Goal: Task Accomplishment & Management: Complete application form

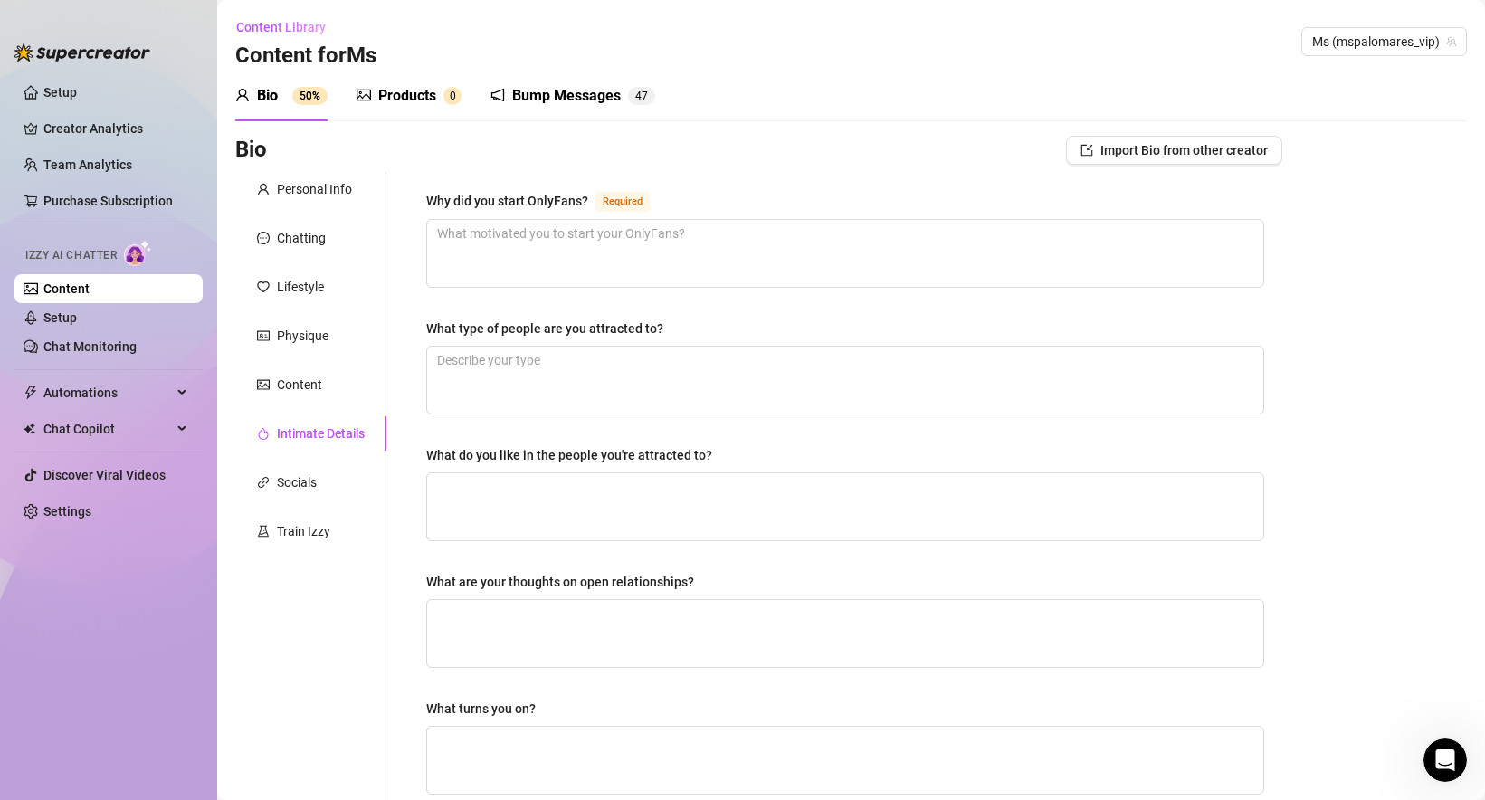
scroll to position [52, 0]
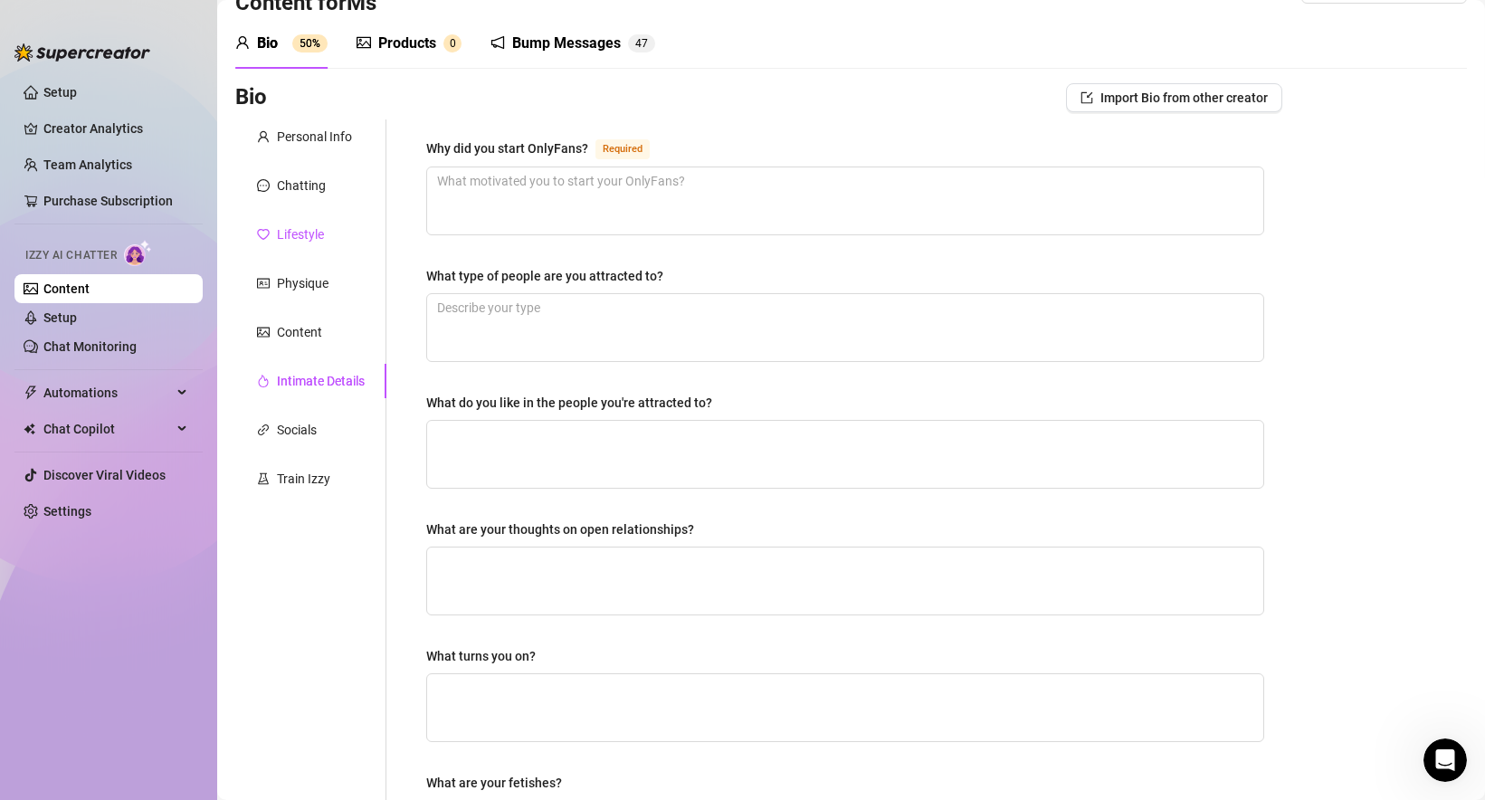
click at [322, 226] on div "Lifestyle" at bounding box center [300, 234] width 47 height 20
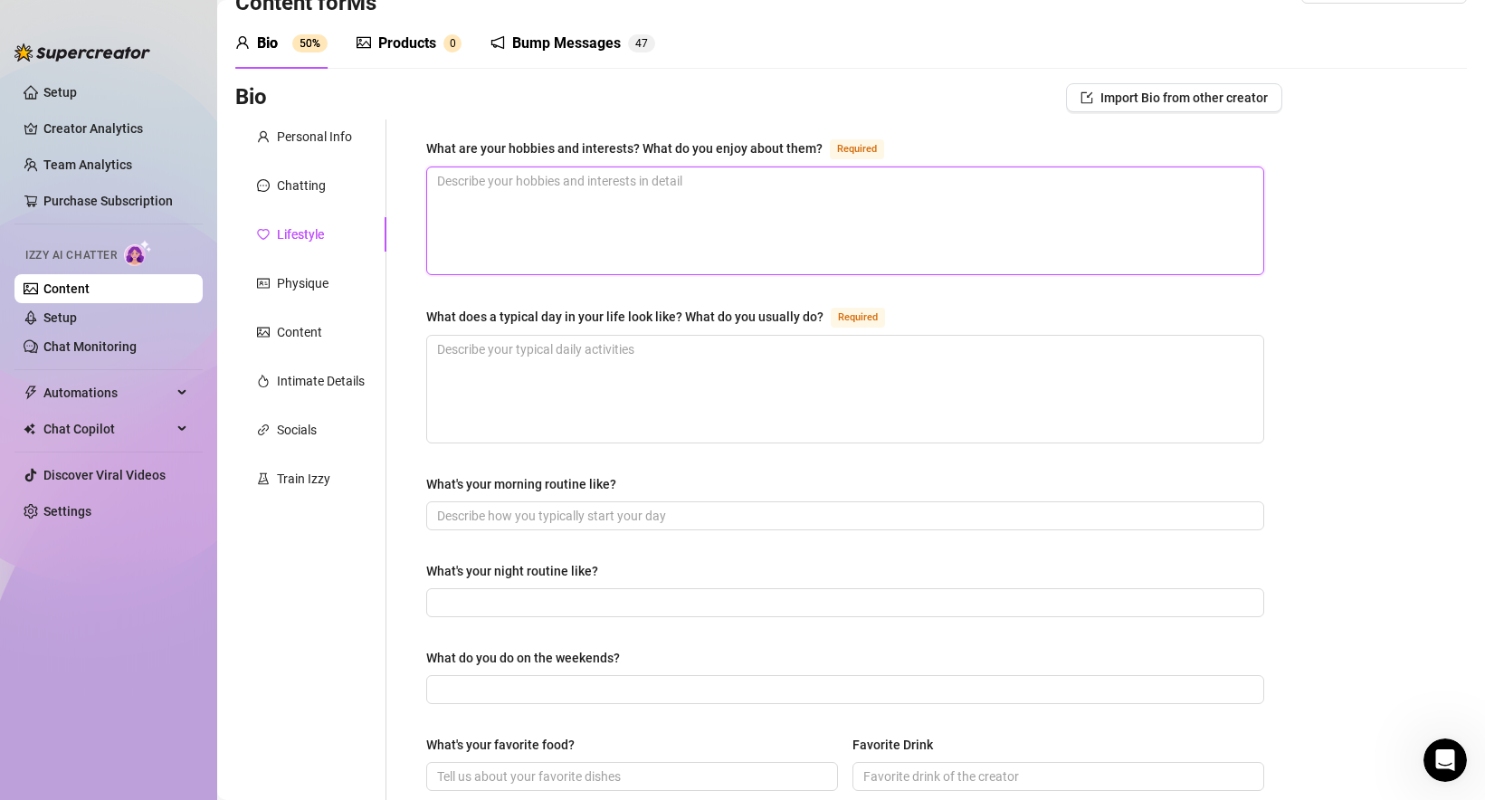
click at [560, 223] on textarea "What are your hobbies and interests? What do you enjoy about them? Required" at bounding box center [845, 220] width 836 height 107
paste textarea "I love luxury fashion, traveling, music, and creating content. Shopping for sta…"
type textarea "I love luxury fashion, traveling, music, and creating content. Shopping for sta…"
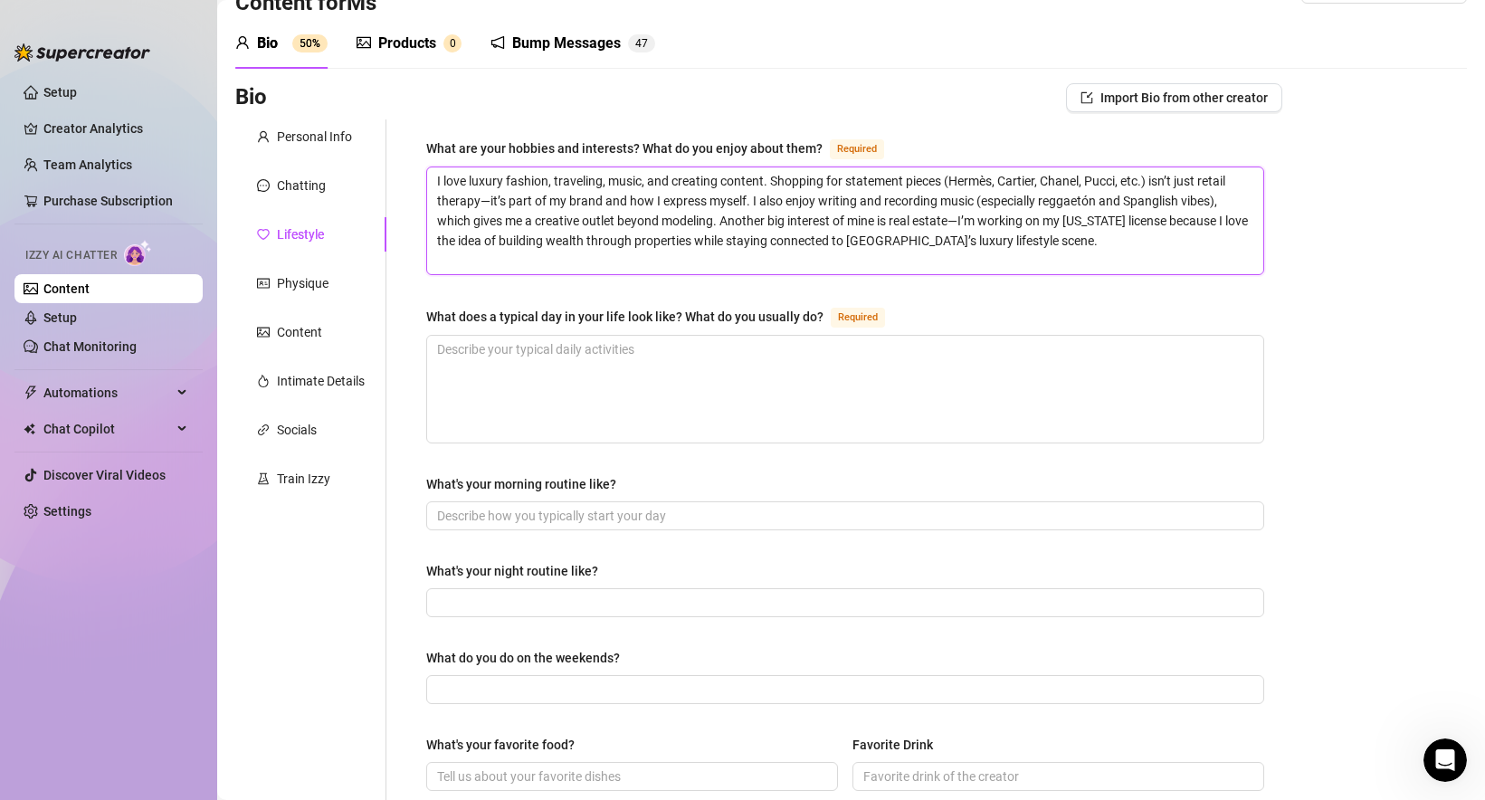
drag, startPoint x: 487, startPoint y: 197, endPoint x: 488, endPoint y: 222, distance: 24.4
click at [487, 199] on textarea "I love luxury fashion, traveling, music, and creating content. Shopping for sta…" at bounding box center [845, 220] width 836 height 107
type textarea "I love luxury fashion, traveling, music, and creating content. Shopping for sta…"
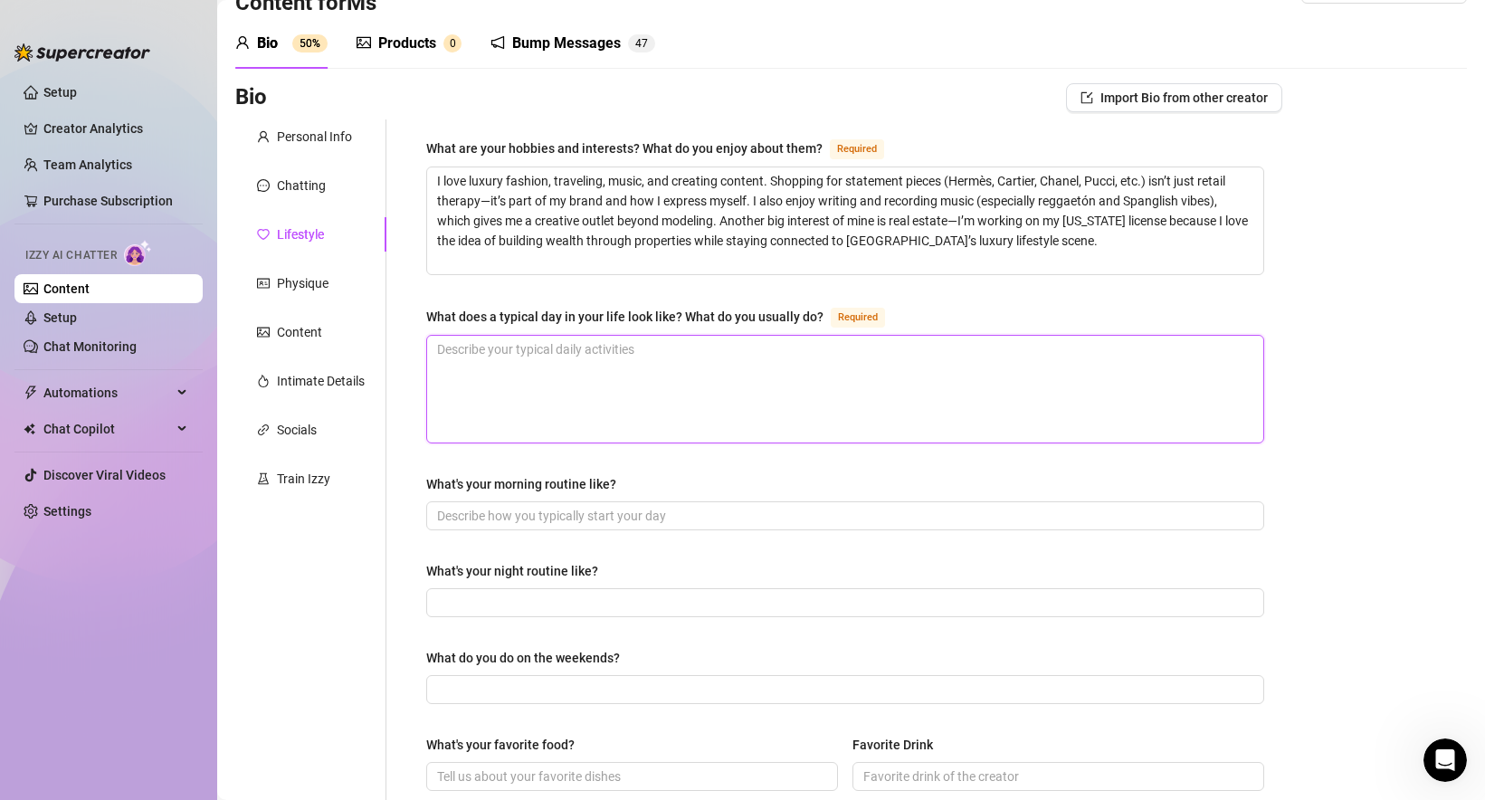
click at [602, 369] on textarea "What does a typical day in your life look like? What do you usually do? Required" at bounding box center [845, 389] width 836 height 107
paste textarea "My days are a mix of self-care, business, and content creation. I usually start…"
type textarea "My days are a mix of self-care, business, and content creation. I usually start…"
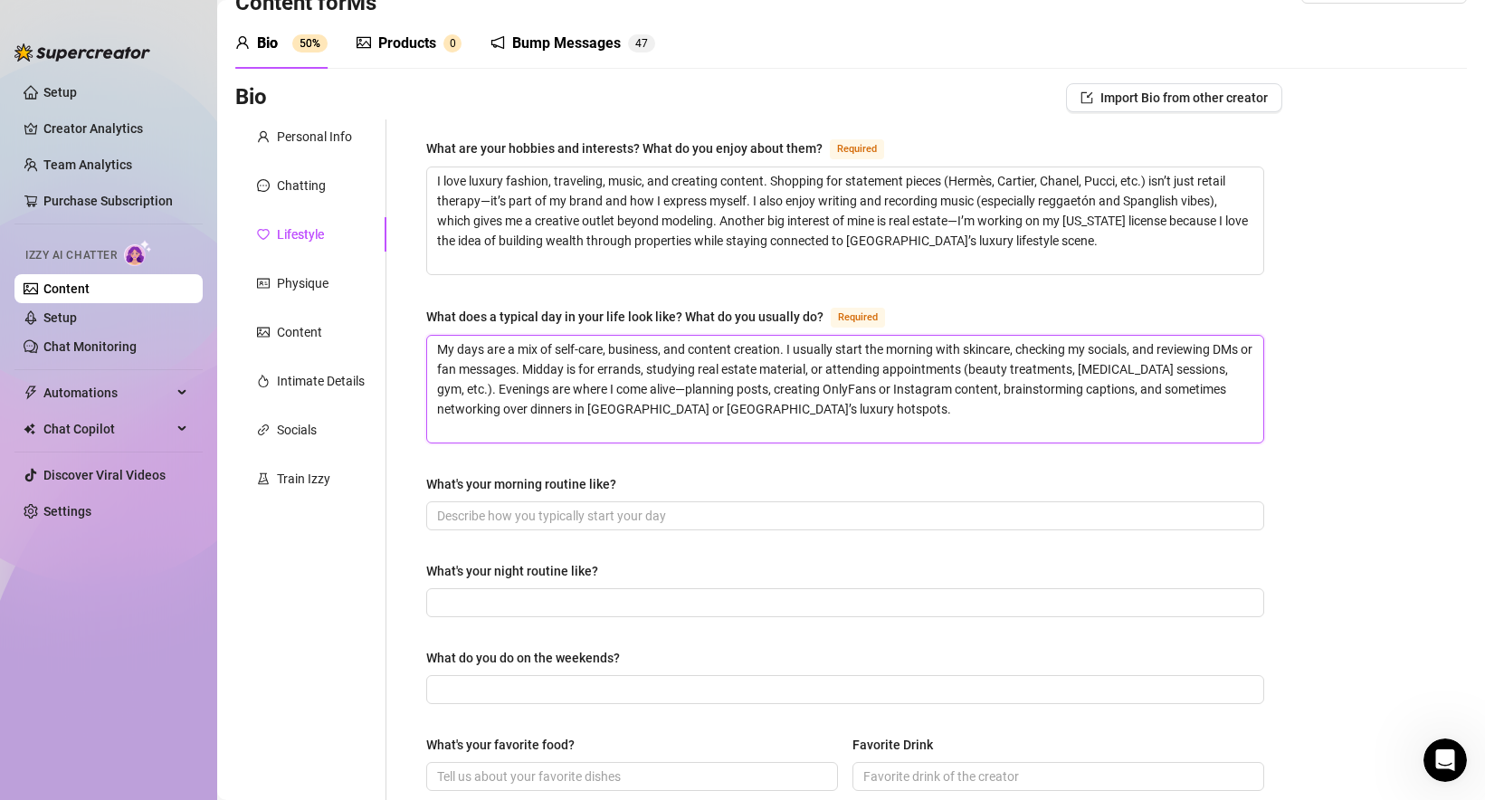
type textarea "My days are a mix of self-care, business, and content creation. I usually start…"
click at [524, 510] on input "What's your morning routine like?" at bounding box center [843, 516] width 813 height 20
paste input "• Wake up around 8–9 AM • Skincare + hydration (I love lemon water or detox wat…"
type input "• Wake up around 8–9 AM • Skincare + hydration (I love lemon water or detox wat…"
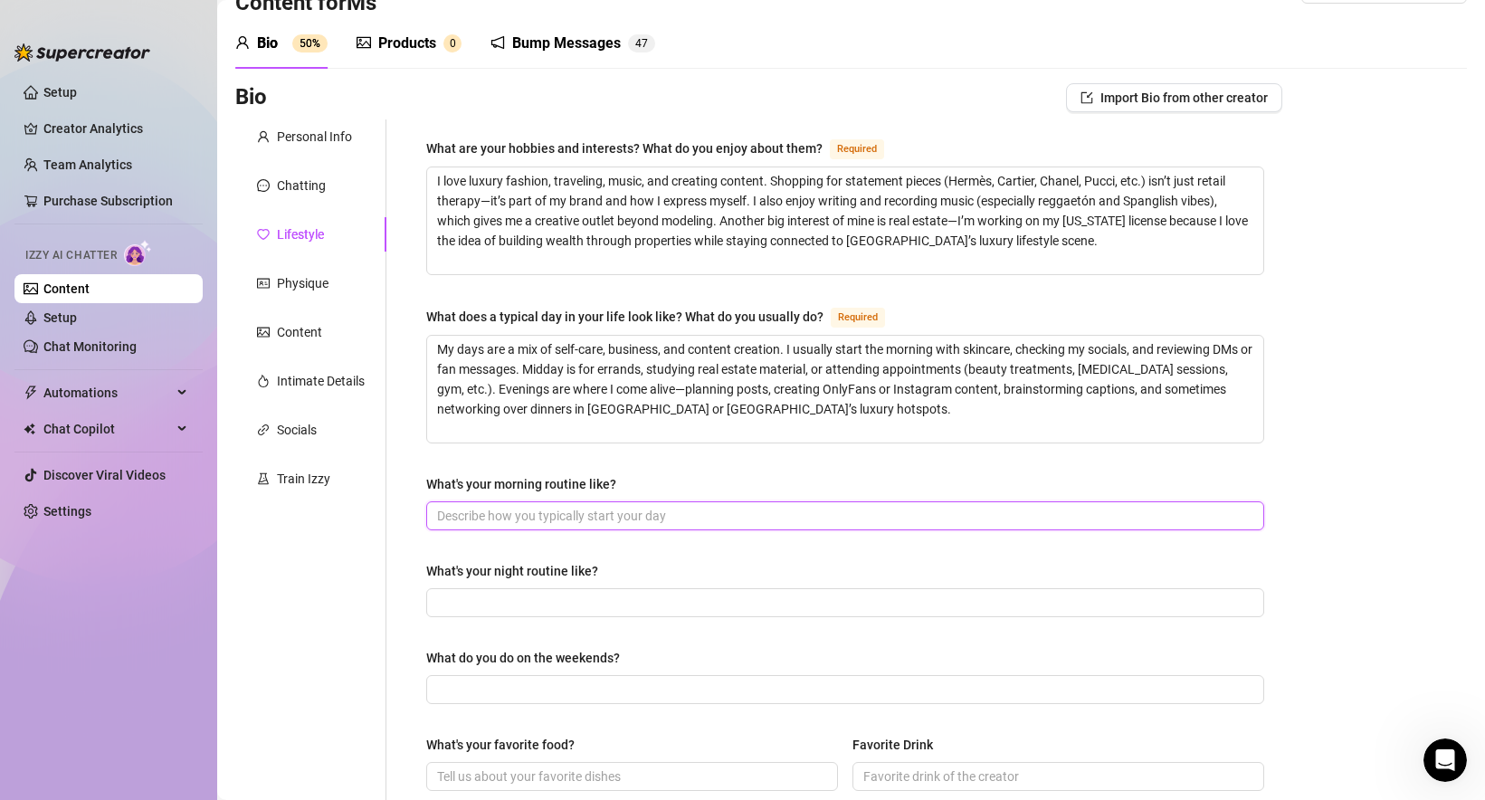
click at [636, 512] on input "What's your morning routine like?" at bounding box center [843, 516] width 813 height 20
paste input "I usually wake up around 8–9 AM and start my day with skincare and hydration — …"
click at [681, 555] on div "What are your hobbies and interests? What do you enjoy about them? Required I l…" at bounding box center [845, 730] width 838 height 1184
click at [728, 508] on input "I usually wake up around 8–9 AM and start my day with skincare and hydration — …" at bounding box center [816, 516] width 758 height 20
paste input "Wake up 8–9 AM, skincare + lemon water, light breakfast, quick workout or massa…"
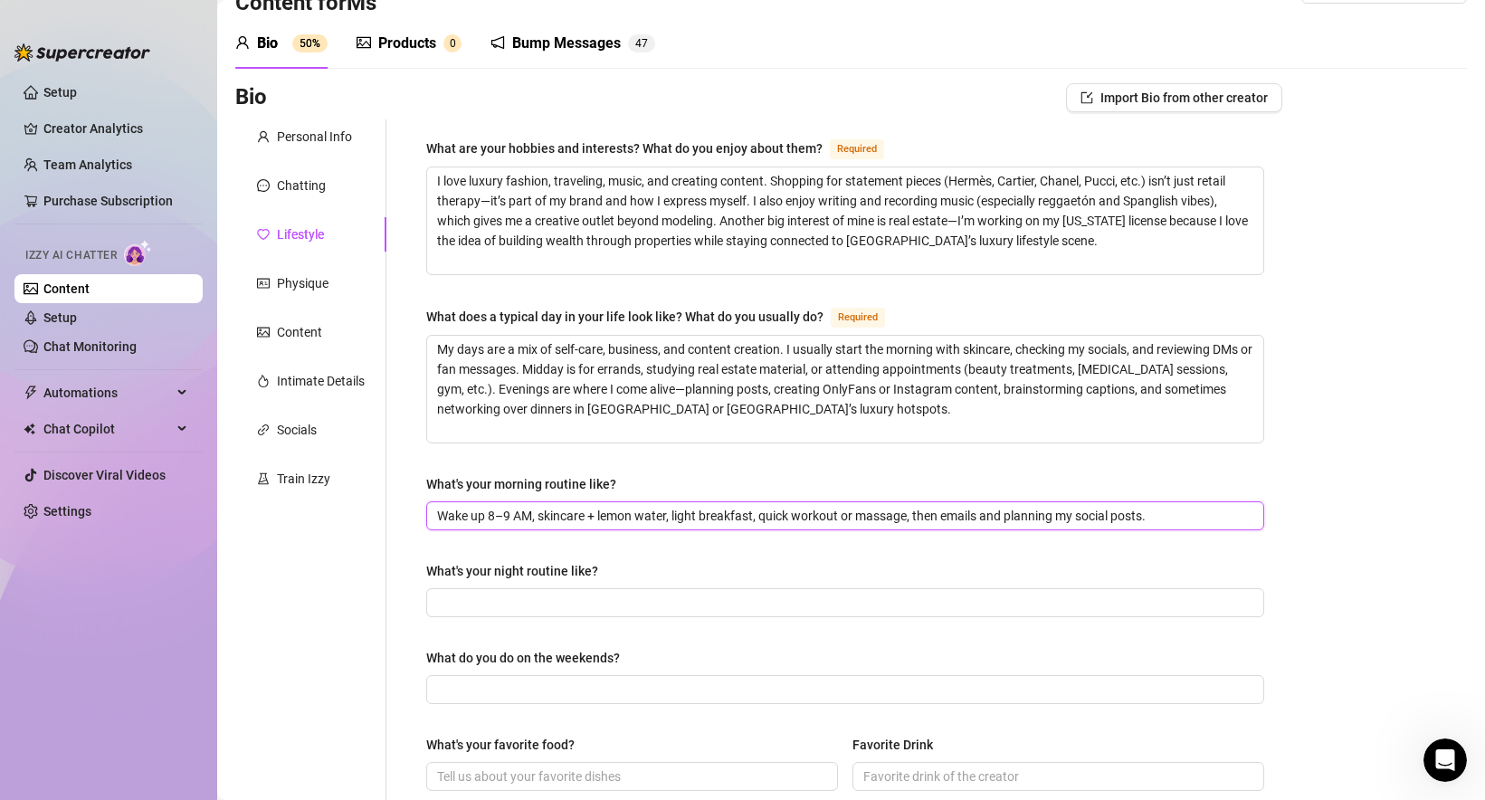
type input "Wake up 8–9 AM, skincare + lemon water, light breakfast, quick workout or massa…"
click at [768, 561] on div "What's your night routine like?" at bounding box center [845, 574] width 838 height 27
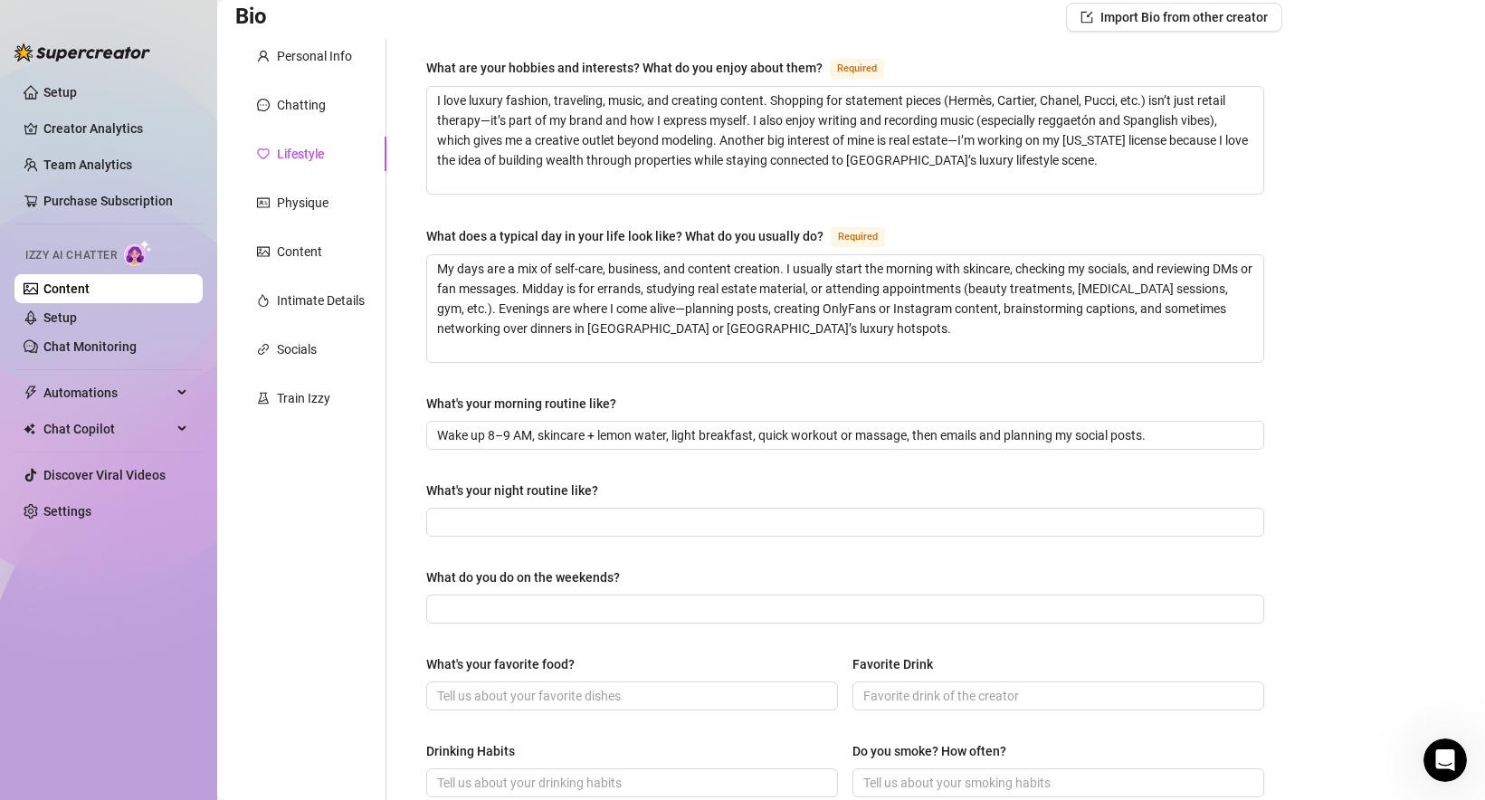
scroll to position [144, 0]
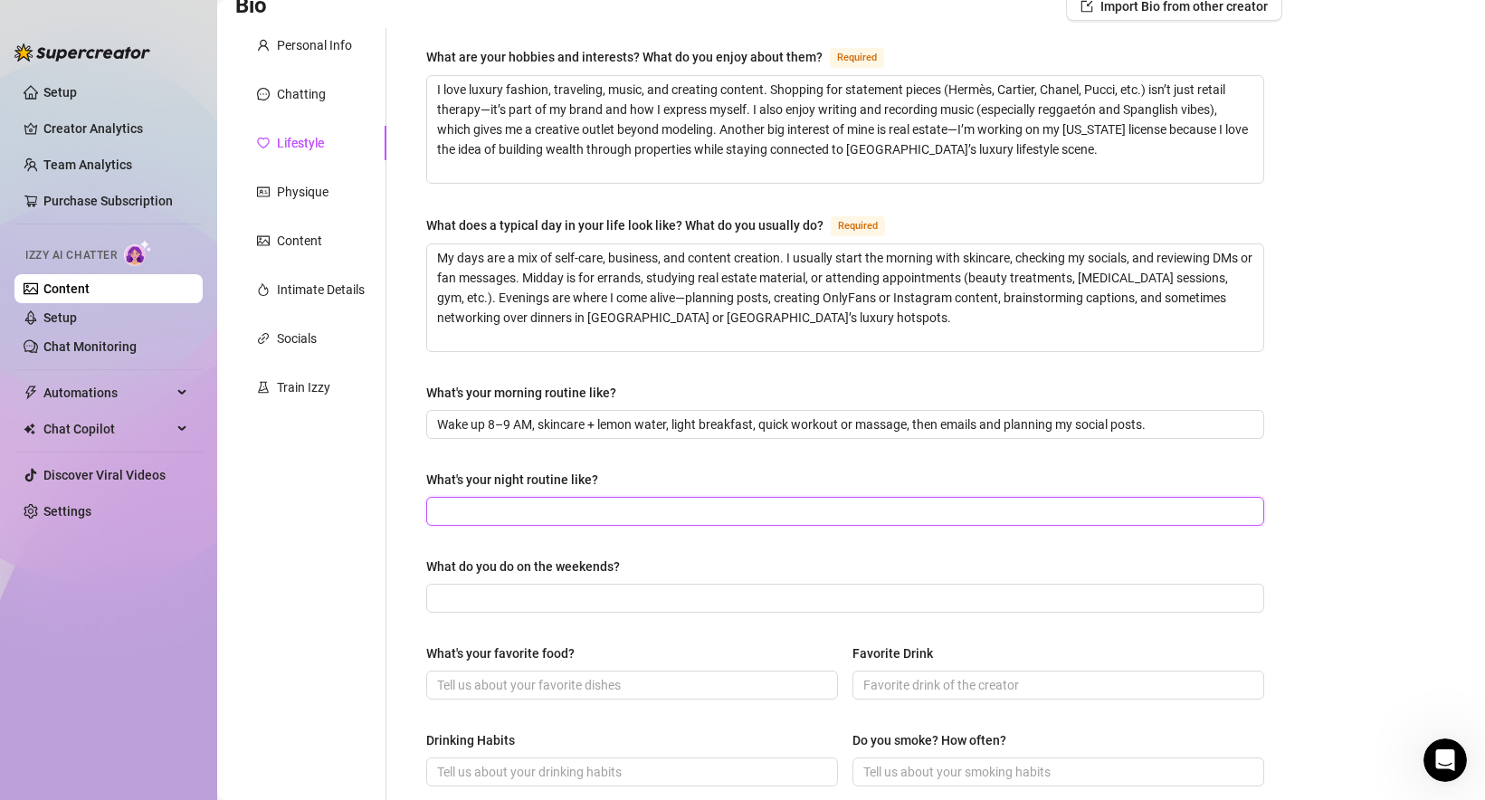
click at [498, 510] on input "What's your night routine like?" at bounding box center [843, 511] width 813 height 20
paste input "Long shower + body care, tea or snack, journaling or planning, sometimes Netfli…"
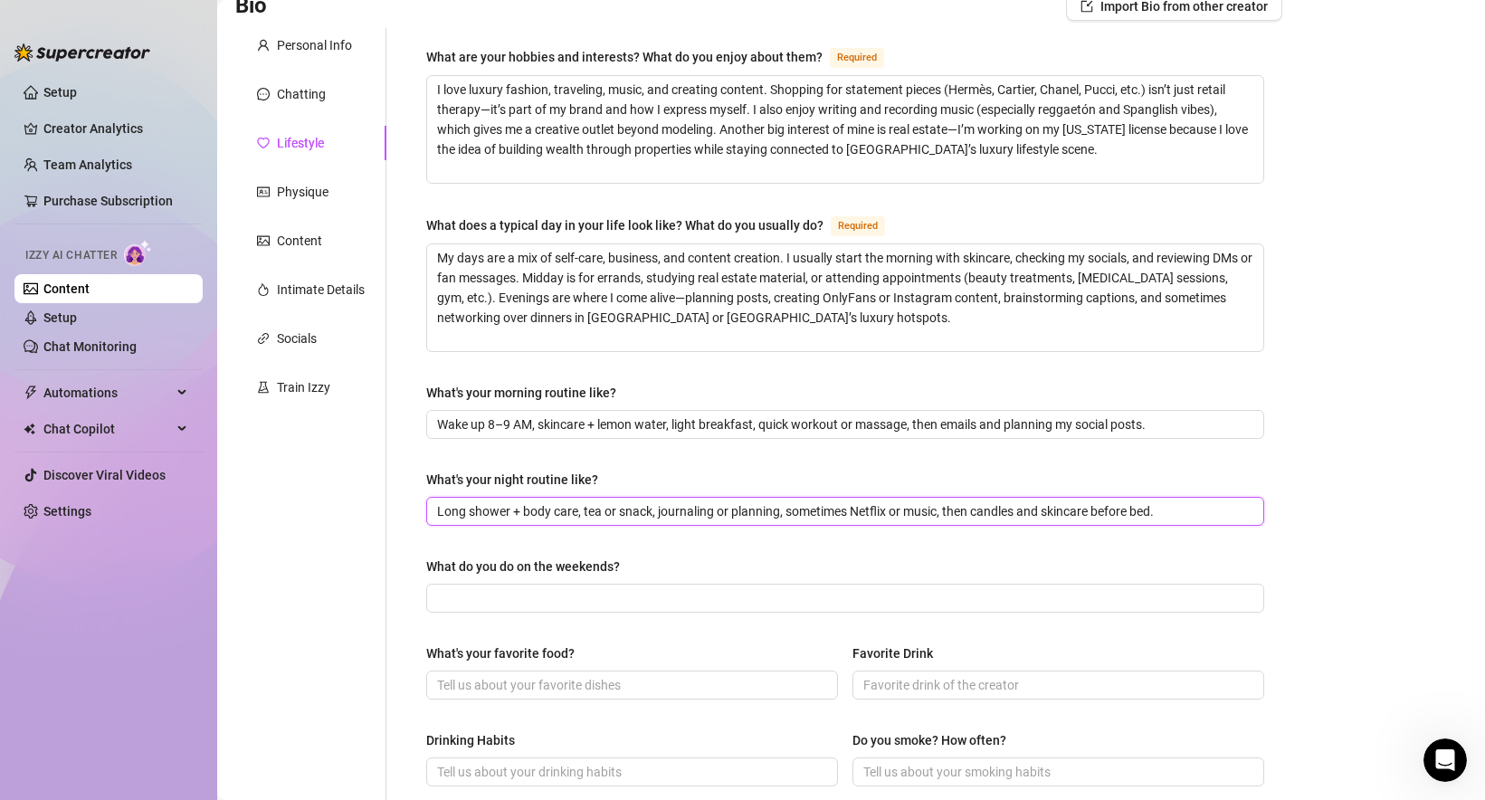
type input "Long shower + body care, tea or snack, journaling or planning, sometimes Netfli…"
click at [486, 599] on input "What do you do on the weekends?" at bounding box center [843, 598] width 813 height 20
paste input "Weekends = brunches, shopping, dinners, yacht days, or quick luxury getaways li…"
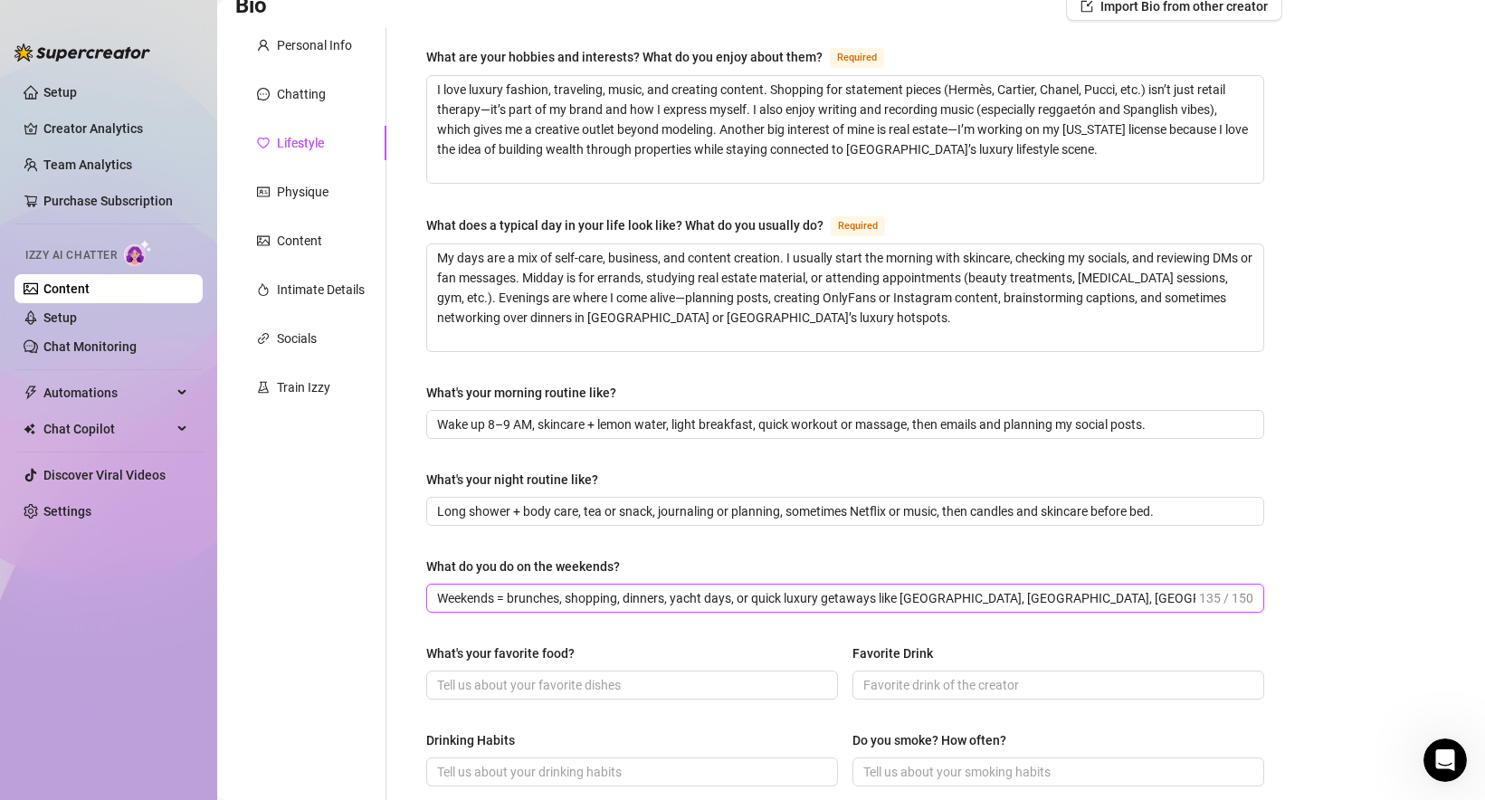
type input "Weekends = brunches, shopping, dinners, yacht days, or quick luxury getaways li…"
click at [406, 619] on div "What are your hobbies and interests? What do you enjoy about them? Required I l…" at bounding box center [834, 638] width 896 height 1220
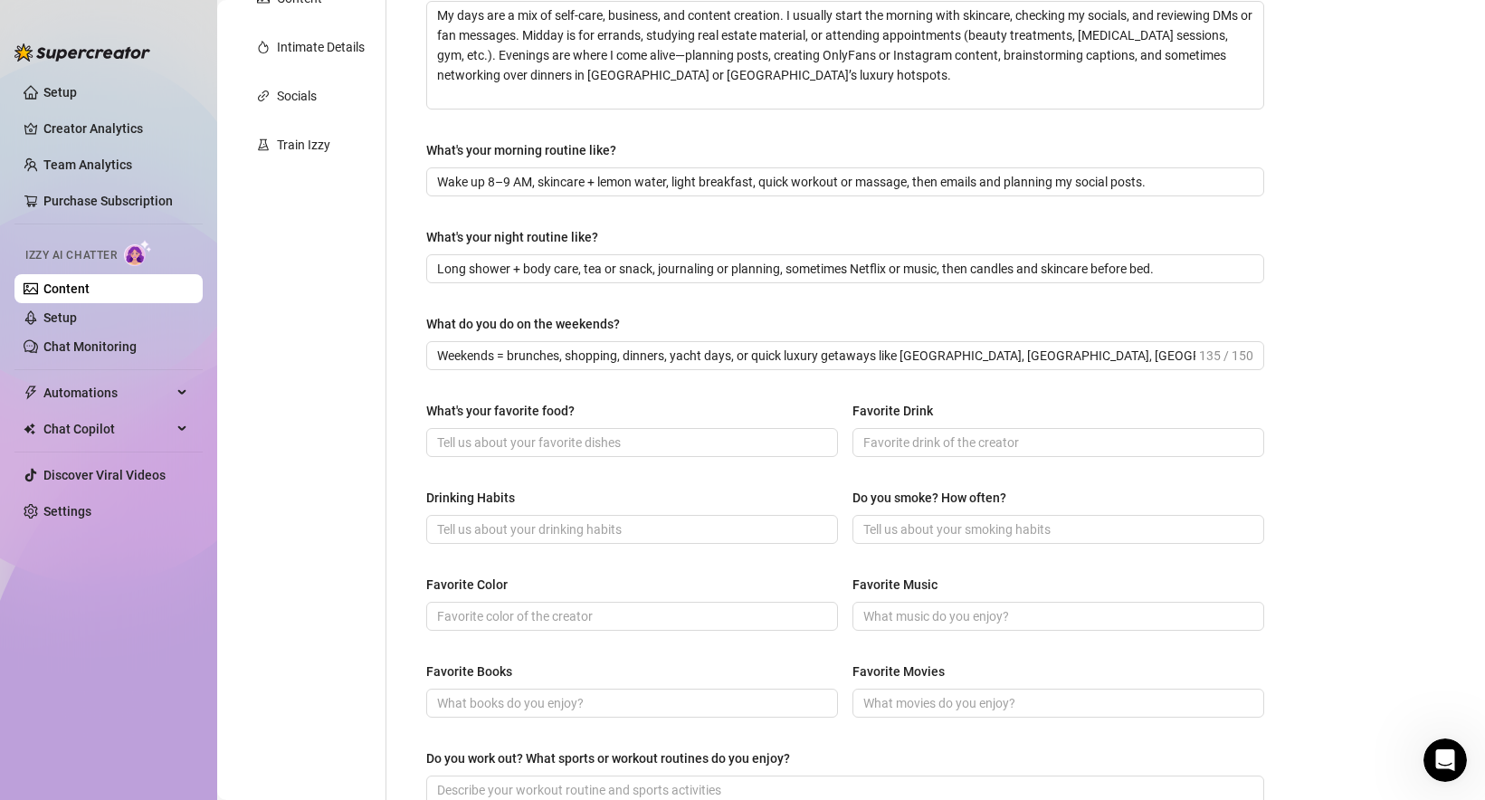
scroll to position [396, 0]
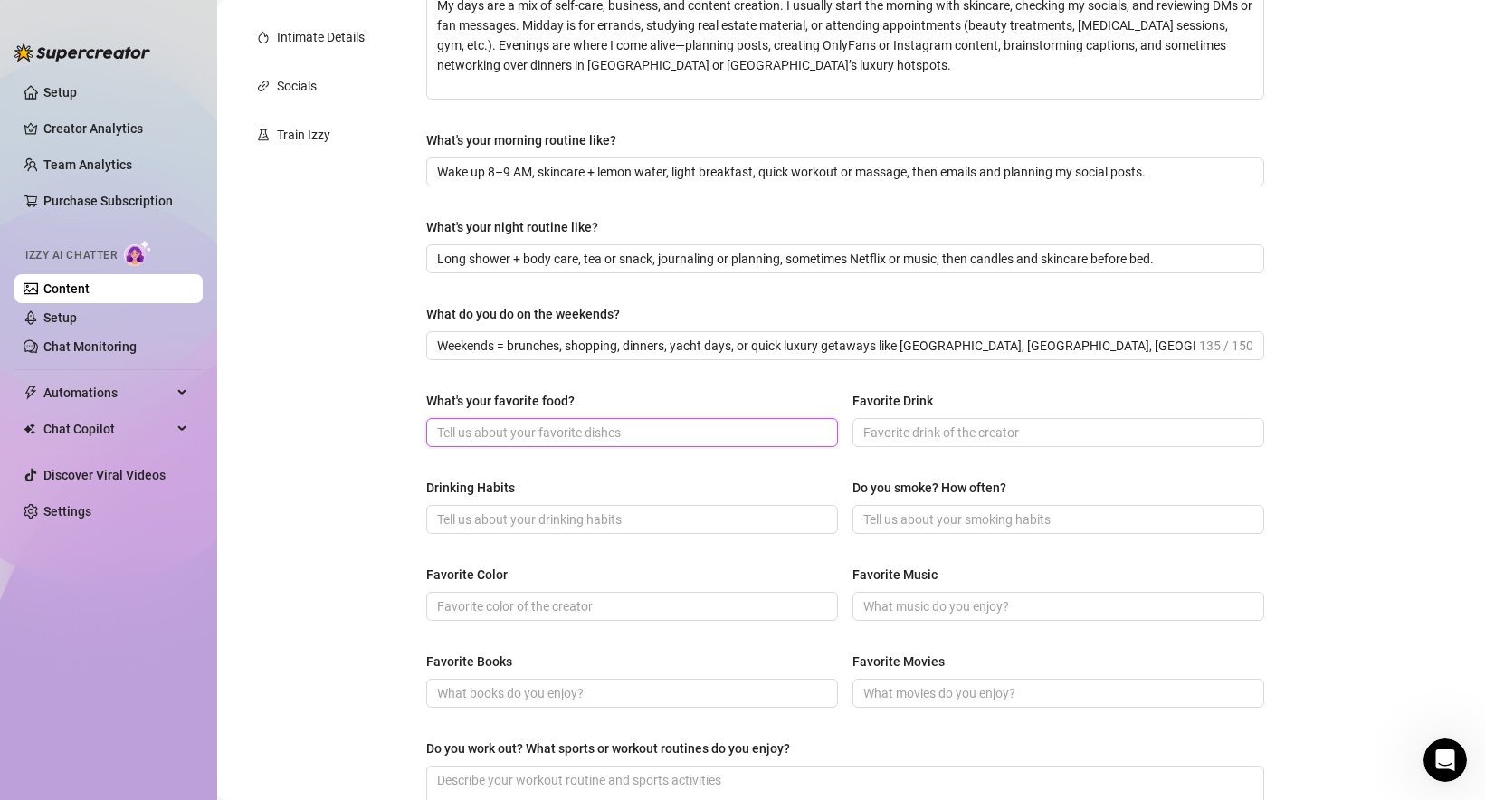
click at [507, 423] on input "What's your favorite food?" at bounding box center [630, 433] width 386 height 20
paste input "Sushi, truffle pasta, and fresh seafood are my go-tos. I also love Mediterranea…"
type input "Sushi, truffle pasta, and fresh seafood are my go-tos. I also love Mediterranea…"
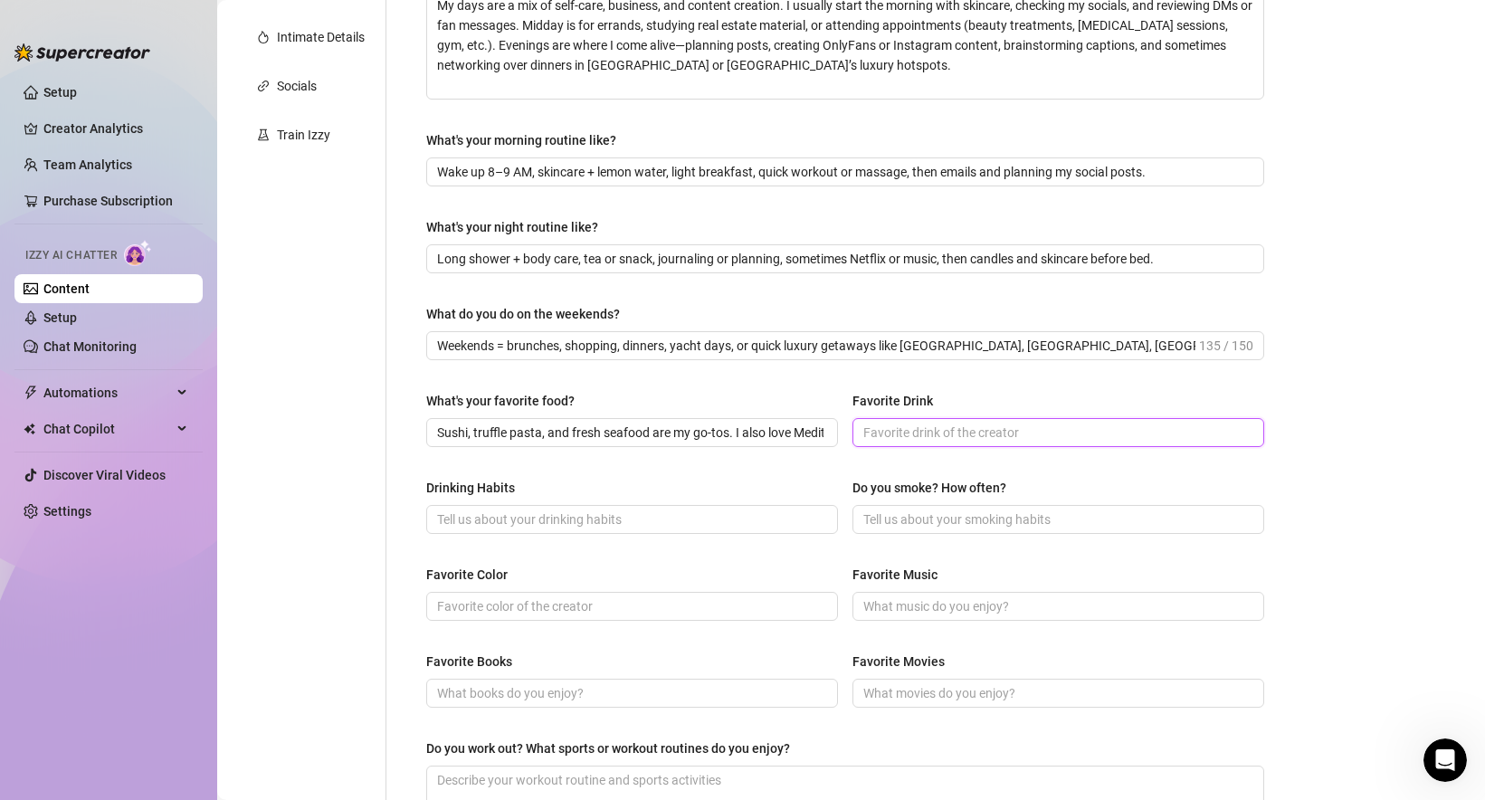
click at [919, 423] on input "Favorite Drink" at bounding box center [1056, 433] width 386 height 20
paste input "Champagne (Dom Pérignon or Veuve), but for everyday—fresh juices or iced coffee."
type input "Champagne (Dom Pérignon or Veuve), but for everyday—fresh juices or iced coffee."
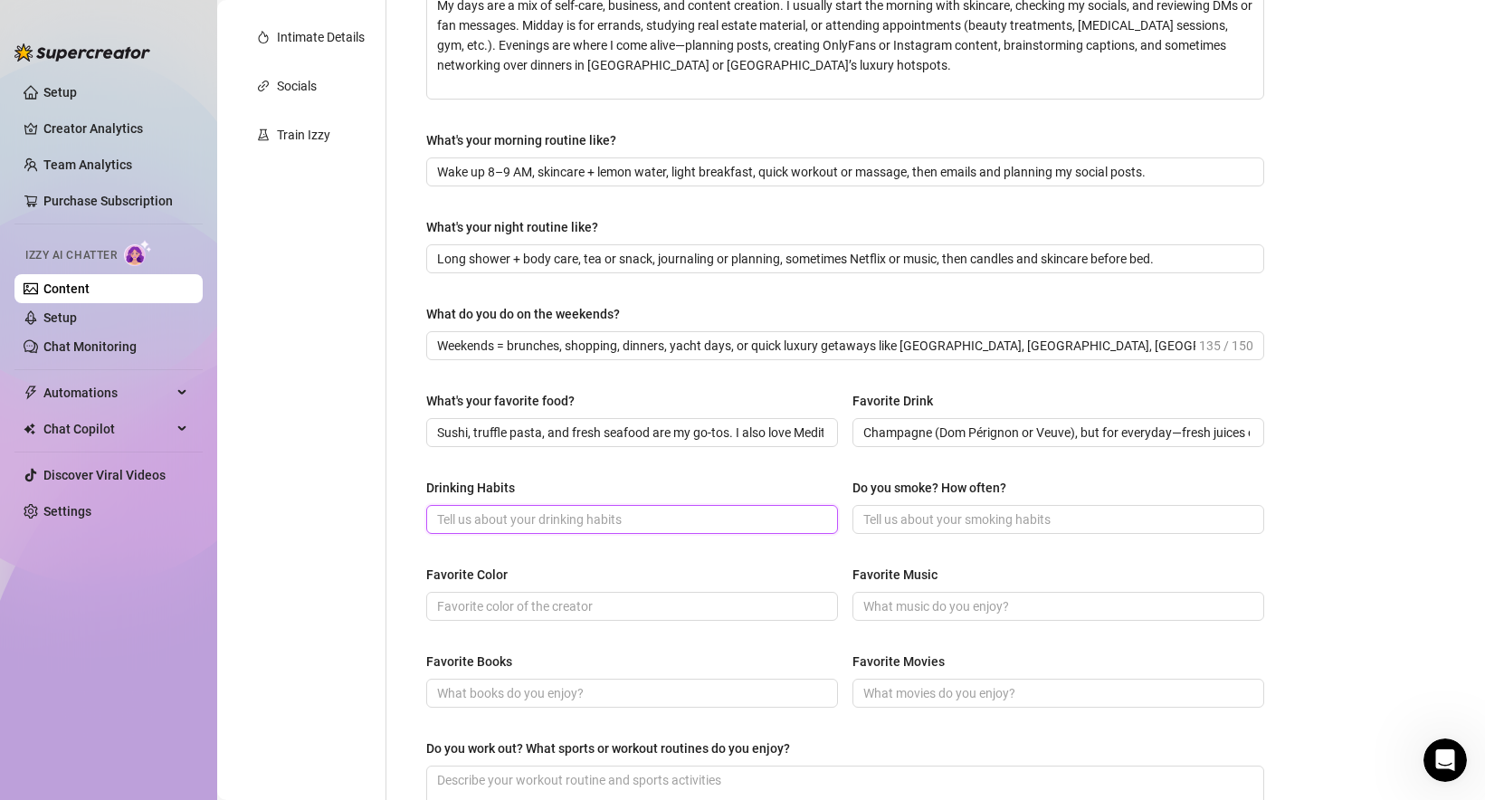
click at [528, 513] on input "Drinking Habits" at bounding box center [630, 519] width 386 height 20
paste input "Social drinker—usually on weekends or special dinners."
type input "Social drinker—usually on weekends or special dinners."
click at [937, 527] on input "Do you smoke? How often?" at bounding box center [1056, 519] width 386 height 20
paste input "Social drinker—usually on weekends or special dinners."
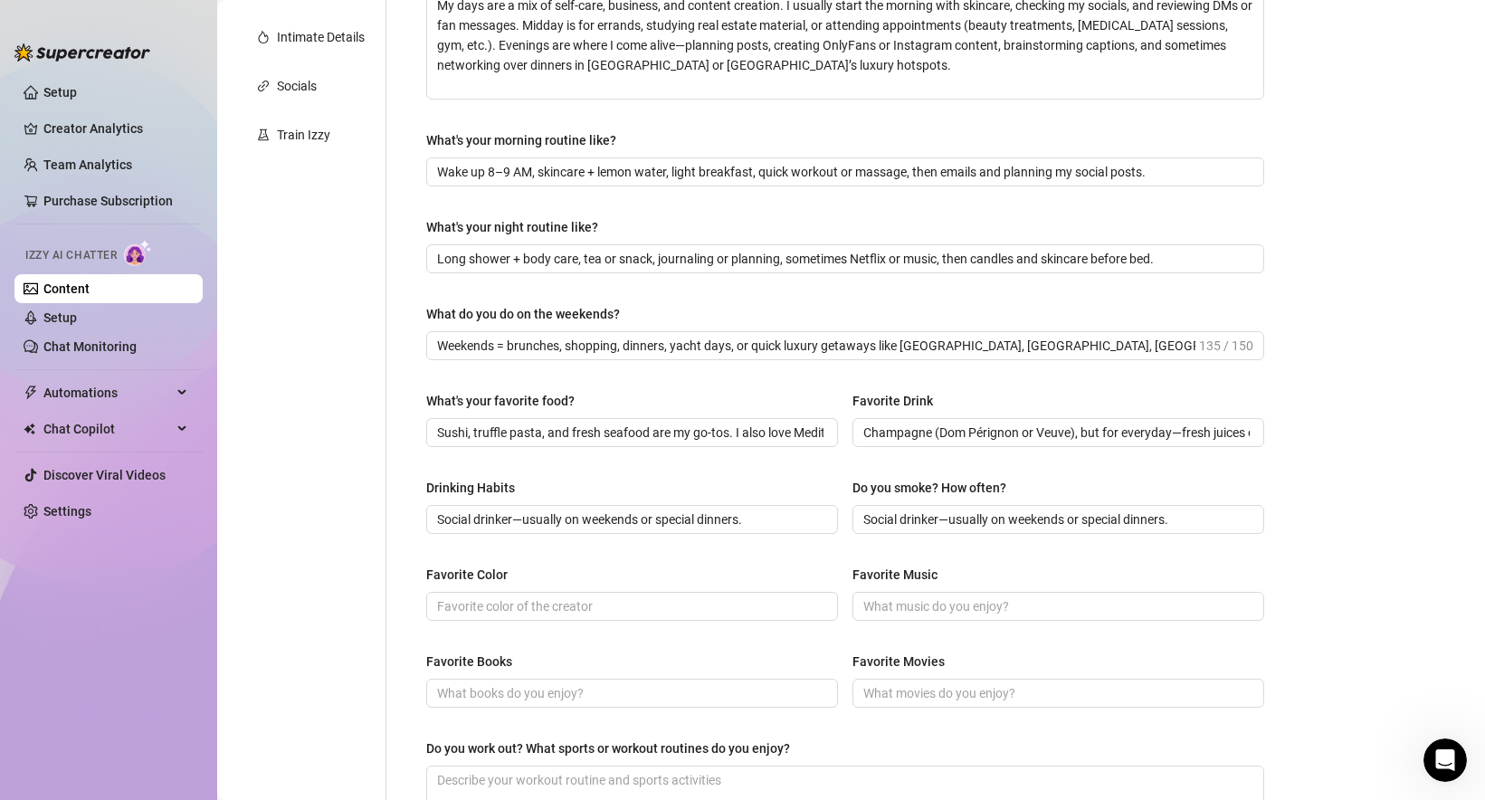
click at [764, 559] on div "What are your hobbies and interests? What do you enjoy about them? Required I l…" at bounding box center [845, 386] width 838 height 1184
click at [949, 507] on span "Social drinker—usually on weekends or special dinners." at bounding box center [1058, 519] width 412 height 29
paste input "Nope, I don’t smoke"
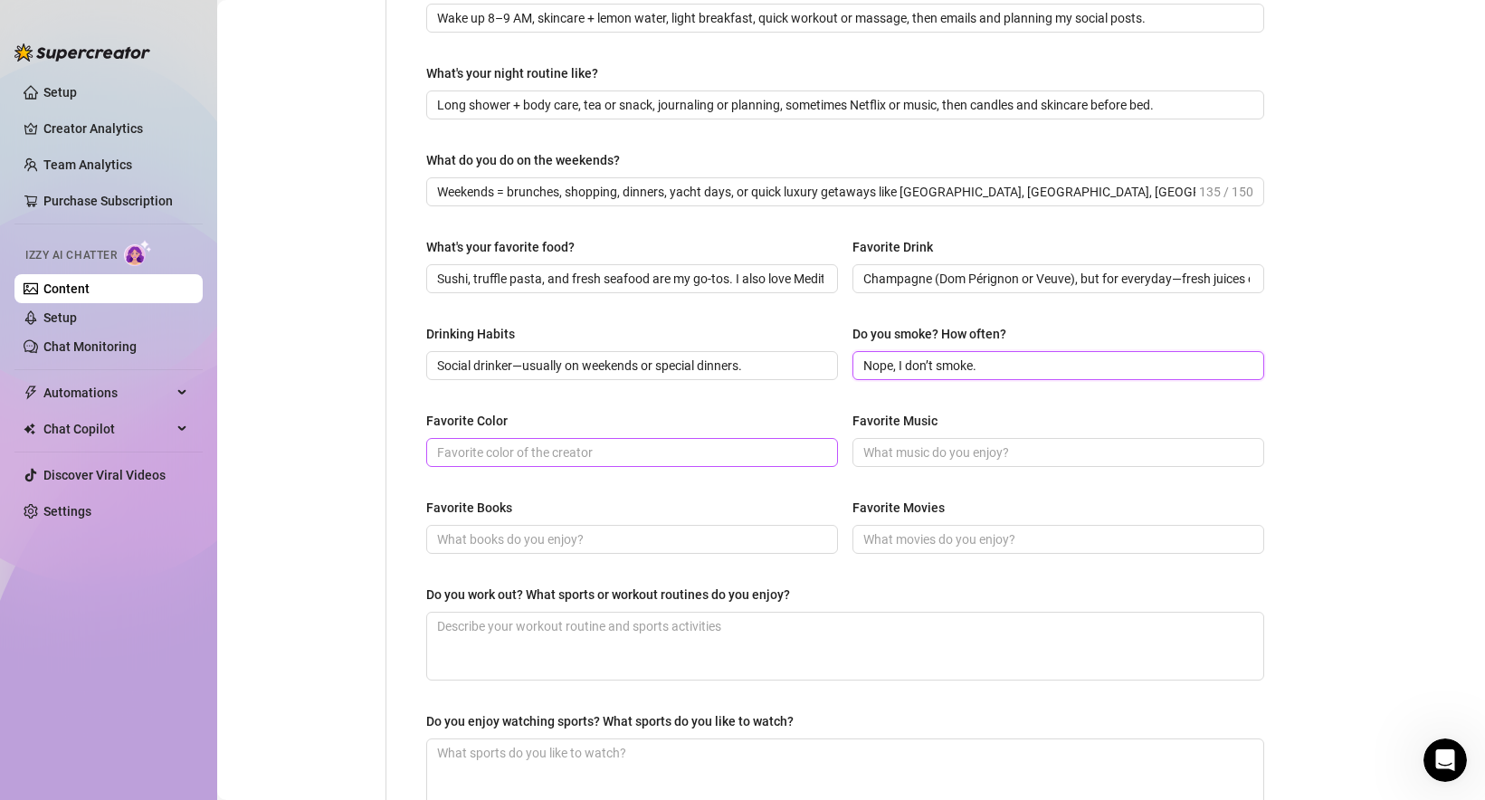
scroll to position [556, 0]
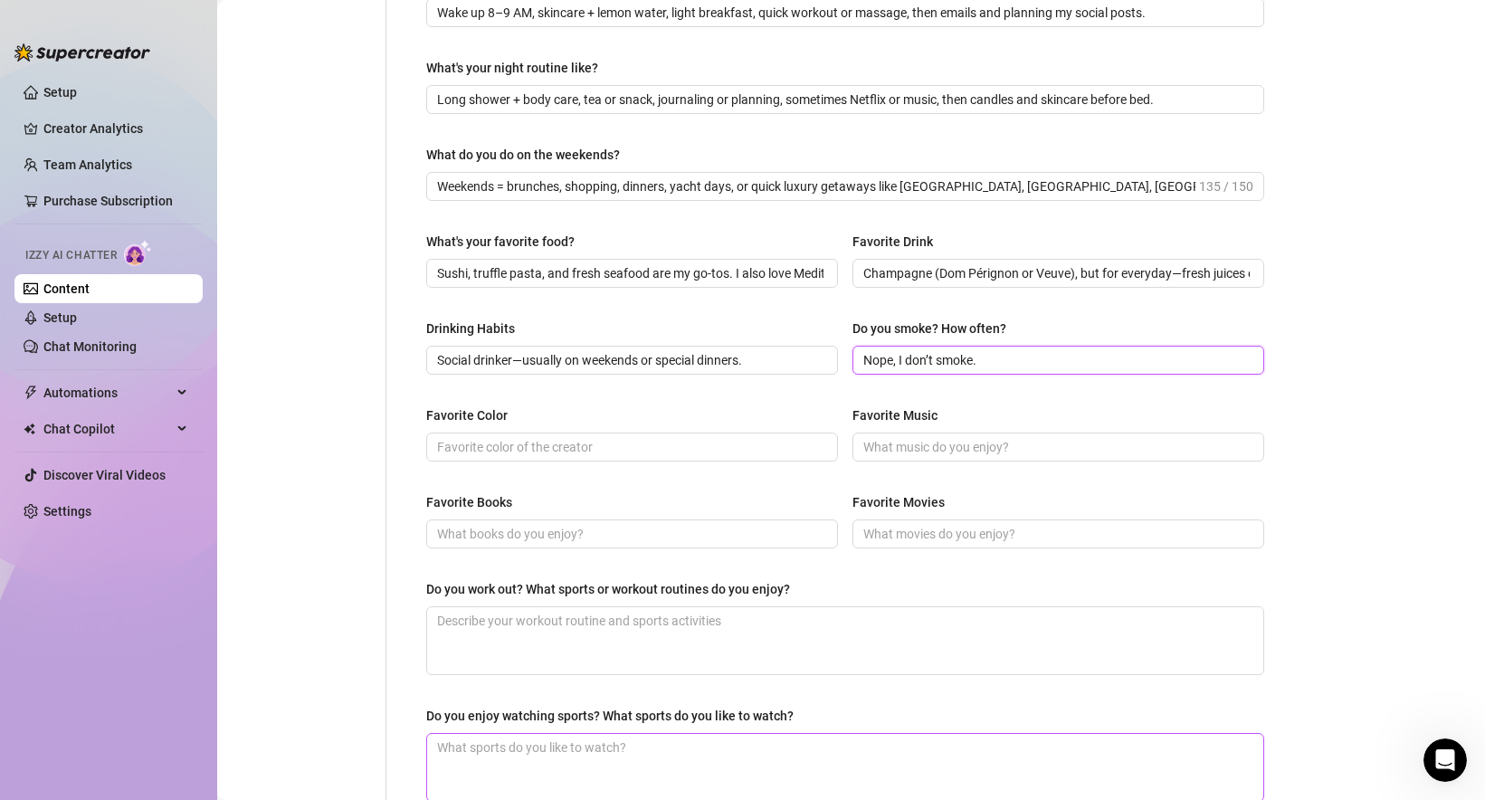
type input "Nope, I don’t smoke."
click at [496, 451] on input "Favorite Color" at bounding box center [630, 447] width 386 height 20
paste input "Pink 🤍 but I also love white, nude, and gold for that luxury aesthetic."
type input "Pink 🤍 but I also love white, nude, and gold for that luxury aesthetic."
click at [918, 451] on input "Favorite Music" at bounding box center [1056, 447] width 386 height 20
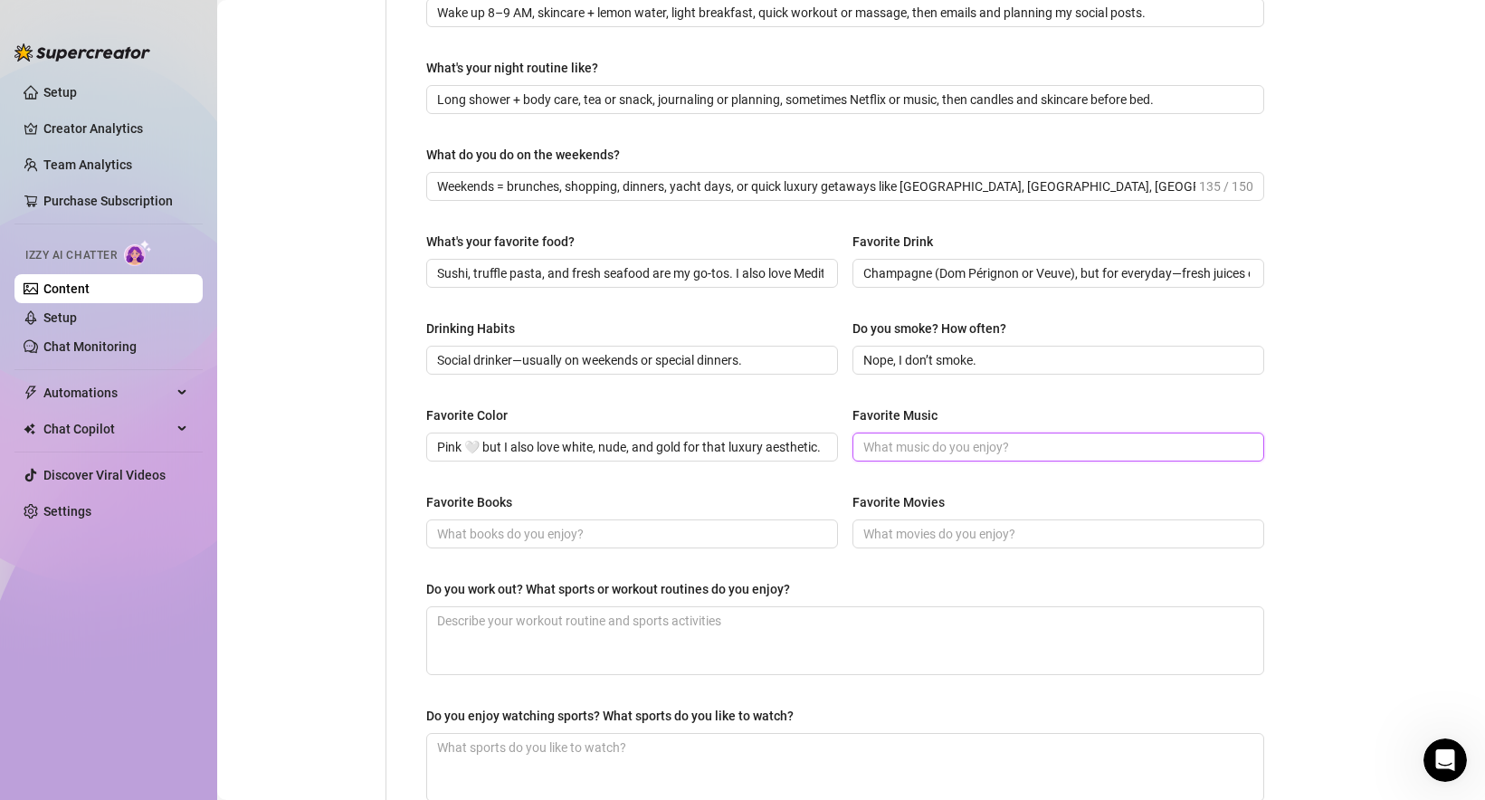
paste input "Reggaetón, R&B, hip-hop, and house. I like mixing Spanish and English tracks fo…"
type input "Reggaetón, R&B, hip-hop, and house. I like mixing Spanish and English tracks fo…"
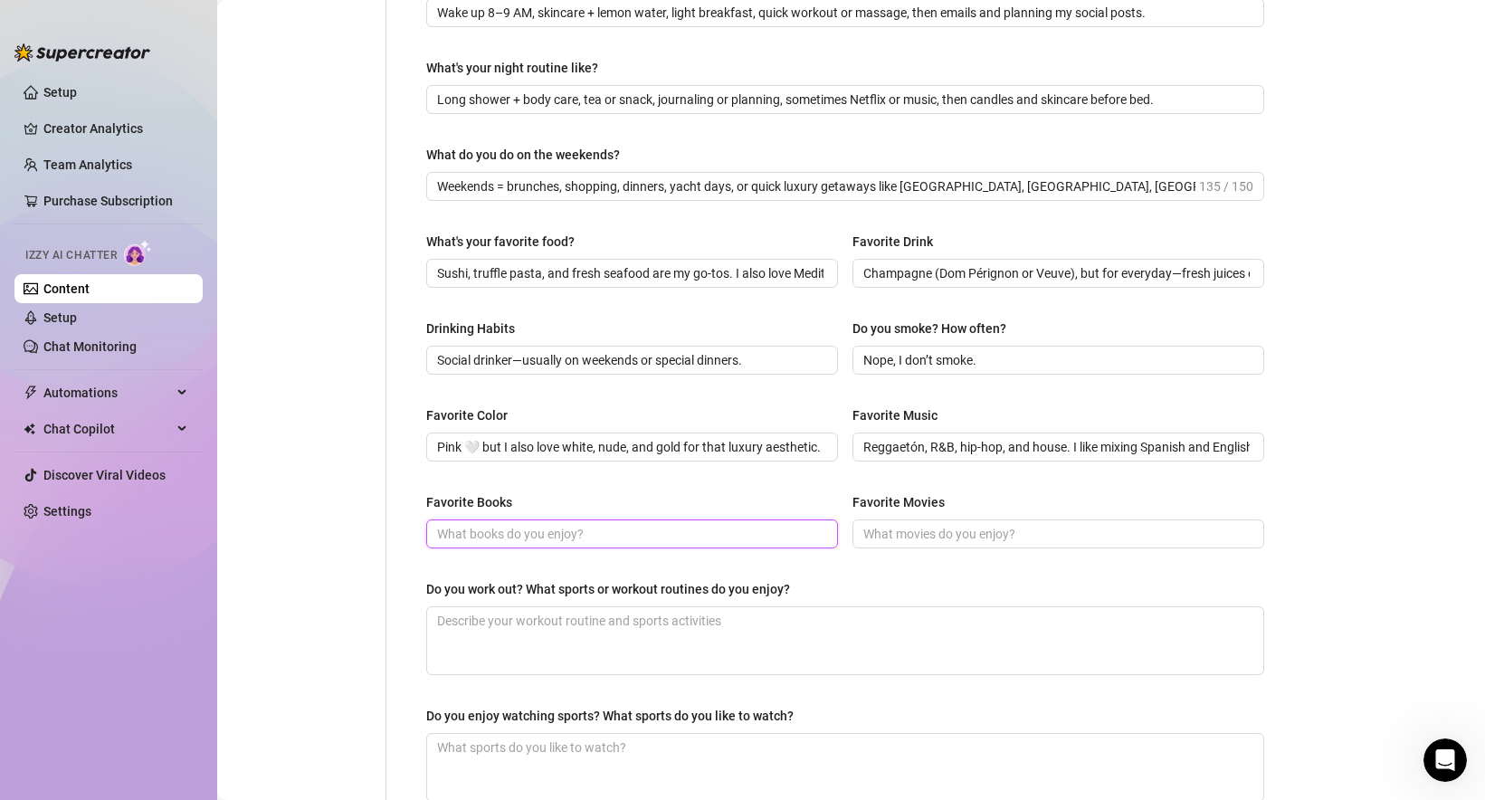
click at [461, 532] on input "Favorite Books" at bounding box center [630, 534] width 386 height 20
paste input "Luxury lifestyle and business/branding books (real estate investing guides, bra…"
type input "Luxury lifestyle and business/branding books (real estate investing guides, bra…"
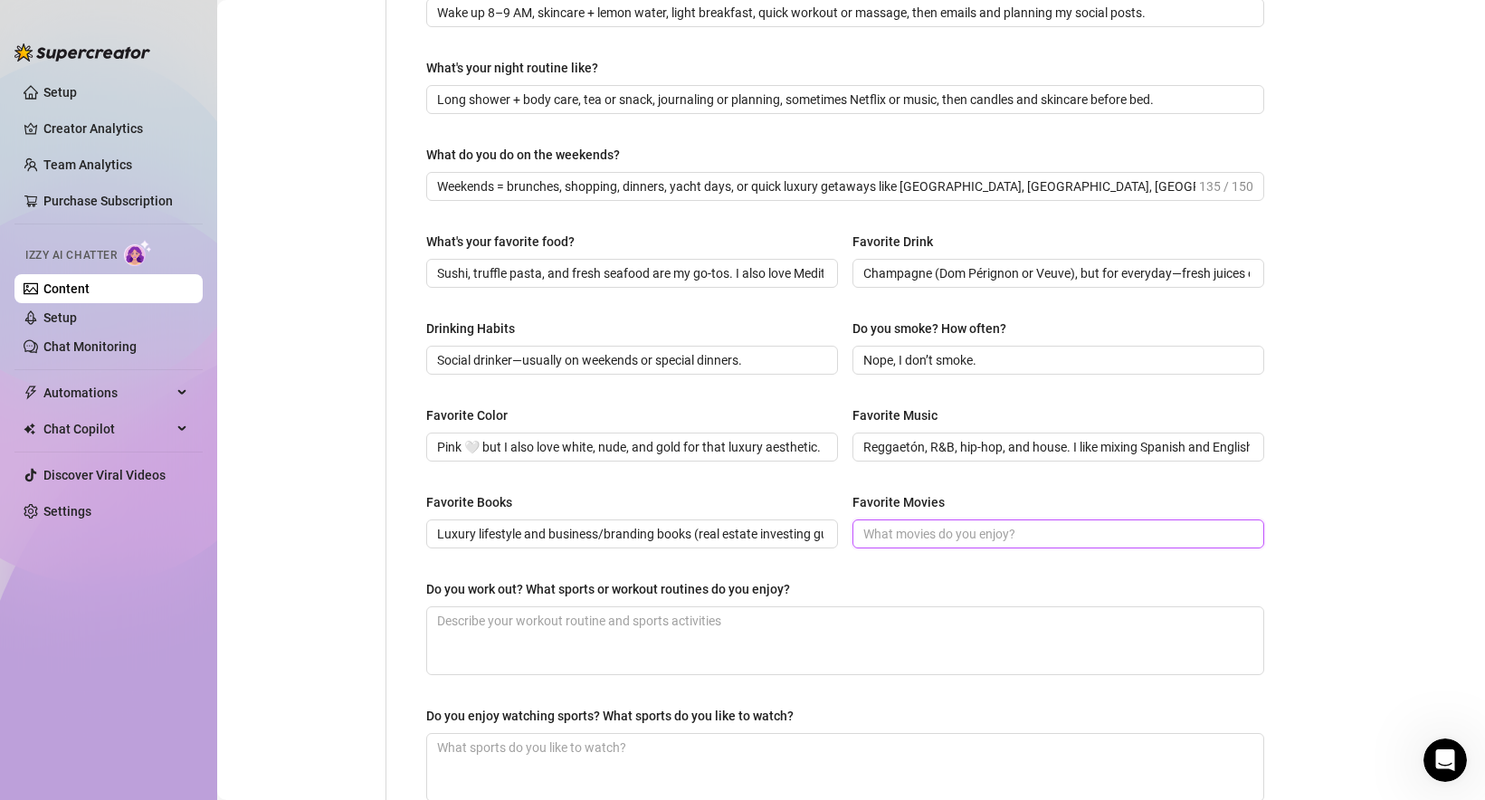
click at [925, 533] on input "Favorite Movies" at bounding box center [1056, 534] width 386 height 20
paste input "I’m into romantic dramas, thrillers, and classics with a luxury edge—think The …"
type input "I’m into romantic dramas, thrillers, and classics with a luxury edge—think The …"
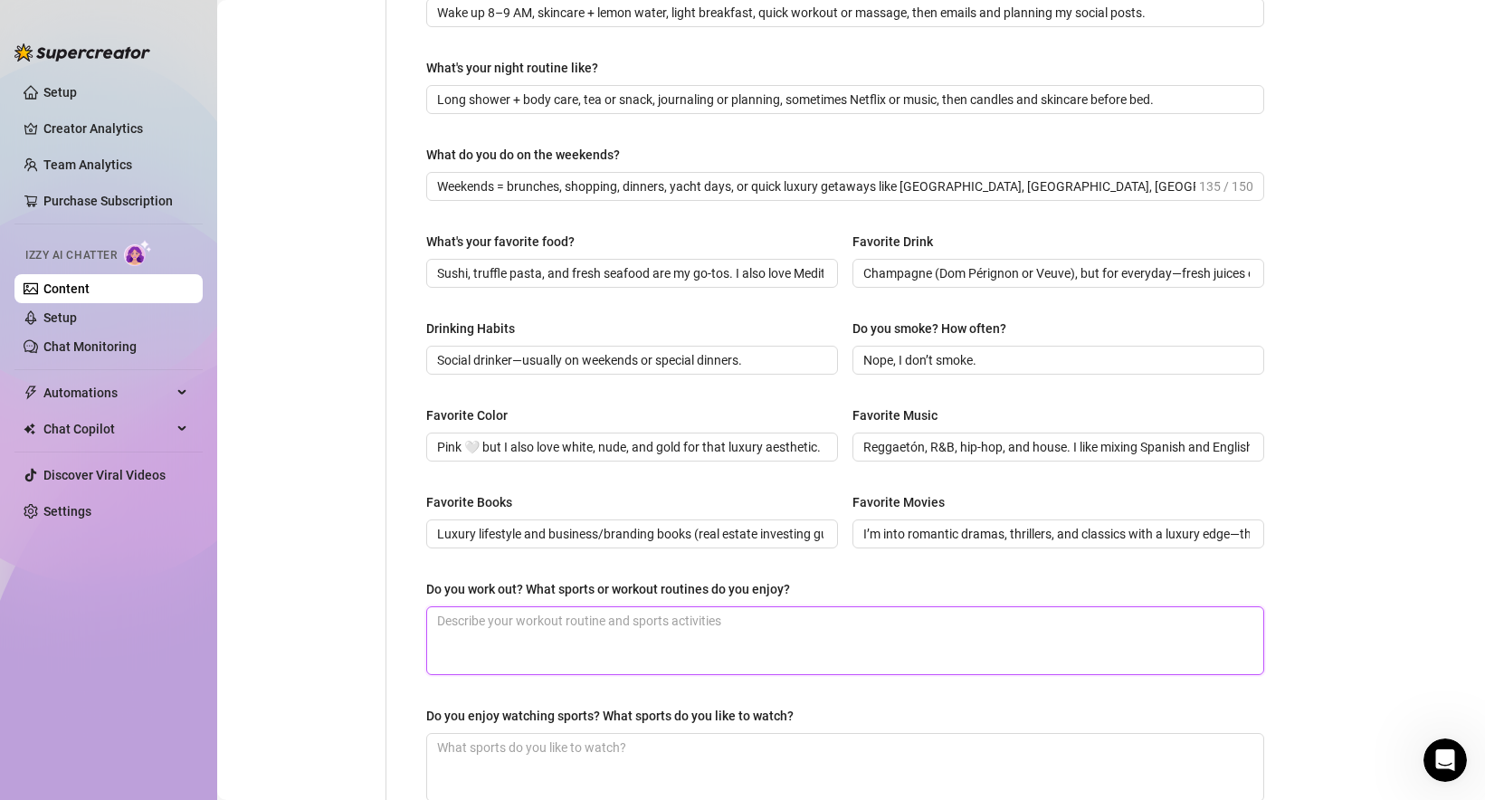
click at [529, 618] on textarea "Do you work out? What sports or workout routines do you enjoy?" at bounding box center [845, 640] width 836 height 67
paste textarea "I work out regularly—mostly Pilates, light weights, cardio, and body-sculpting …"
type textarea "I work out regularly—mostly Pilates, light weights, cardio, and body-sculpting …"
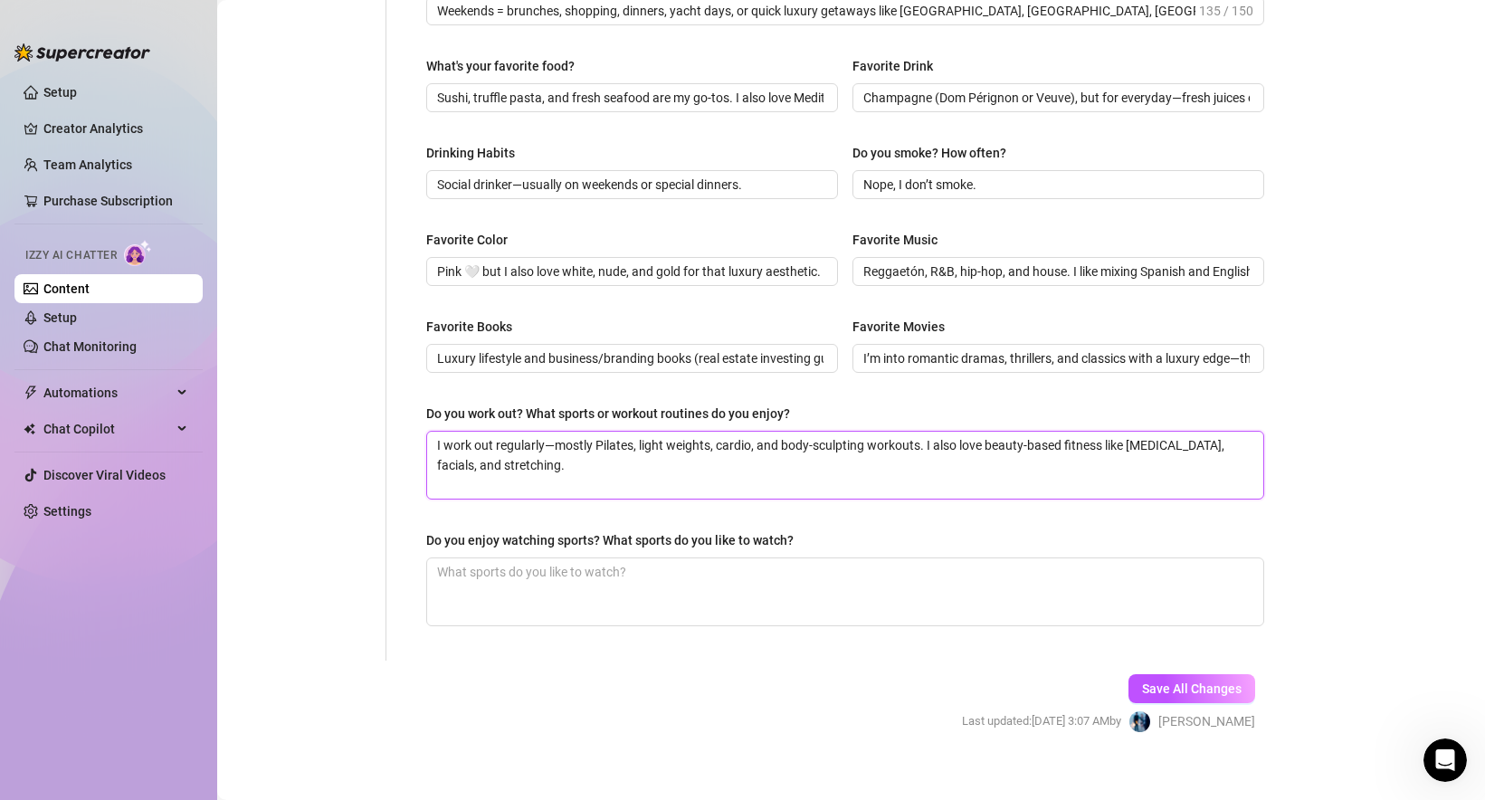
scroll to position [747, 0]
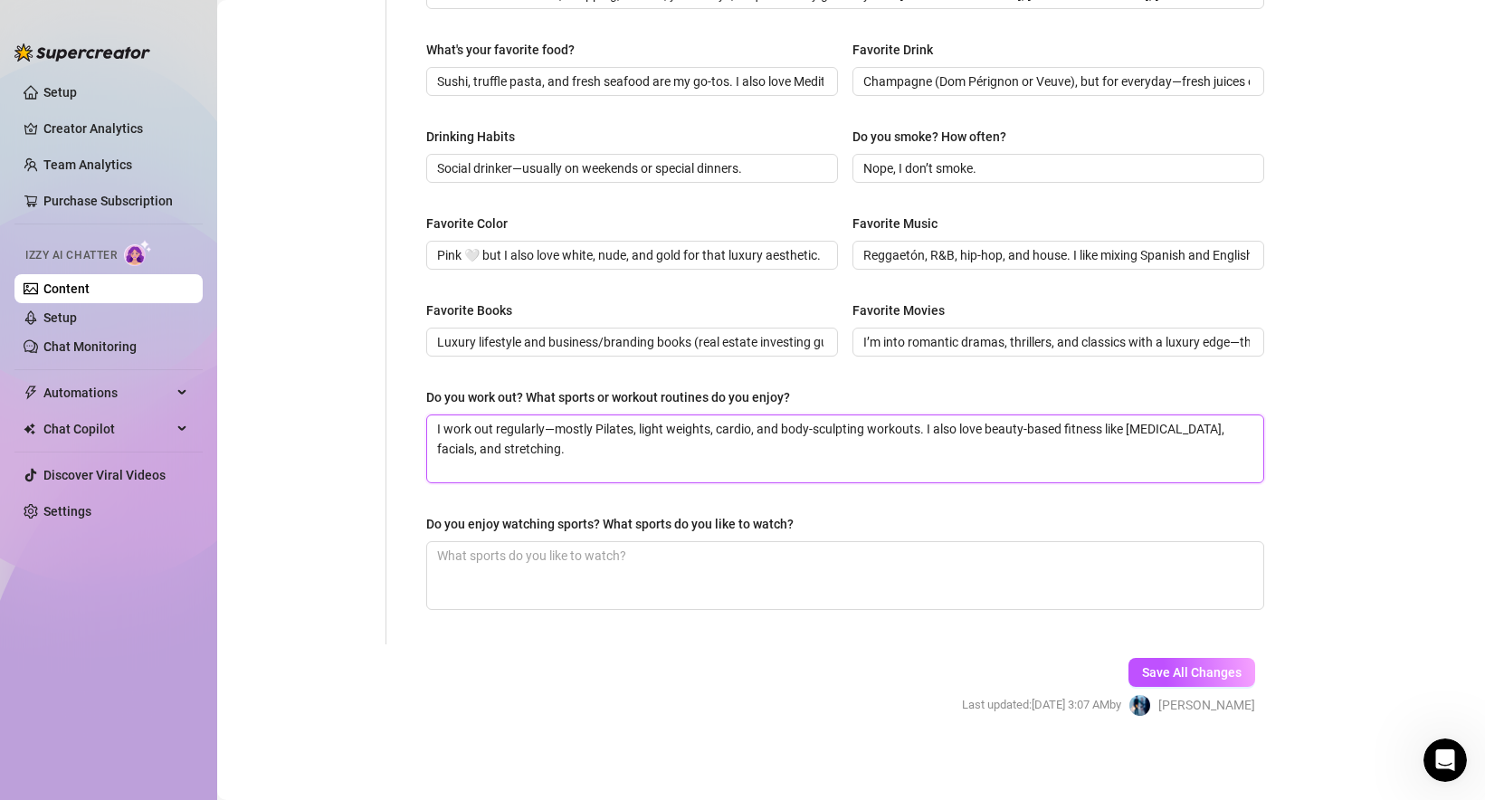
type textarea "I work out regularly—mostly Pilates, light weights, cardio, and body-sculpting …"
click at [511, 569] on textarea "Do you enjoy watching sports? What sports do you like to watch?" at bounding box center [845, 575] width 836 height 67
paste textarea "I don’t watch a lot, but I’ll tune in for big boxing matches, the Super Bowl, o…"
type textarea "I don’t watch a lot, but I’ll tune in for big boxing matches, the Super Bowl, o…"
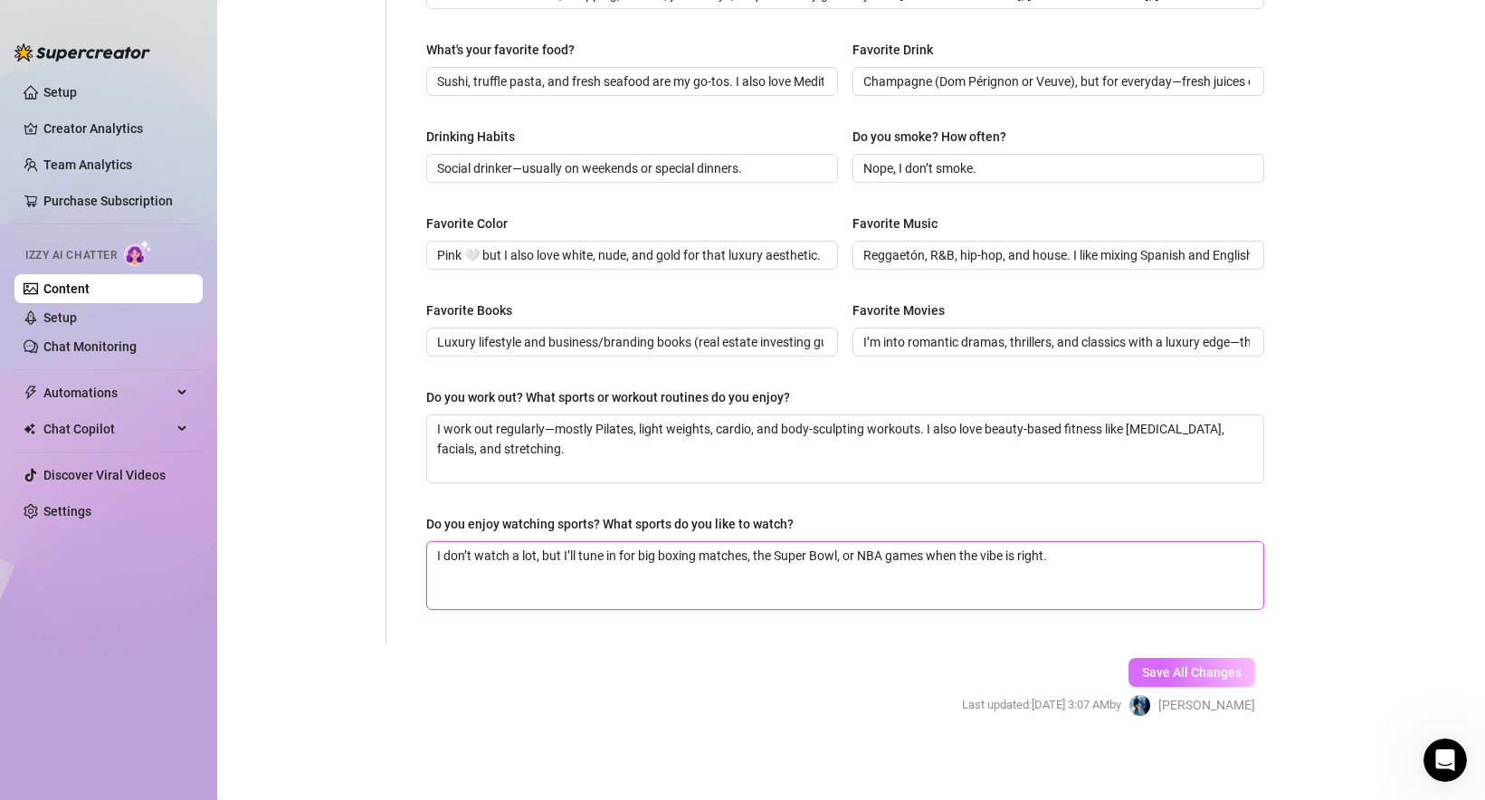
type textarea "I don’t watch a lot, but I’ll tune in for big boxing matches, the Super Bowl, o…"
click at [1196, 674] on span "Save All Changes" at bounding box center [1192, 672] width 100 height 14
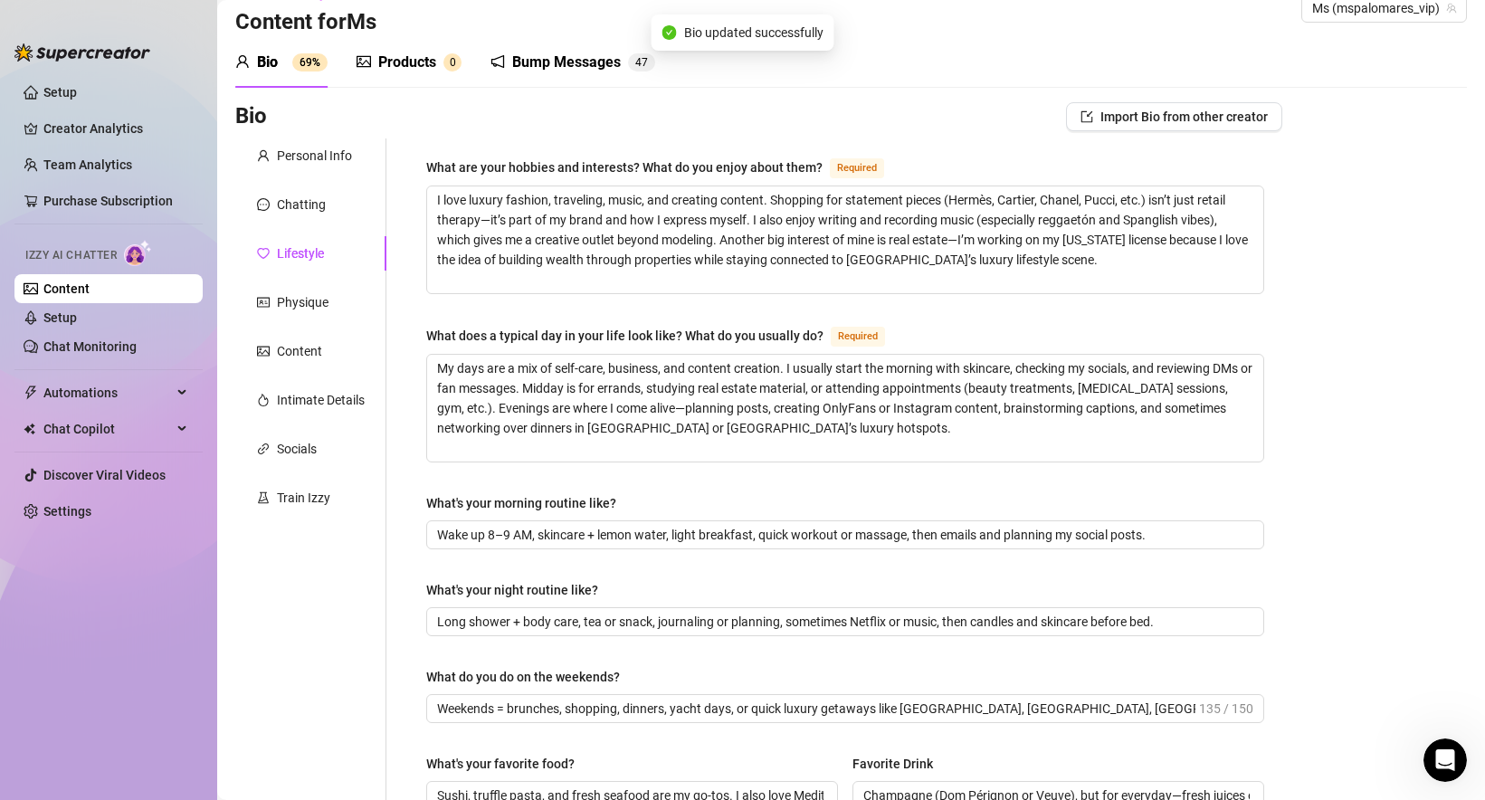
scroll to position [31, 0]
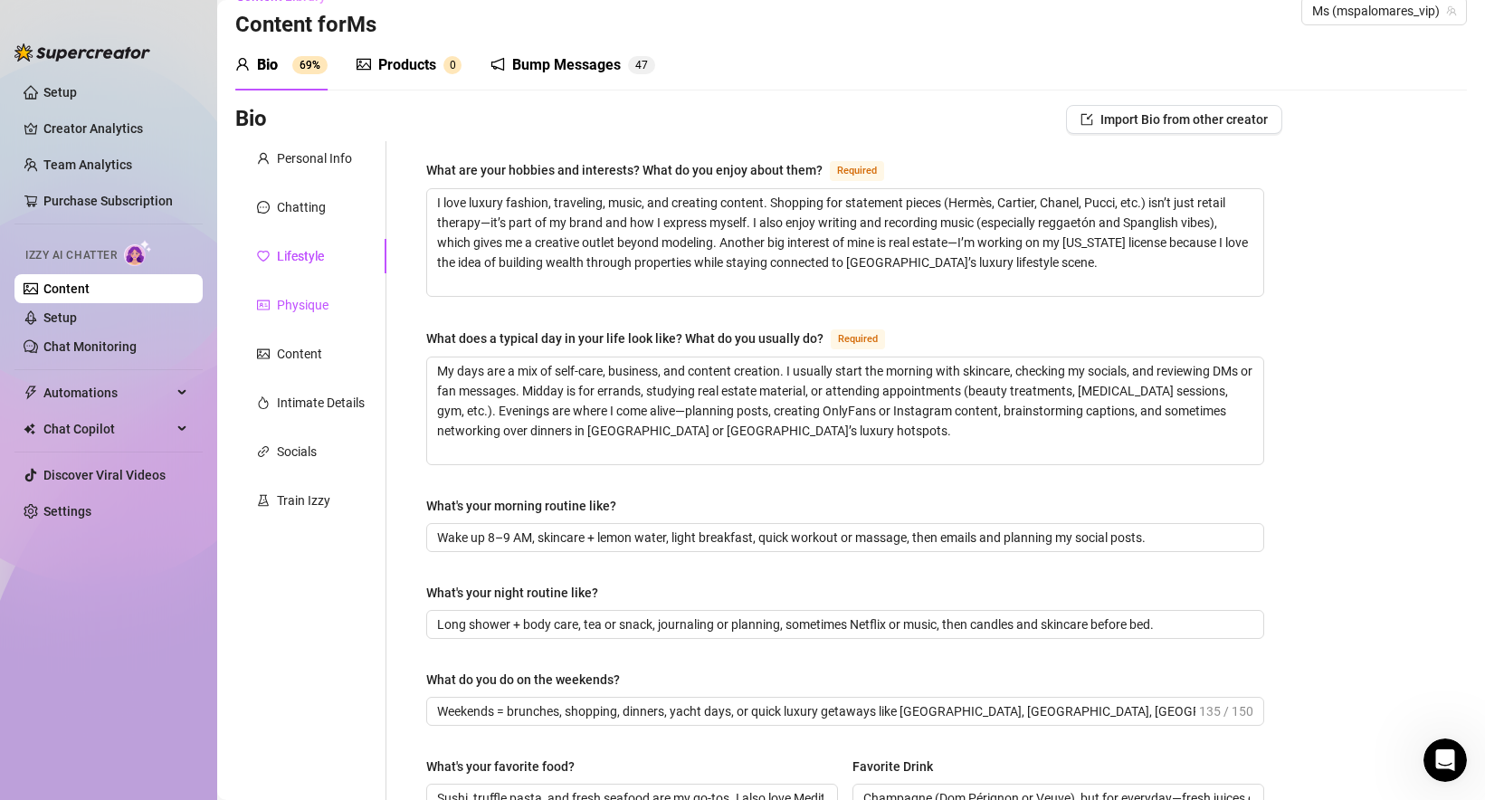
click at [306, 308] on div "Physique" at bounding box center [303, 305] width 52 height 20
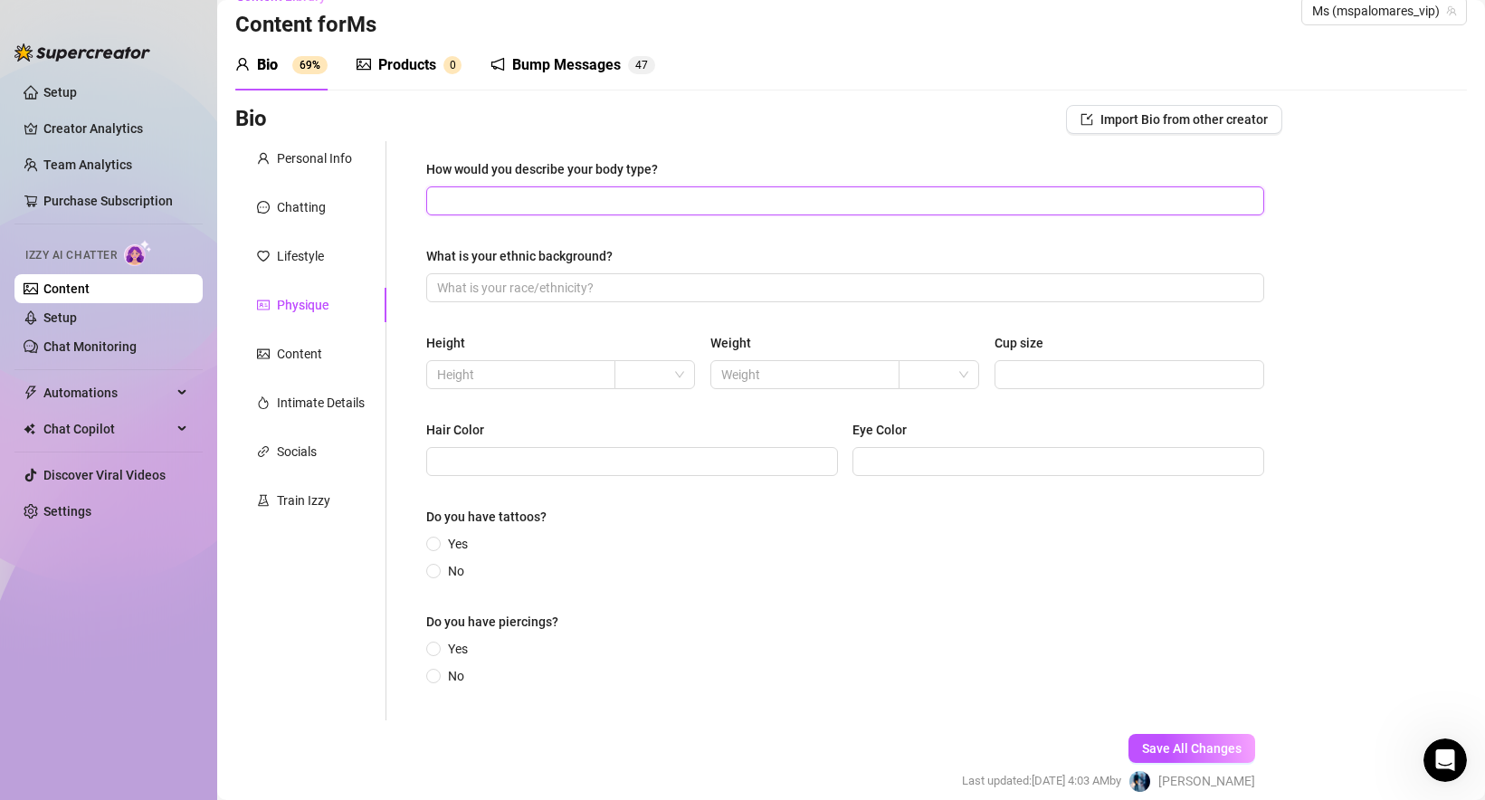
click at [529, 198] on input "How would you describe your body type?" at bounding box center [843, 201] width 813 height 20
paste input "Slim thick"
type input "Slim thick"
click at [507, 284] on input "What is your ethnic background?" at bounding box center [843, 288] width 813 height 20
paste input "Mexican"
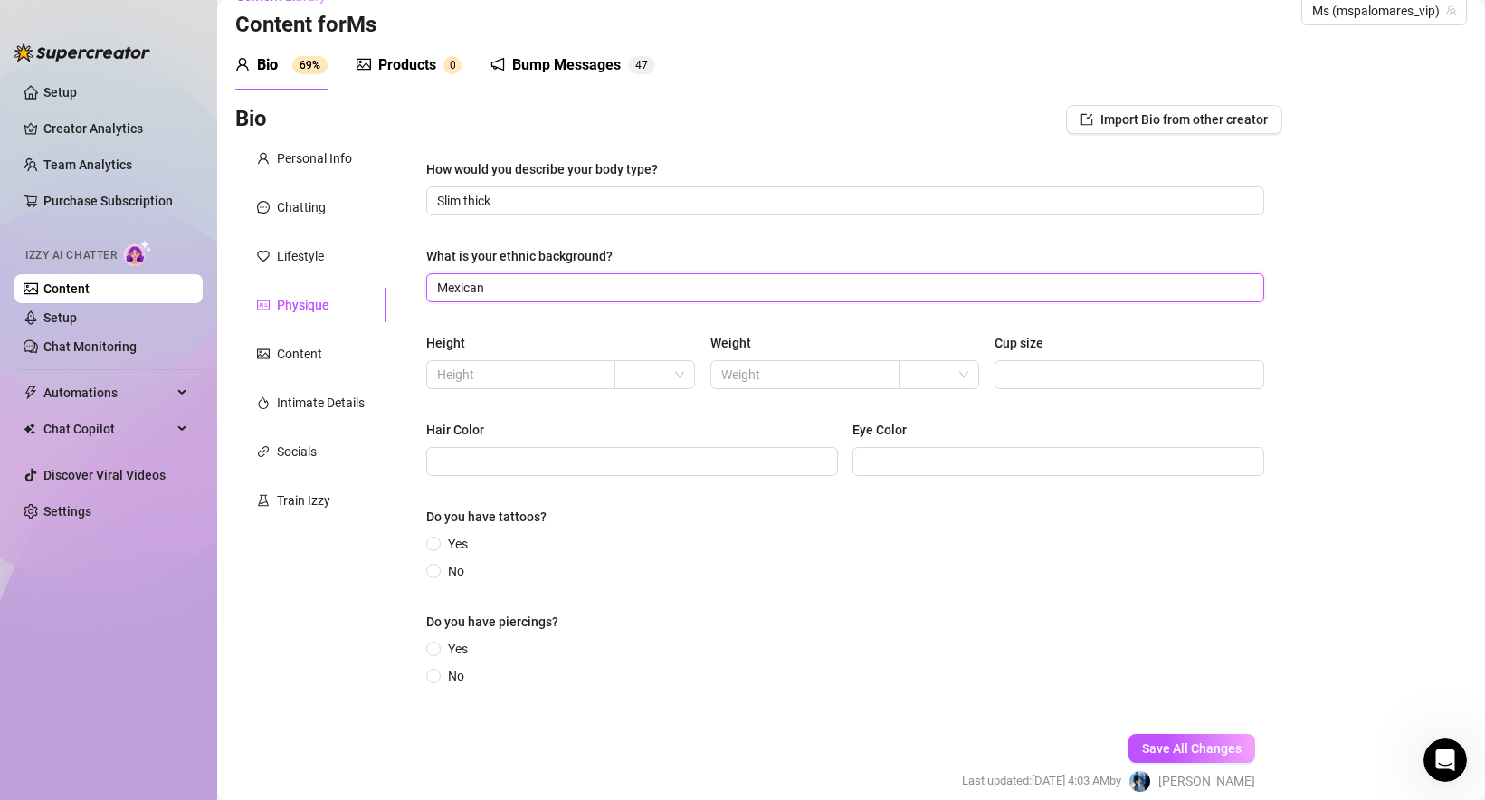
type input "Mexican"
click at [486, 374] on input "text" at bounding box center [519, 375] width 164 height 20
paste input "5,5"
type input "5,5"
click at [775, 372] on input "text" at bounding box center [803, 375] width 164 height 20
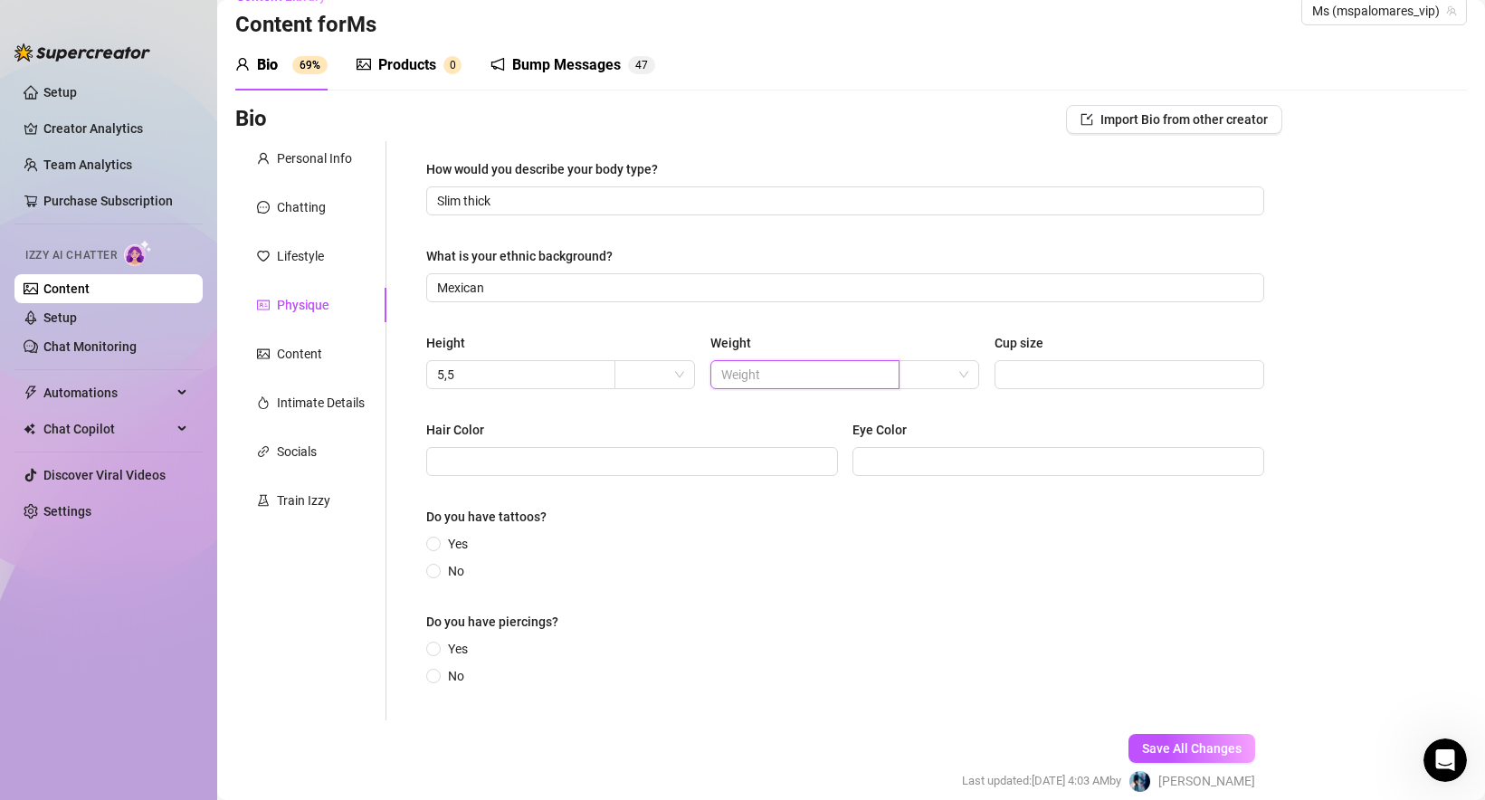
paste input "140"
type input "140"
click at [1071, 393] on div "Height 5,5 Weight 140 Cup size" at bounding box center [845, 369] width 838 height 72
click at [1068, 377] on input "Cup size" at bounding box center [1127, 375] width 244 height 20
paste input "DD"
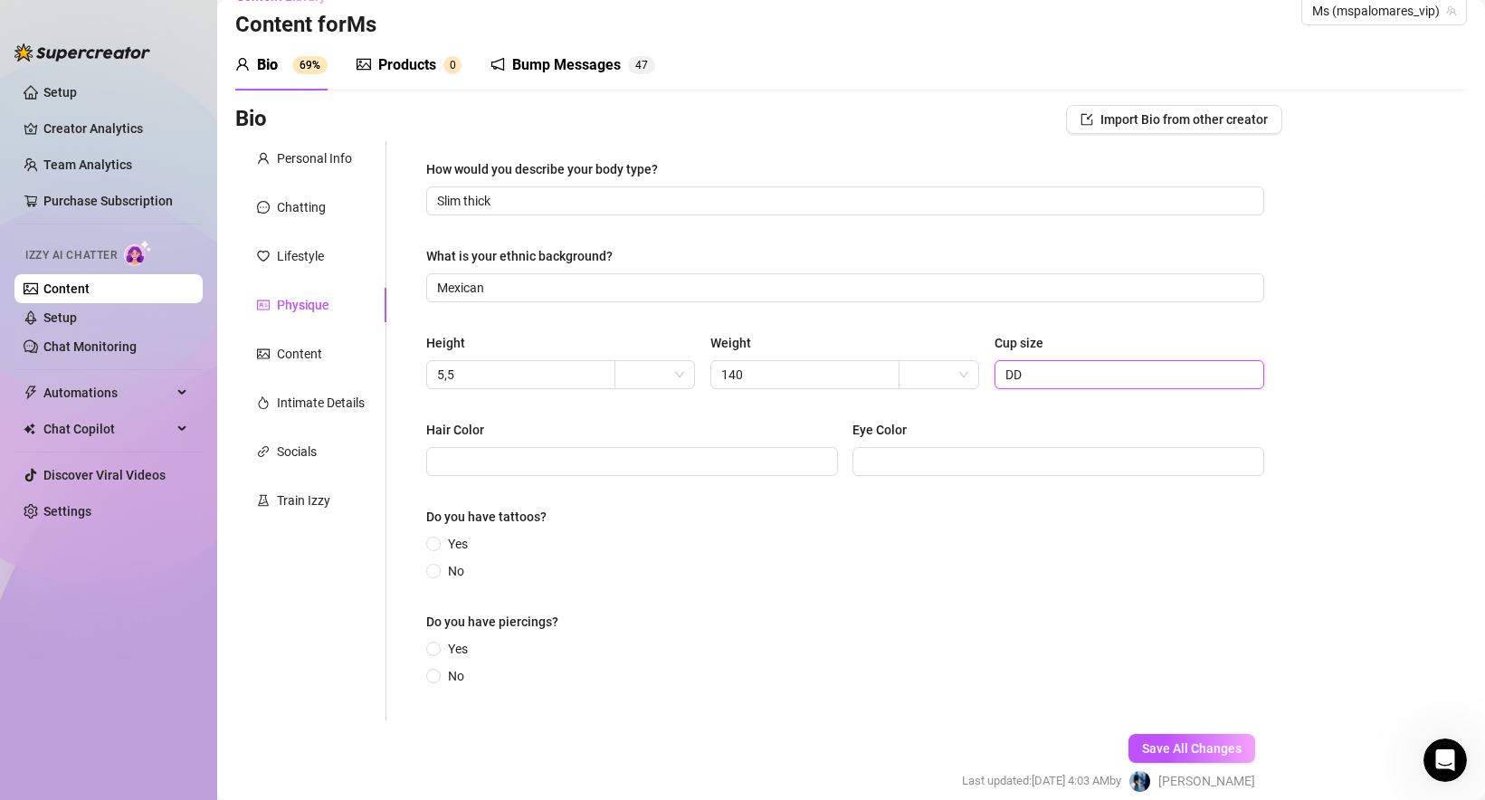
type input "DD"
click at [480, 455] on input "Hair Color" at bounding box center [630, 462] width 386 height 20
paste input "Brown"
type input "Brown"
click at [909, 463] on input "Eye Color" at bounding box center [1056, 462] width 386 height 20
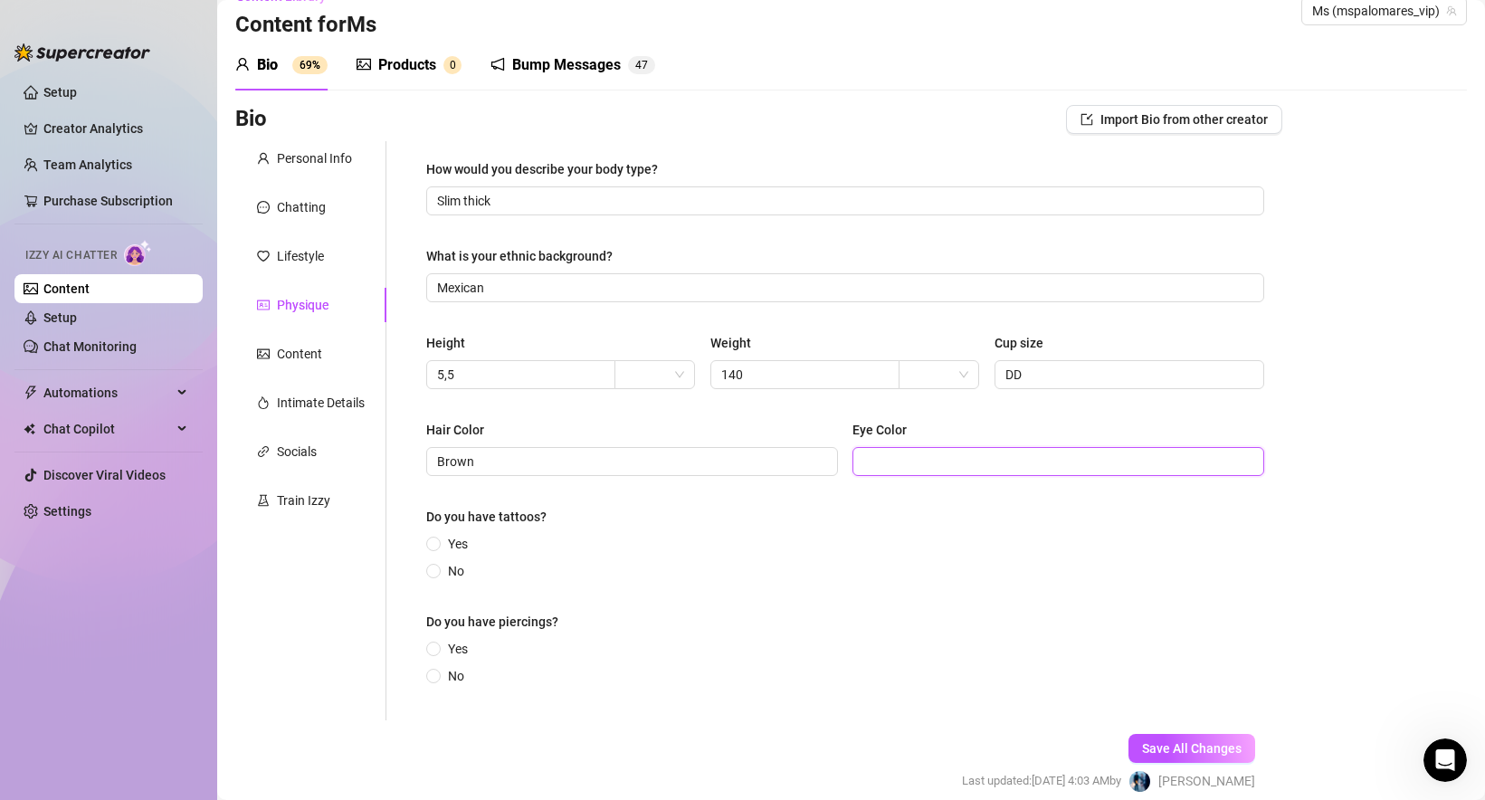
paste input "Blue (when i wear contacts usually but naturally [PERSON_NAME])"
click at [1147, 461] on input "Blue (when i wear contacts usually but naturally [PERSON_NAME])" at bounding box center [1056, 462] width 386 height 20
click at [1218, 461] on input "Blue (when i wear contacts usually but naturally [PERSON_NAME])" at bounding box center [1056, 462] width 386 height 20
type input "Blue (when i wear contacts usually but naturally [PERSON_NAME])"
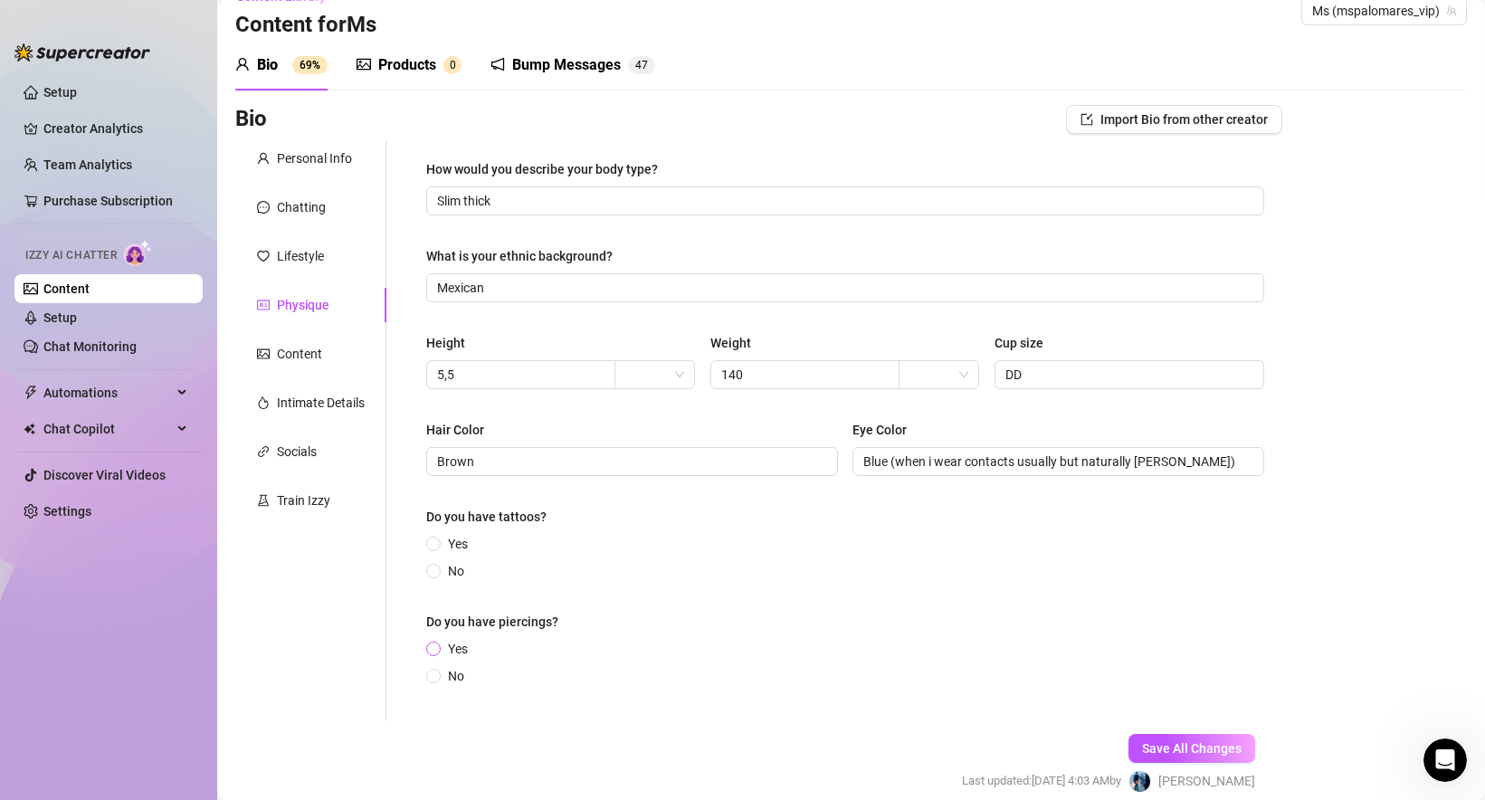
click at [456, 651] on span "Yes" at bounding box center [458, 649] width 34 height 20
click at [438, 651] on input "Yes" at bounding box center [434, 650] width 7 height 12
radio input "true"
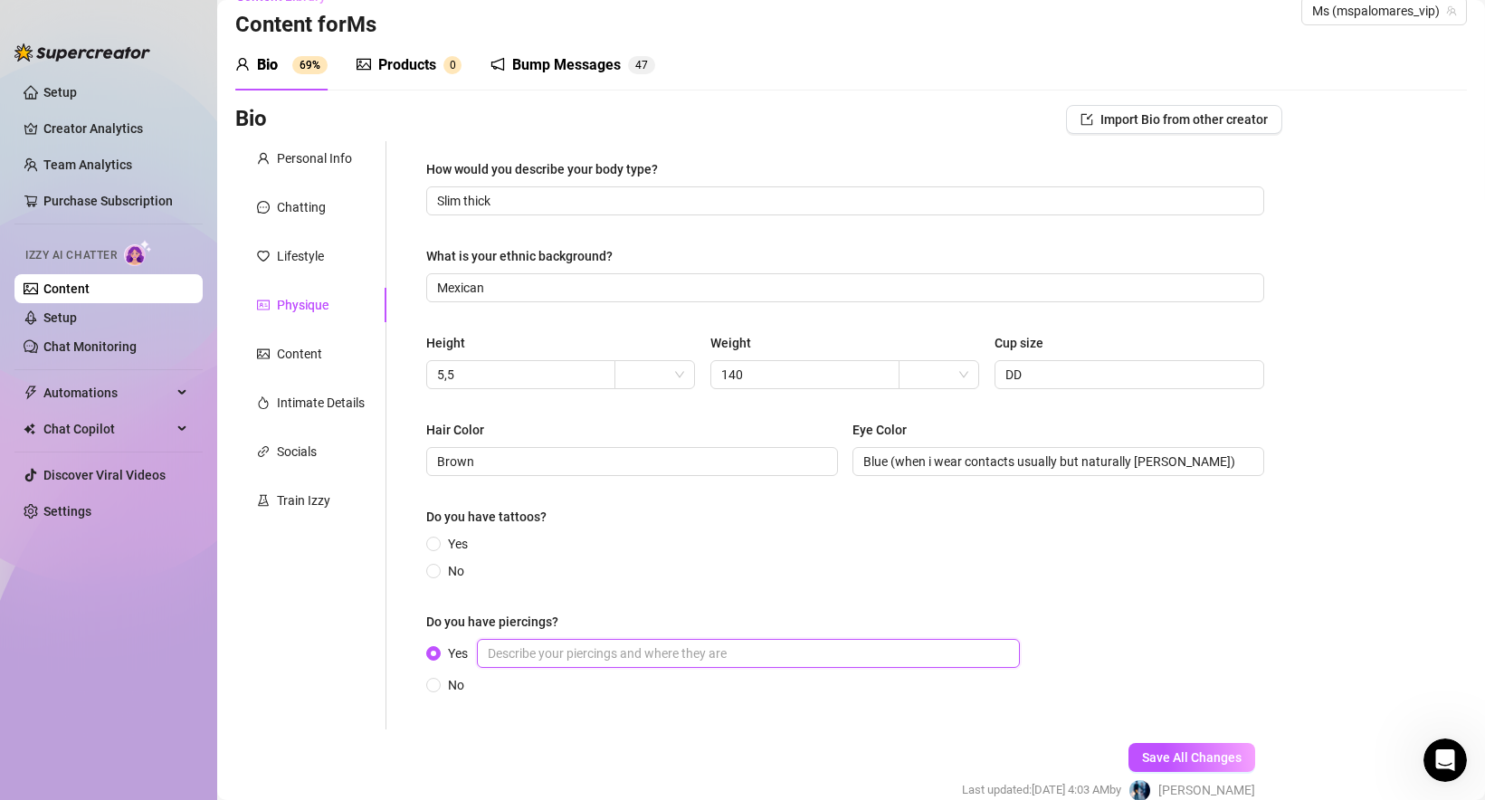
click at [579, 656] on input "Yes" at bounding box center [748, 653] width 543 height 29
paste input "Nipples"
type input "Nipples"
click at [454, 543] on span "Yes" at bounding box center [458, 544] width 34 height 20
click at [438, 543] on input "Yes" at bounding box center [434, 545] width 7 height 12
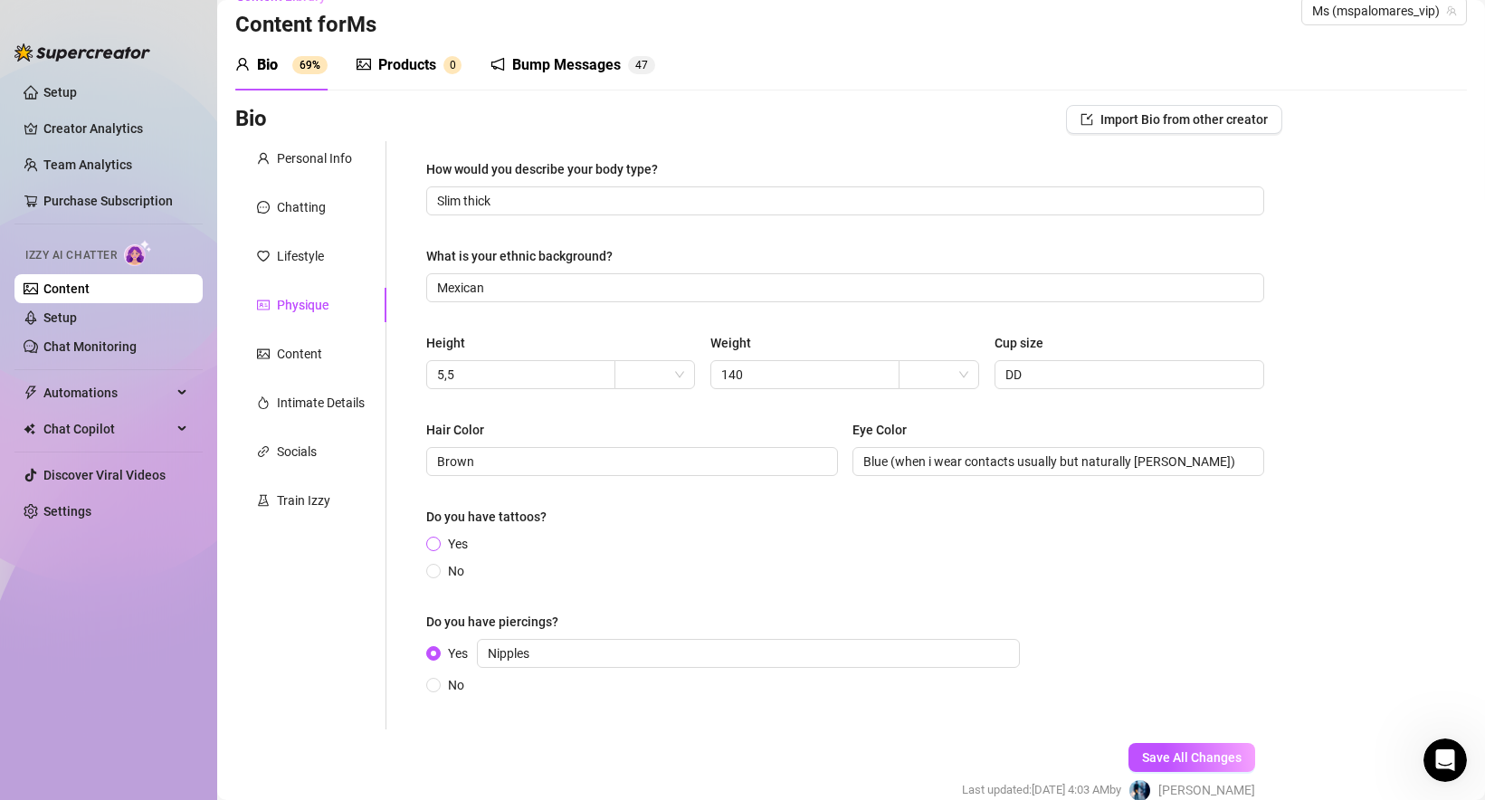
radio input "true"
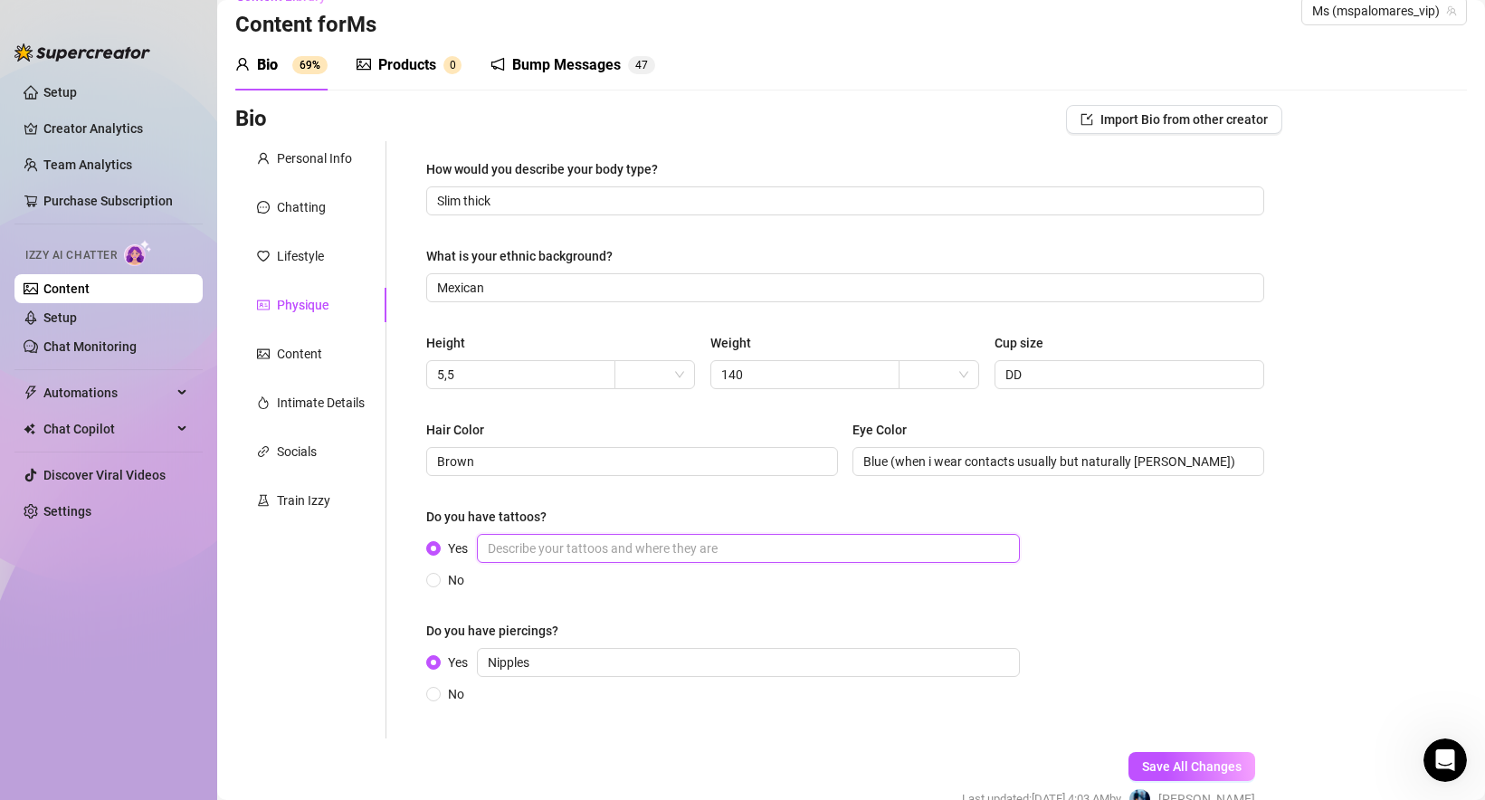
click at [549, 545] on input "Yes" at bounding box center [748, 548] width 543 height 29
paste input "on arm , spine and left foot"
click at [613, 594] on div "How would you describe your body type? Slim thick What is your ethnic backgroun…" at bounding box center [845, 439] width 838 height 561
drag, startPoint x: 495, startPoint y: 547, endPoint x: 464, endPoint y: 547, distance: 30.8
click at [464, 547] on span "Yes on arm , spine and left foot" at bounding box center [734, 548] width 586 height 29
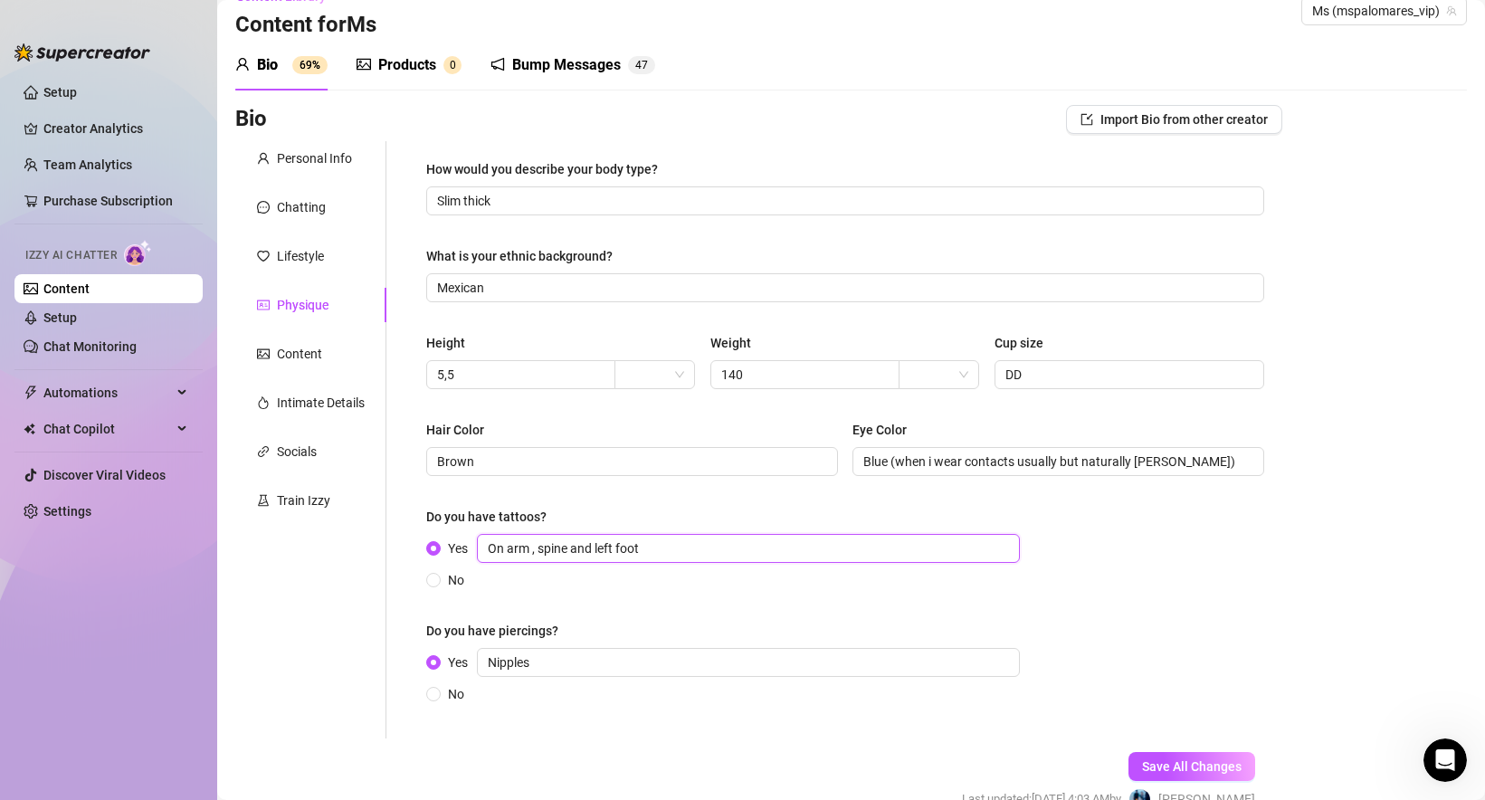
type input "On arm , spine and left foot"
click at [584, 575] on div "No" at bounding box center [726, 580] width 601 height 20
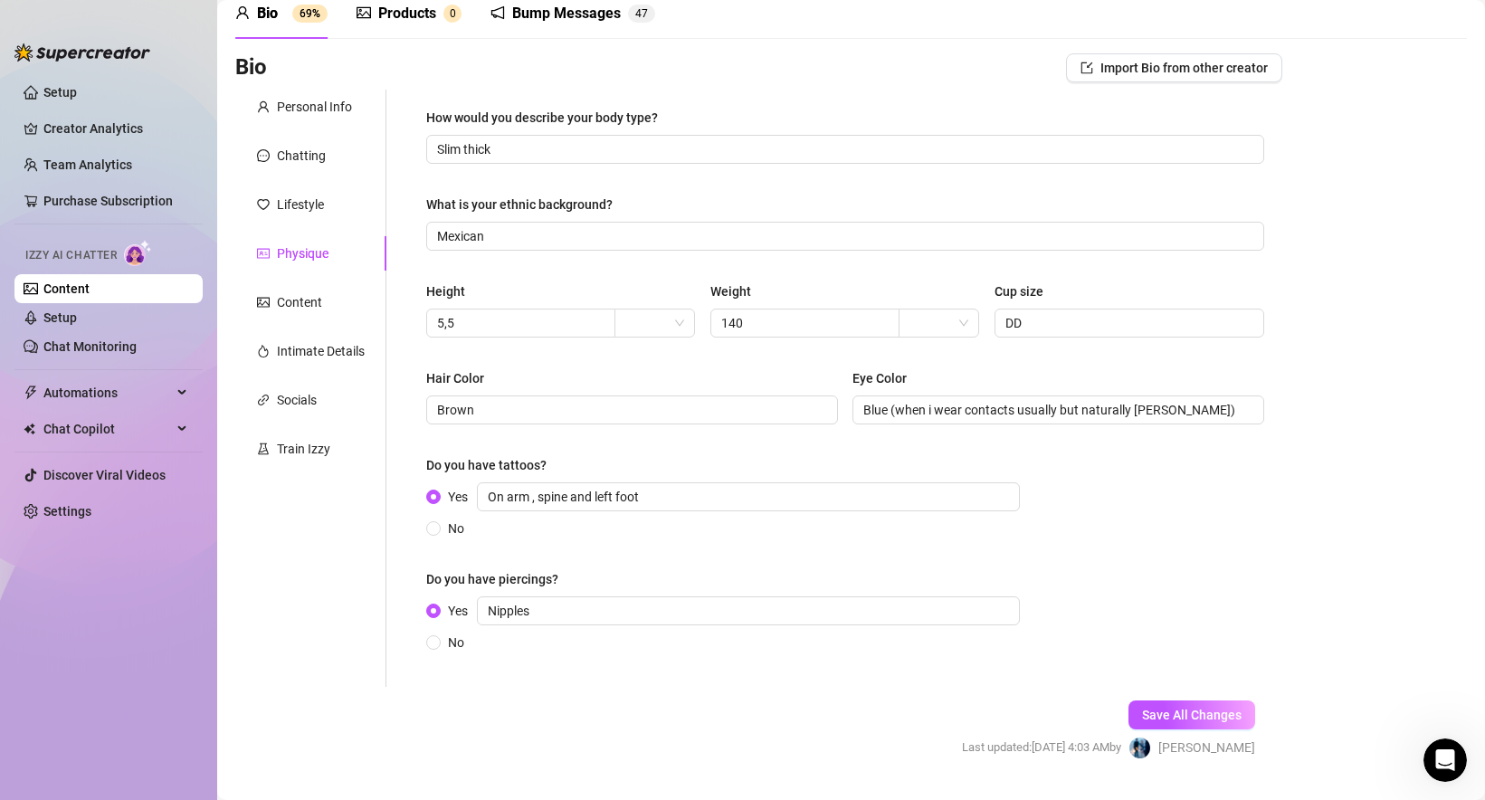
scroll to position [128, 0]
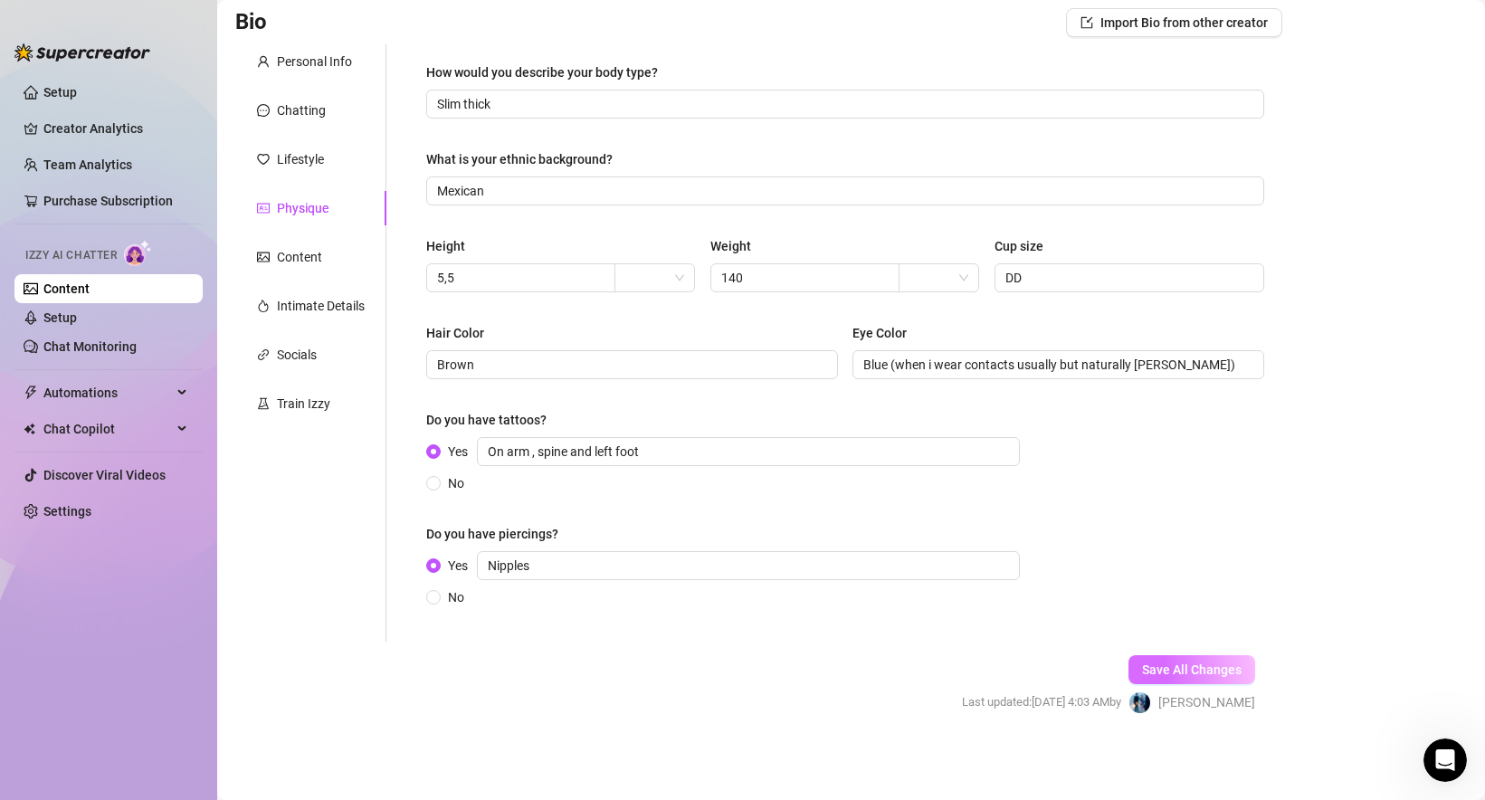
click at [1153, 671] on span "Save All Changes" at bounding box center [1192, 669] width 100 height 14
type input "Mexican"
type input "Brown"
type input "Blue (when i wear contacts usually but naturally [PERSON_NAME])"
type input "On arm , spine and left foot"
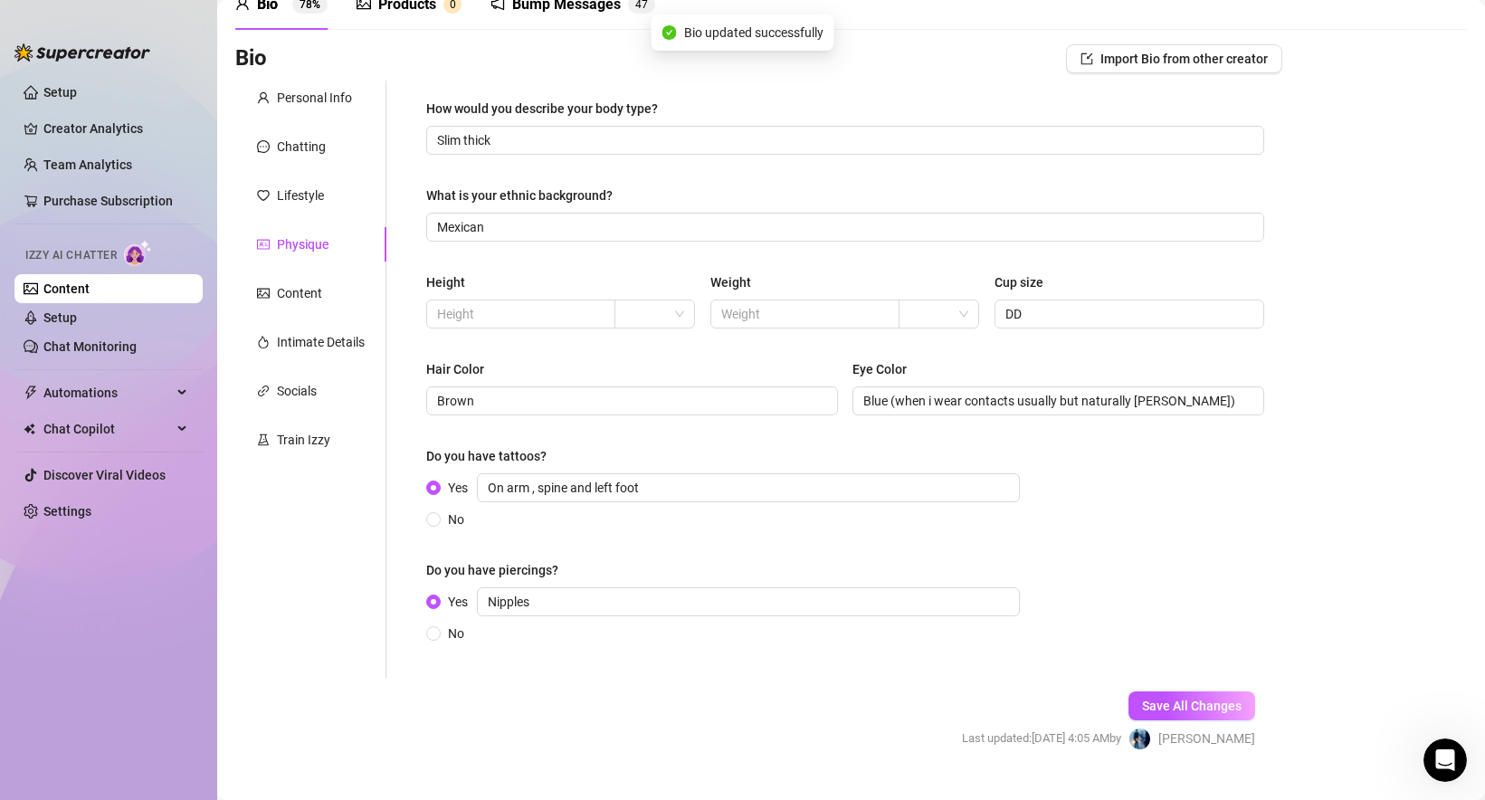
scroll to position [90, 0]
click at [294, 208] on div "Lifestyle" at bounding box center [310, 196] width 151 height 34
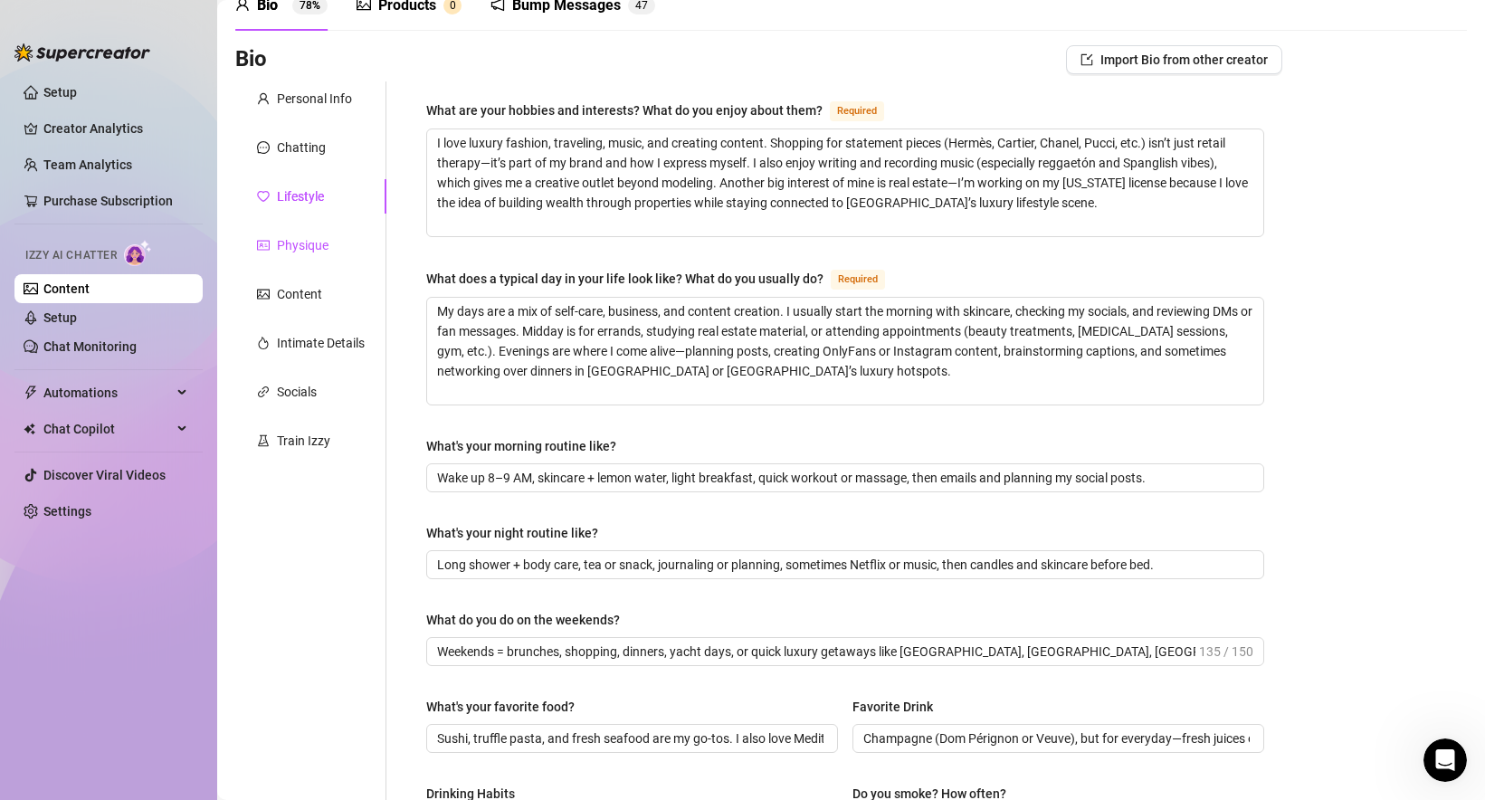
click at [300, 245] on div "Physique" at bounding box center [303, 245] width 52 height 20
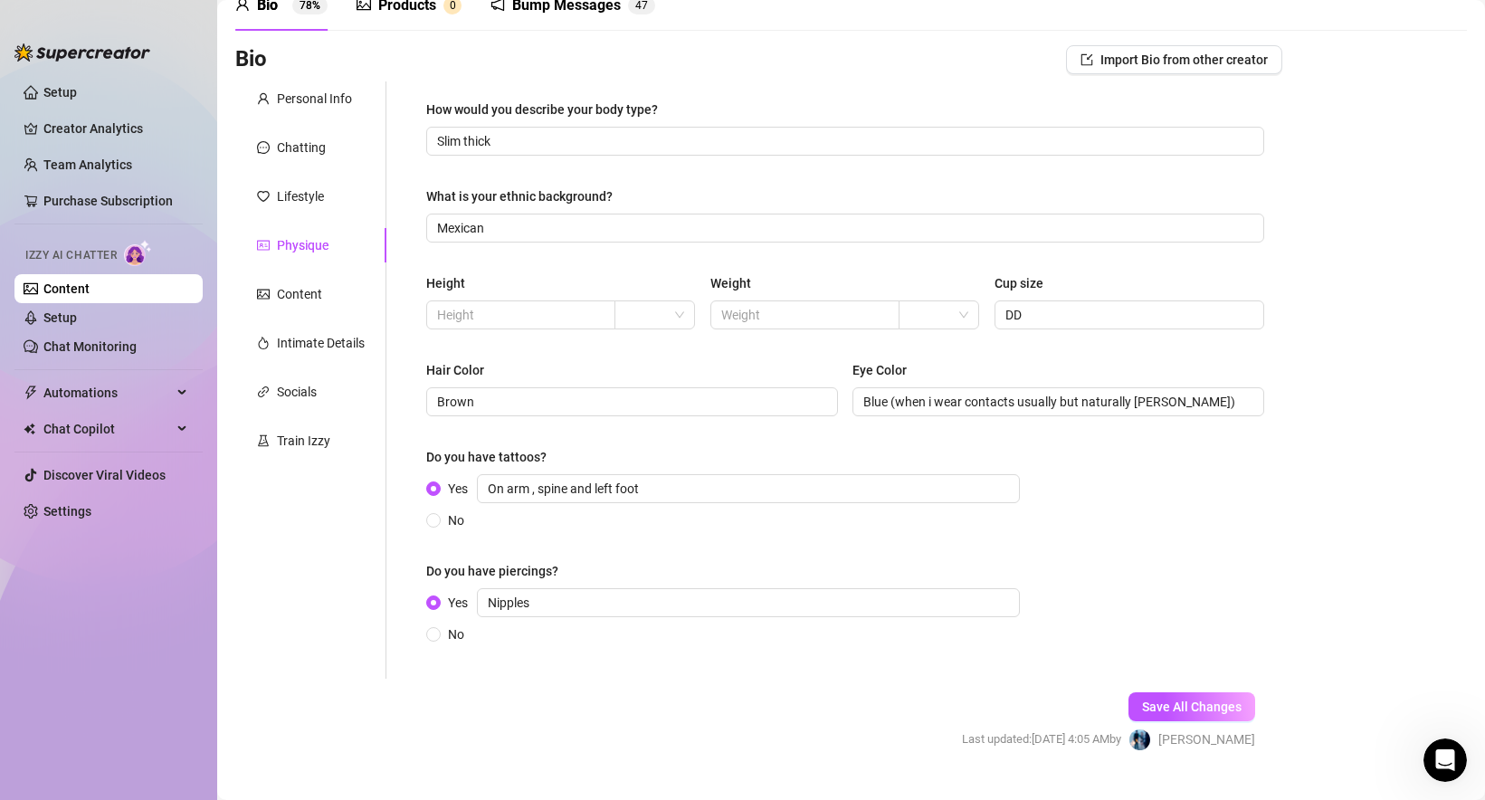
scroll to position [128, 0]
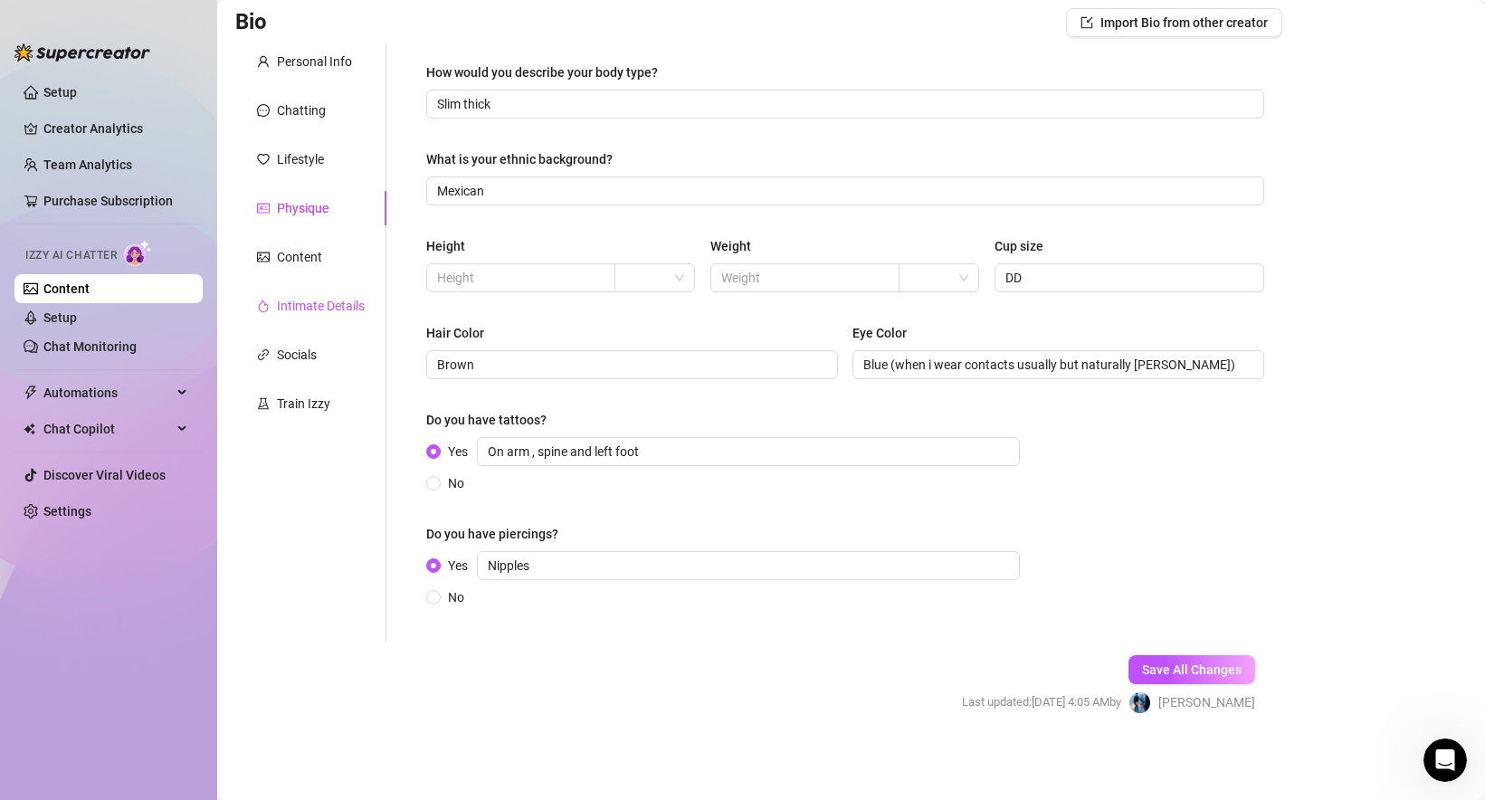
click at [326, 304] on div "Intimate Details" at bounding box center [321, 306] width 88 height 20
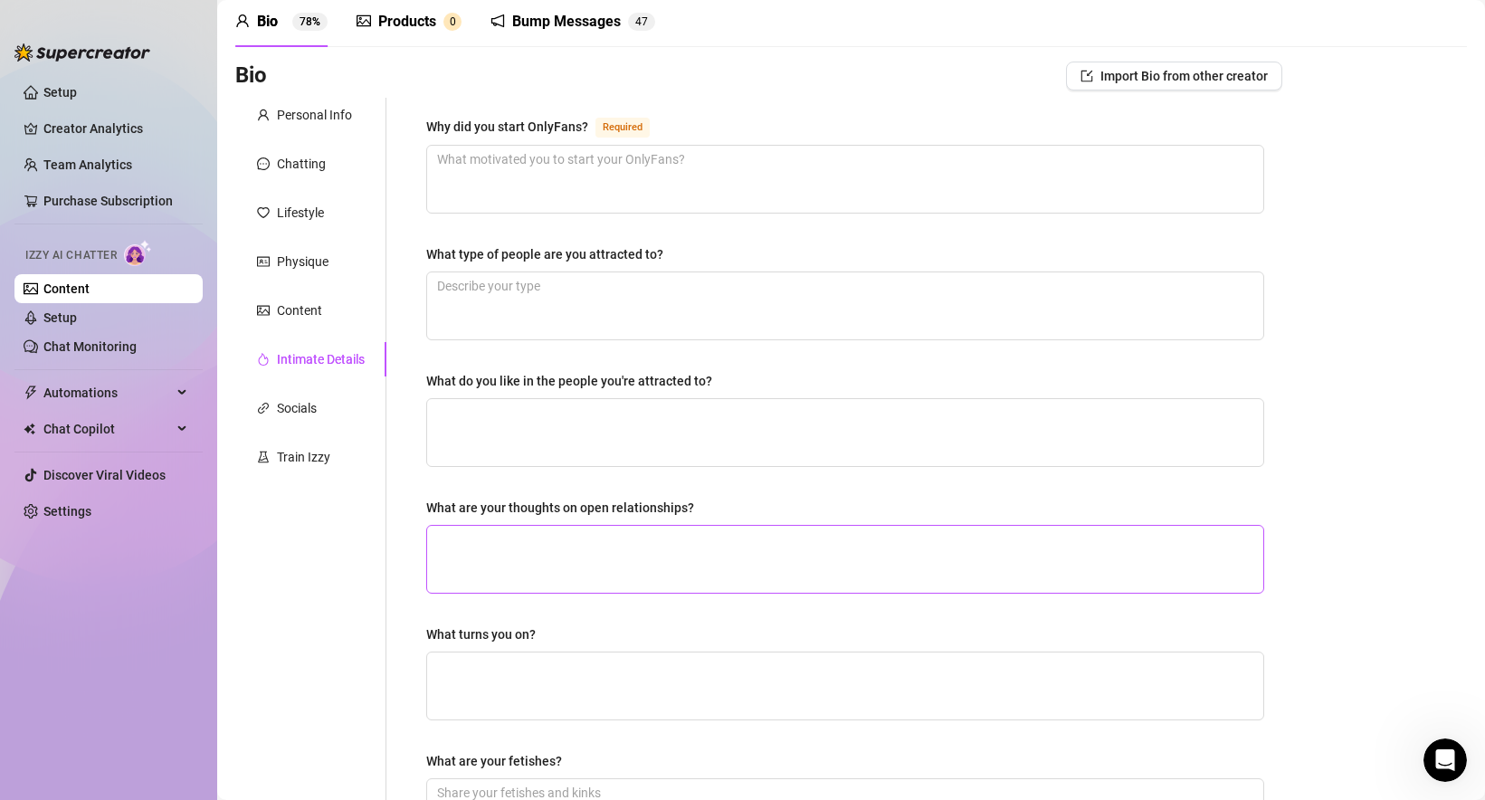
scroll to position [62, 0]
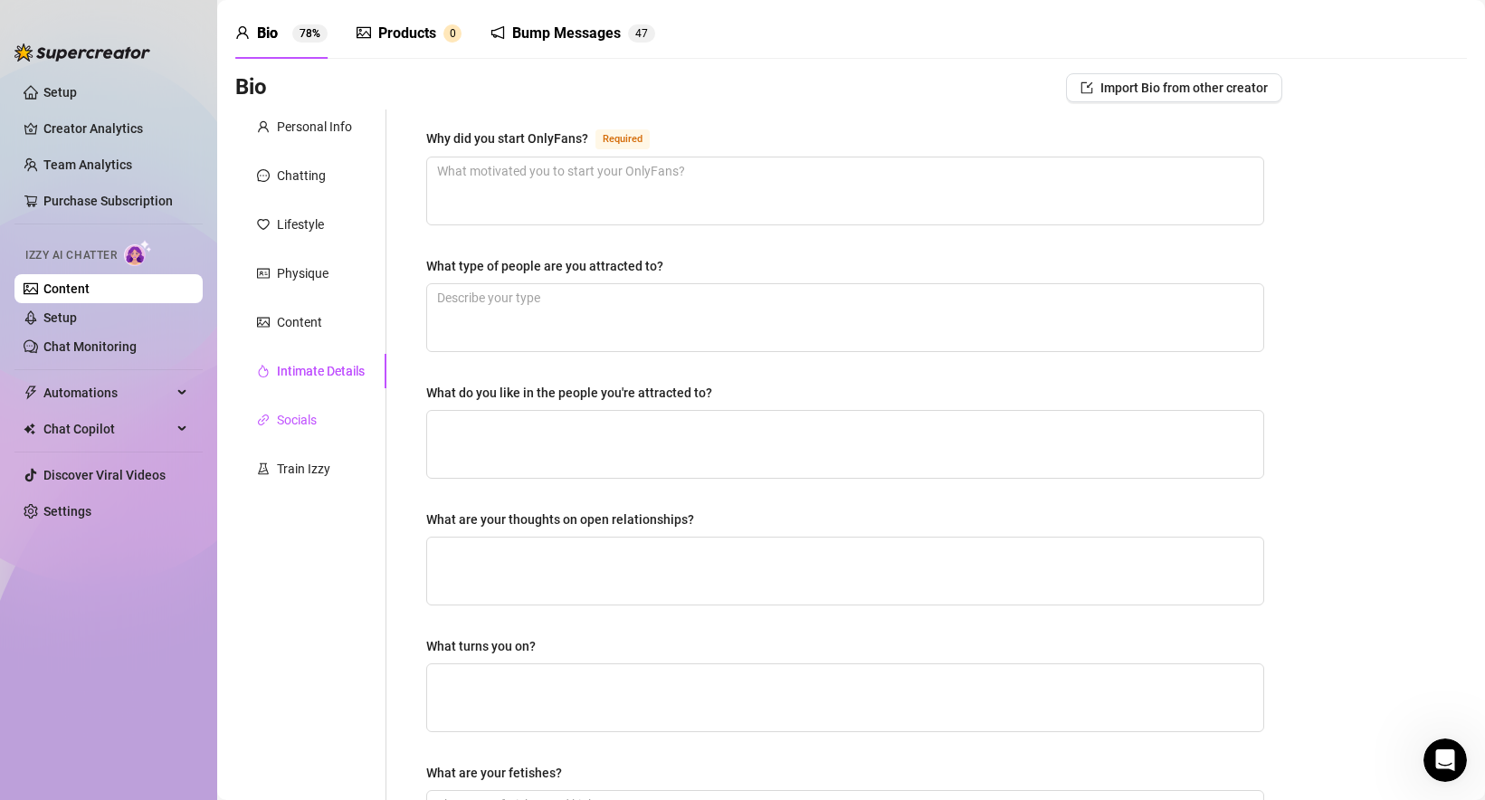
click at [292, 419] on div "Socials" at bounding box center [297, 420] width 40 height 20
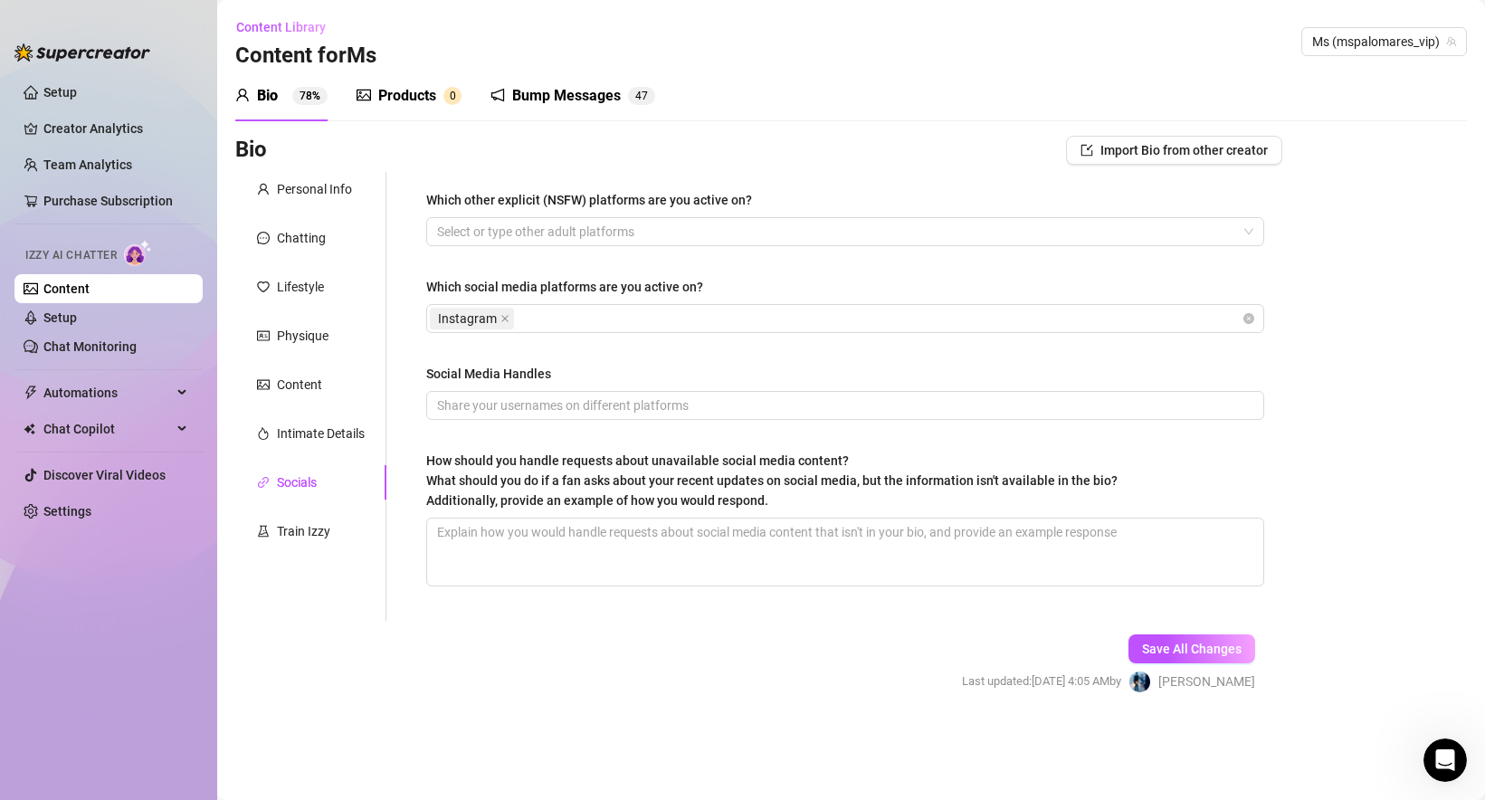
scroll to position [0, 0]
click at [318, 537] on div "Train Izzy" at bounding box center [303, 531] width 53 height 20
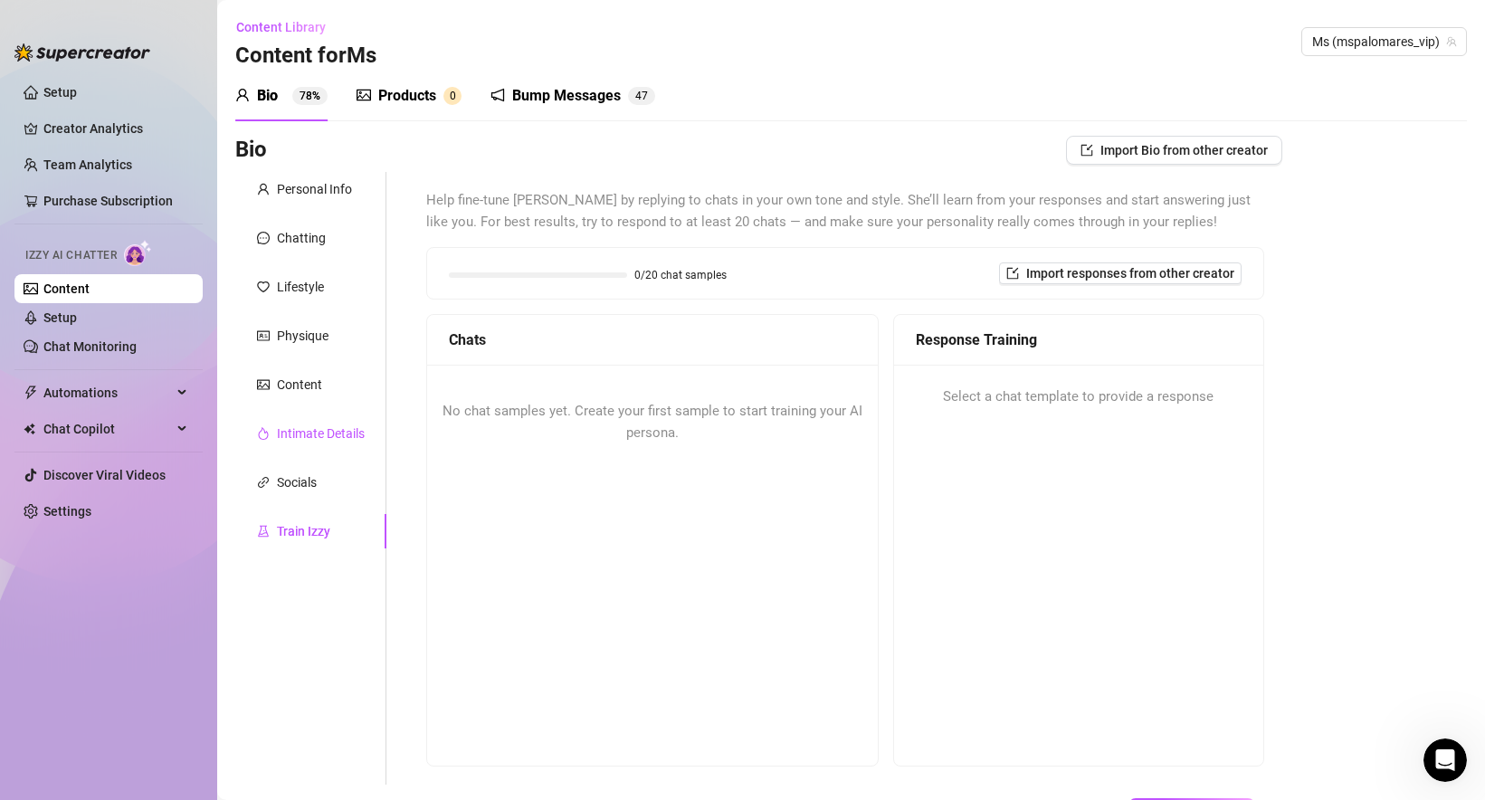
click at [319, 427] on div "Intimate Details" at bounding box center [321, 433] width 88 height 20
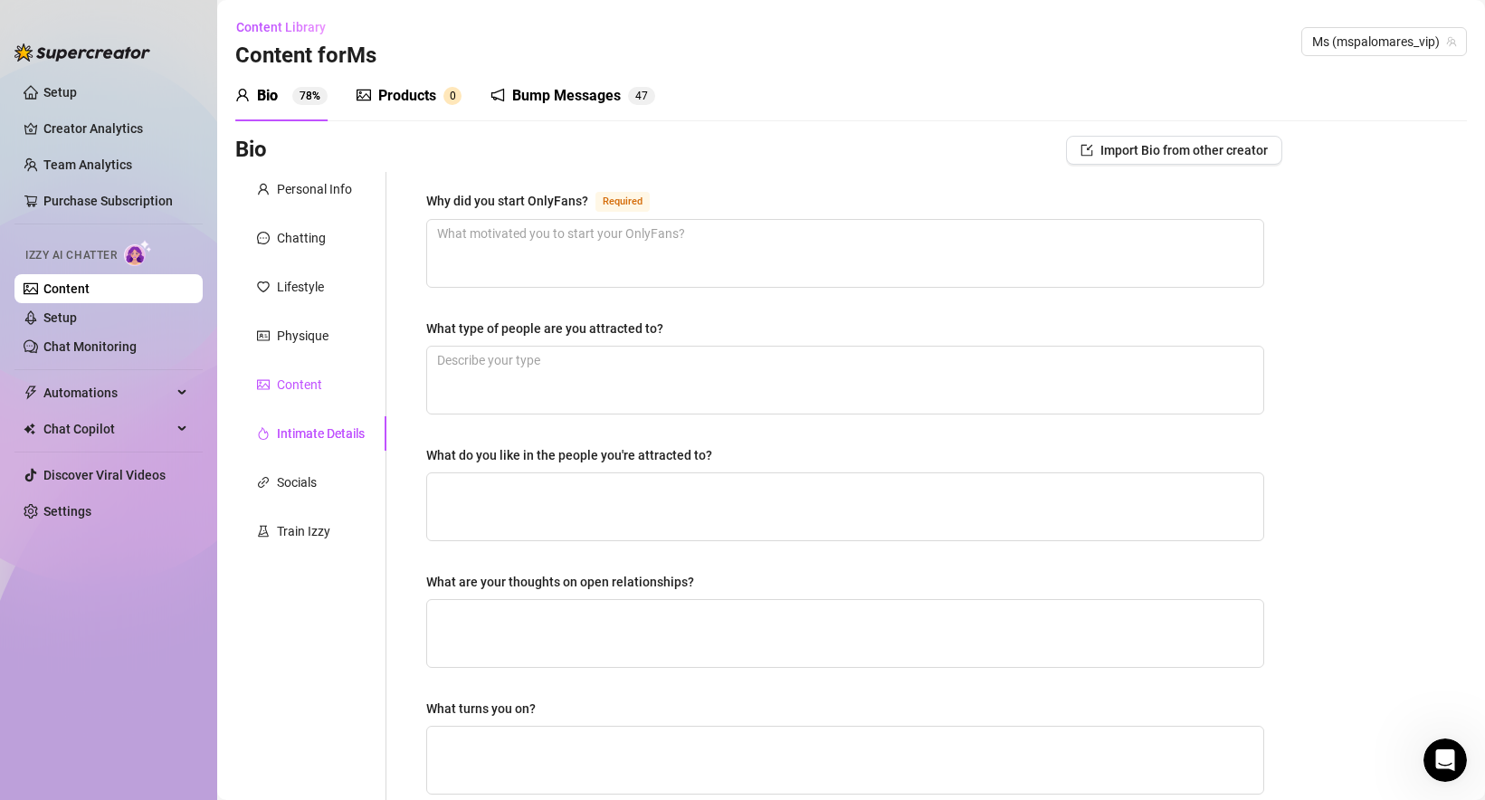
click at [306, 383] on div "Content" at bounding box center [299, 385] width 45 height 20
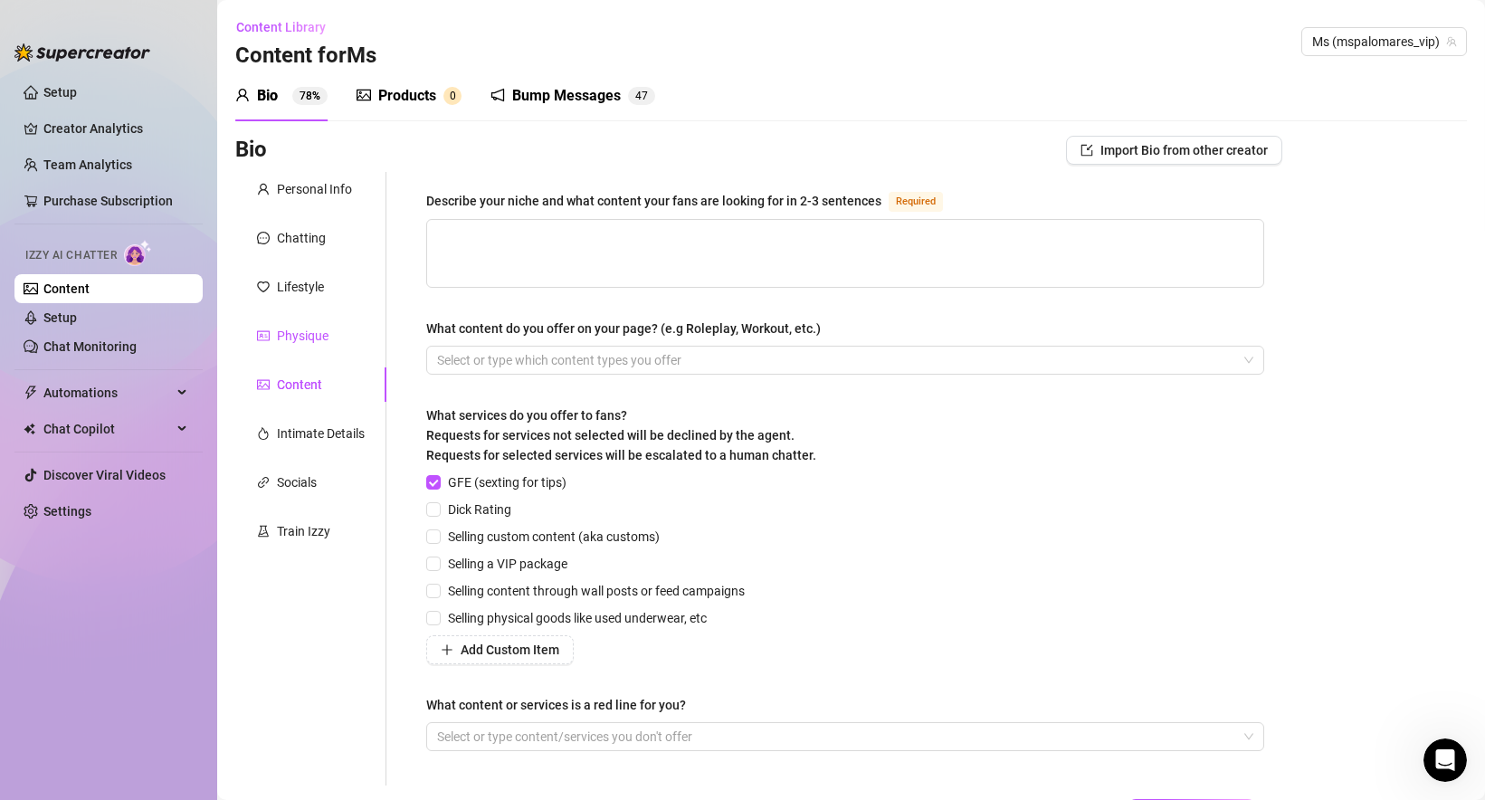
click at [308, 335] on div "Physique" at bounding box center [303, 336] width 52 height 20
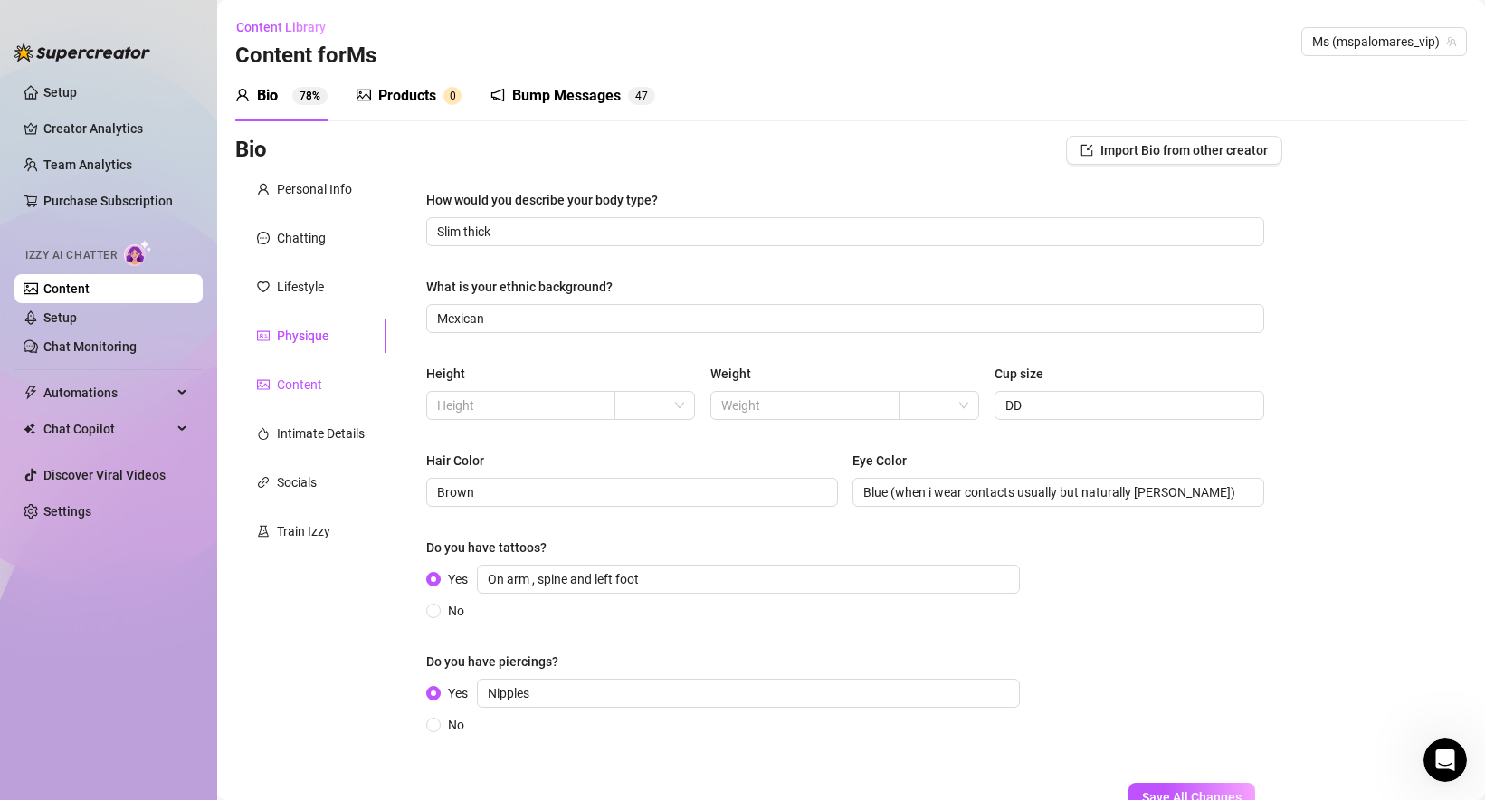
click at [307, 377] on div "Content" at bounding box center [299, 385] width 45 height 20
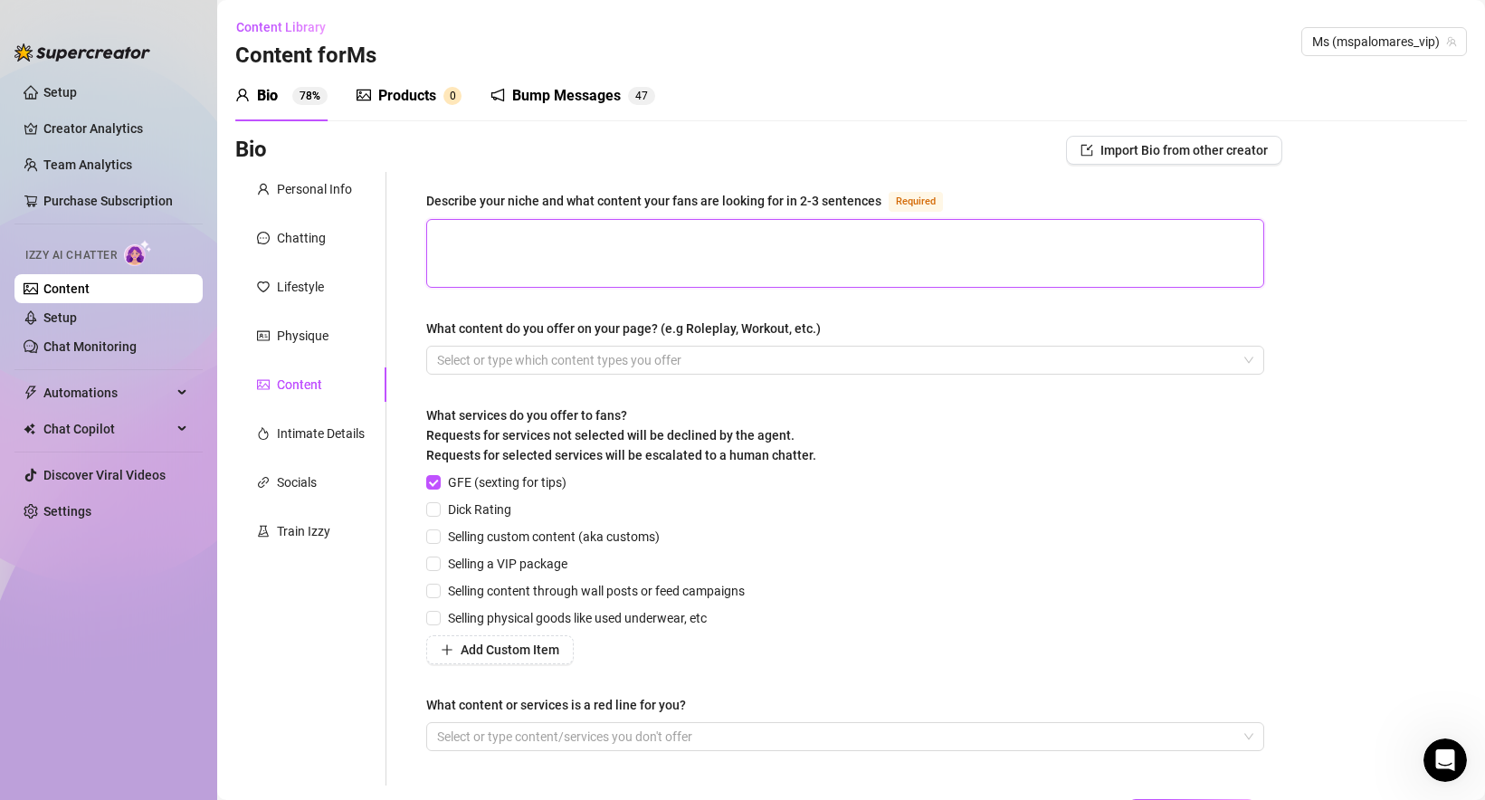
click at [500, 248] on textarea "Describe your niche and what content your fans are looking for in 2-3 sentences…" at bounding box center [845, 253] width 836 height 67
paste textarea "I give you everything—from sensual lingerie teases 💋 to nasty solo play 🍑💦, sho…"
type textarea "I give you everything—from sensual lingerie teases 💋 to nasty solo play 🍑💦, sho…"
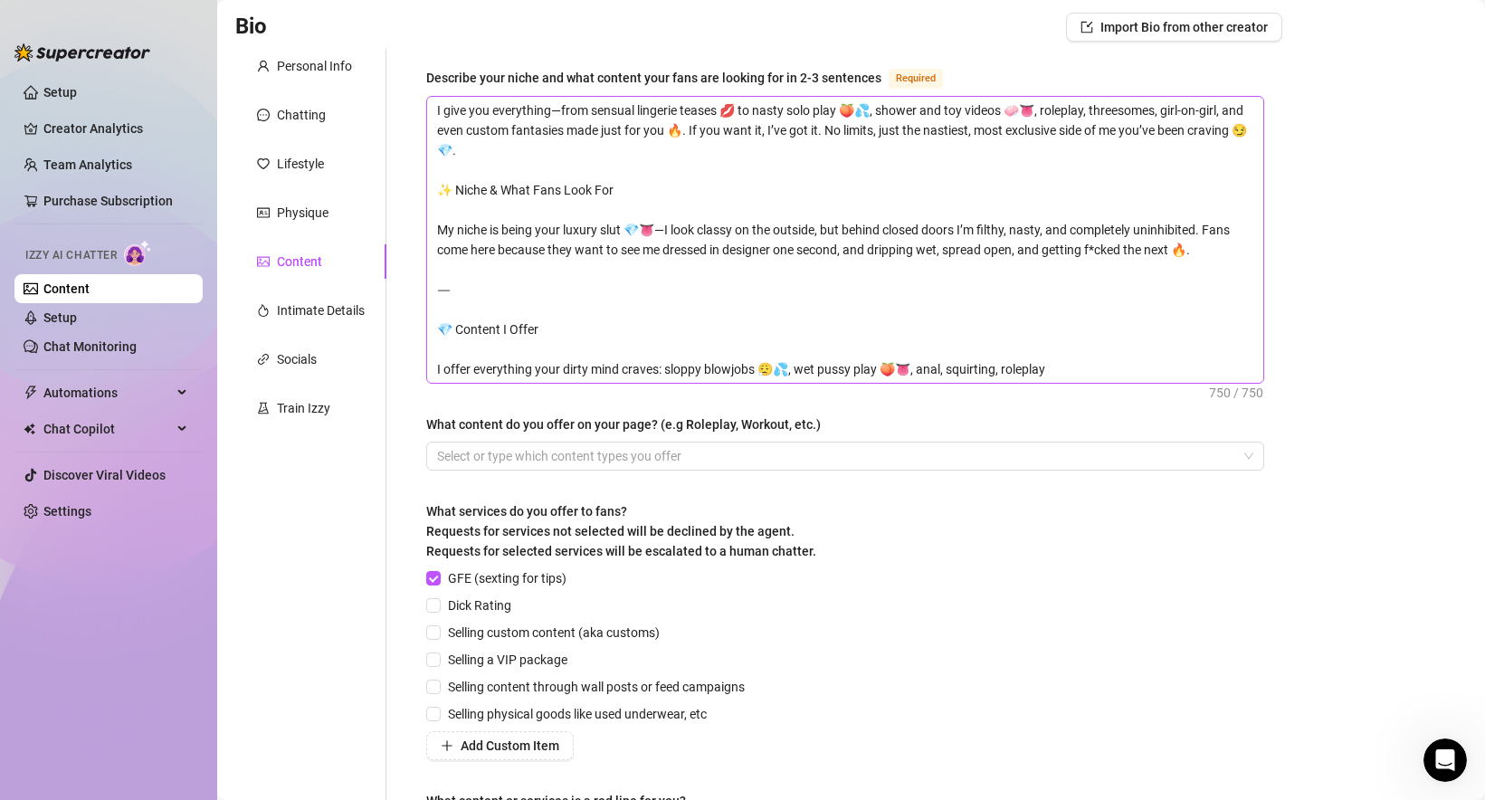
scroll to position [154, 0]
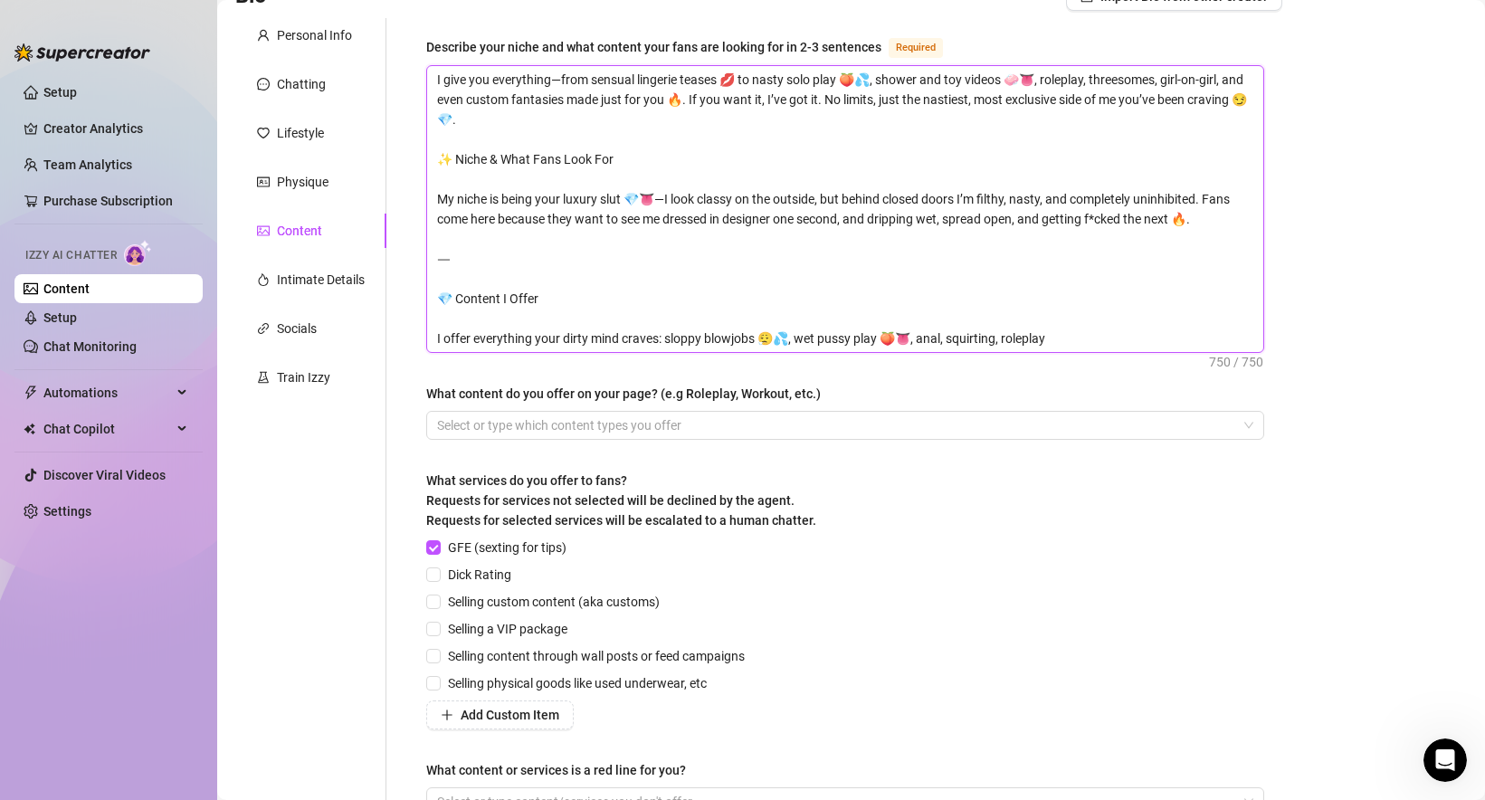
drag, startPoint x: 1062, startPoint y: 336, endPoint x: 337, endPoint y: 242, distance: 731.8
click at [337, 242] on div "Personal Info Chatting Lifestyle Physique Content Intimate Details Socials Trai…" at bounding box center [758, 434] width 1047 height 832
type textarea "I give you everything—from sensual lingerie teases 💋 to nasty solo play 🍑💦, sho…"
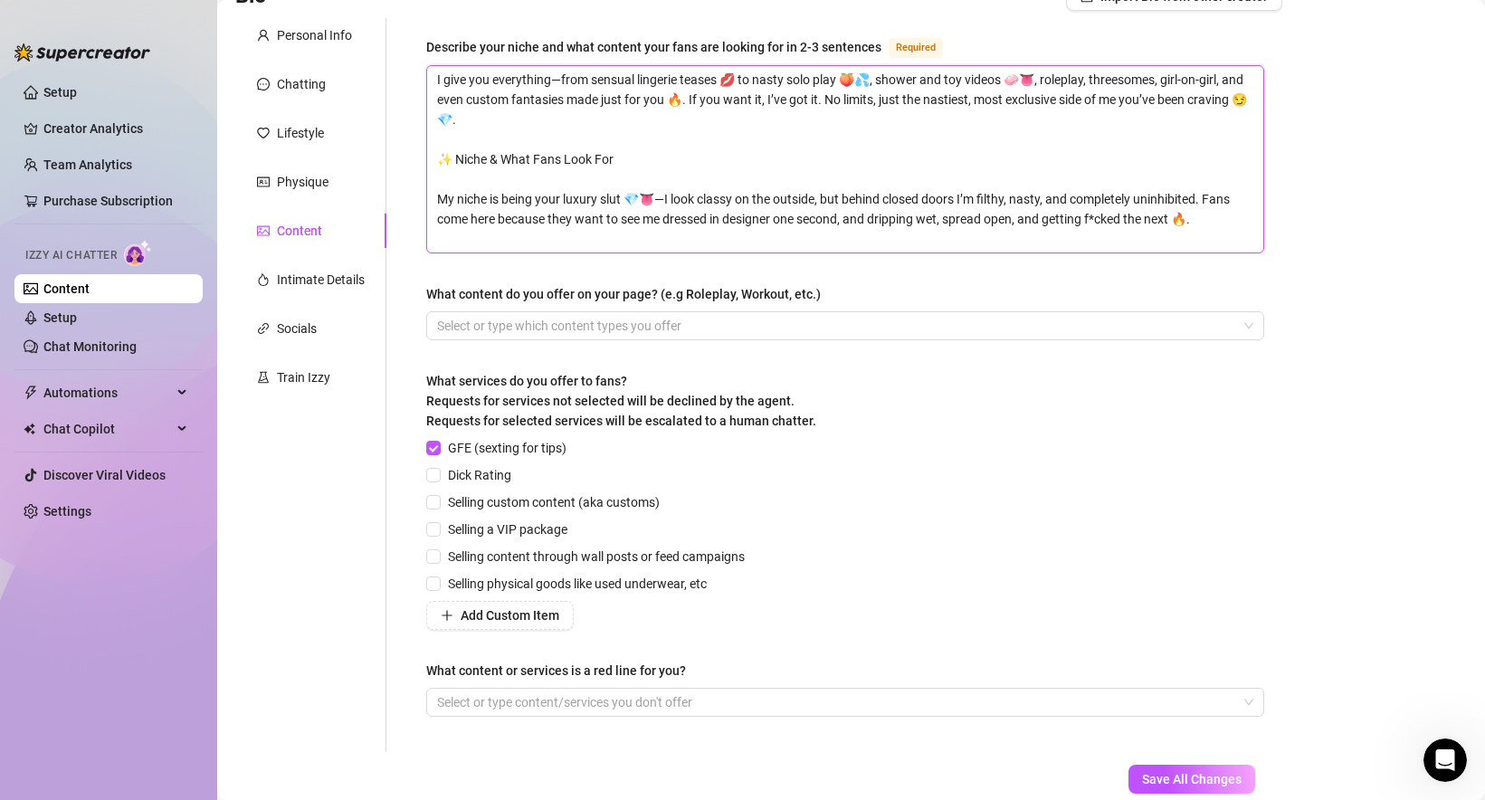
type textarea "I give you everything—from sensual lingerie teases 💋 to nasty solo play 🍑💦, sho…"
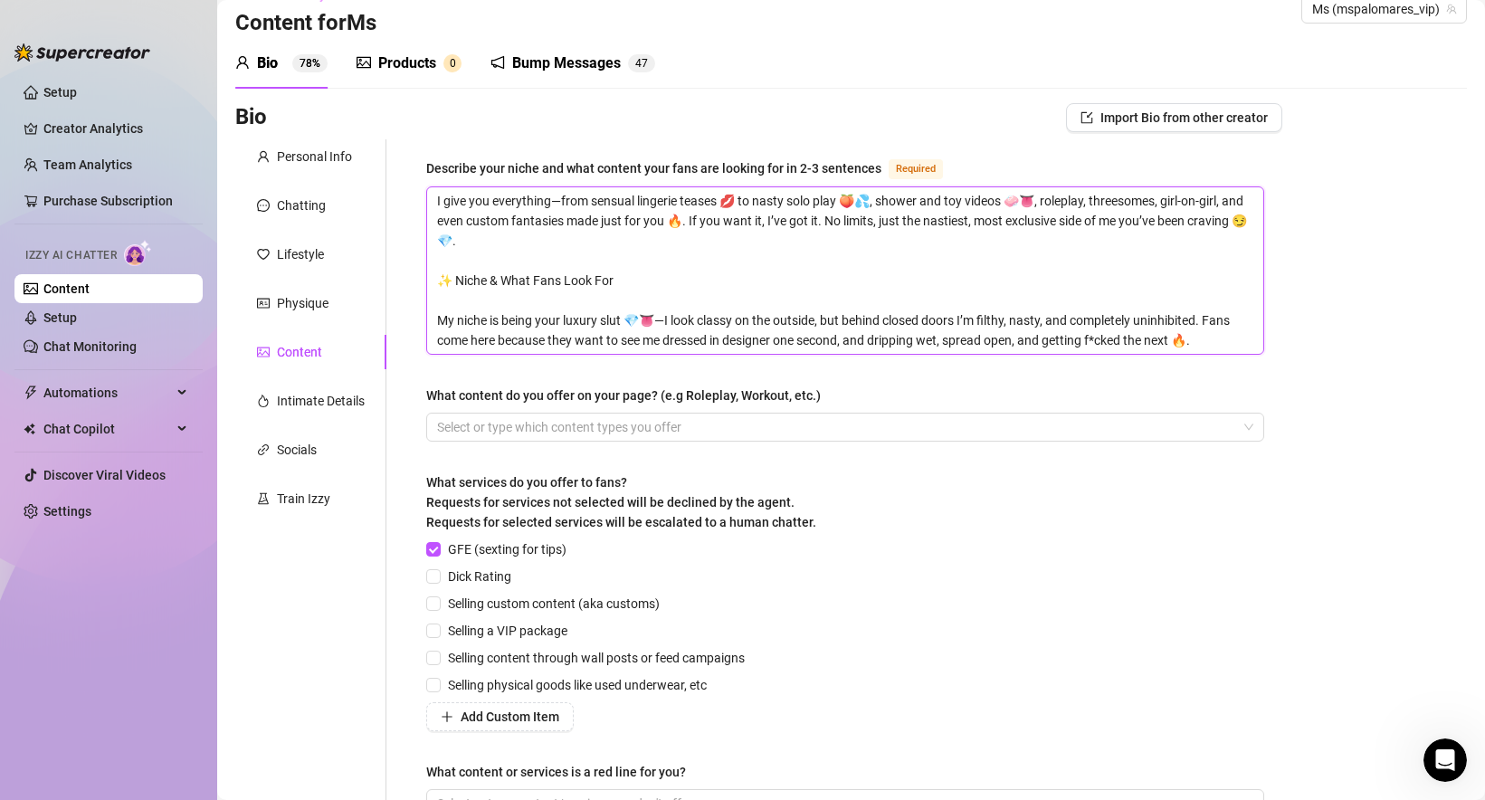
scroll to position [3, 0]
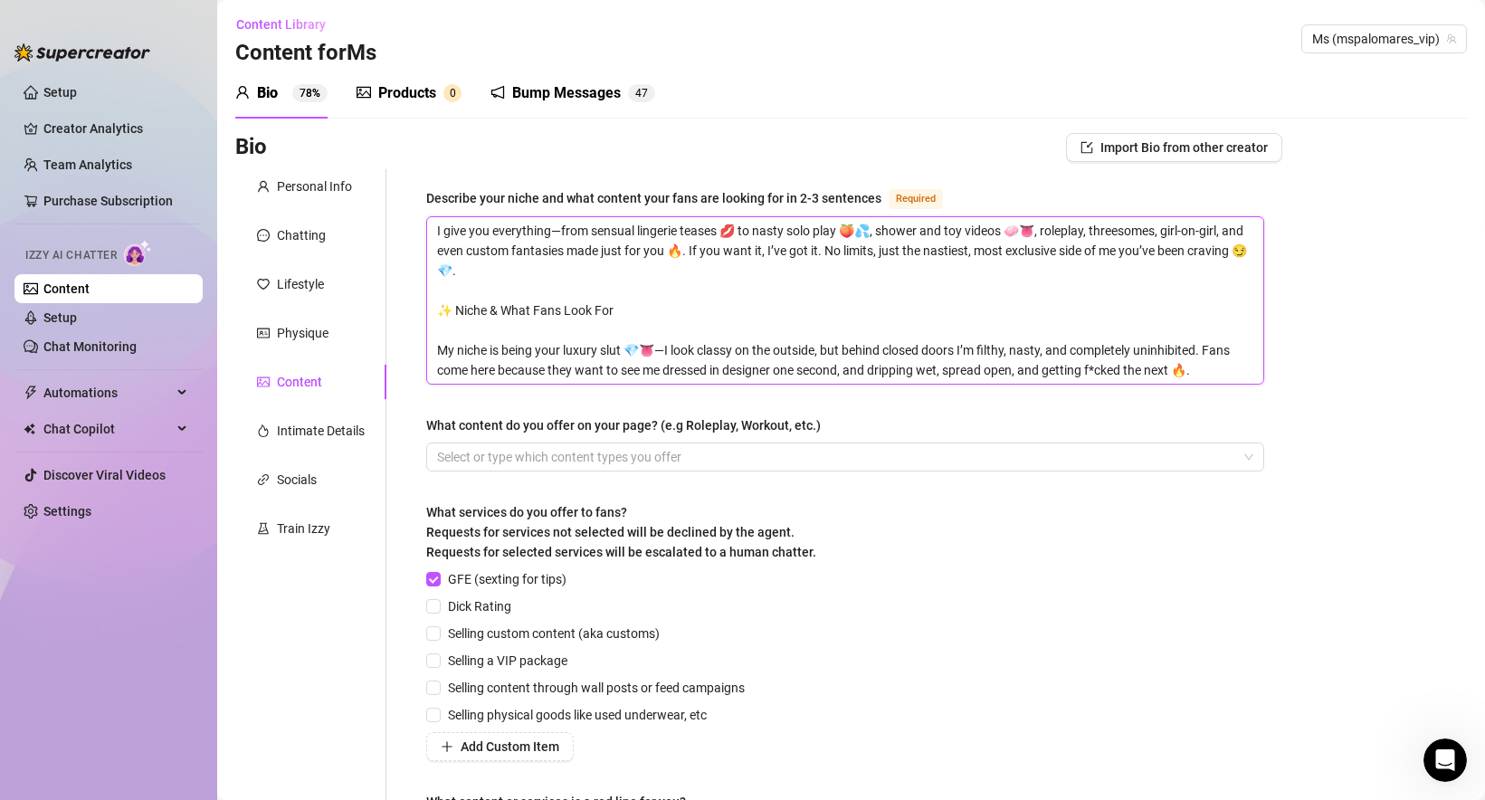
type textarea "I give you everything—from sensual lingerie teases 💋 to nasty solo play 🍑💦, sho…"
click at [545, 444] on div at bounding box center [836, 456] width 812 height 25
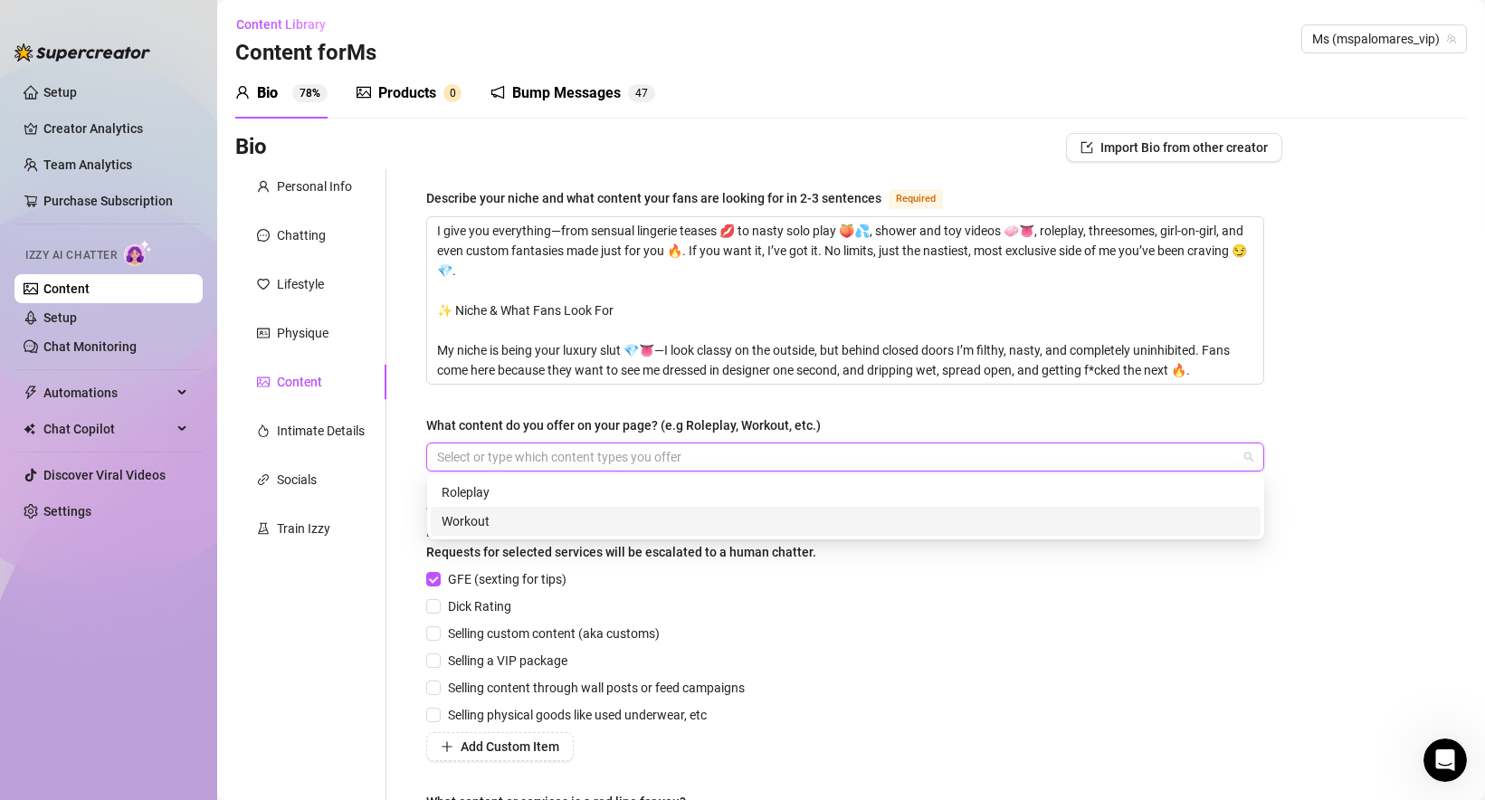
paste input "search"
click at [542, 444] on div at bounding box center [836, 456] width 812 height 25
paste input "Oral & Pussy Play"
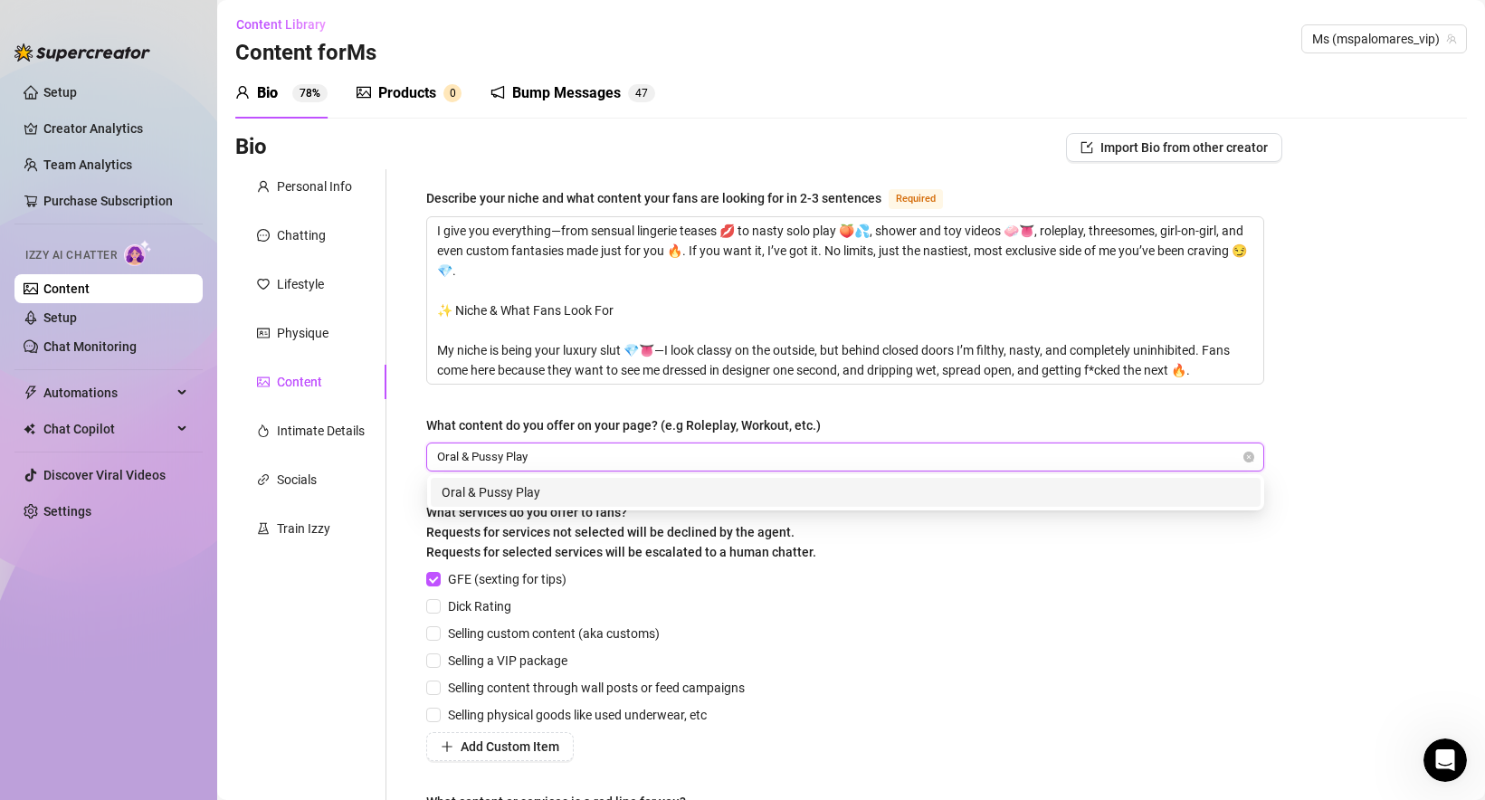
drag, startPoint x: 506, startPoint y: 455, endPoint x: 464, endPoint y: 456, distance: 41.6
click at [464, 456] on input "Oral & Pussy Play" at bounding box center [487, 457] width 101 height 22
type input "Oral Play"
click at [507, 491] on div "Oral Play" at bounding box center [846, 492] width 808 height 20
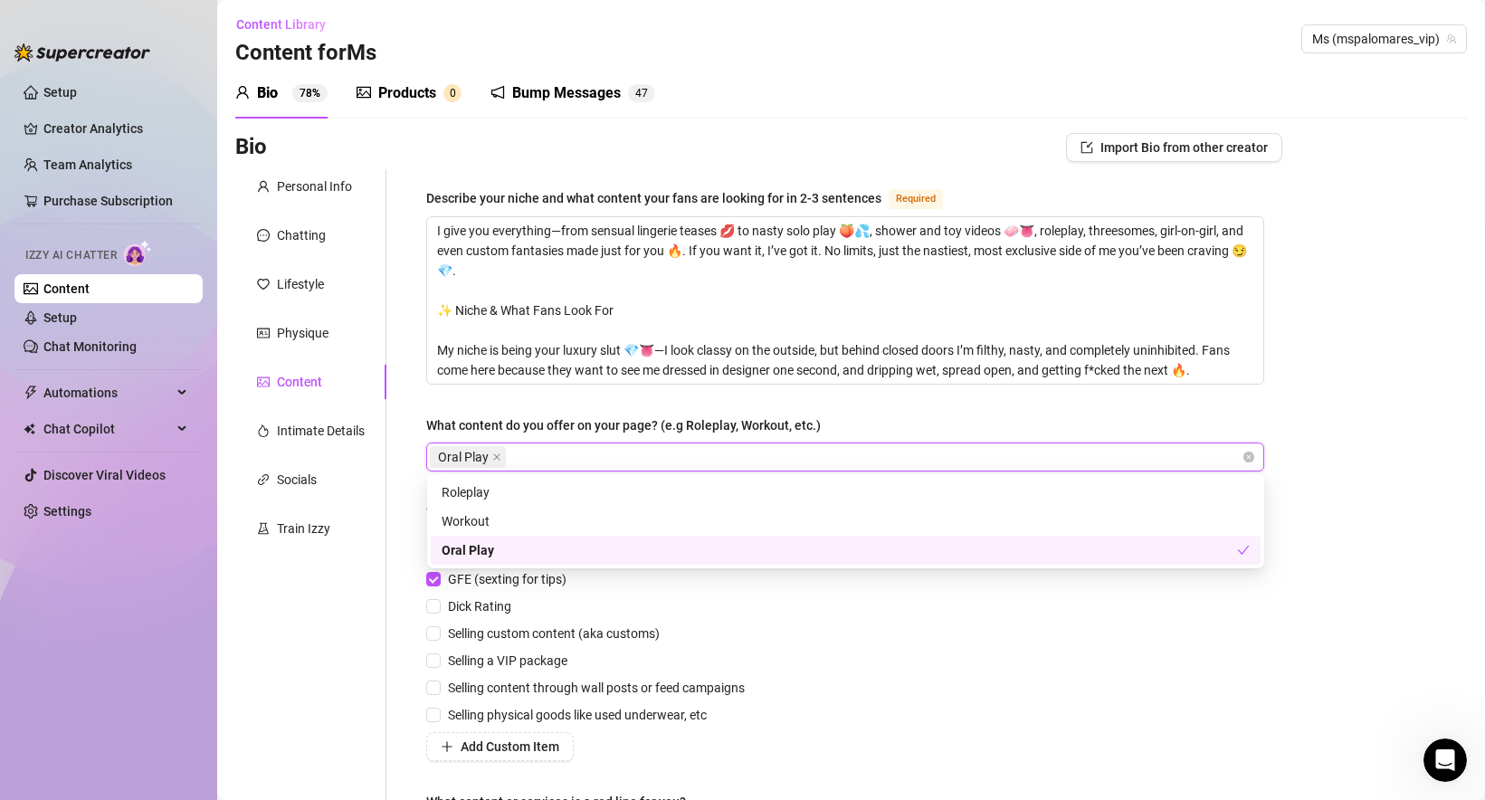
click at [496, 555] on div "Oral Play" at bounding box center [839, 550] width 795 height 20
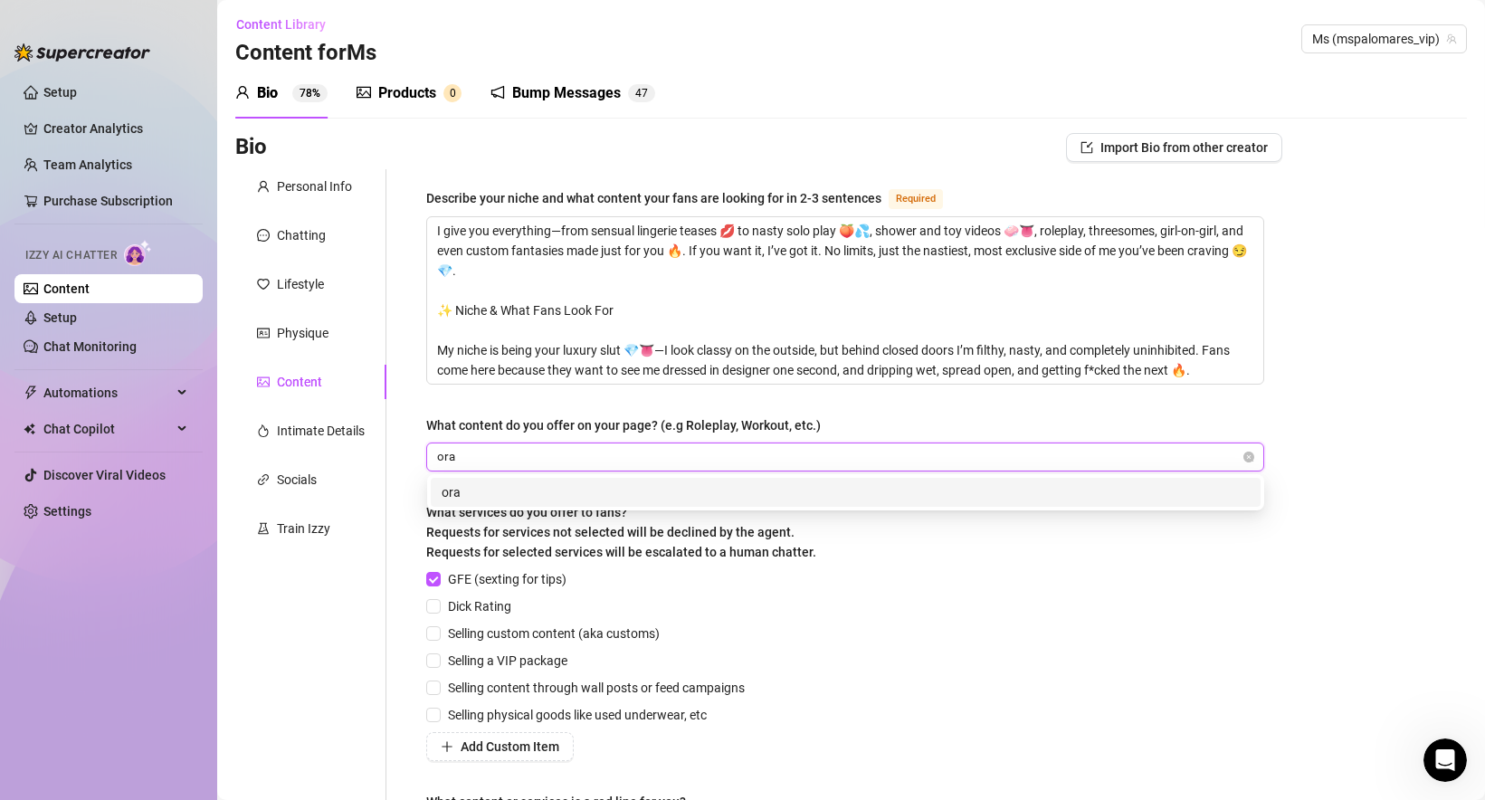
paste input "Oral & Pussy Play"
type input "Oral & Pussy Play"
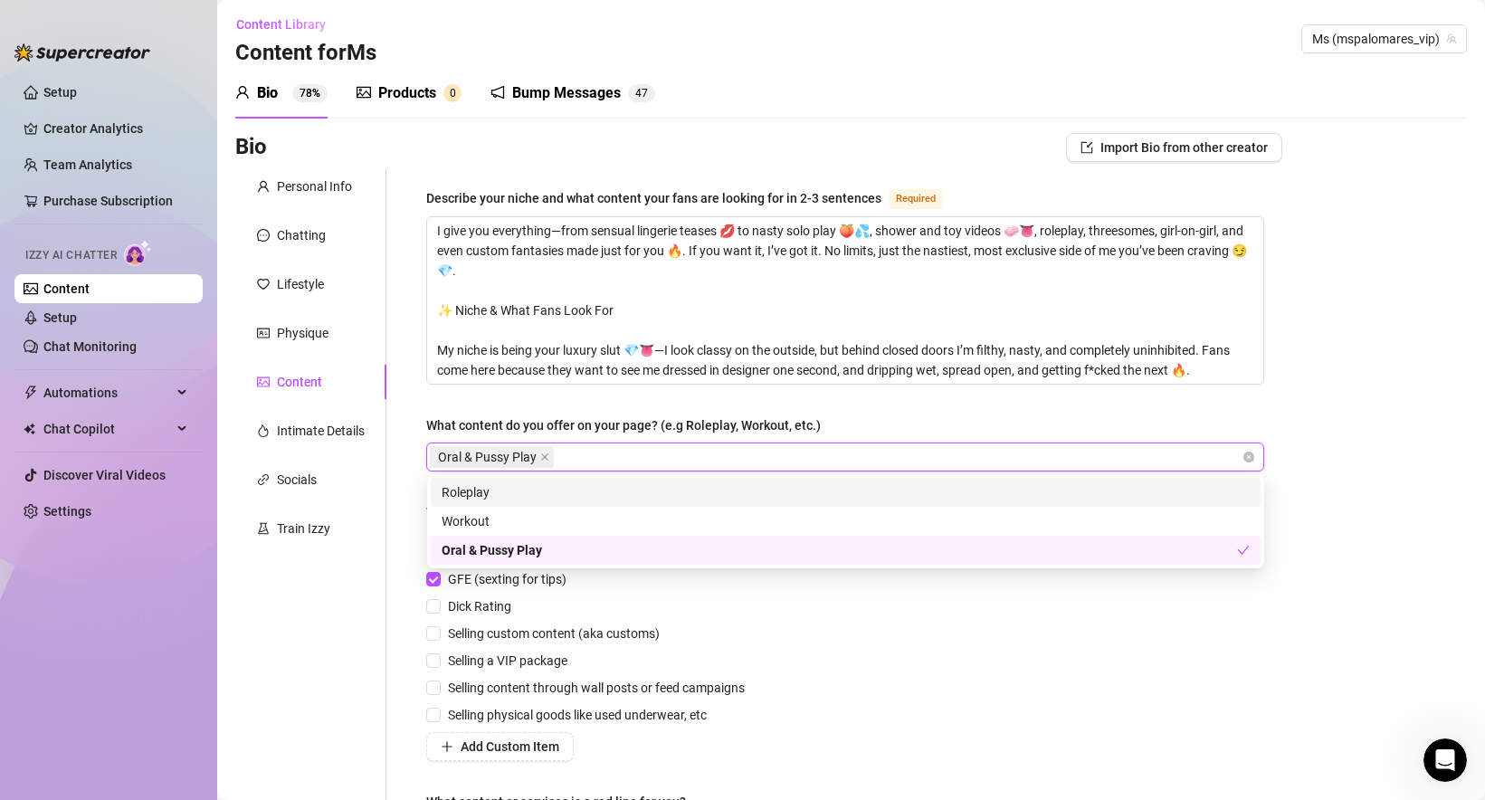
paste input "Oral & Pussy Play"
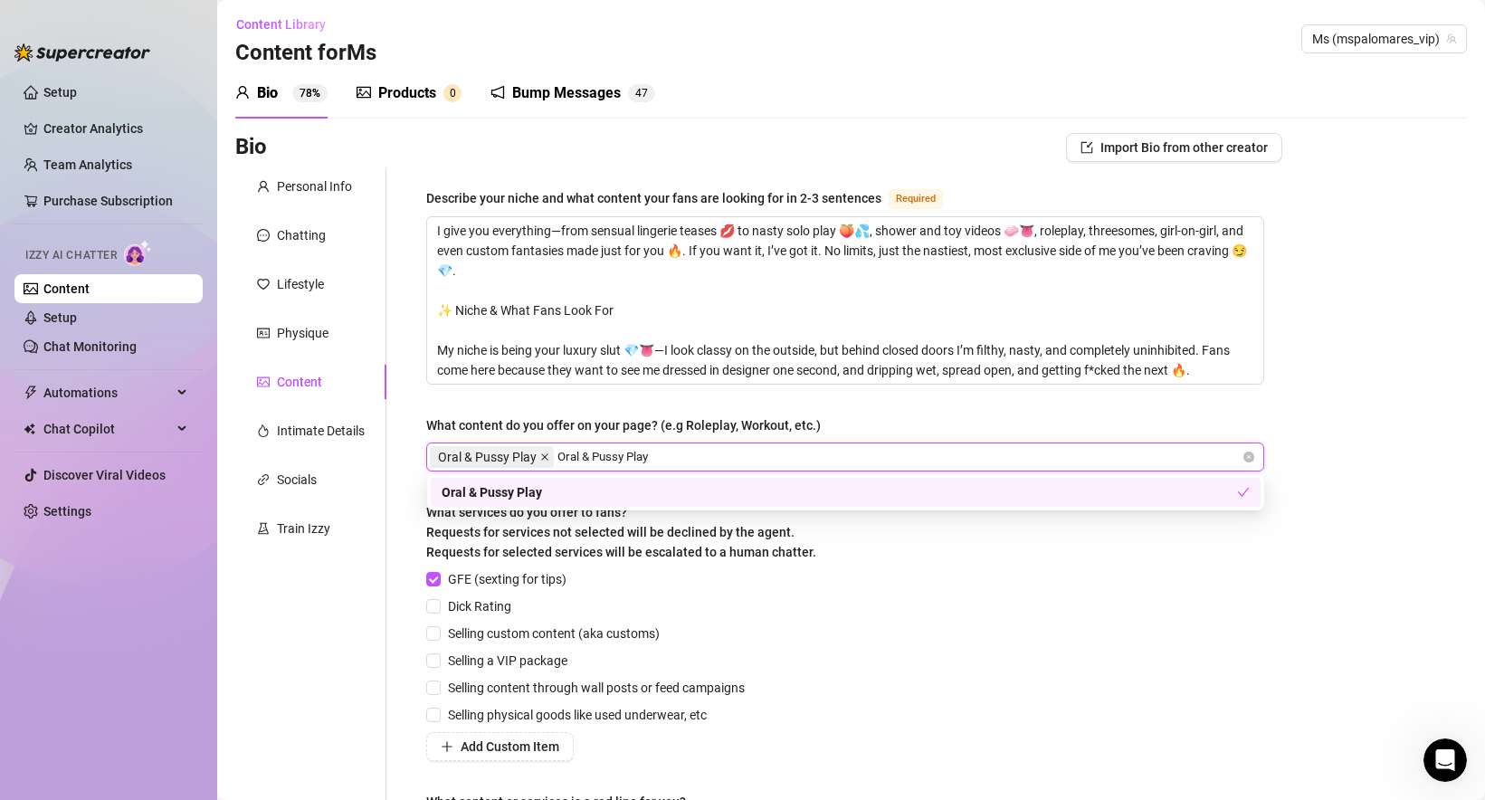
drag, startPoint x: 590, startPoint y: 454, endPoint x: 542, endPoint y: 452, distance: 48.0
click at [542, 452] on div "Oral & Pussy Play Oral & Pussy Play Oral & Pussy Play" at bounding box center [836, 456] width 812 height 25
type input "Pussy Play"
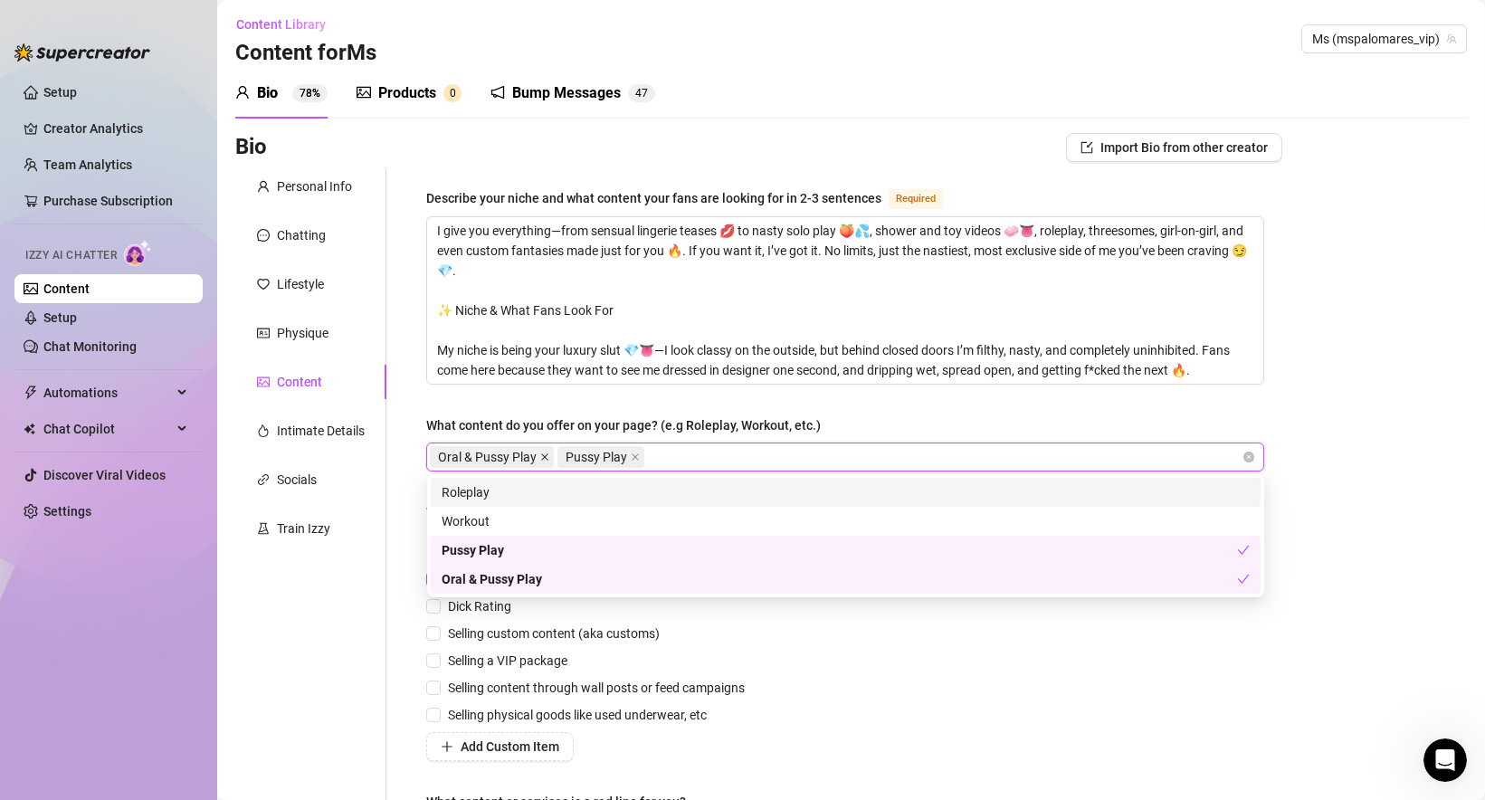
paste input "Oral & Pussy Play"
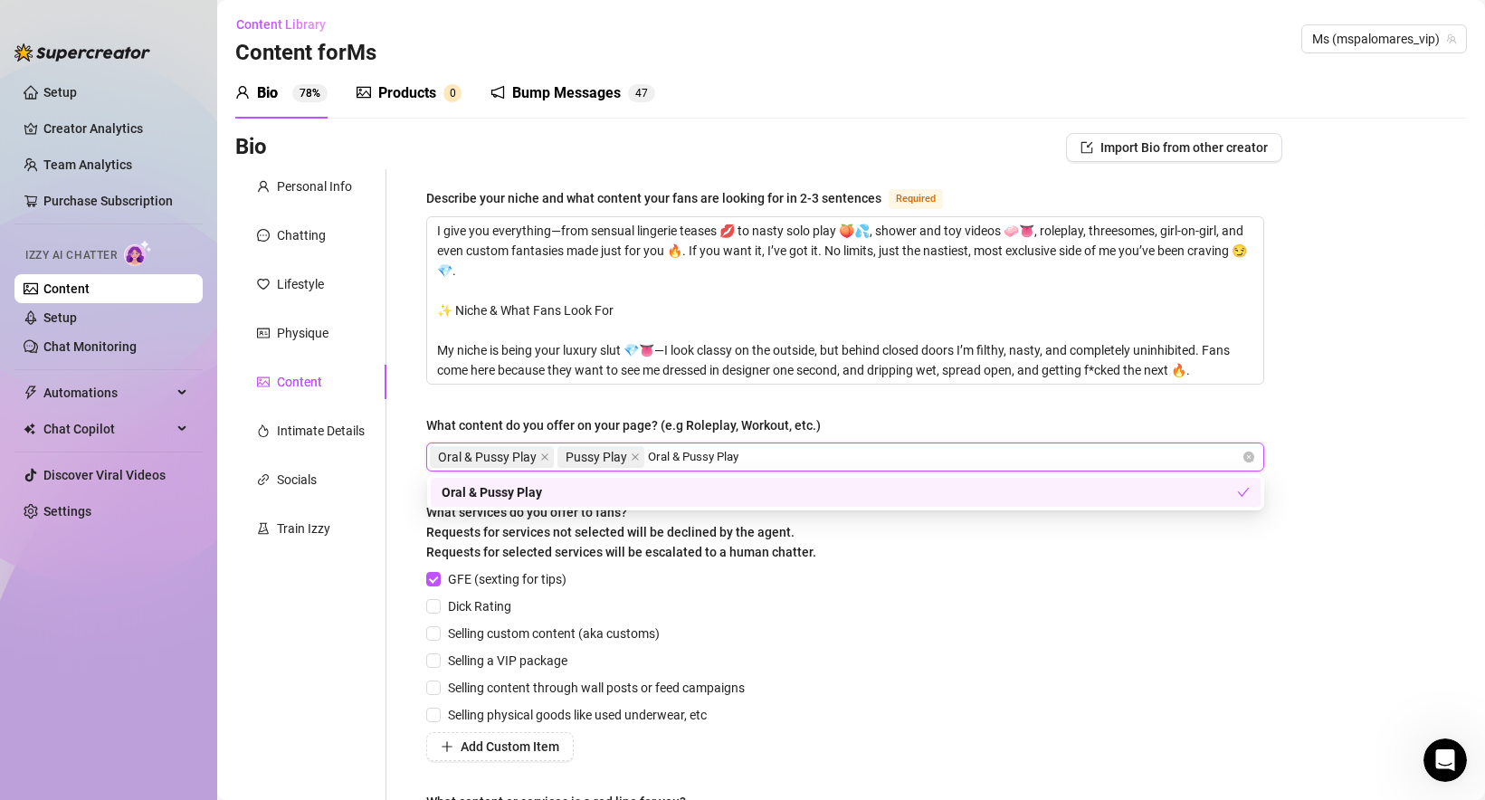
drag, startPoint x: 719, startPoint y: 452, endPoint x: 686, endPoint y: 452, distance: 33.5
click at [686, 452] on input "Oral & Pussy Play" at bounding box center [698, 457] width 101 height 22
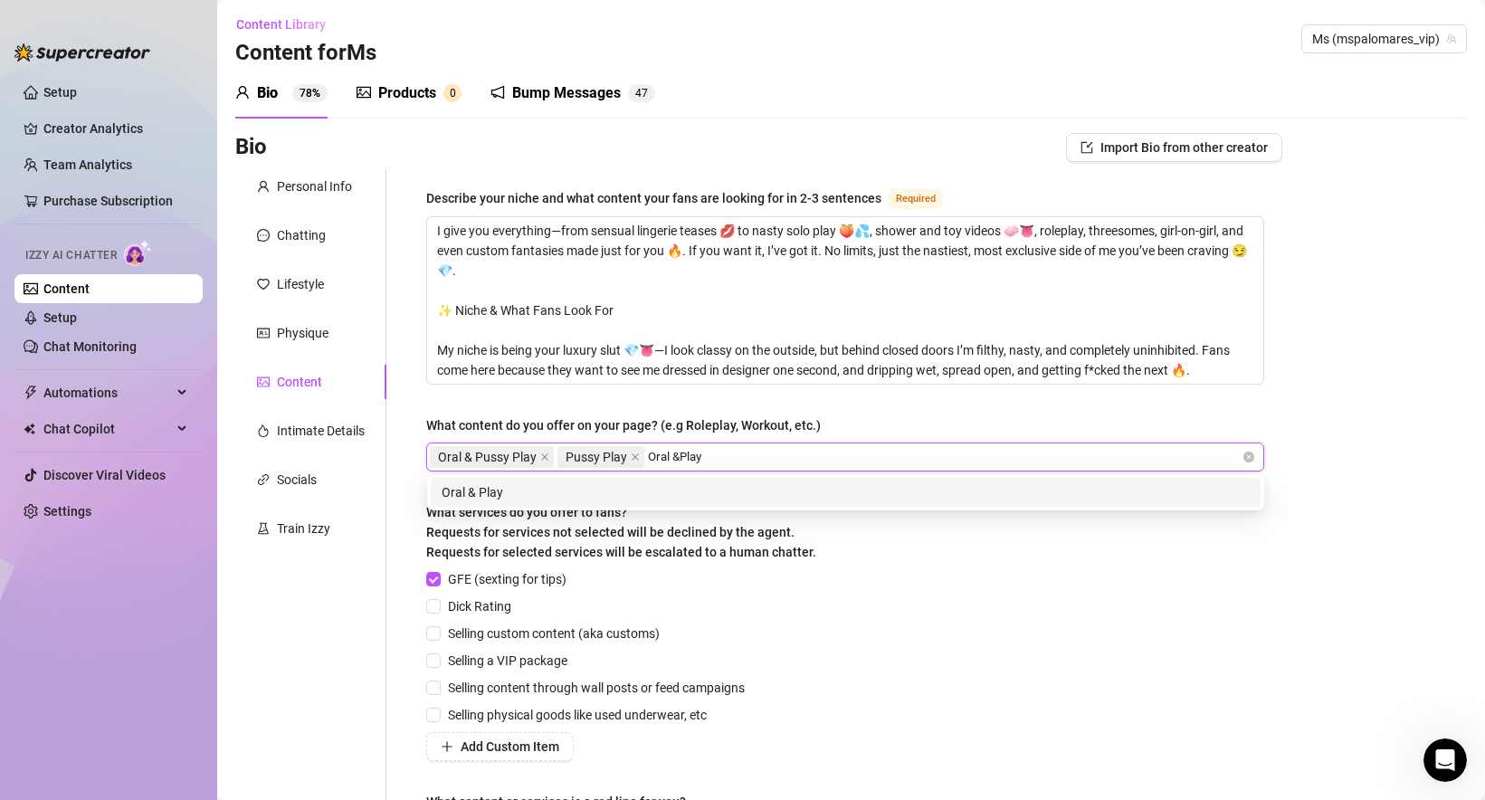
type input "Oral Play"
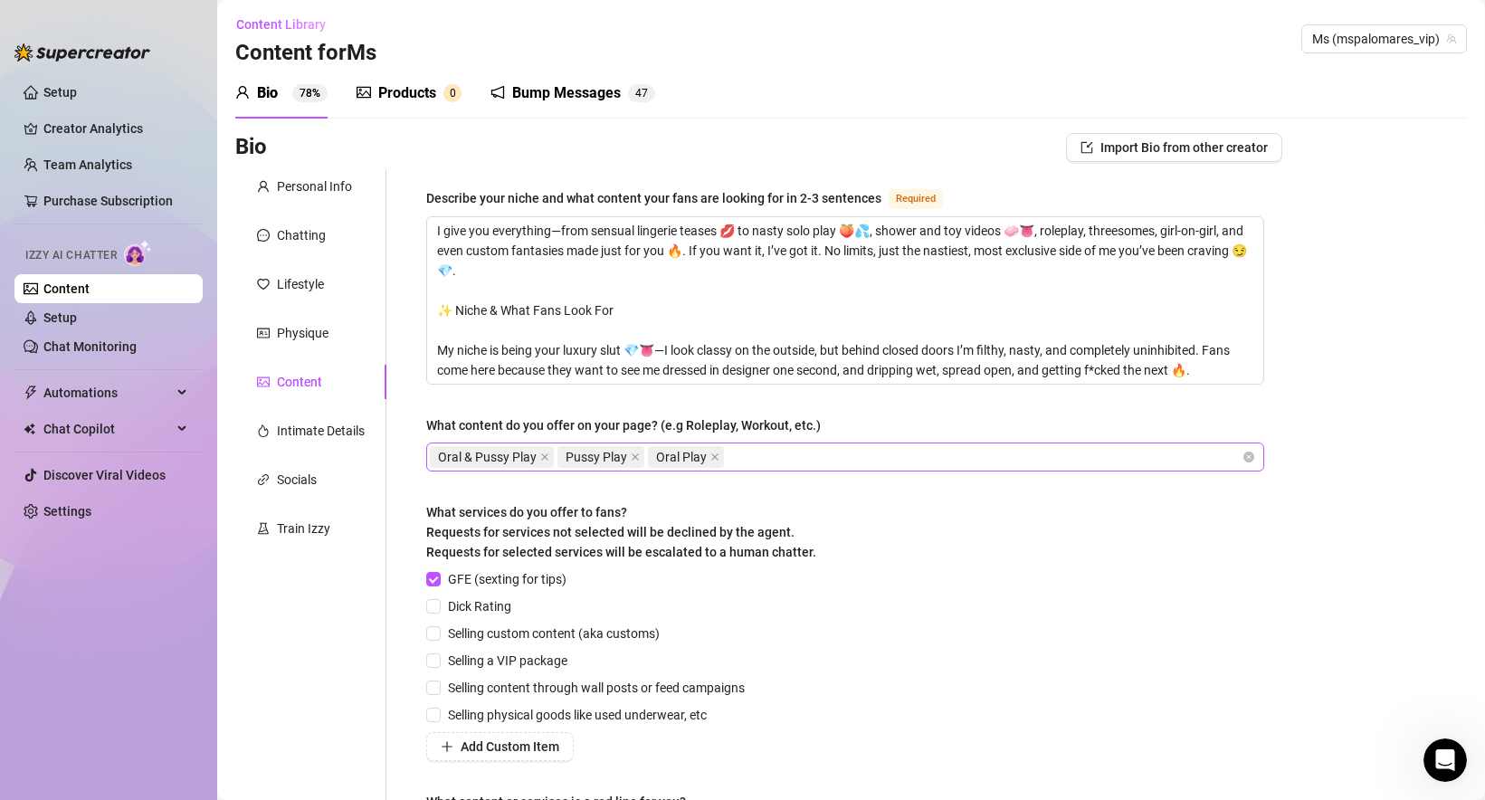
click at [826, 442] on div "Oral & Pussy Play Pussy Play Oral Play" at bounding box center [845, 456] width 838 height 29
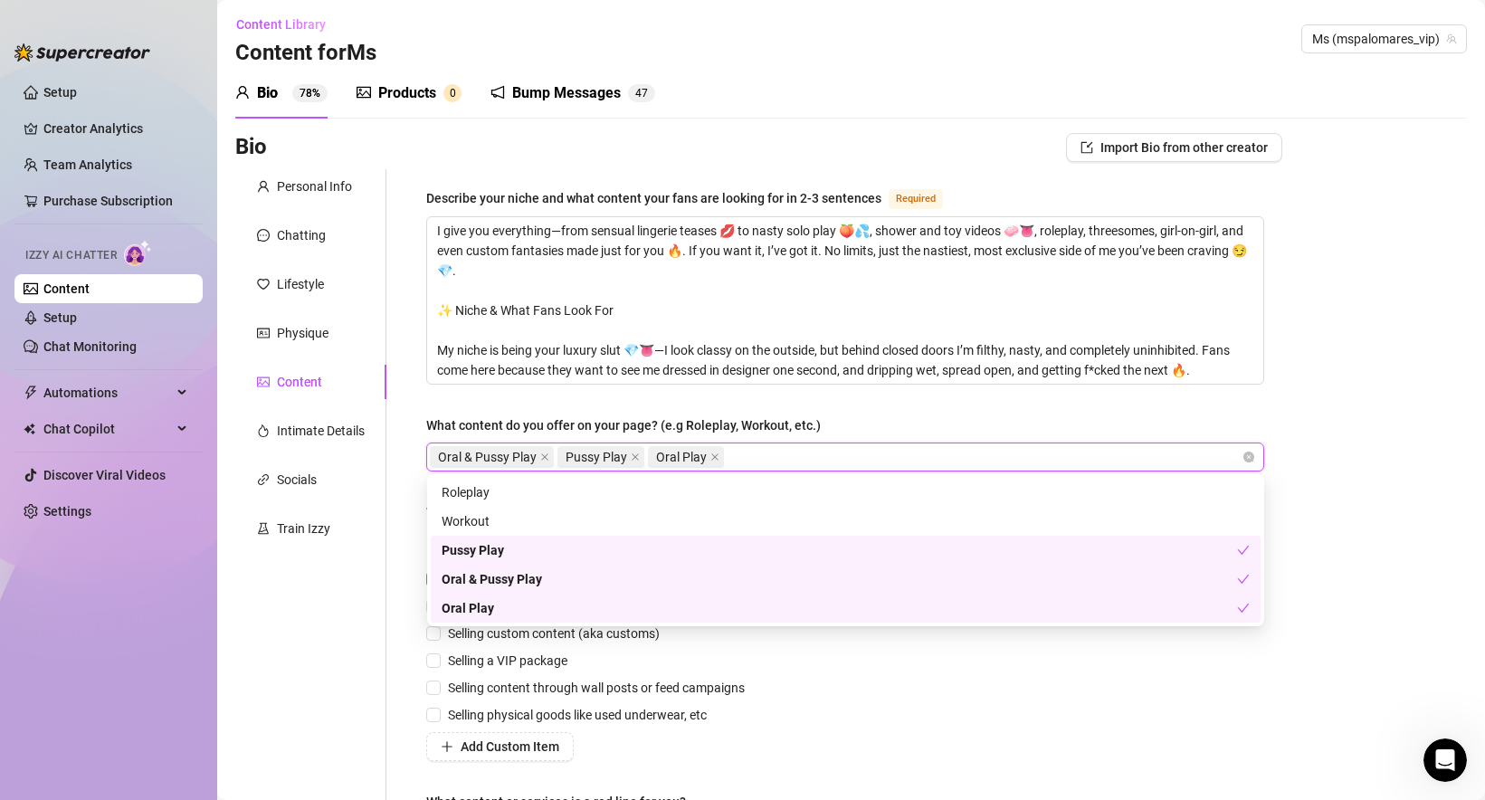
paste input "Sloppy blowjobs"
type input "Sloppy blowjobs"
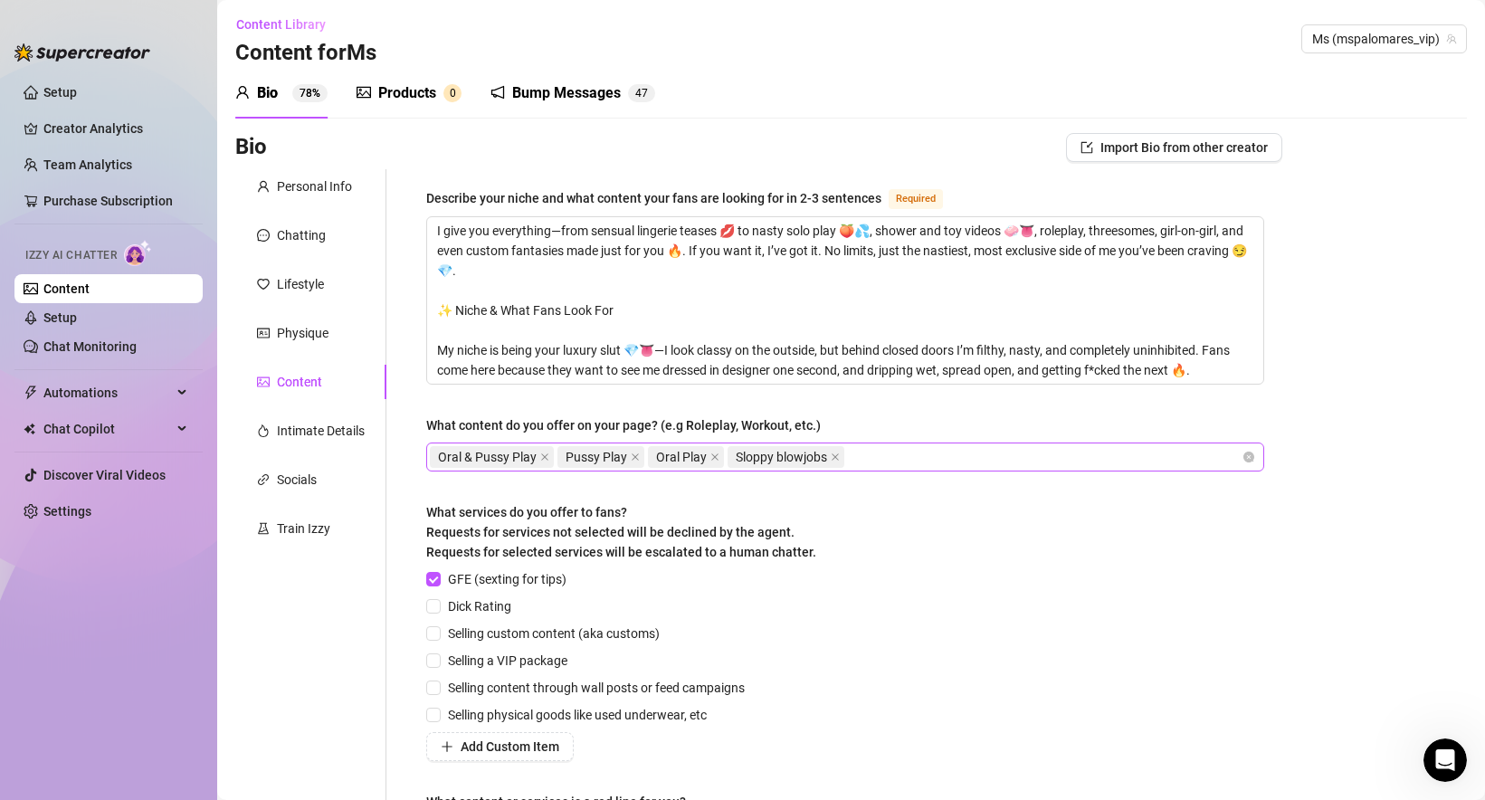
click at [893, 457] on div "Oral & Pussy Play Pussy Play Oral Play Sloppy blowjobs" at bounding box center [836, 456] width 812 height 25
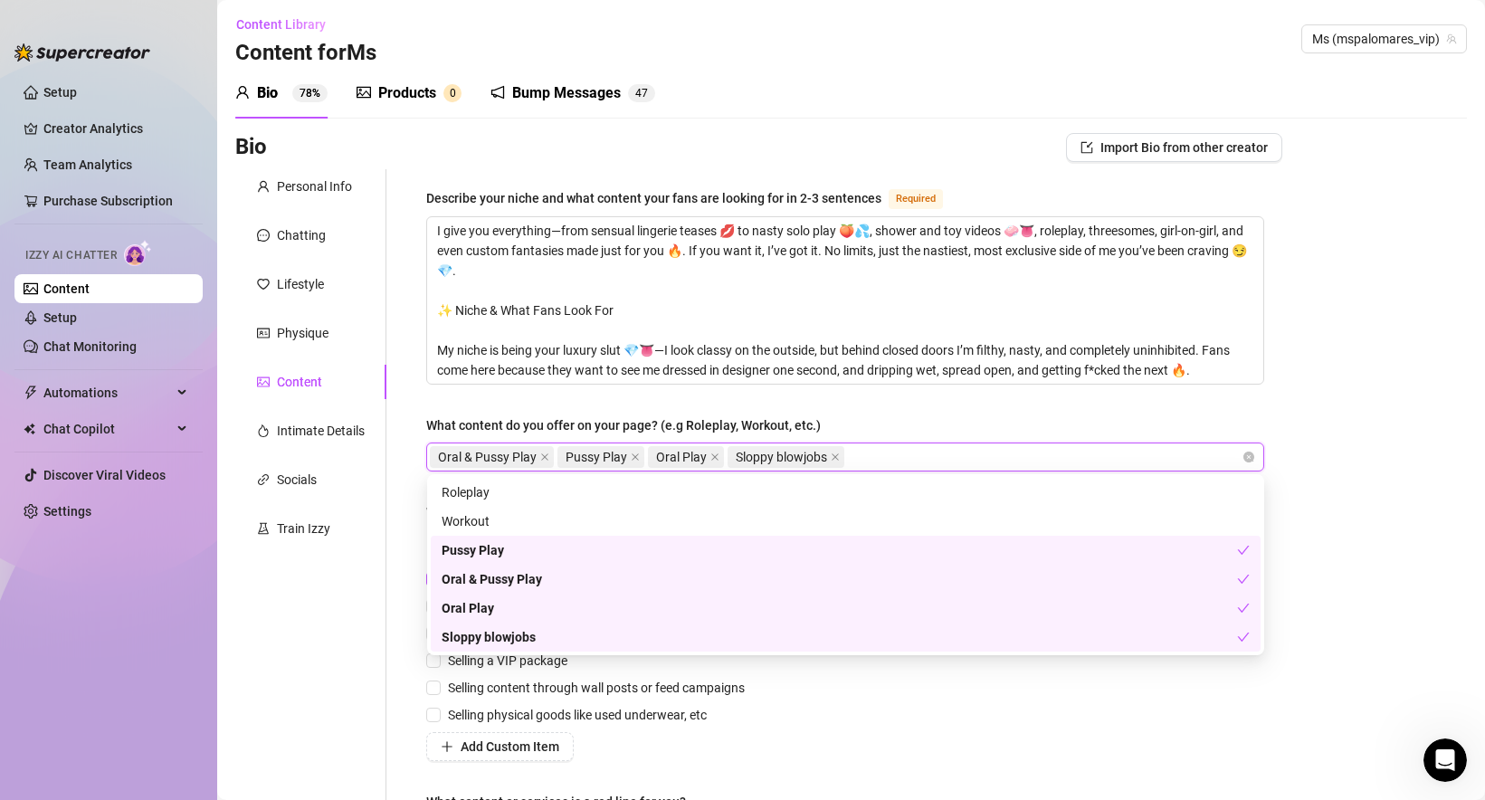
paste input "Wet pussy play"
type input "Wet pussy play"
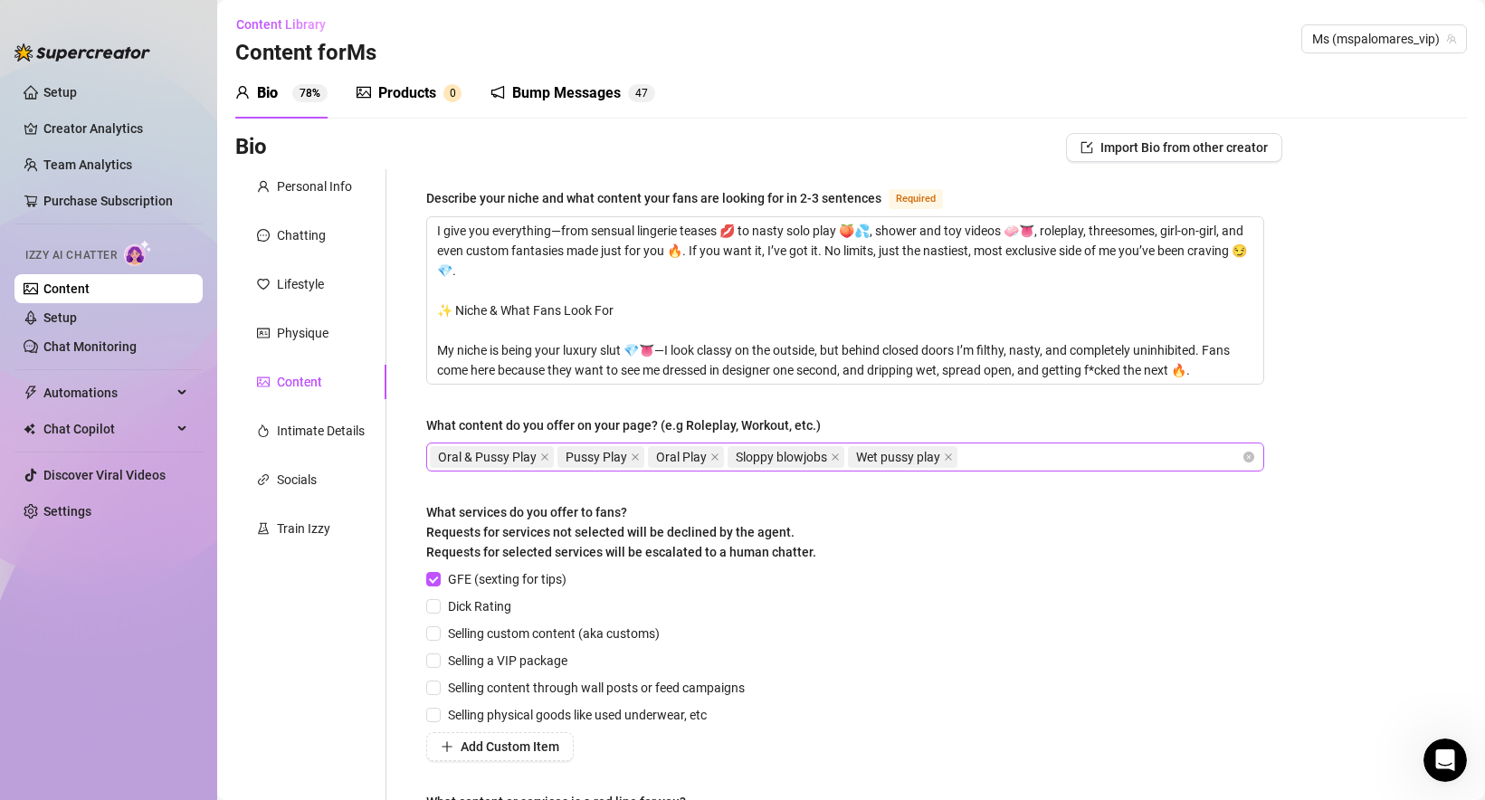
click at [1041, 464] on div "Oral & Pussy Play Pussy Play Oral Play Sloppy blowjobs Wet pussy play" at bounding box center [836, 456] width 812 height 25
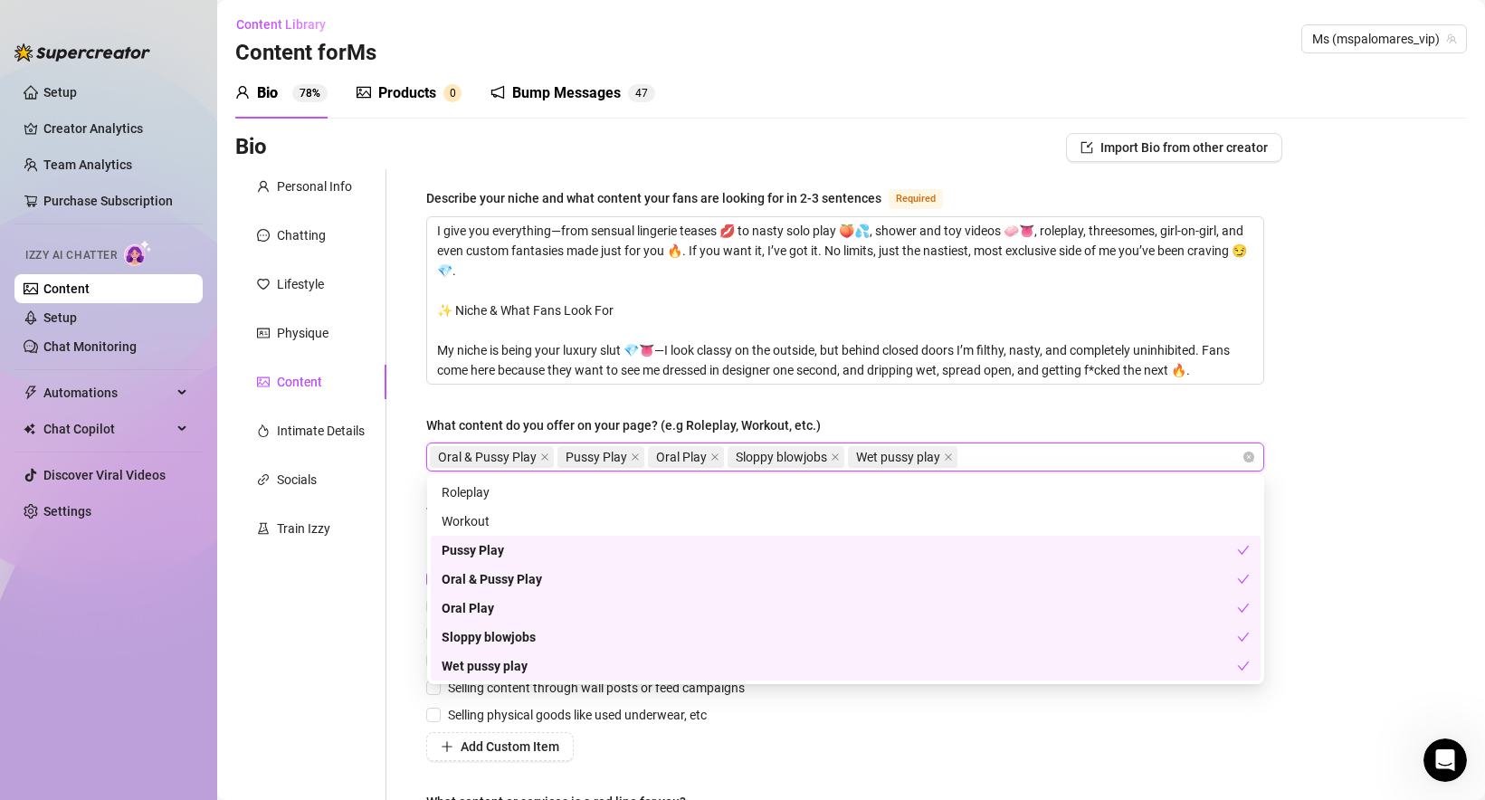
paste input "Anal"
type input "Anal"
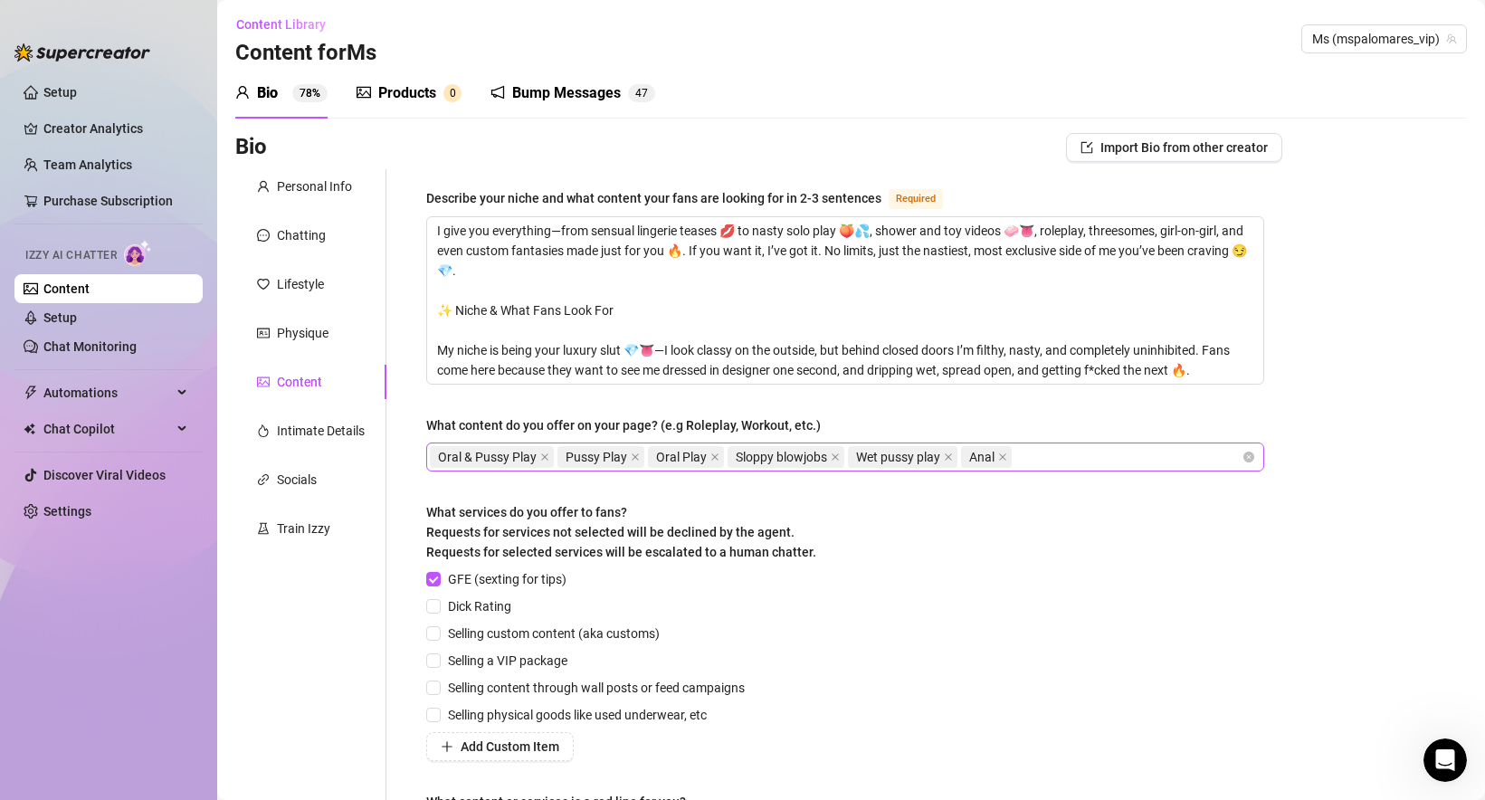
click at [1054, 458] on div "Oral & Pussy Play Pussy Play Oral Play Sloppy blowjobs Wet pussy play Anal" at bounding box center [836, 456] width 812 height 25
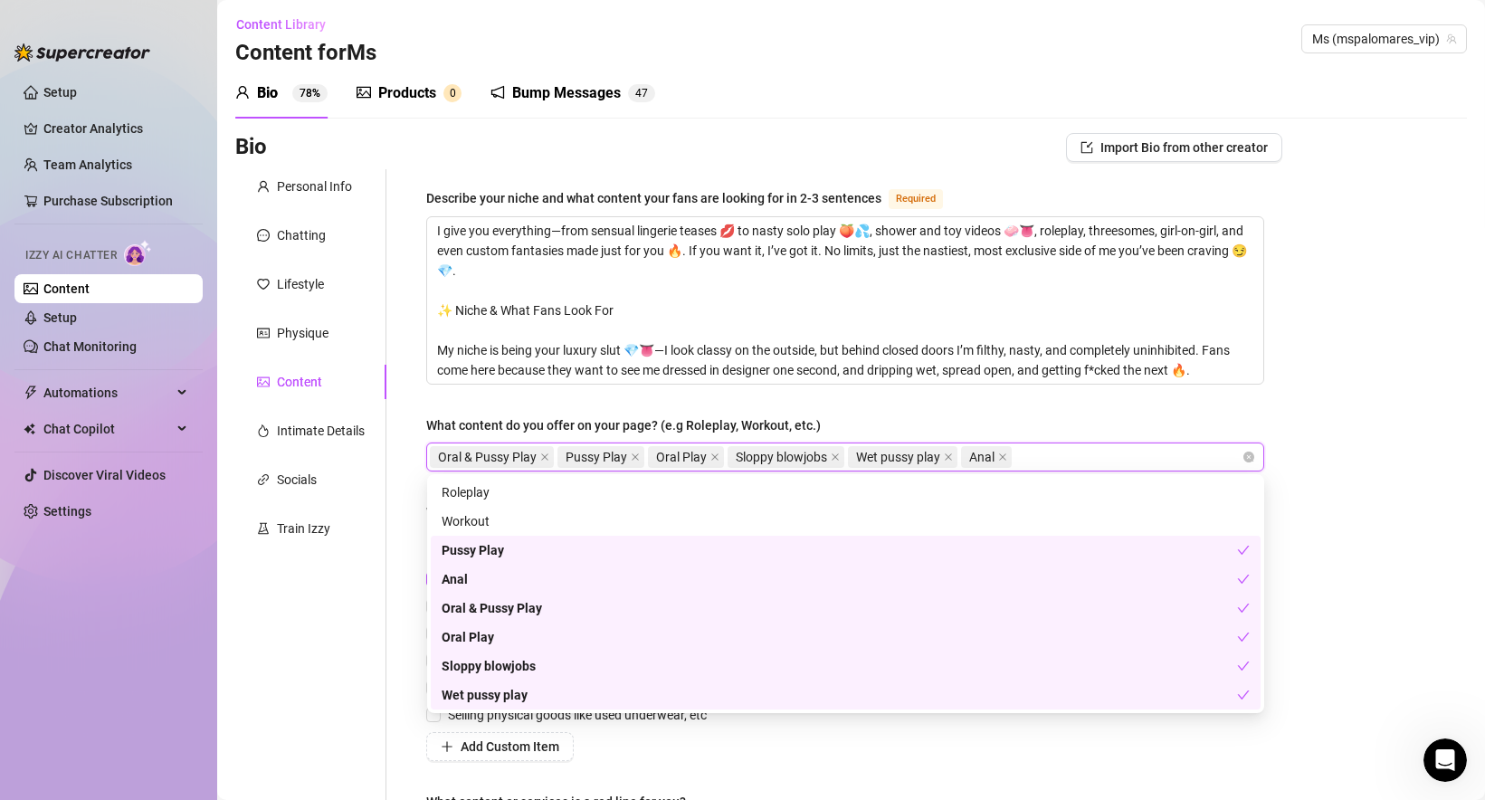
paste input "Squirting"
type input "Squirting"
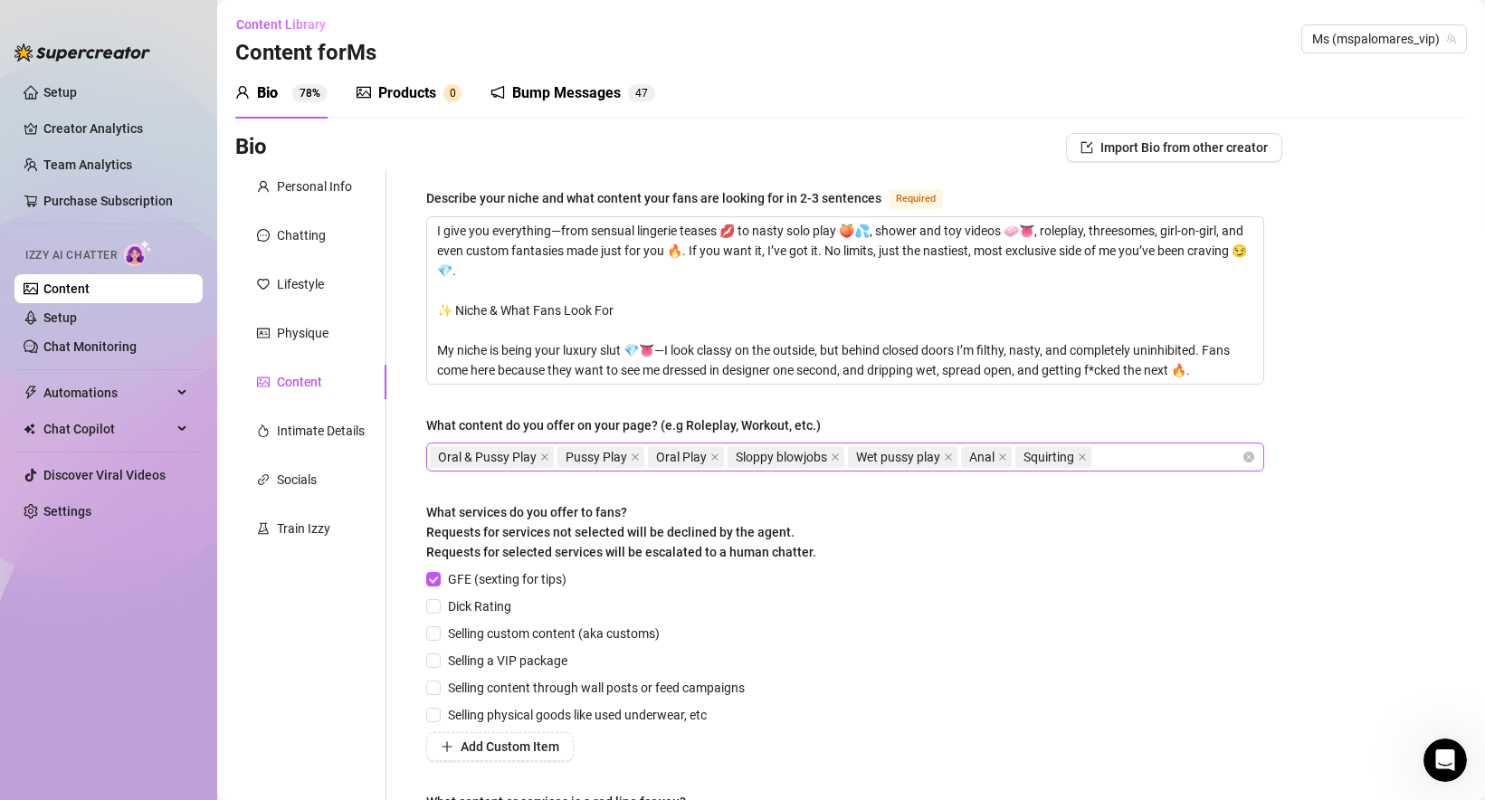
click at [1131, 454] on div "Oral & Pussy Play Pussy Play Oral Play Sloppy blowjobs Wet pussy play Anal Squi…" at bounding box center [836, 456] width 812 height 25
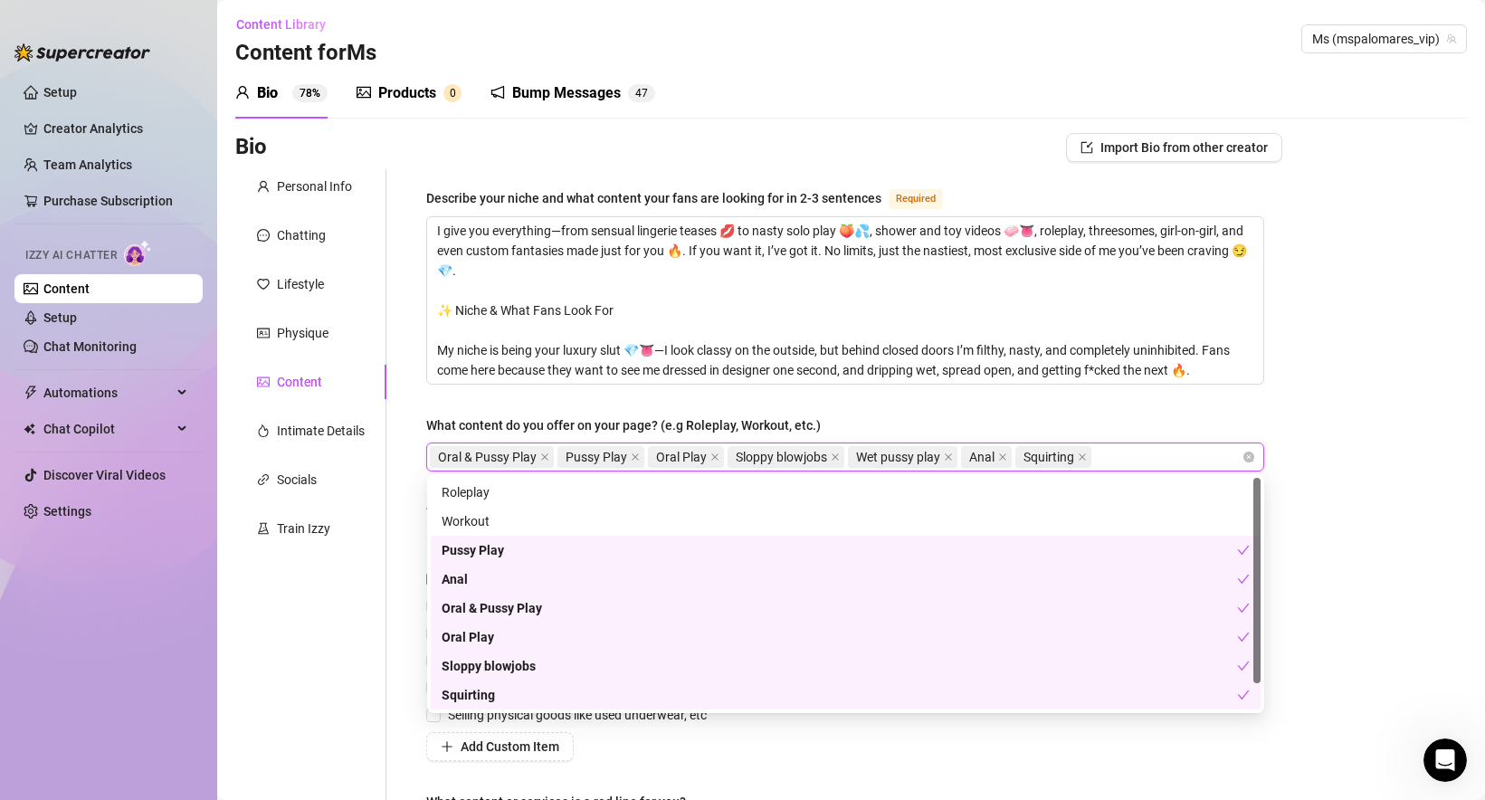
paste input "Roleplay"
type input "Roleplay"
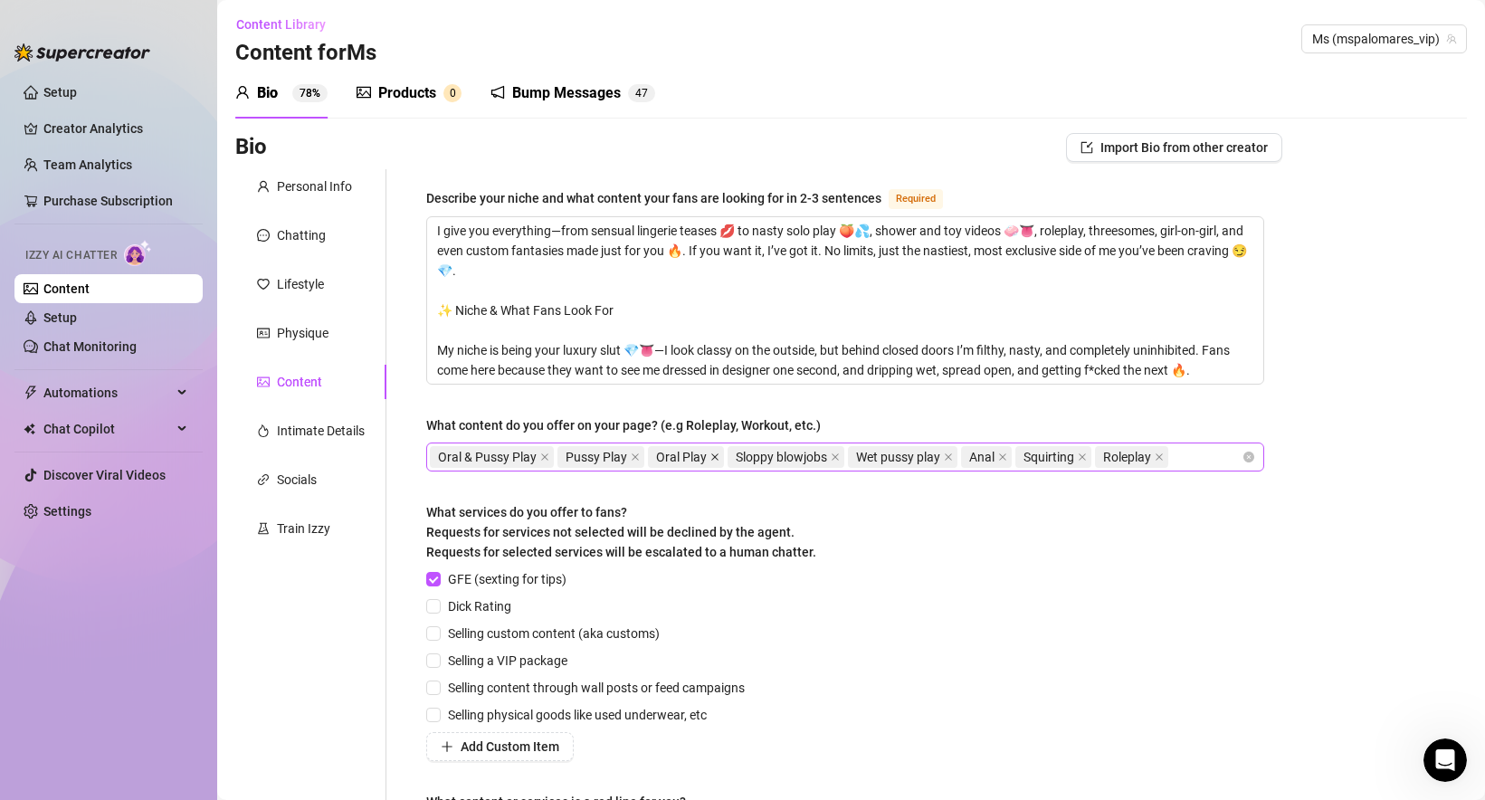
click at [714, 454] on icon "close" at bounding box center [714, 456] width 9 height 9
click at [543, 458] on icon "close" at bounding box center [544, 456] width 9 height 9
click at [1041, 474] on div "Describe your niche and what content your fans are looking for in 2-3 sentences…" at bounding box center [845, 525] width 838 height 677
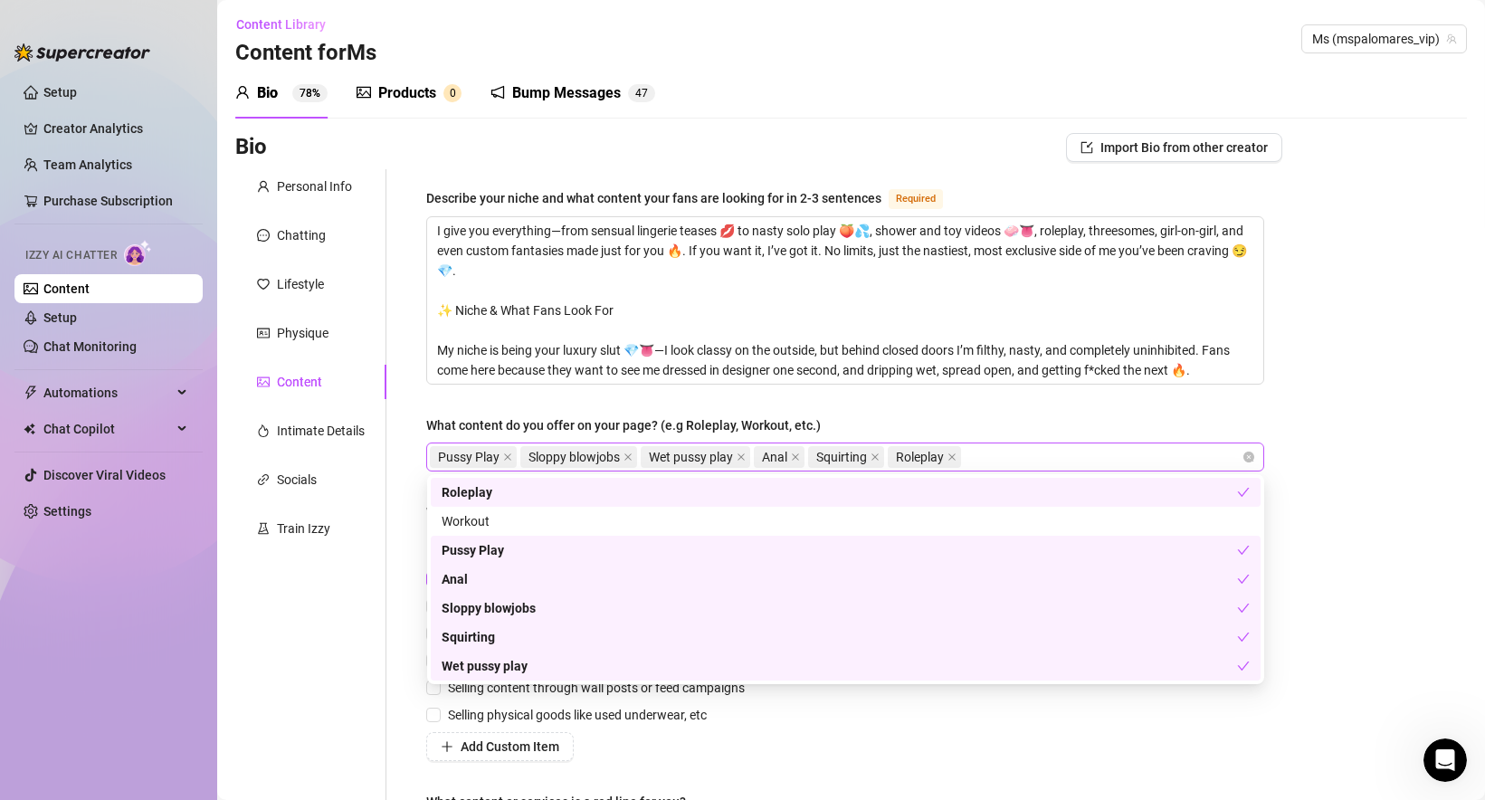
click at [1019, 461] on div "Pussy Play Sloppy blowjobs Wet pussy play Anal Squirting Roleplay" at bounding box center [836, 456] width 812 height 25
paste input "Threesomes"
type input "Threesomes"
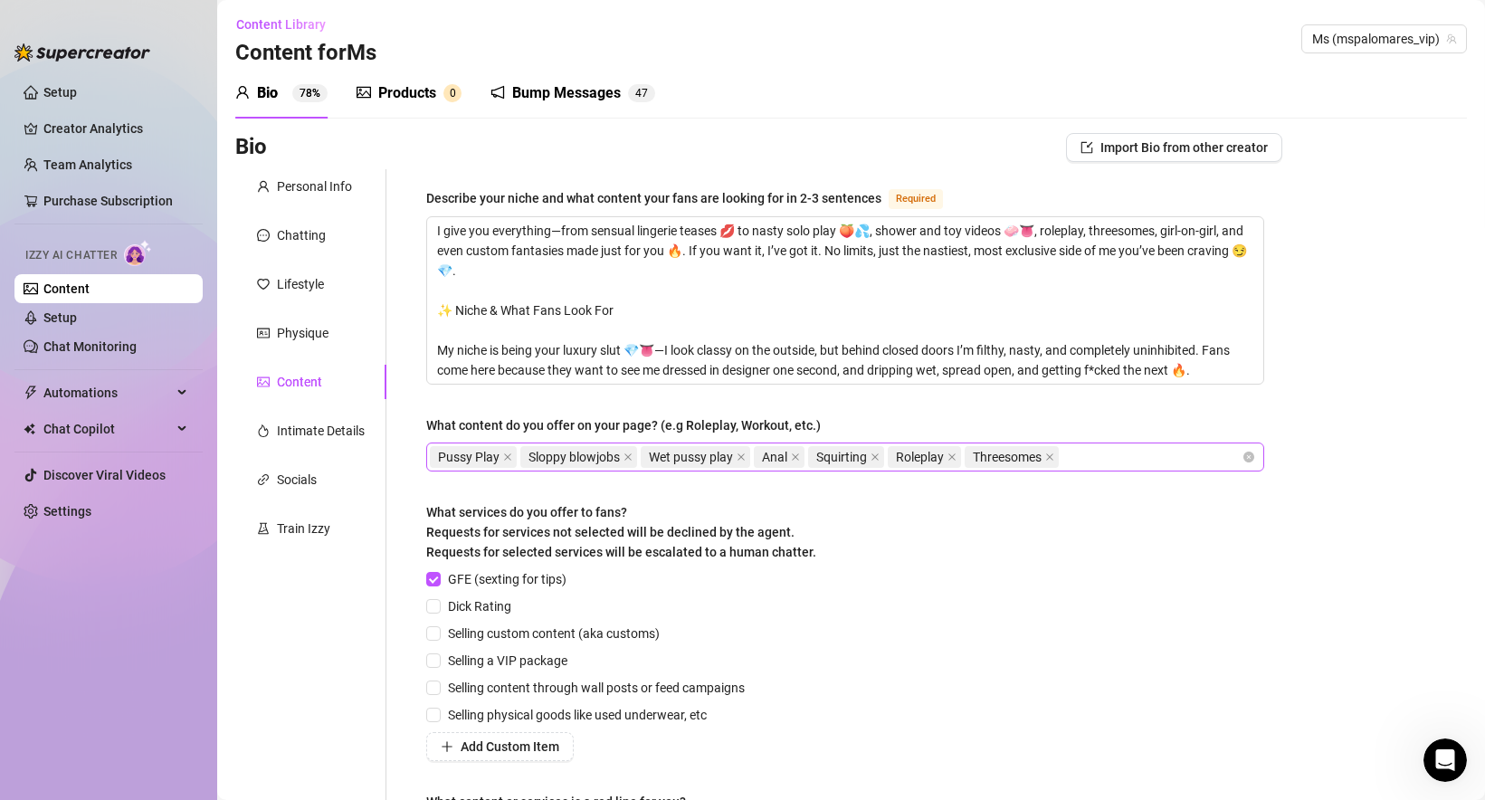
click at [1081, 448] on div "Pussy Play Sloppy blowjobs Wet pussy play Anal Squirting Roleplay Threesomes" at bounding box center [836, 456] width 812 height 25
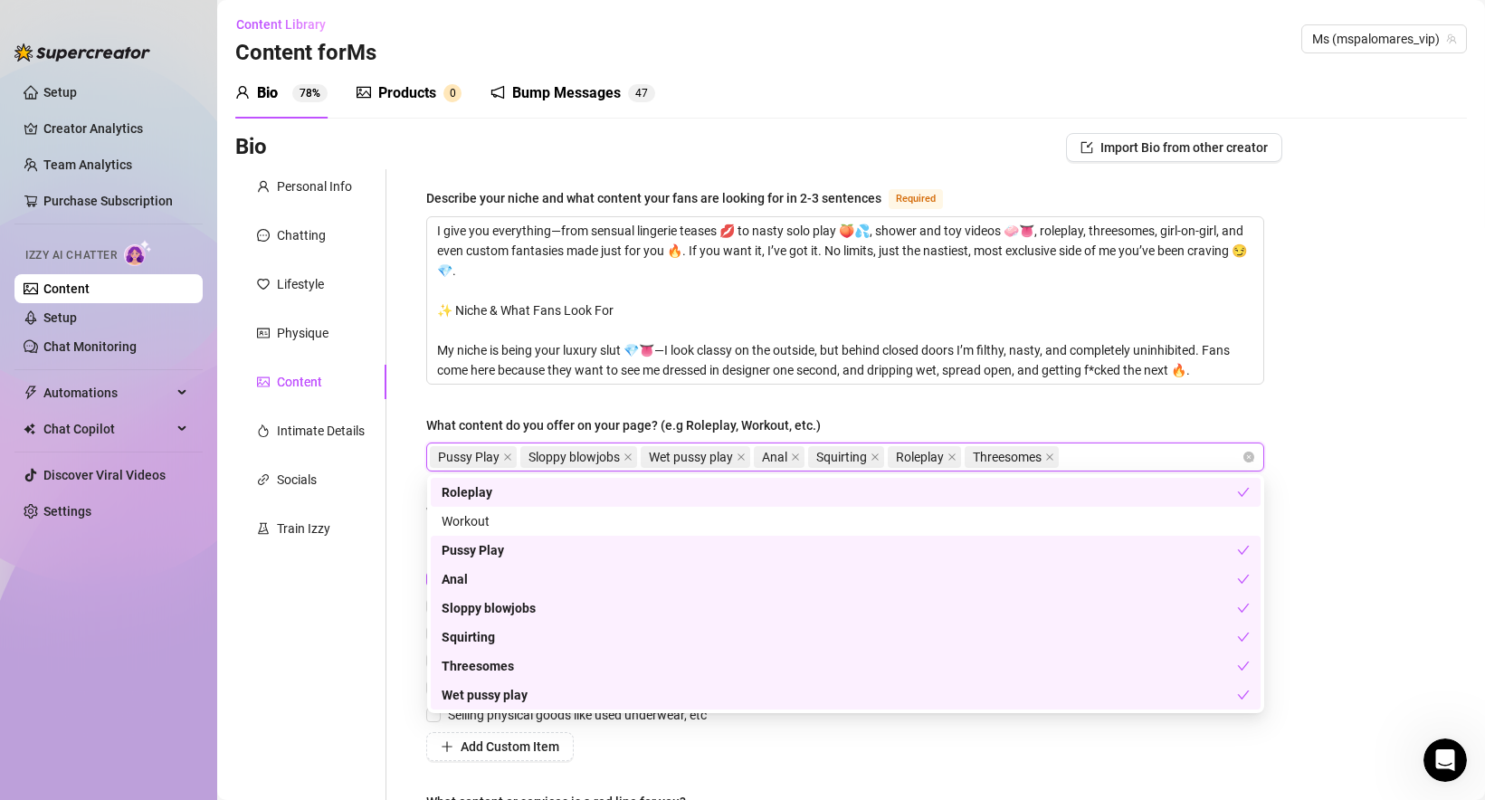
paste input "Girl-on-girl"
type input "Girl-on-girl"
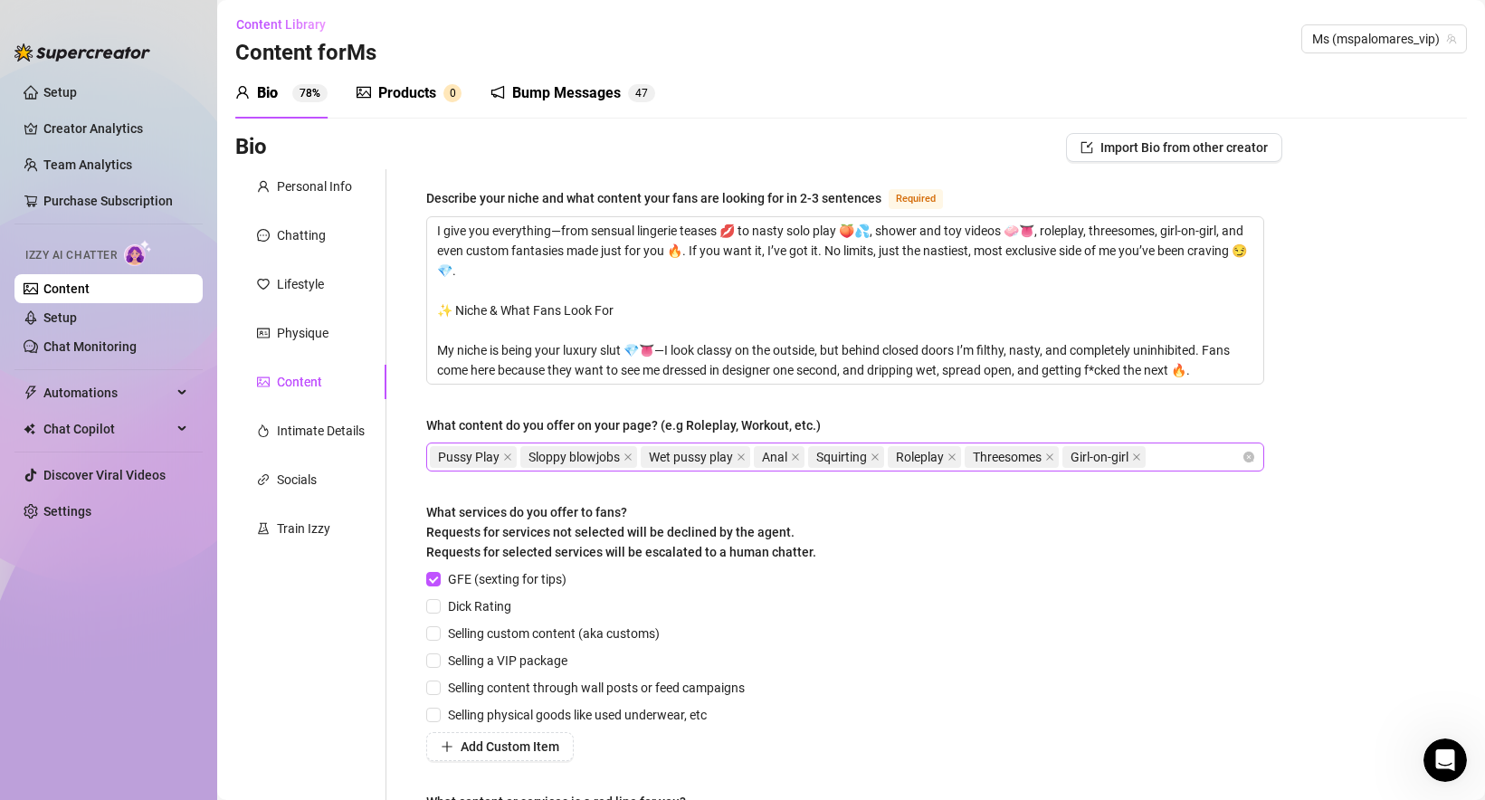
click at [1178, 463] on div "Pussy Play Sloppy blowjobs Wet pussy play Anal Squirting Roleplay Threesomes Gi…" at bounding box center [836, 456] width 812 height 25
paste input "Shower vids"
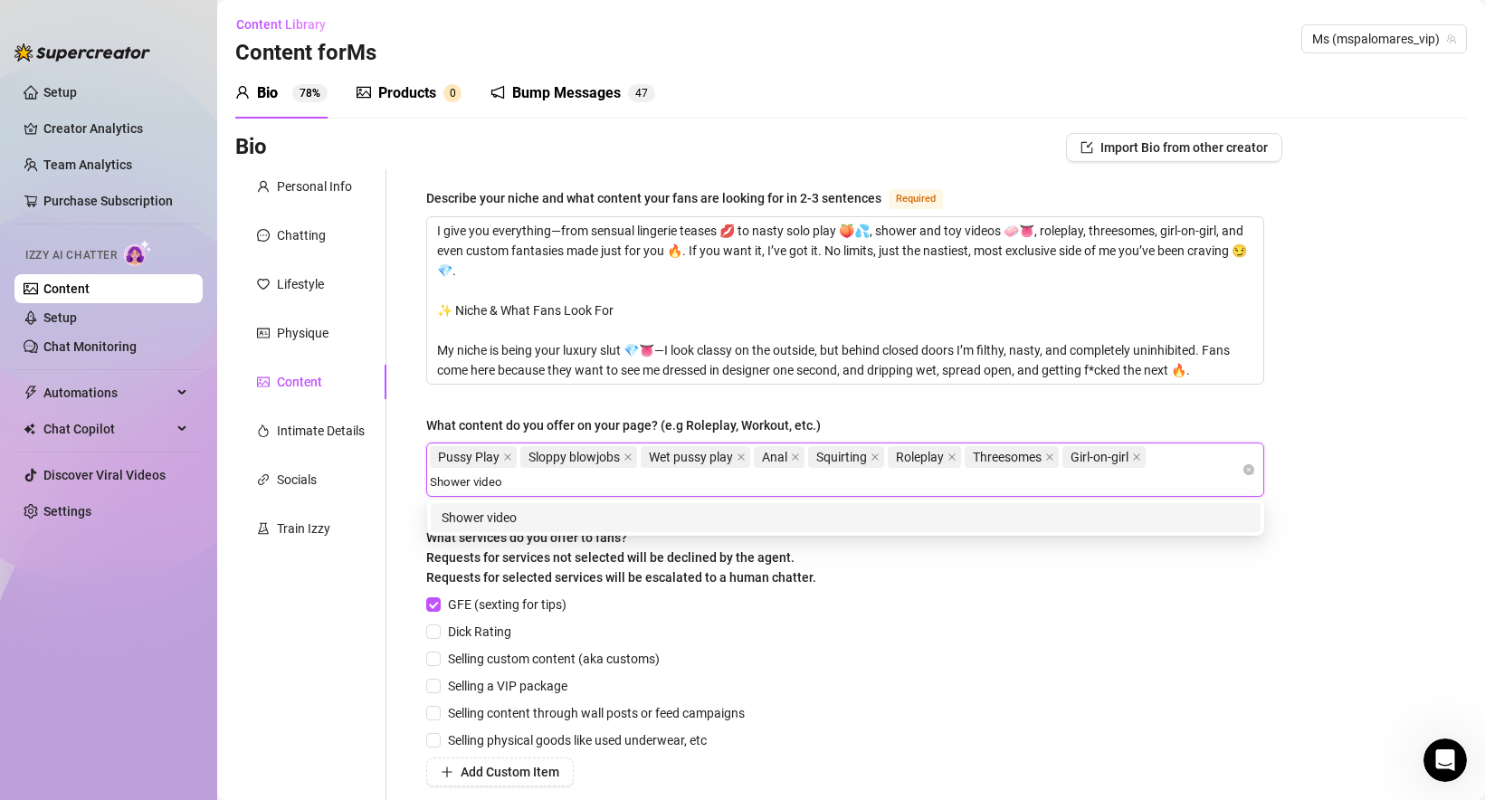
type input "Shower videos"
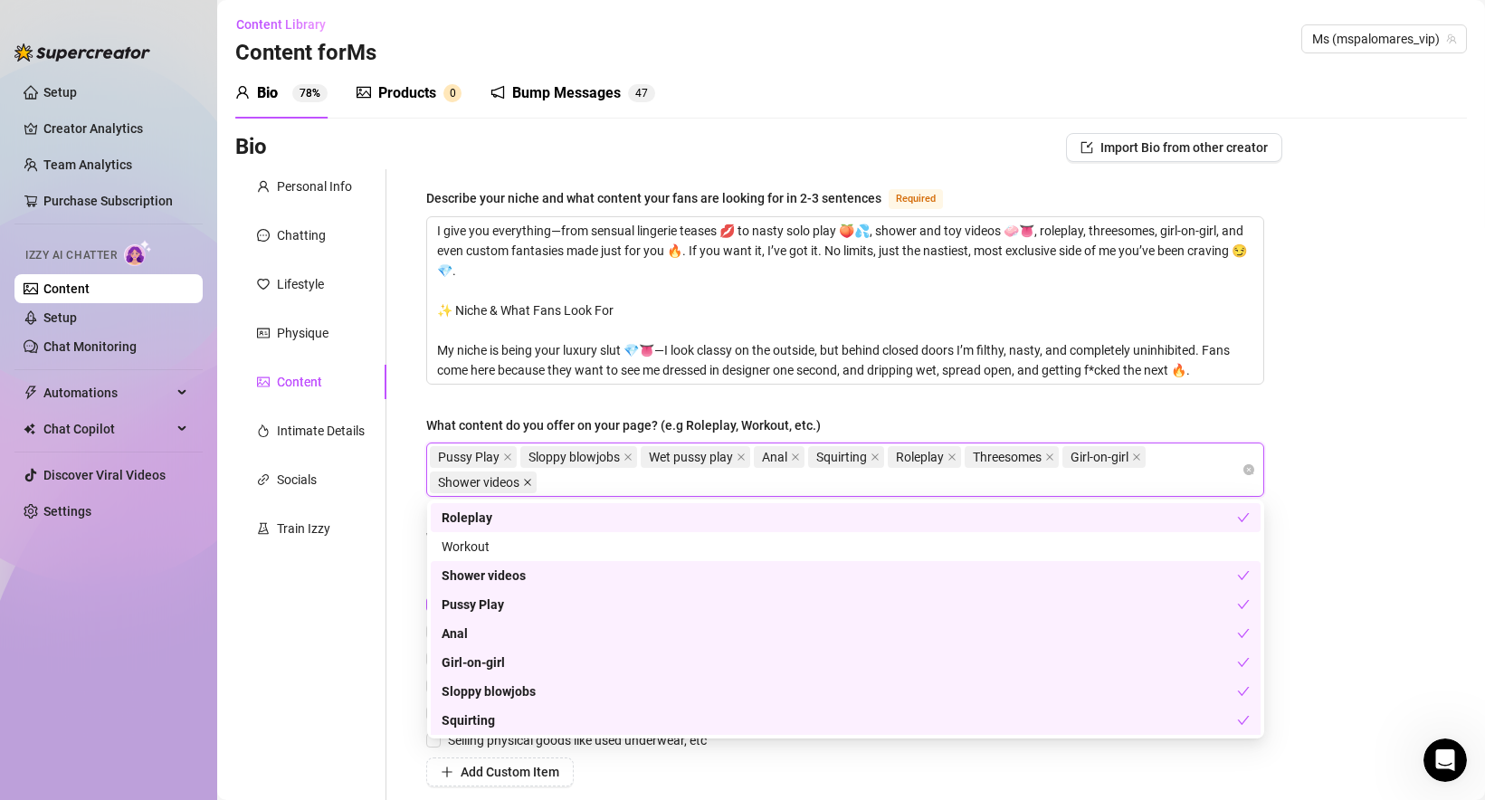
click at [532, 480] on icon "close" at bounding box center [527, 482] width 9 height 9
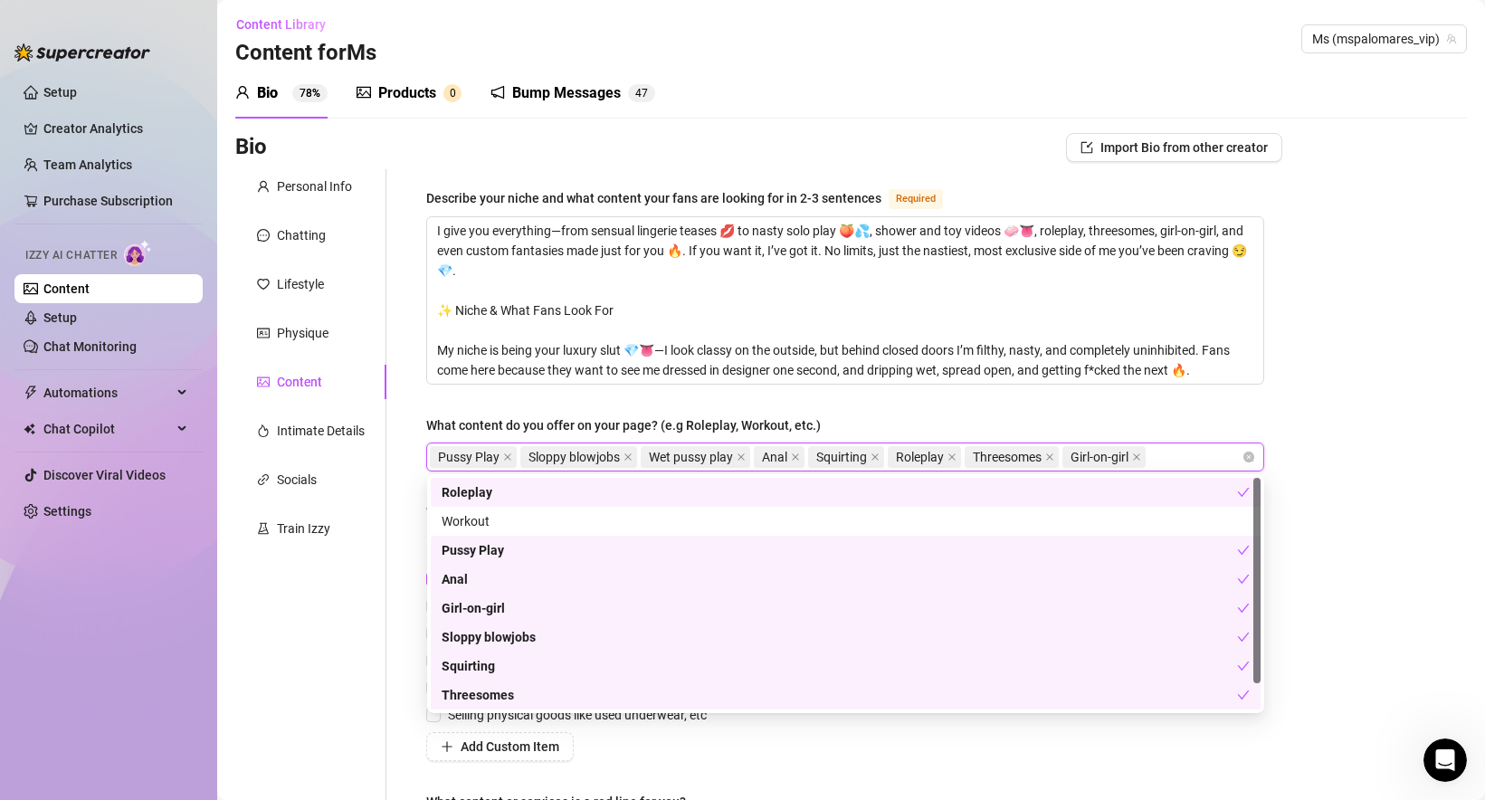
paste input "Shower vids"
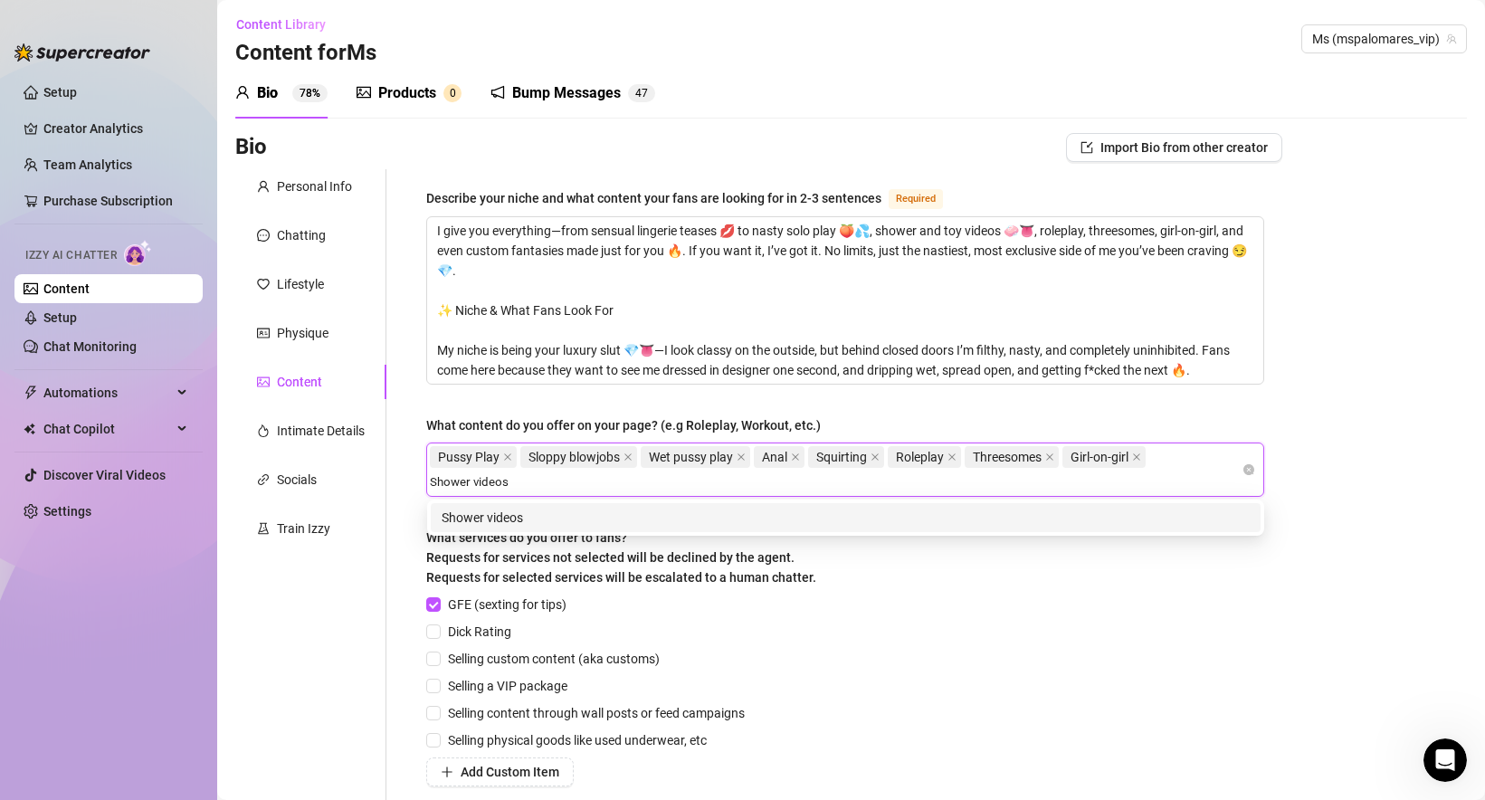
type input "Shower videos"
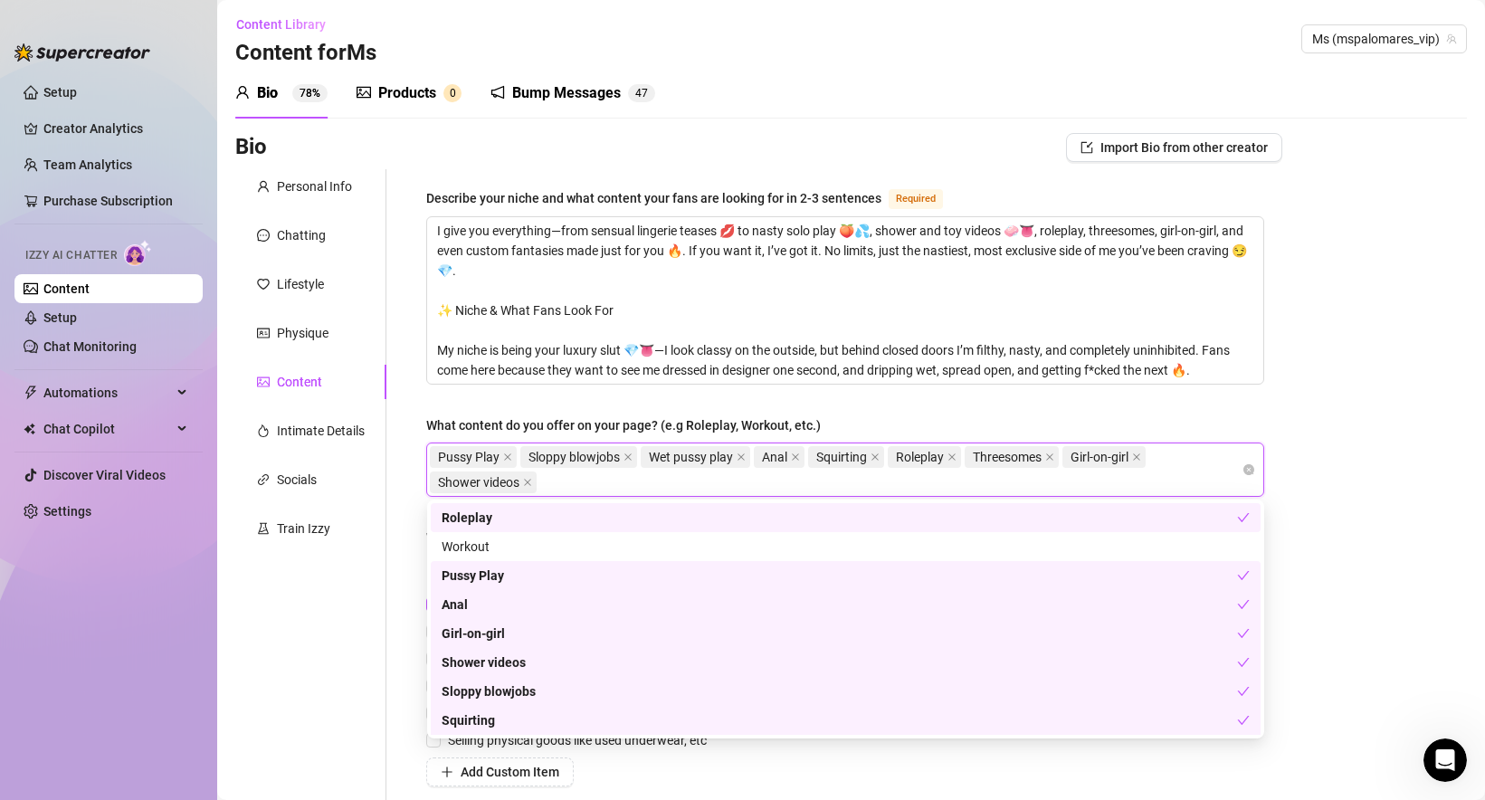
paste input "Shower vids"
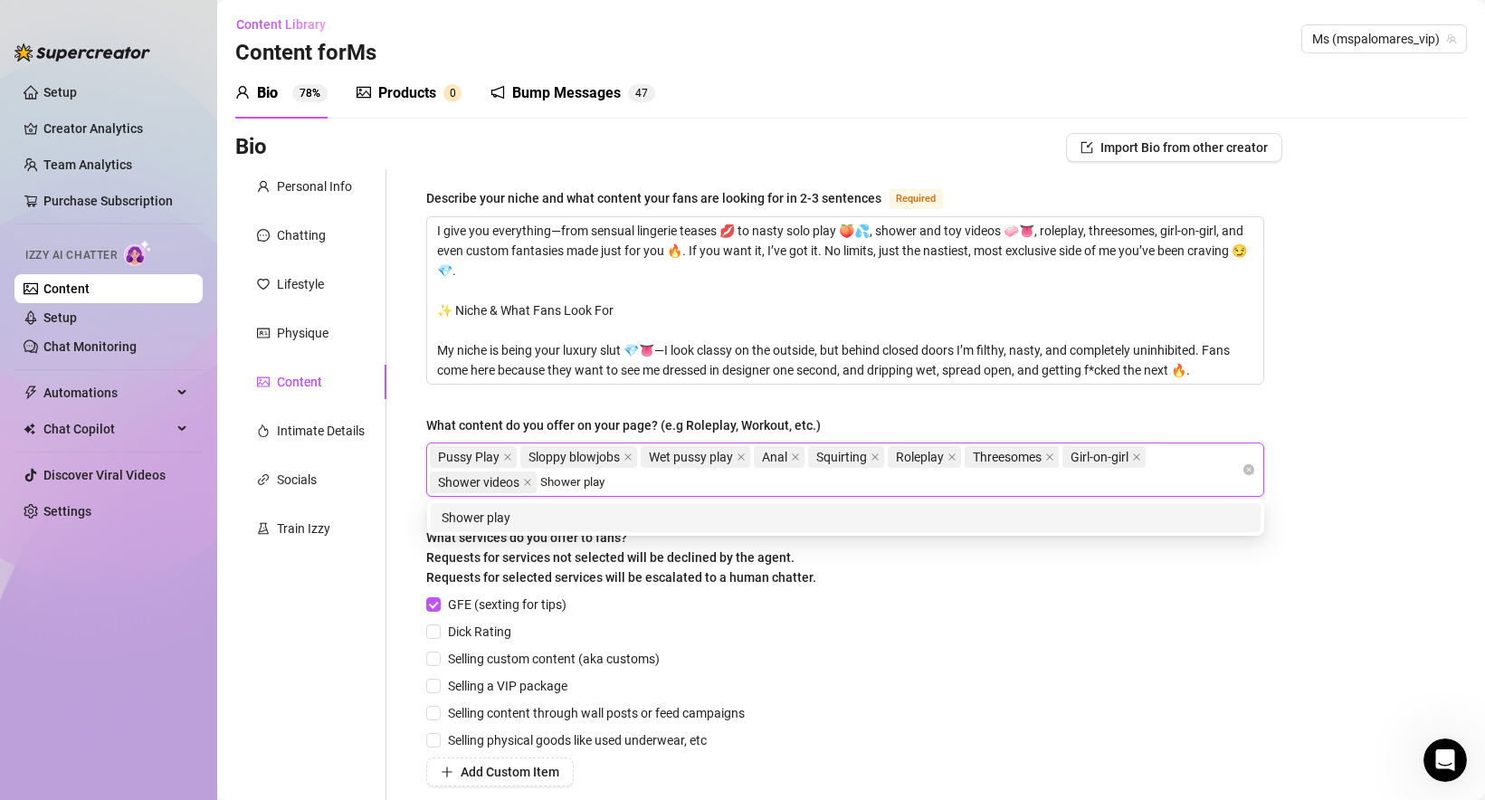
click at [564, 486] on input "Shower play" at bounding box center [588, 482] width 97 height 22
type input "Shower play"
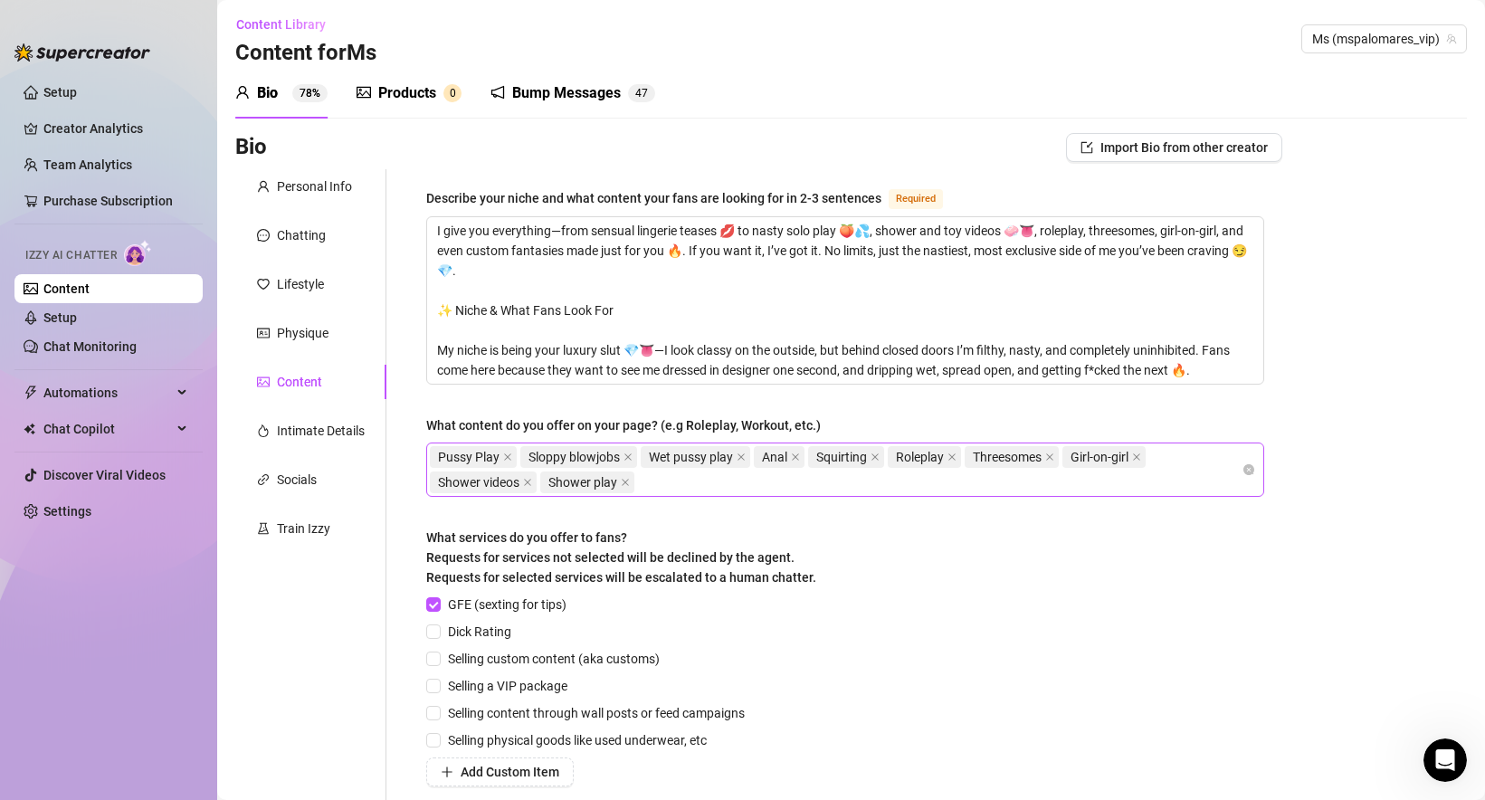
click at [699, 477] on div "Pussy Play Sloppy blowjobs Wet pussy play Anal Squirting Roleplay Threesomes Gi…" at bounding box center [836, 469] width 812 height 51
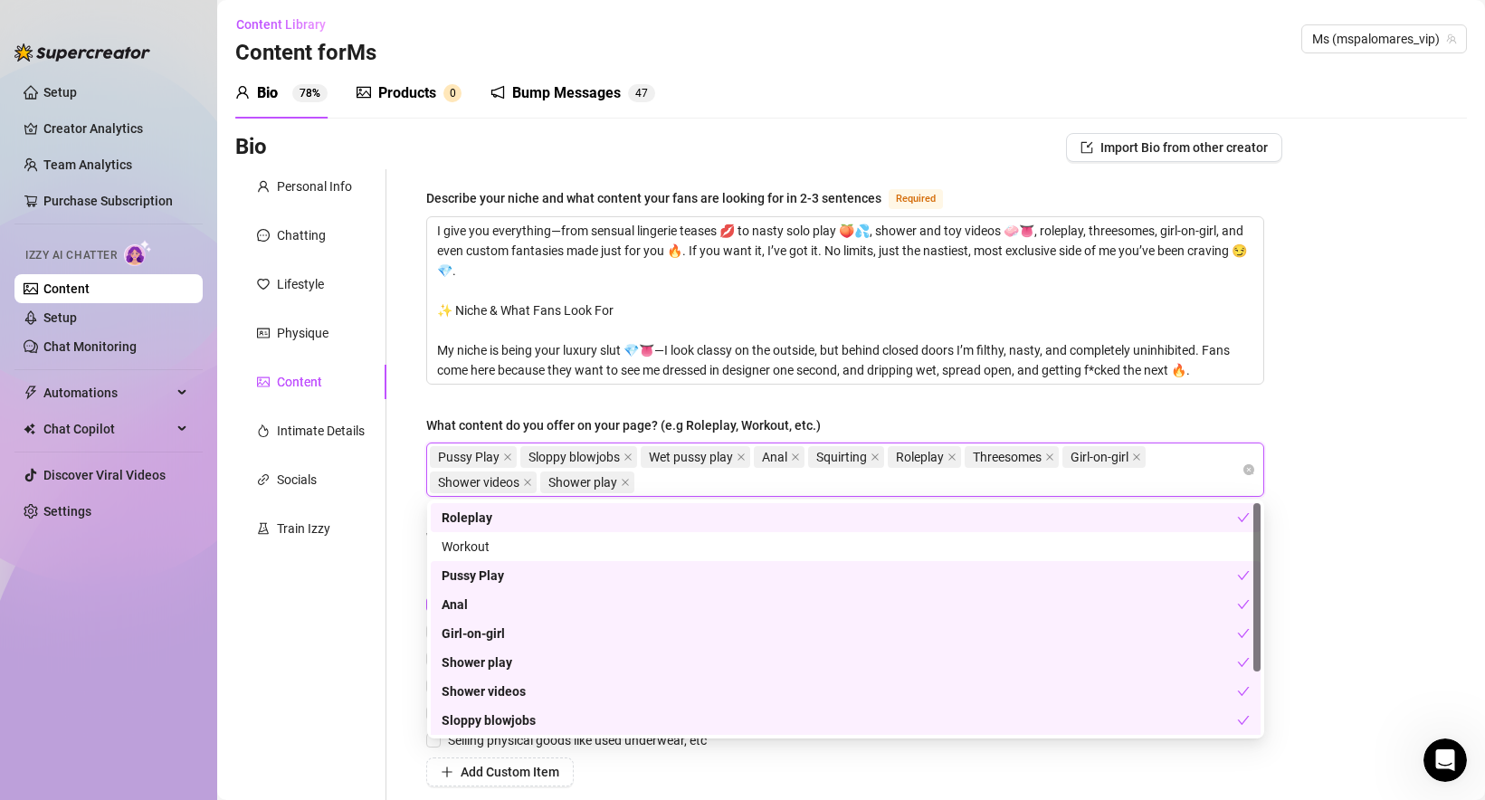
paste input "Toy vids"
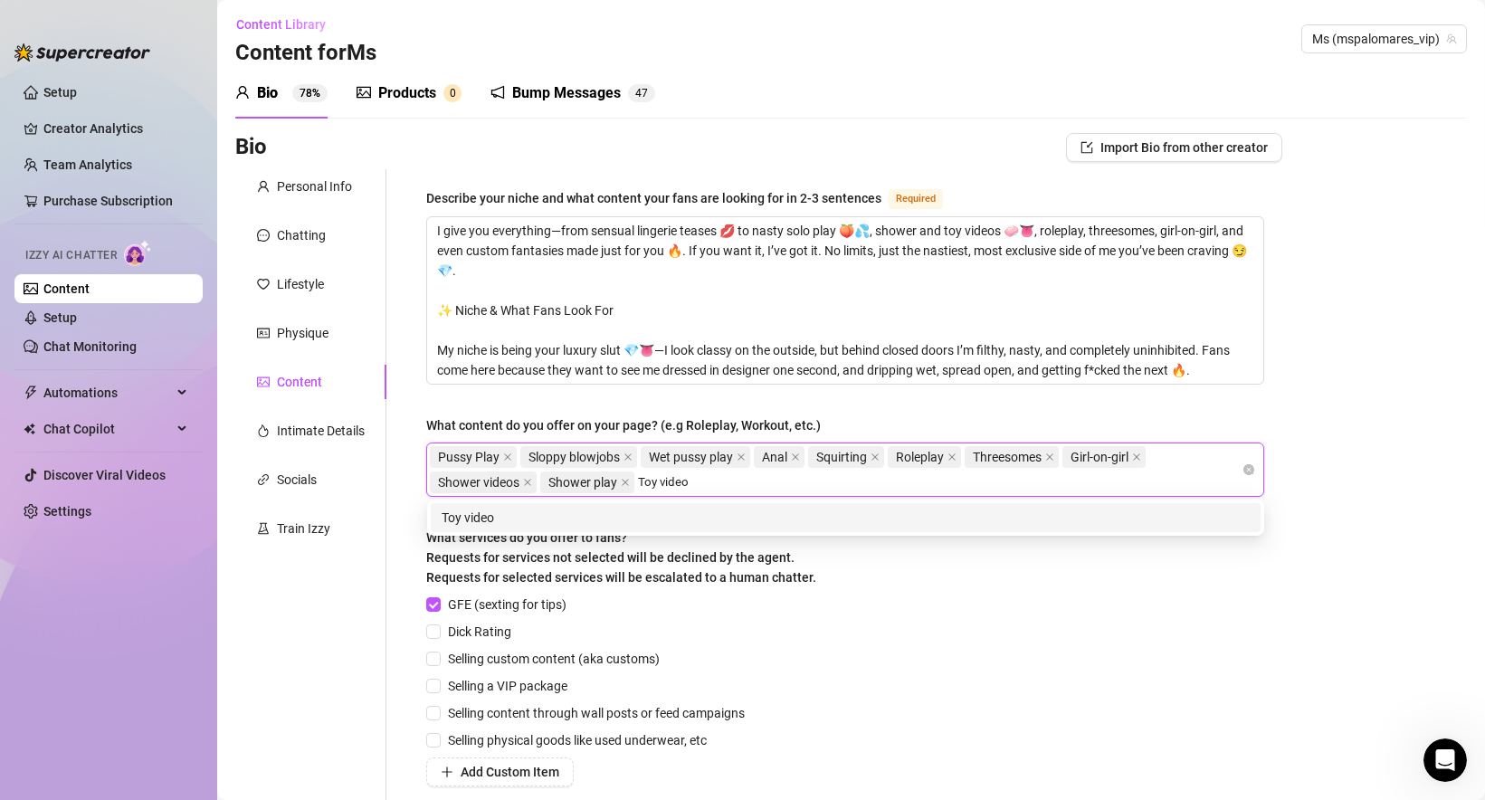
type input "Toy videos"
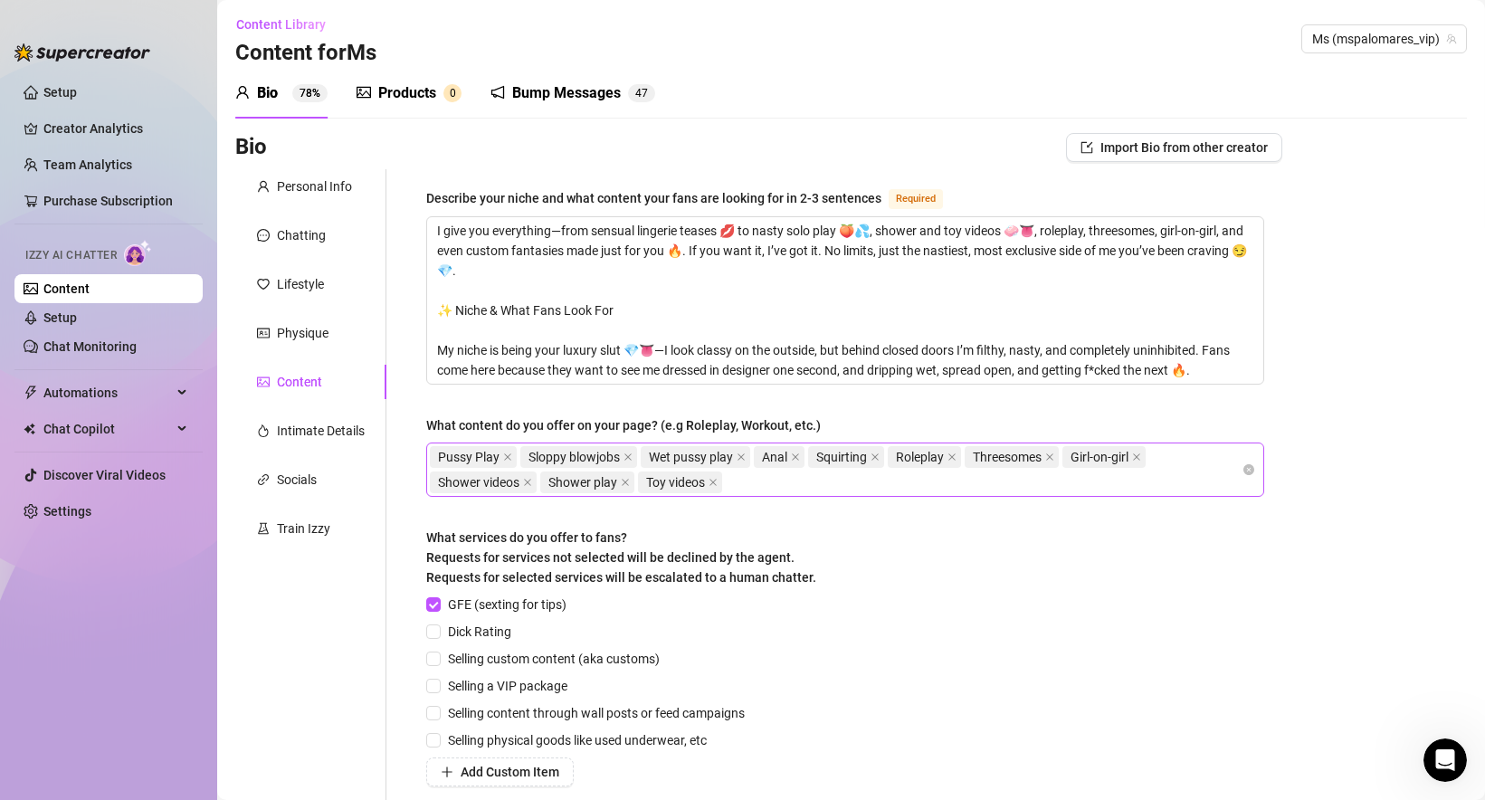
click at [771, 471] on div "Pussy Play Sloppy blowjobs Wet pussy play Anal Squirting Roleplay Threesomes Gi…" at bounding box center [836, 469] width 812 height 51
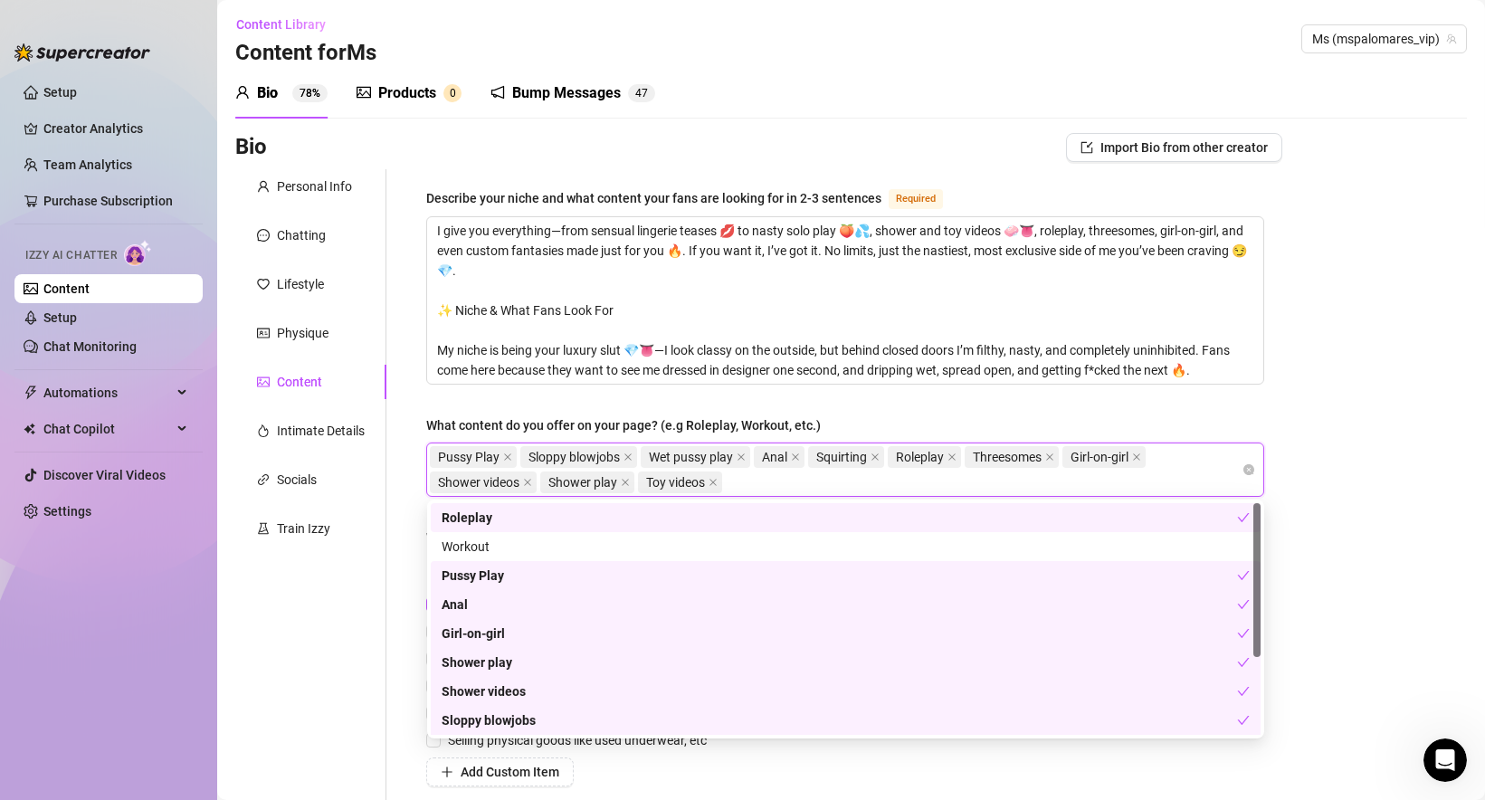
paste input "Toy vids"
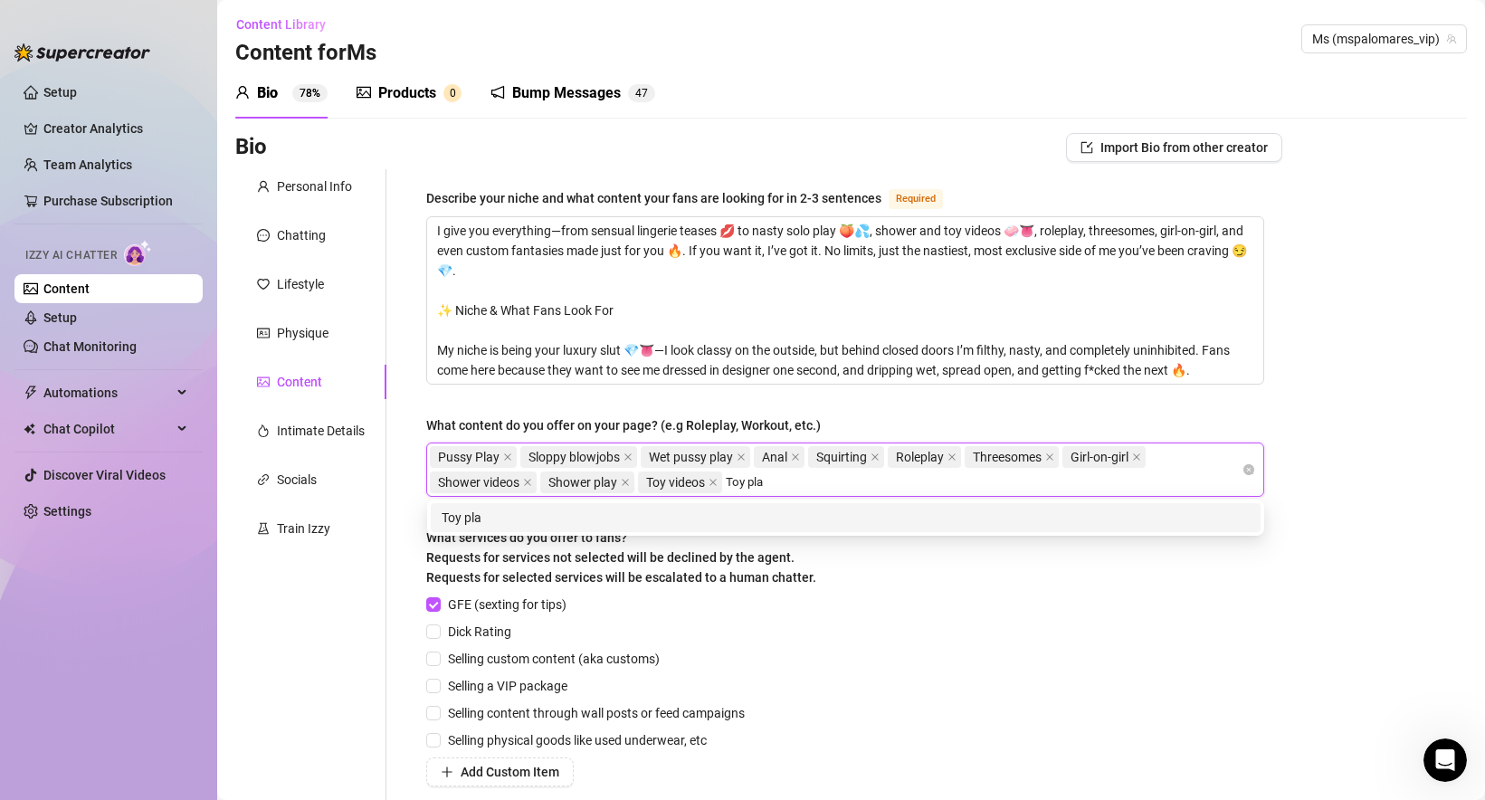
type input "Toy play"
type input "Dildo play"
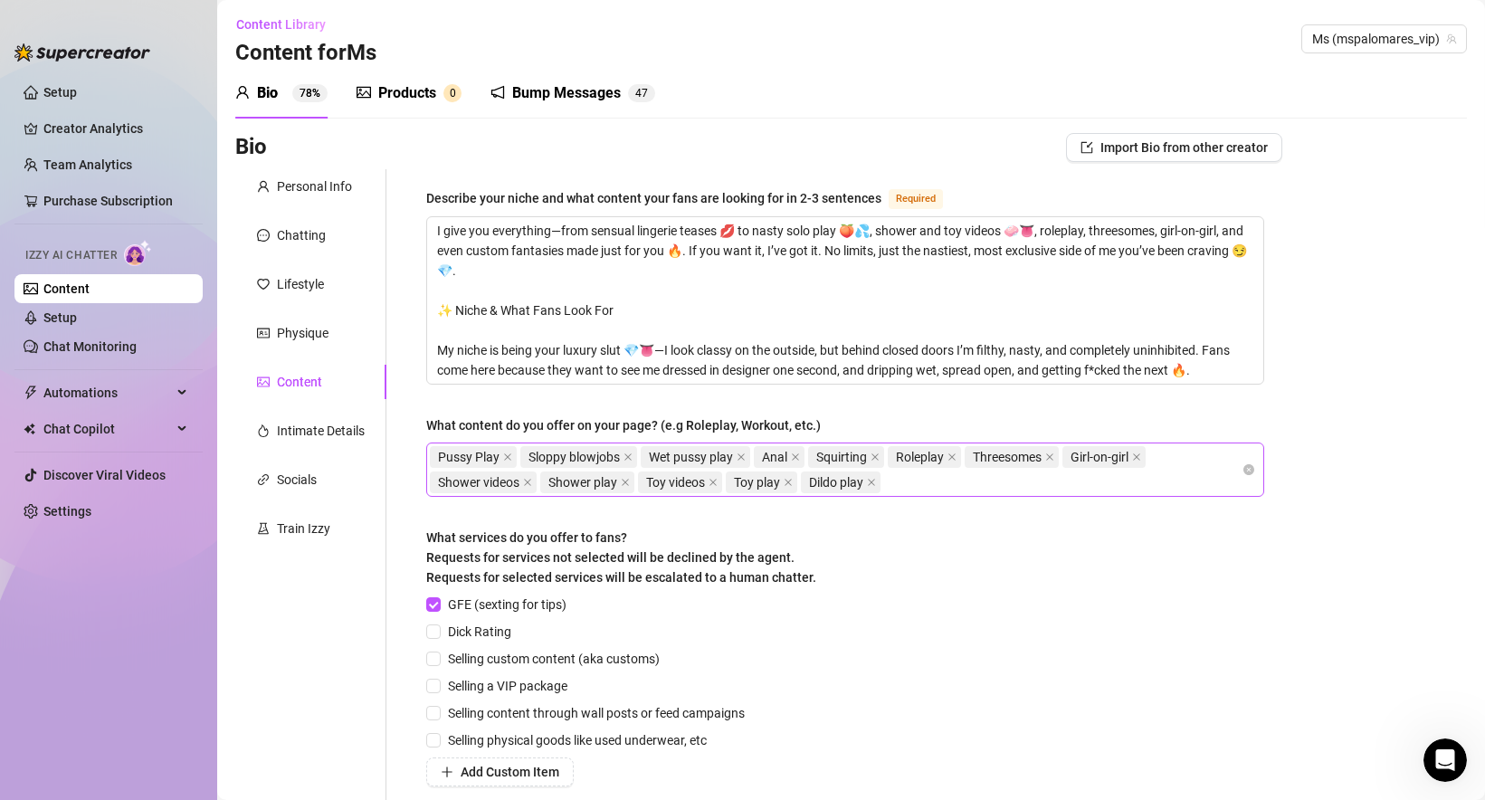
click at [932, 485] on div "Pussy Play Sloppy blowjobs Wet pussy play Anal Squirting Roleplay Threesomes Gi…" at bounding box center [836, 469] width 812 height 51
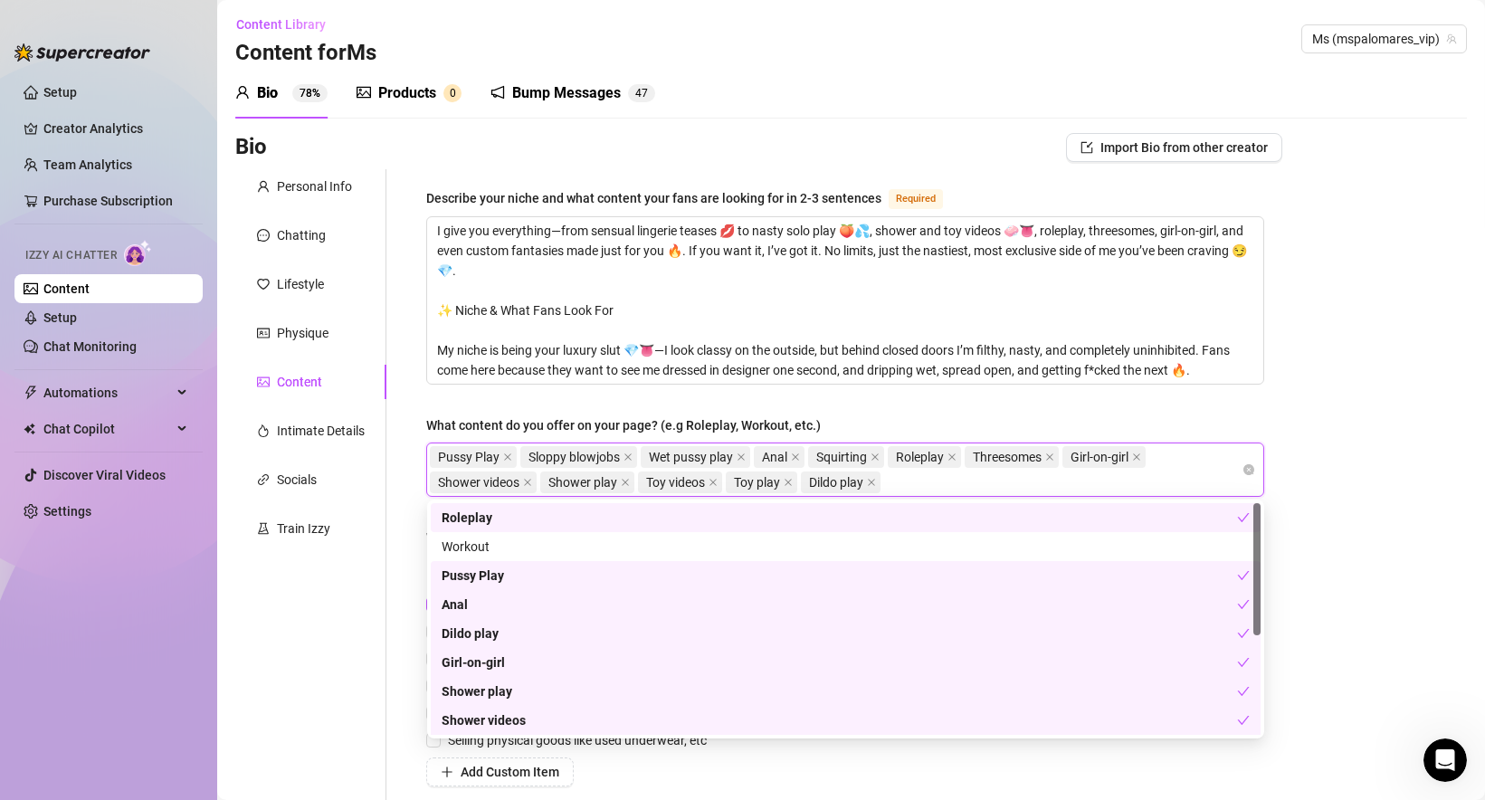
paste input "Lingerie shows"
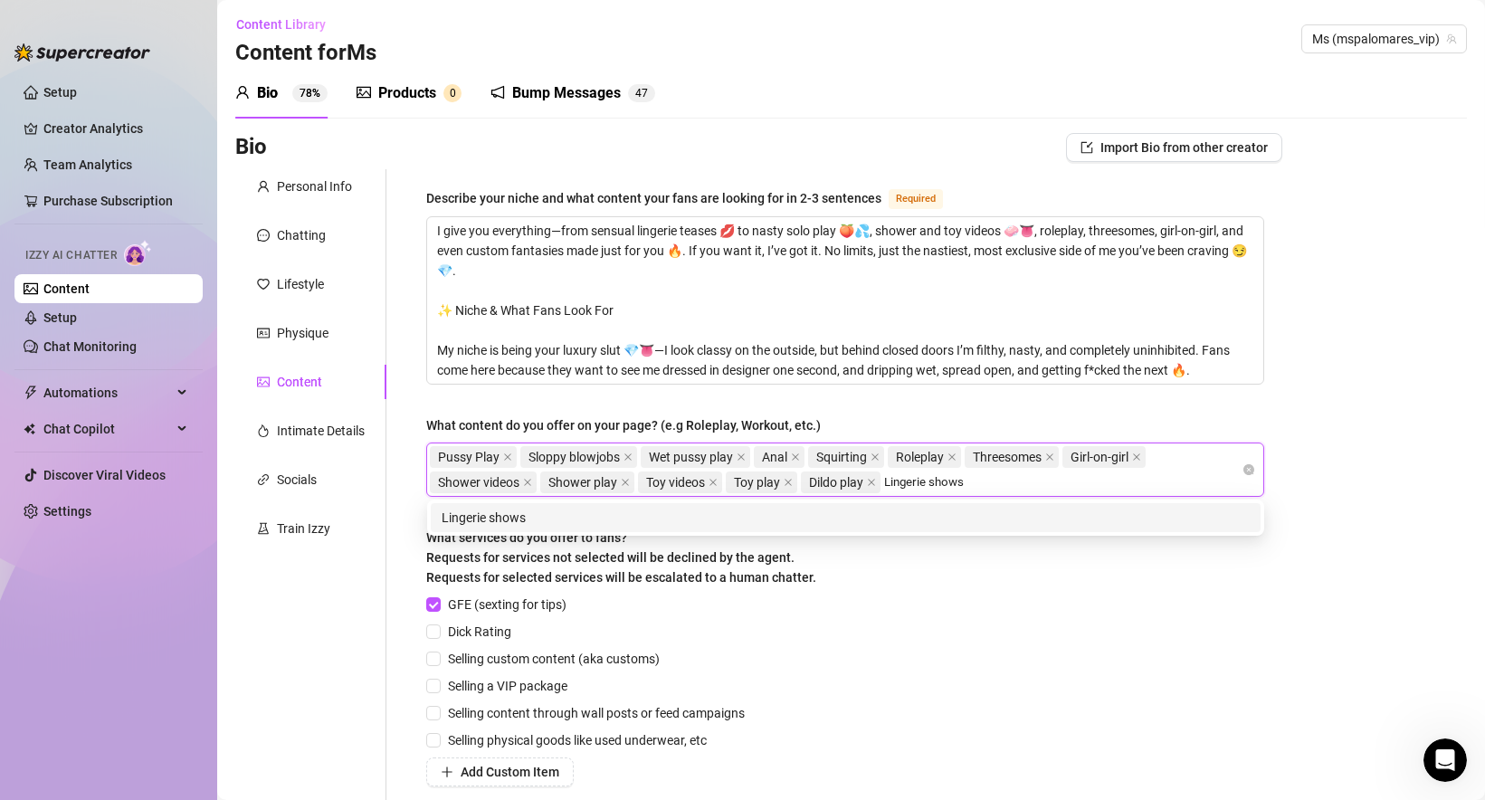
click at [906, 479] on input "Lingerie shows" at bounding box center [940, 482] width 113 height 22
type input "Lingerie shows"
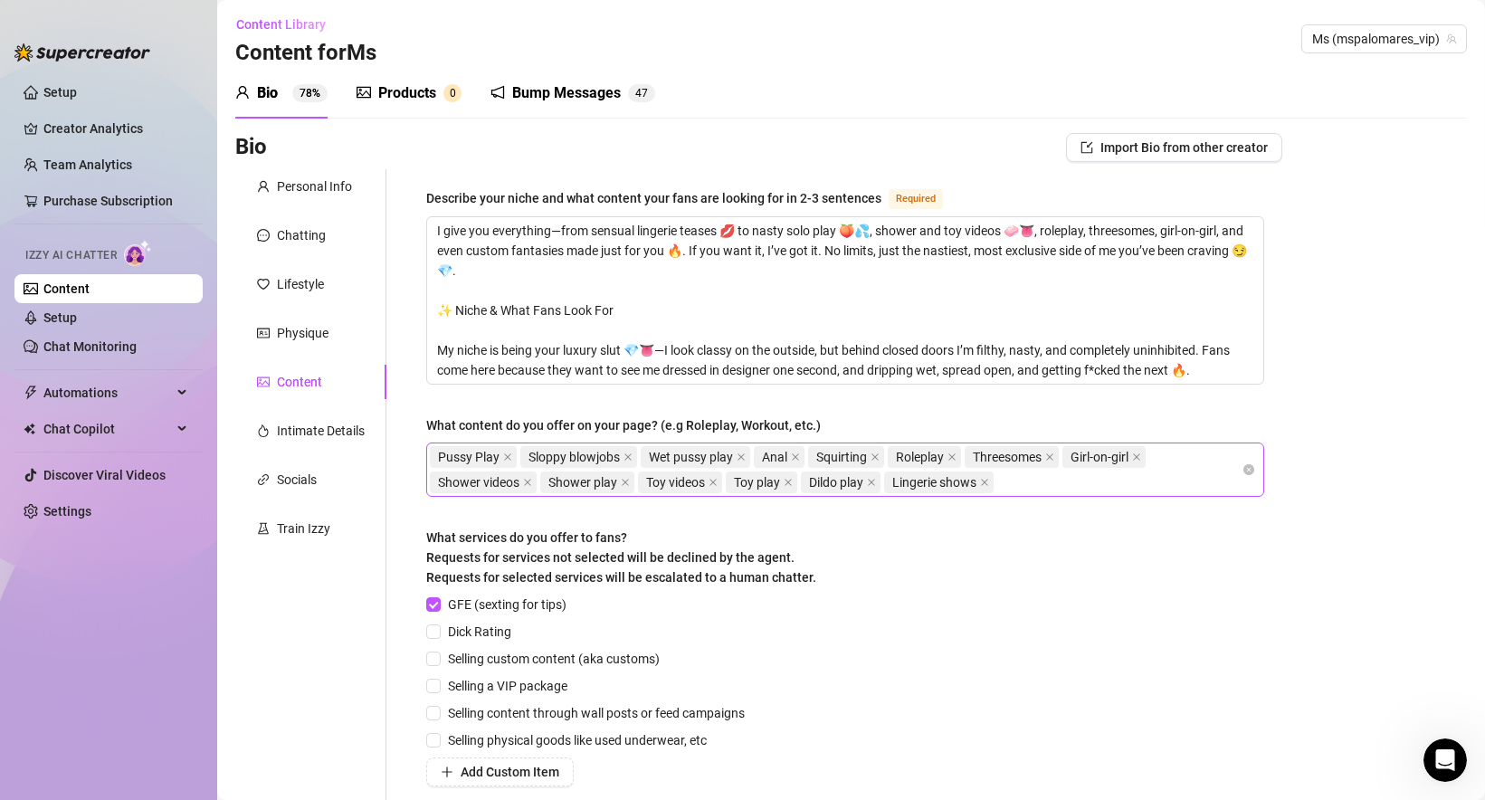
click at [1045, 490] on div "Pussy Play Sloppy blowjobs Wet pussy play Anal Squirting Roleplay Threesomes Gi…" at bounding box center [836, 469] width 812 height 51
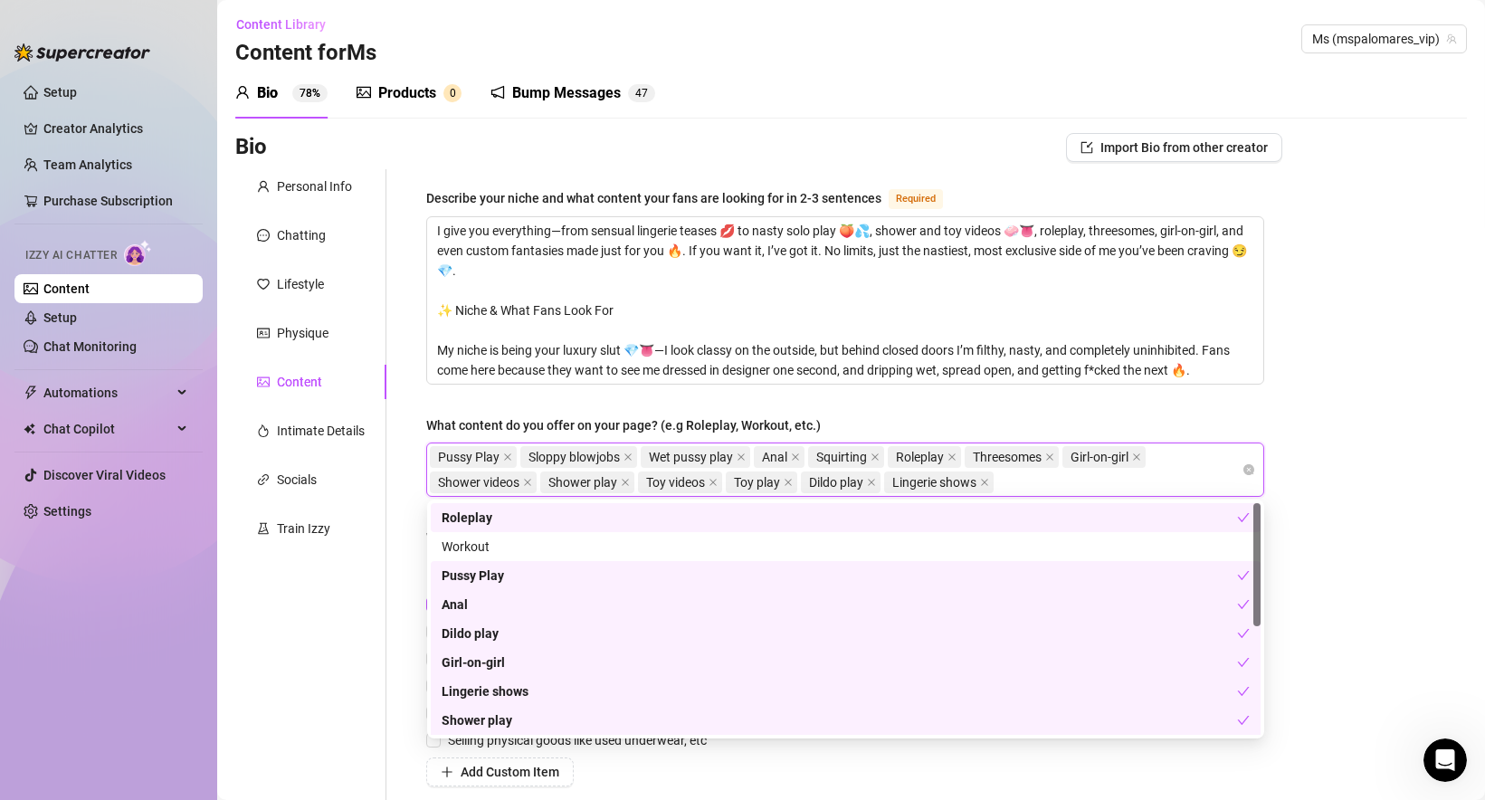
paste input "Stripteases"
type input "Stripteases"
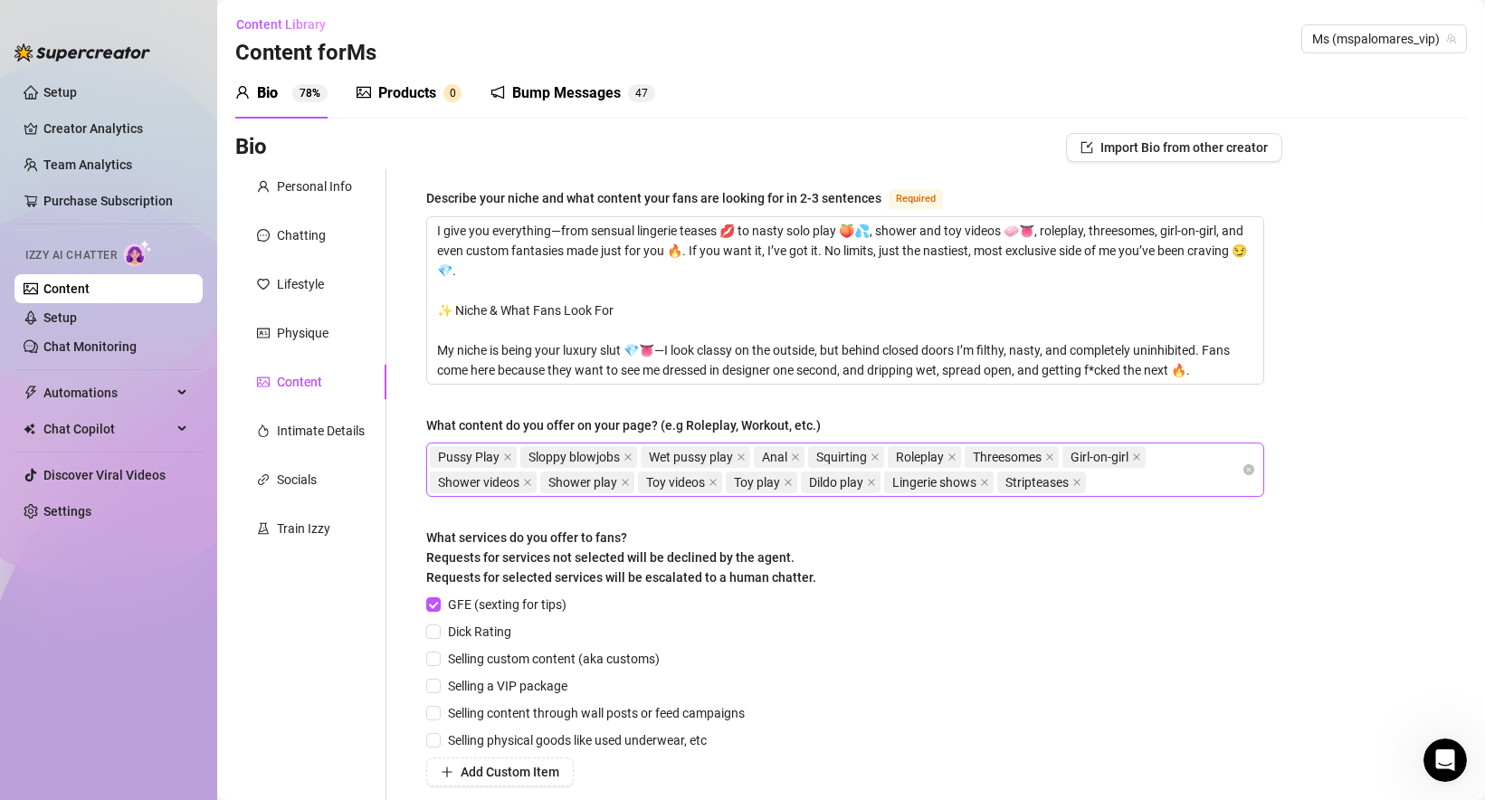
click at [1153, 473] on div "Pussy Play Sloppy blowjobs Wet pussy play Anal Squirting Roleplay Threesomes Gi…" at bounding box center [836, 469] width 812 height 51
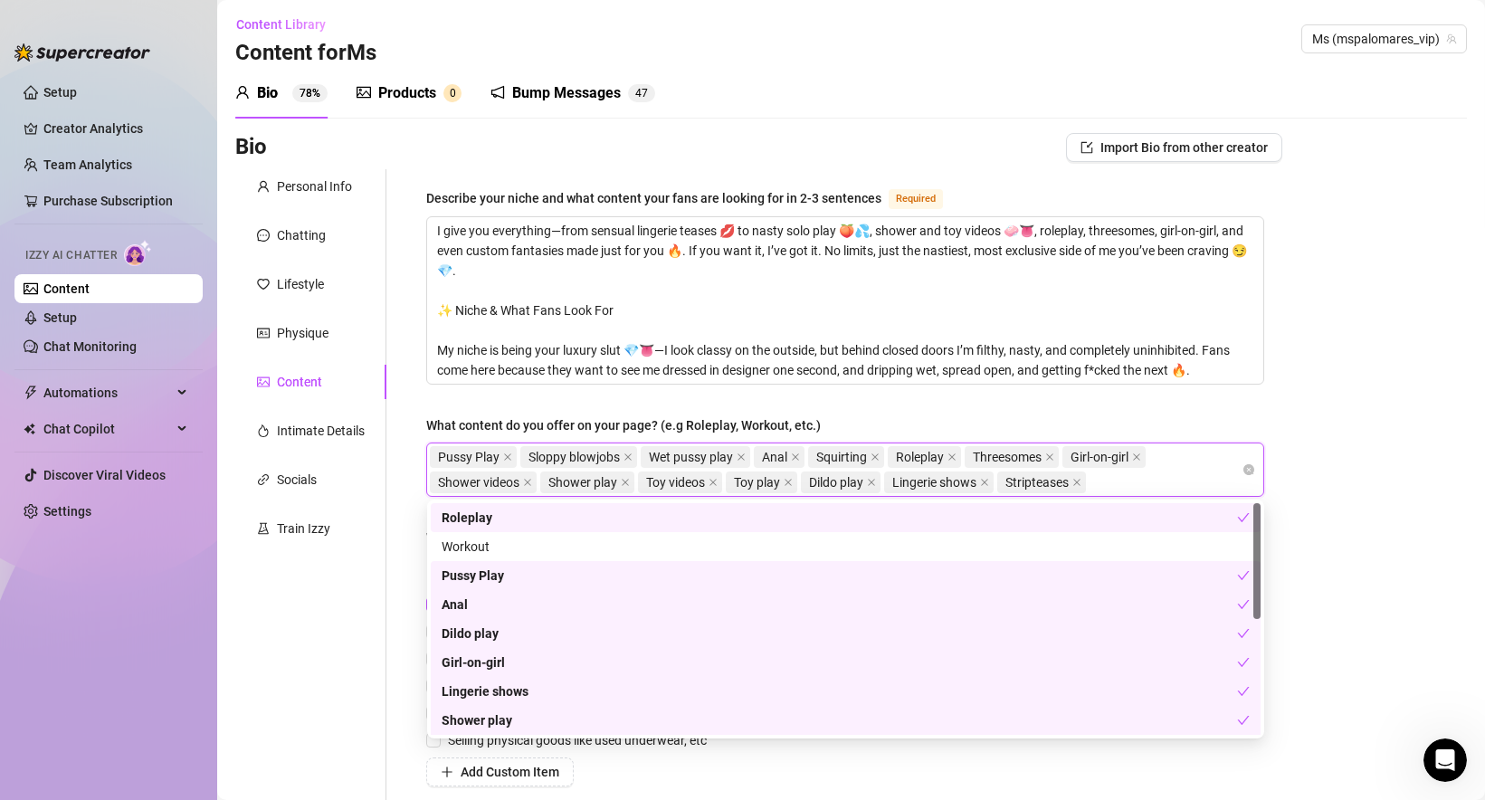
paste input "Nasty customs made just for you"
type input "Nasty customs made just for you"
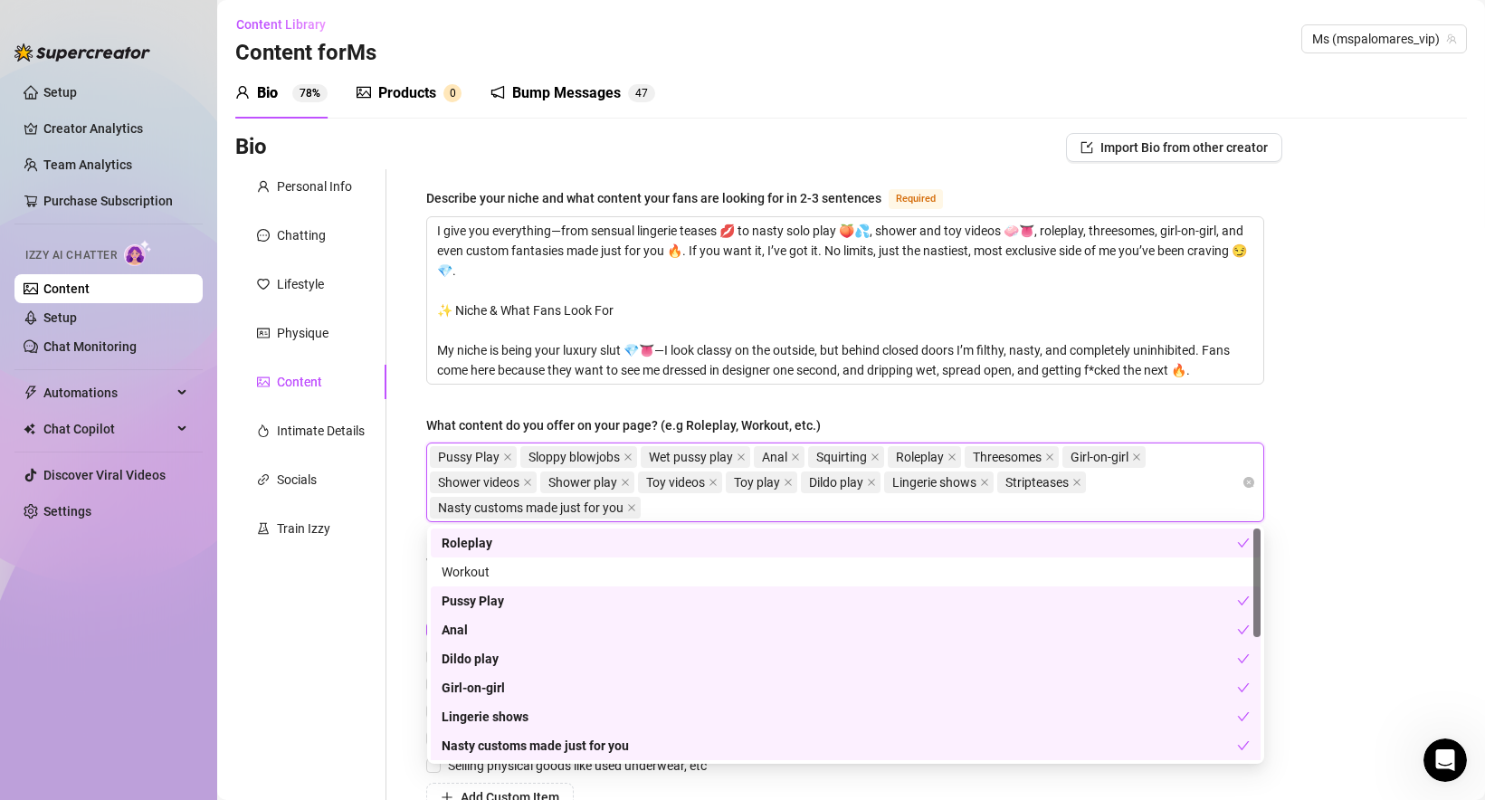
click at [1367, 492] on div "Bio Import Bio from other creator Personal Info Chatting Lifestyle Physique Con…" at bounding box center [851, 585] width 1232 height 904
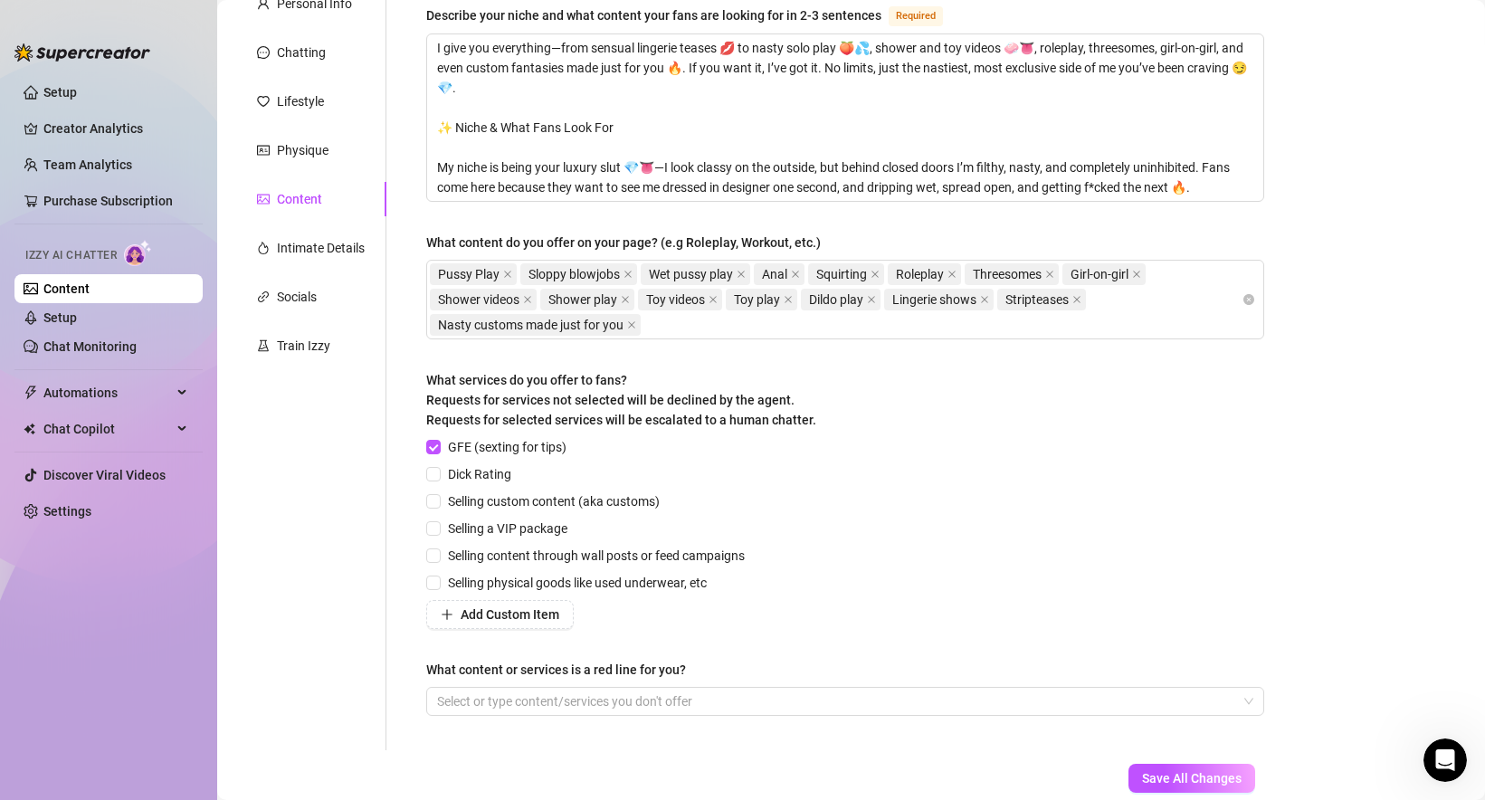
scroll to position [195, 0]
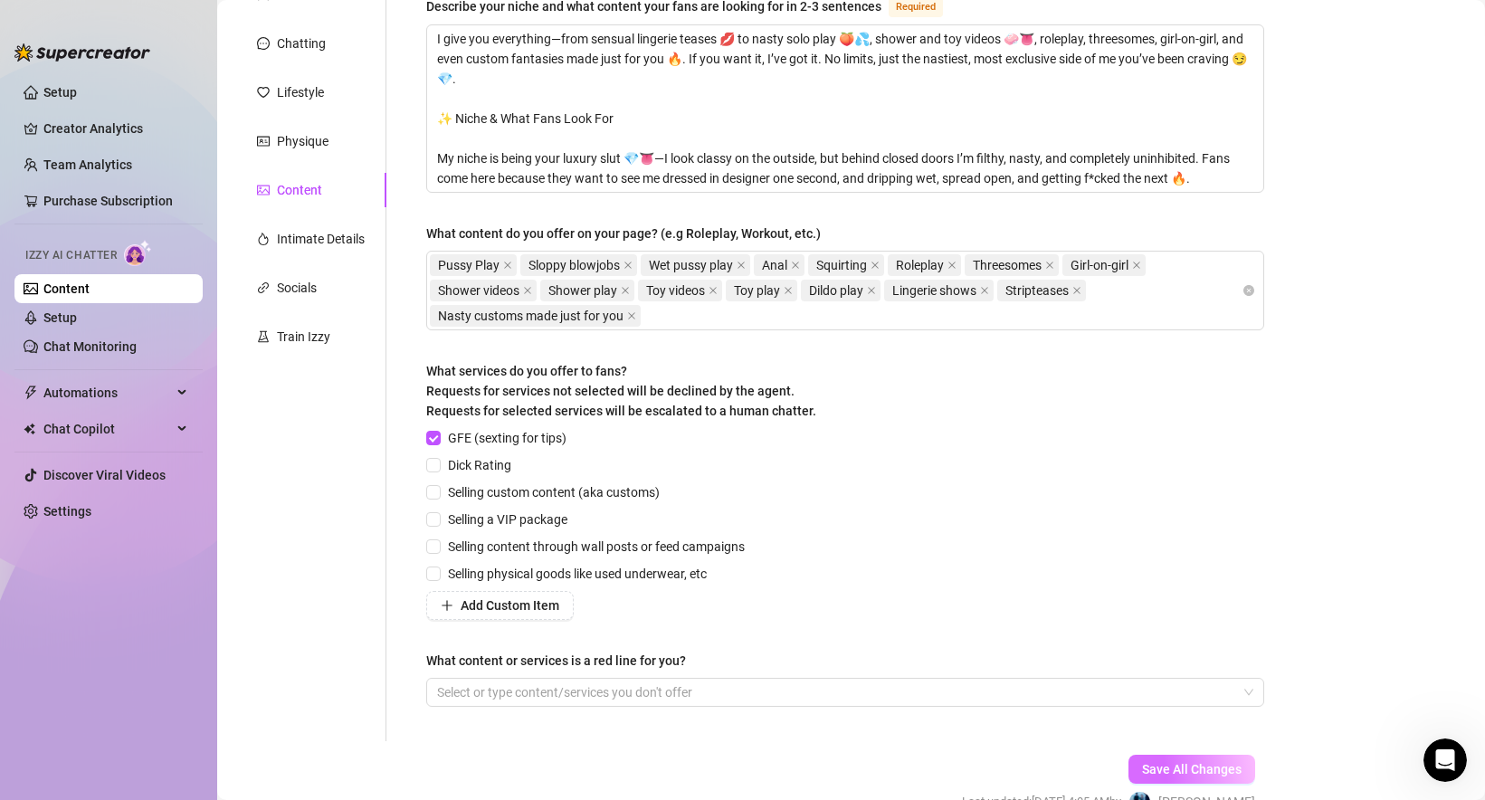
click at [1191, 765] on span "Save All Changes" at bounding box center [1192, 769] width 100 height 14
click at [723, 311] on div "Pussy Play Sloppy blowjobs Wet pussy play Anal Squirting Roleplay Threesomes Gi…" at bounding box center [836, 290] width 812 height 76
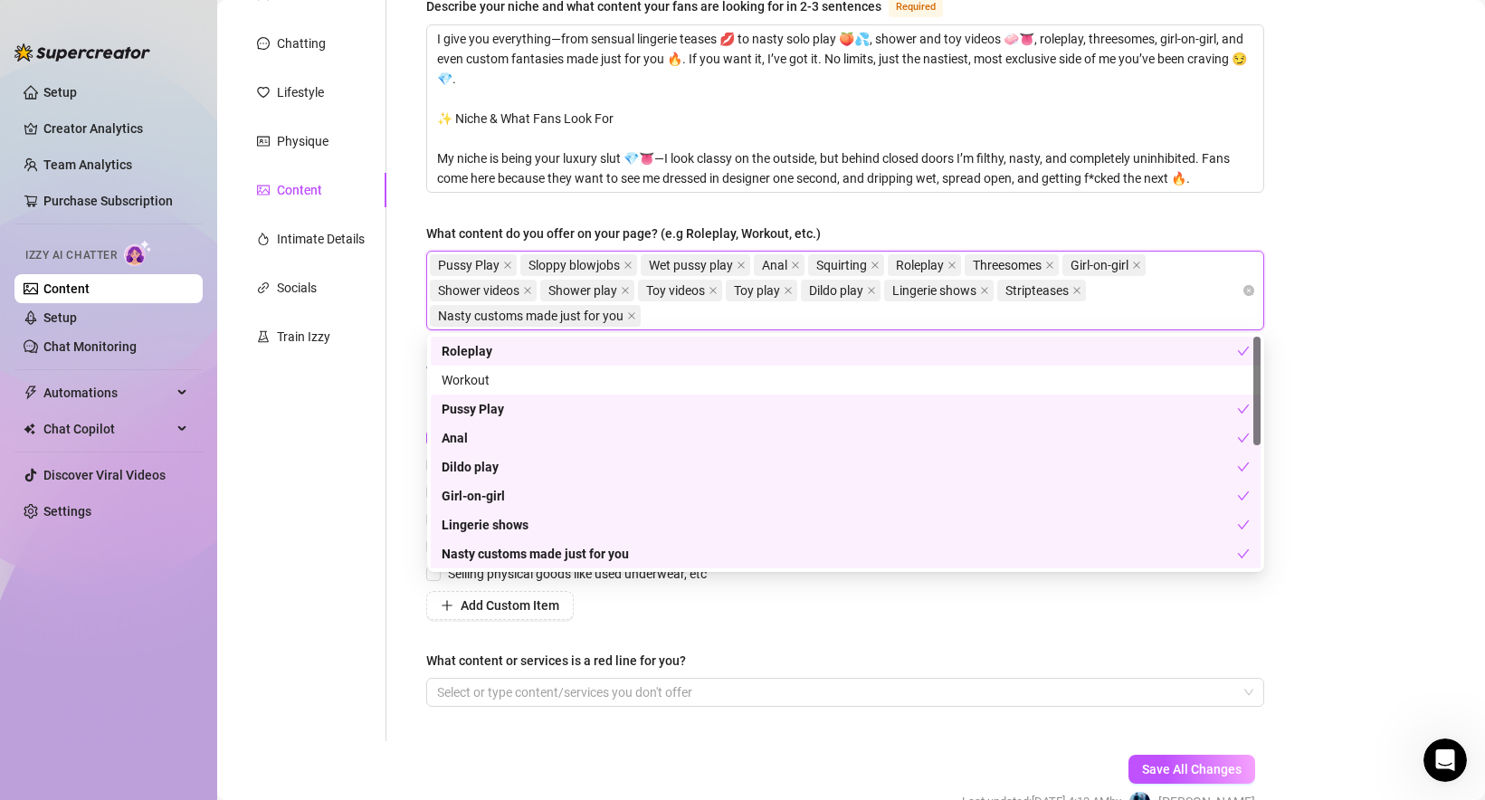
paste input "Shower Scenes & Wet Play"
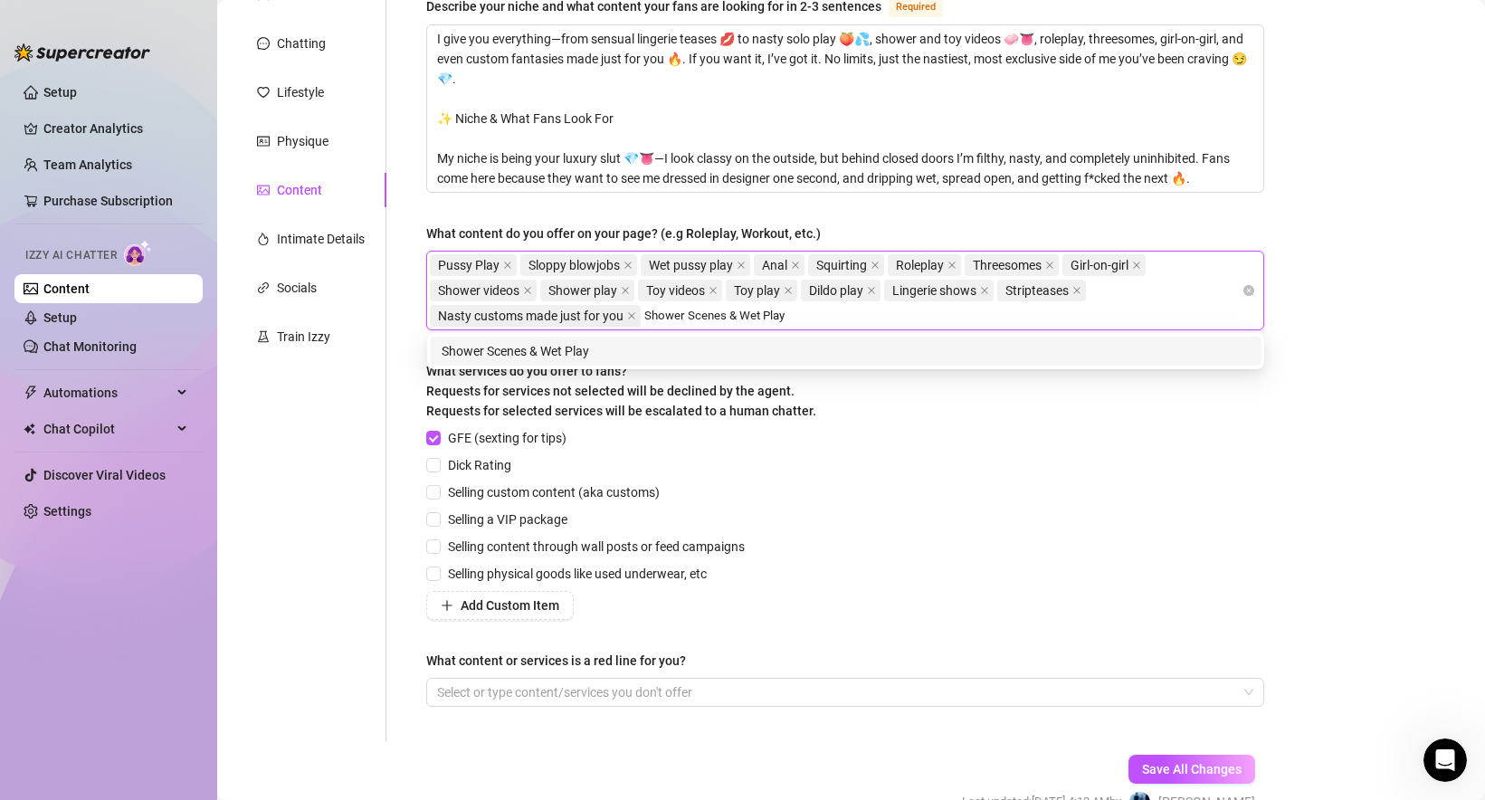
drag, startPoint x: 739, startPoint y: 313, endPoint x: 810, endPoint y: 313, distance: 70.6
click at [810, 313] on div "Pussy Play Sloppy blowjobs Wet pussy play Anal Squirting Roleplay Threesomes Gi…" at bounding box center [836, 290] width 812 height 76
drag, startPoint x: 746, startPoint y: 318, endPoint x: 799, endPoint y: 314, distance: 53.5
click at [799, 314] on div "Pussy Play Sloppy blowjobs Wet pussy play Anal Squirting Roleplay Threesomes Gi…" at bounding box center [836, 290] width 812 height 76
type input "Shower Scenes"
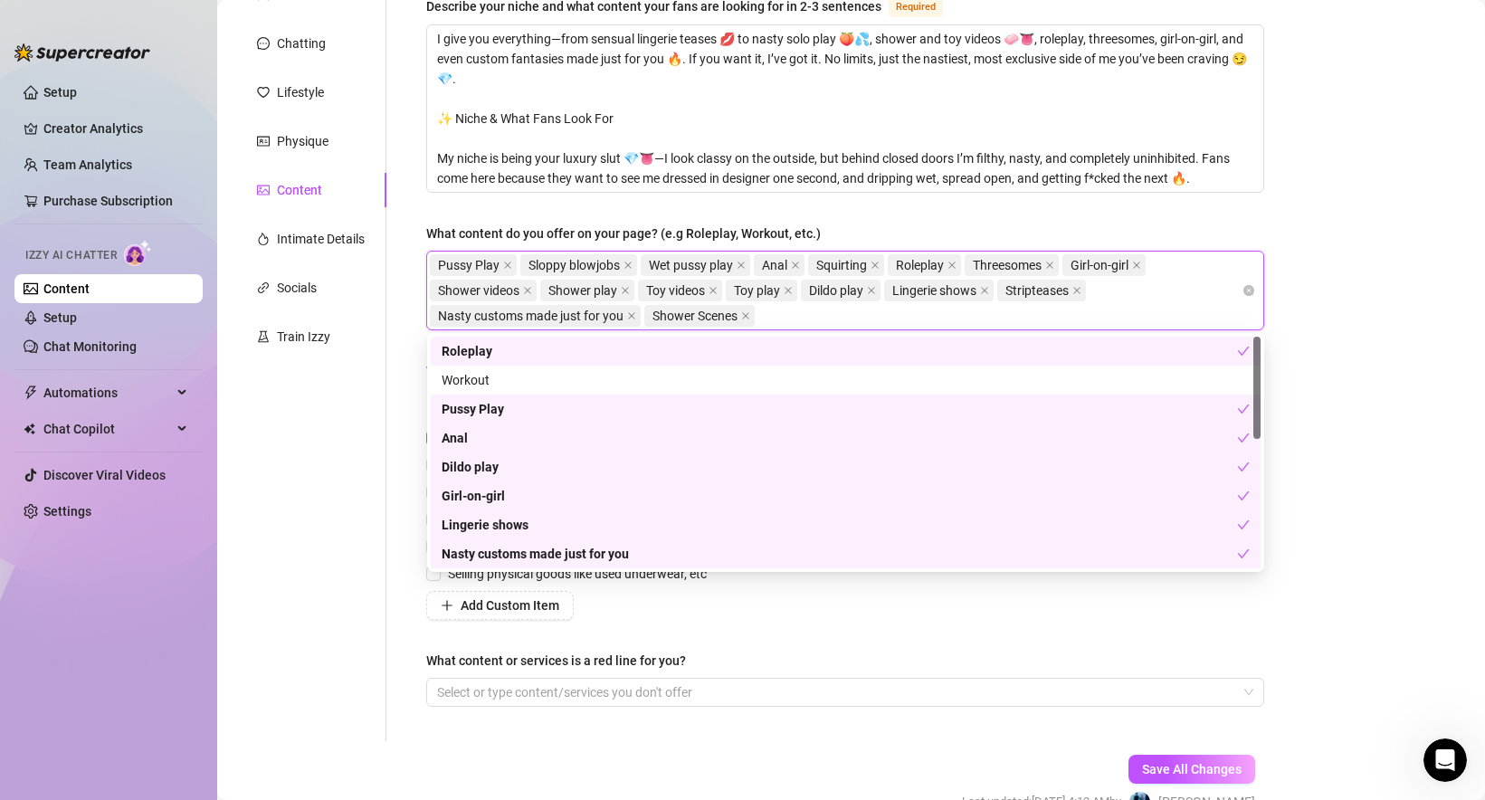
paste input "Wet Play"
type input "Wet Play"
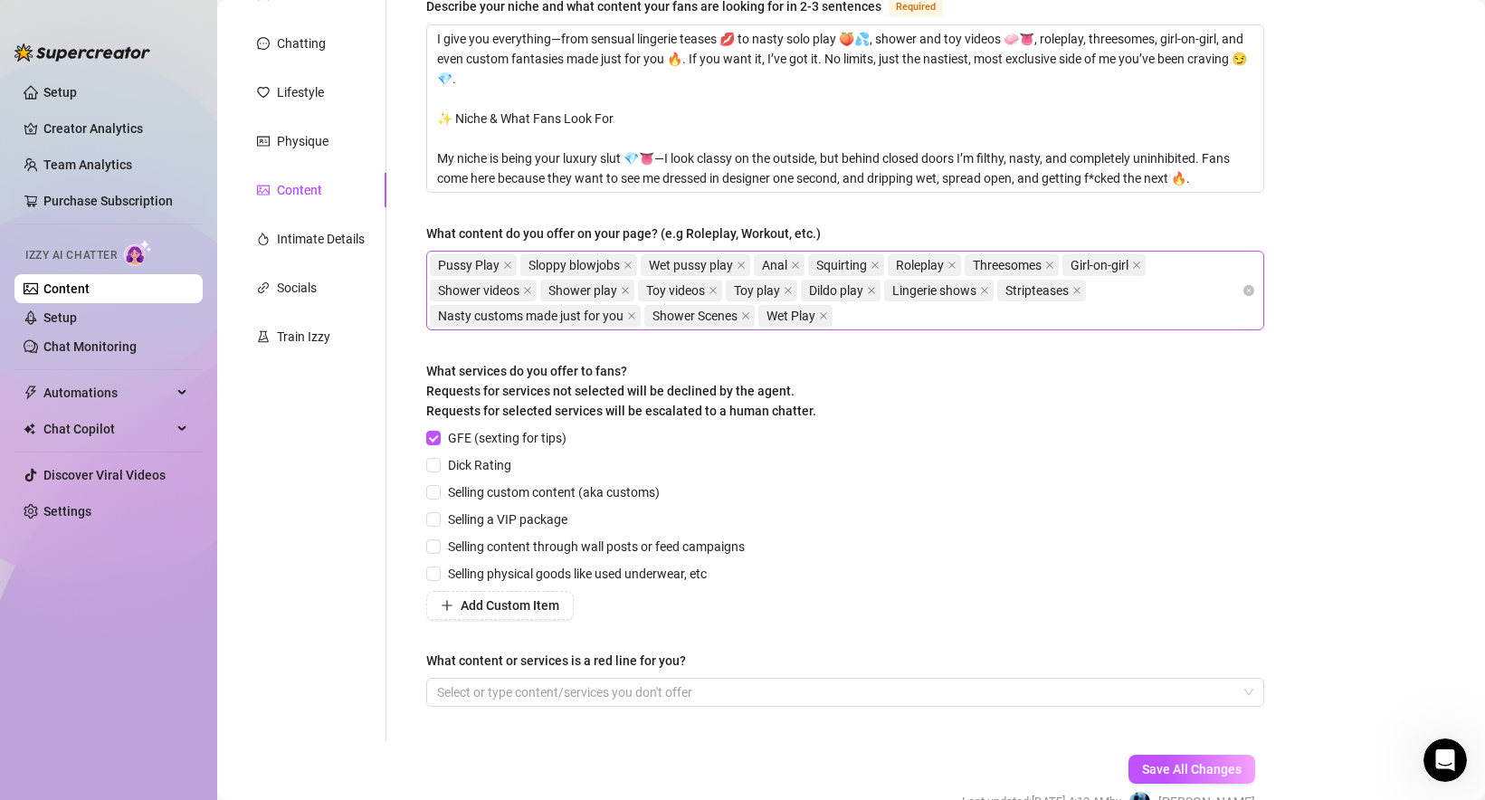
click at [874, 321] on div "Pussy Play Sloppy blowjobs Wet pussy play Anal Squirting Roleplay Threesomes Gi…" at bounding box center [836, 290] width 812 height 76
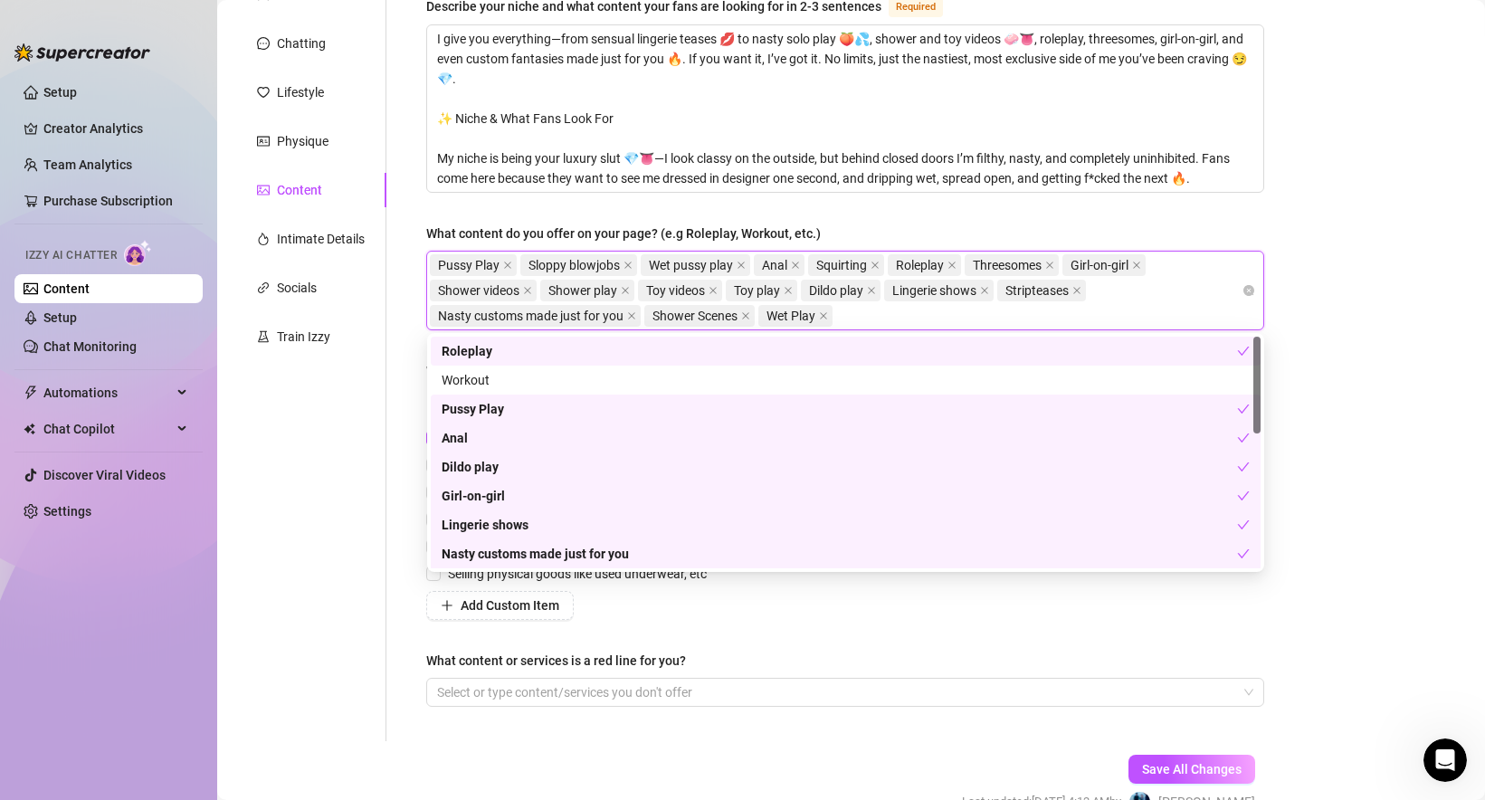
paste input "Close-Ups"
type input "Close-Ups"
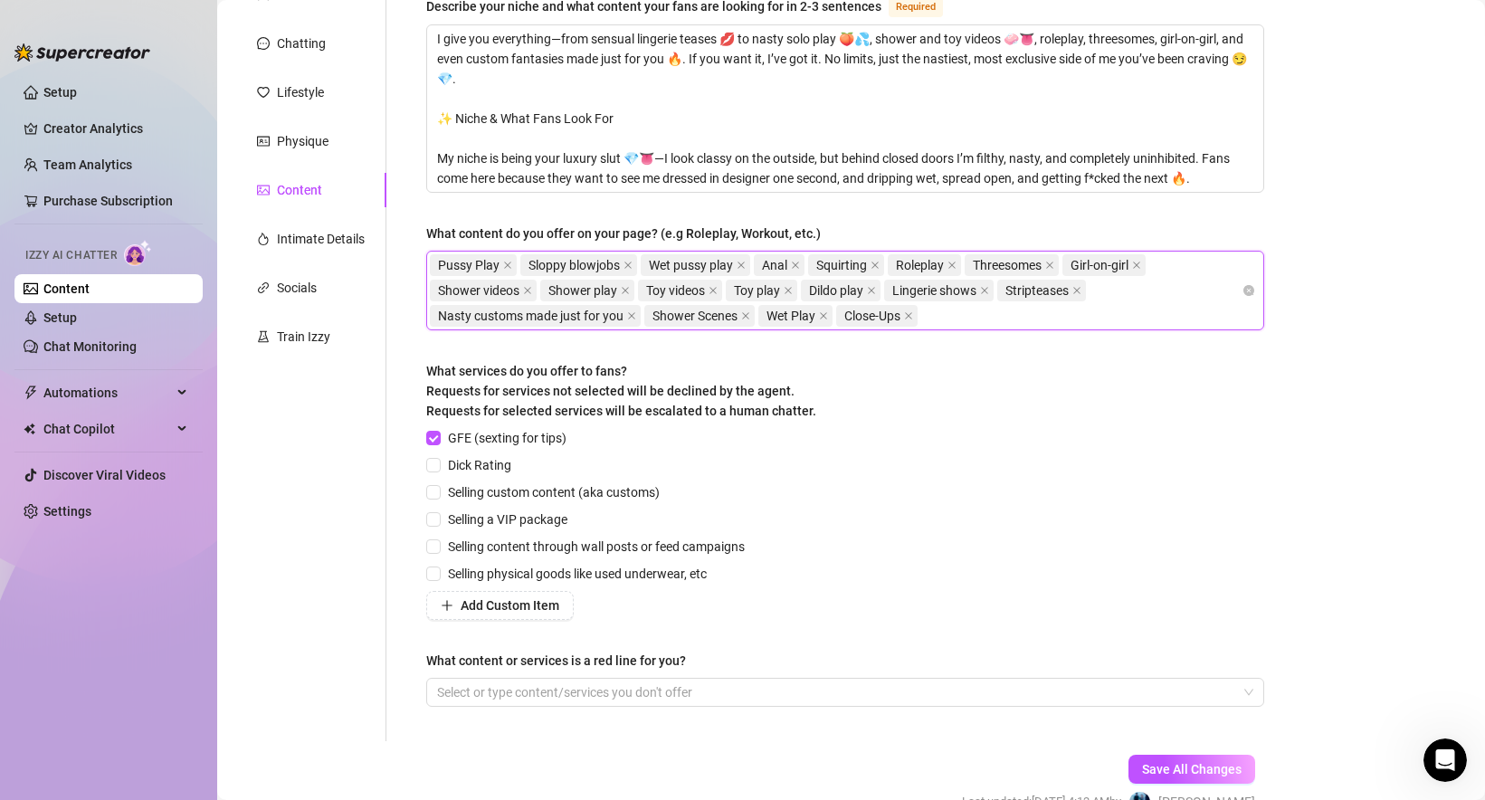
click at [970, 308] on div "Pussy Play Sloppy blowjobs Wet pussy play Anal Squirting Roleplay Threesomes Gi…" at bounding box center [836, 290] width 812 height 76
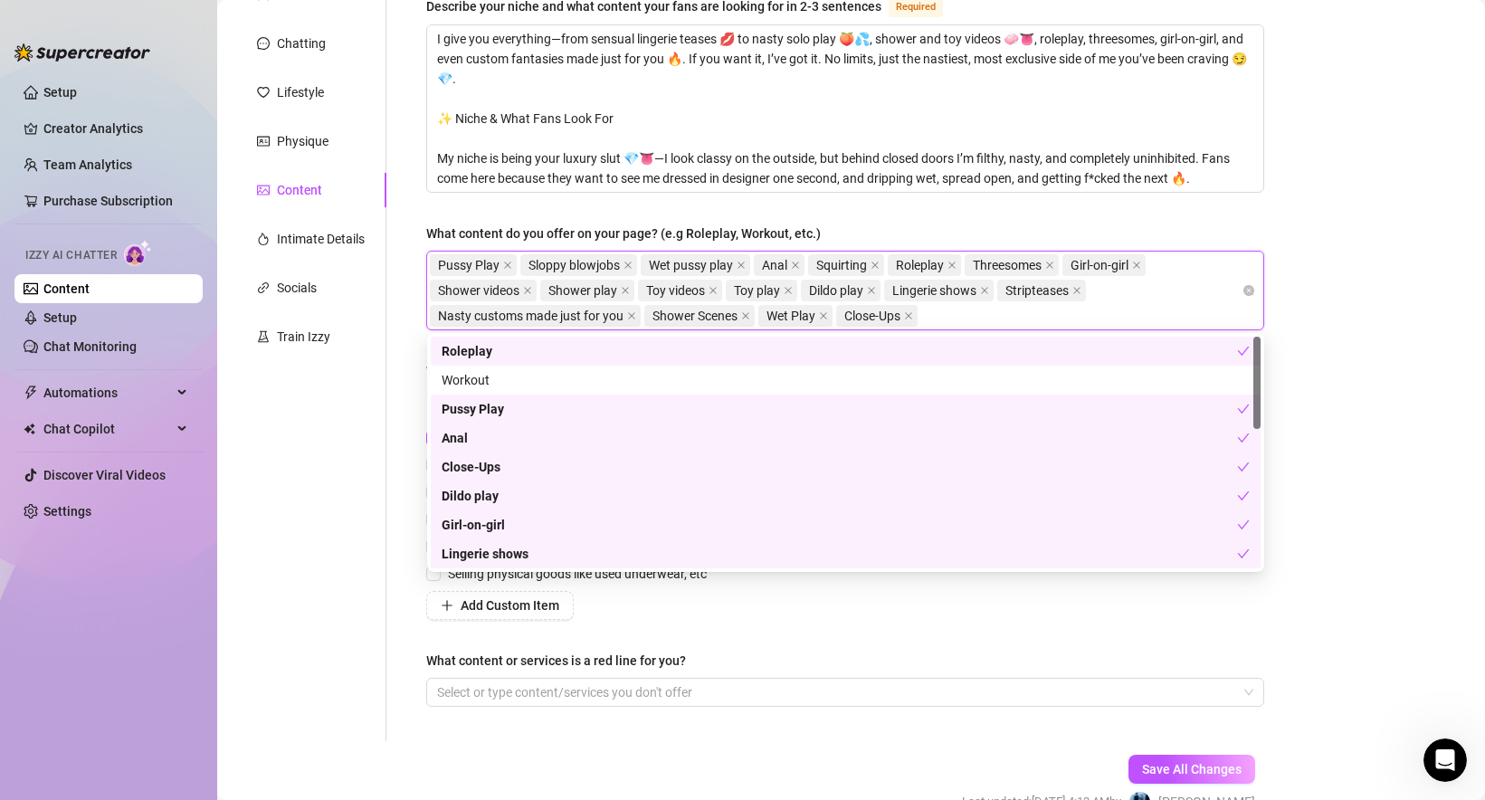
paste input "Foot Fetish Friendly"
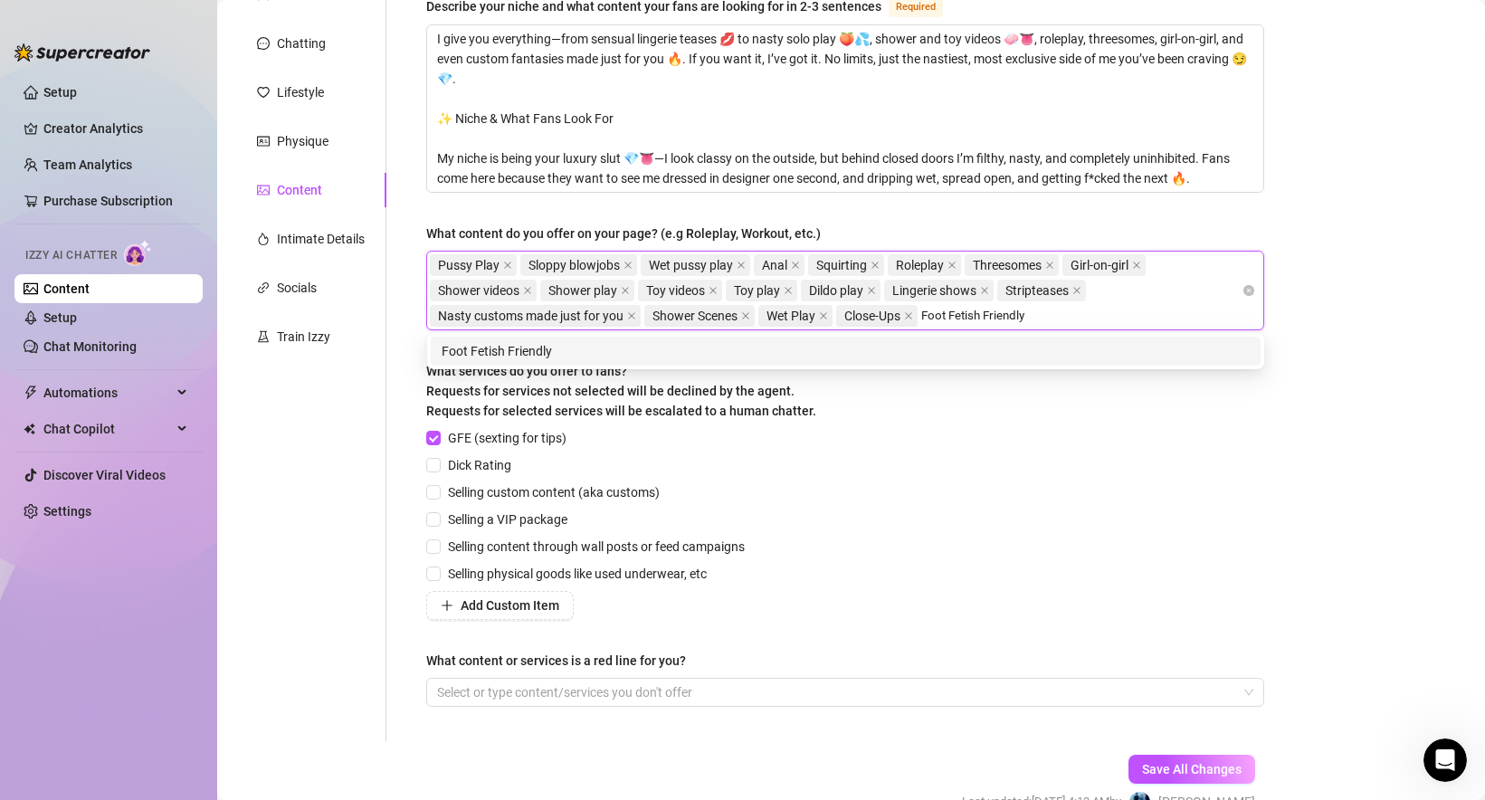
click at [998, 311] on input "Foot Fetish Friendly" at bounding box center [977, 316] width 113 height 22
paste input "Friendly"
type input "Friendly Foot Fetish"
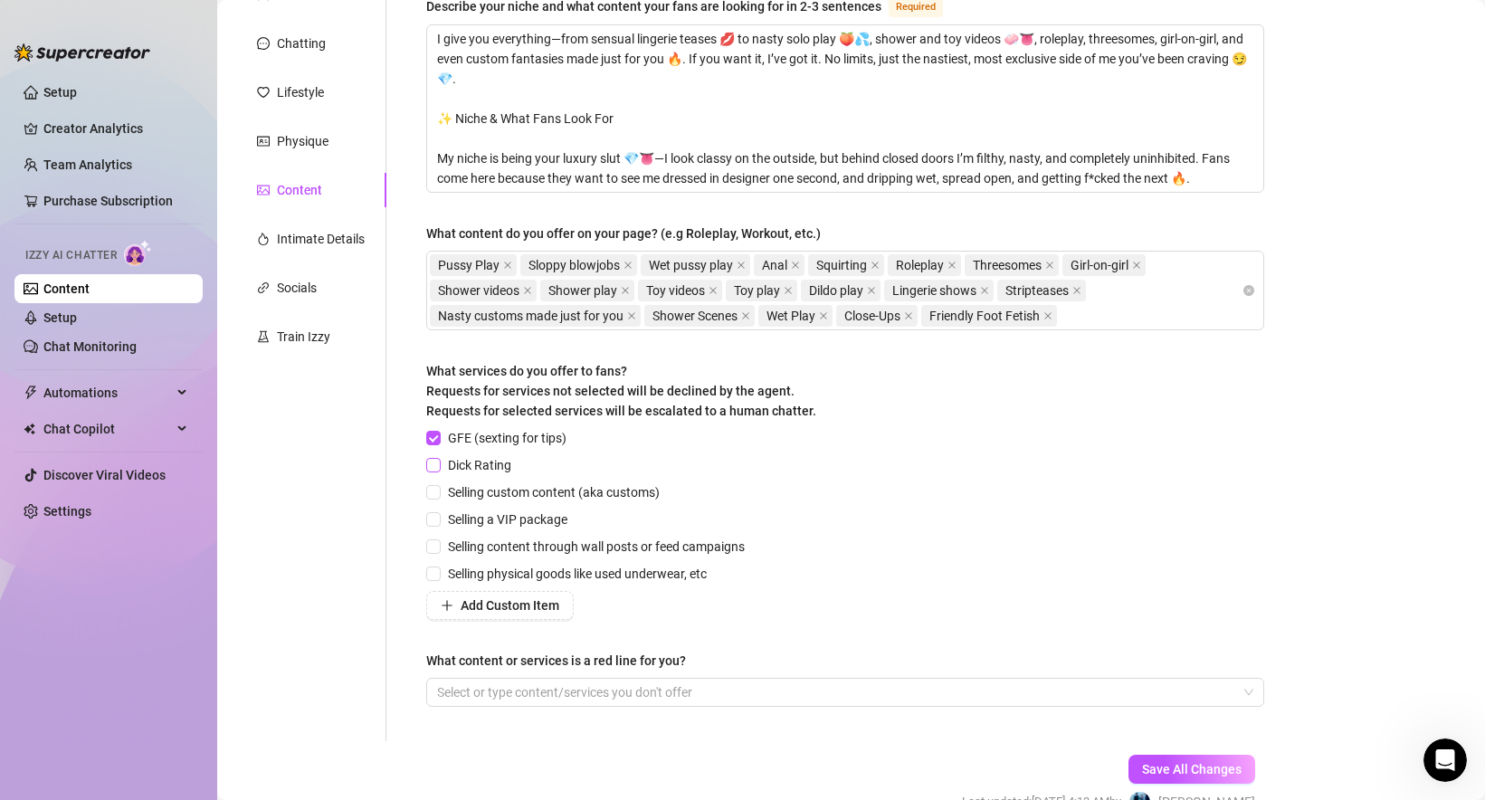
click at [507, 460] on span "Dick Rating" at bounding box center [480, 465] width 78 height 20
click at [439, 460] on input "Dick Rating" at bounding box center [432, 464] width 13 height 13
checkbox input "true"
click at [623, 499] on span "Selling custom content (aka customs)" at bounding box center [554, 492] width 226 height 20
click at [439, 498] on input "Selling custom content (aka customs)" at bounding box center [432, 491] width 13 height 13
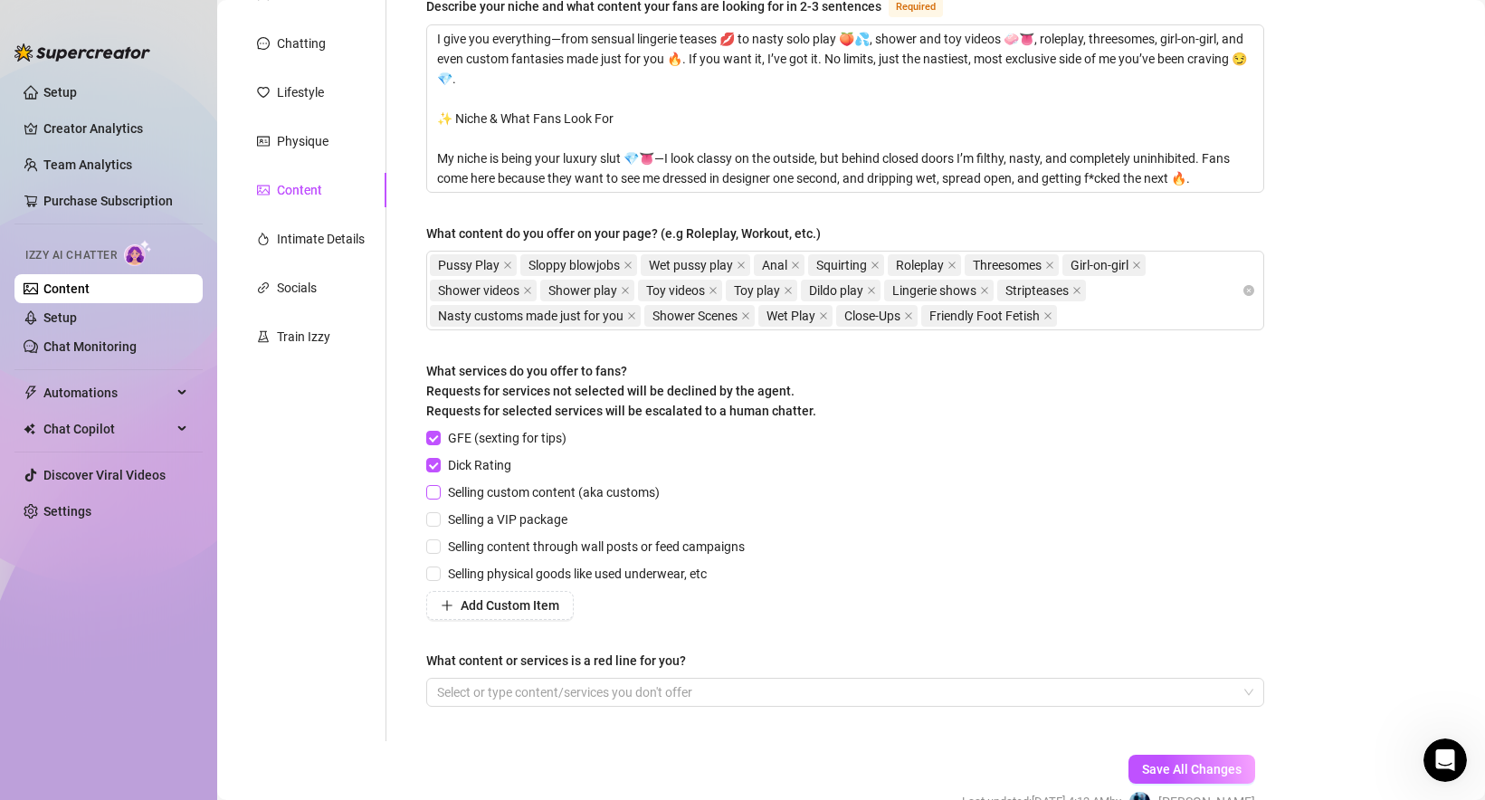
checkbox input "true"
click at [545, 520] on span "Selling a VIP package" at bounding box center [508, 519] width 134 height 20
click at [439, 520] on input "Selling a VIP package" at bounding box center [432, 518] width 13 height 13
checkbox input "true"
click at [572, 552] on span "Selling content through wall posts or feed campaigns" at bounding box center [596, 547] width 311 height 20
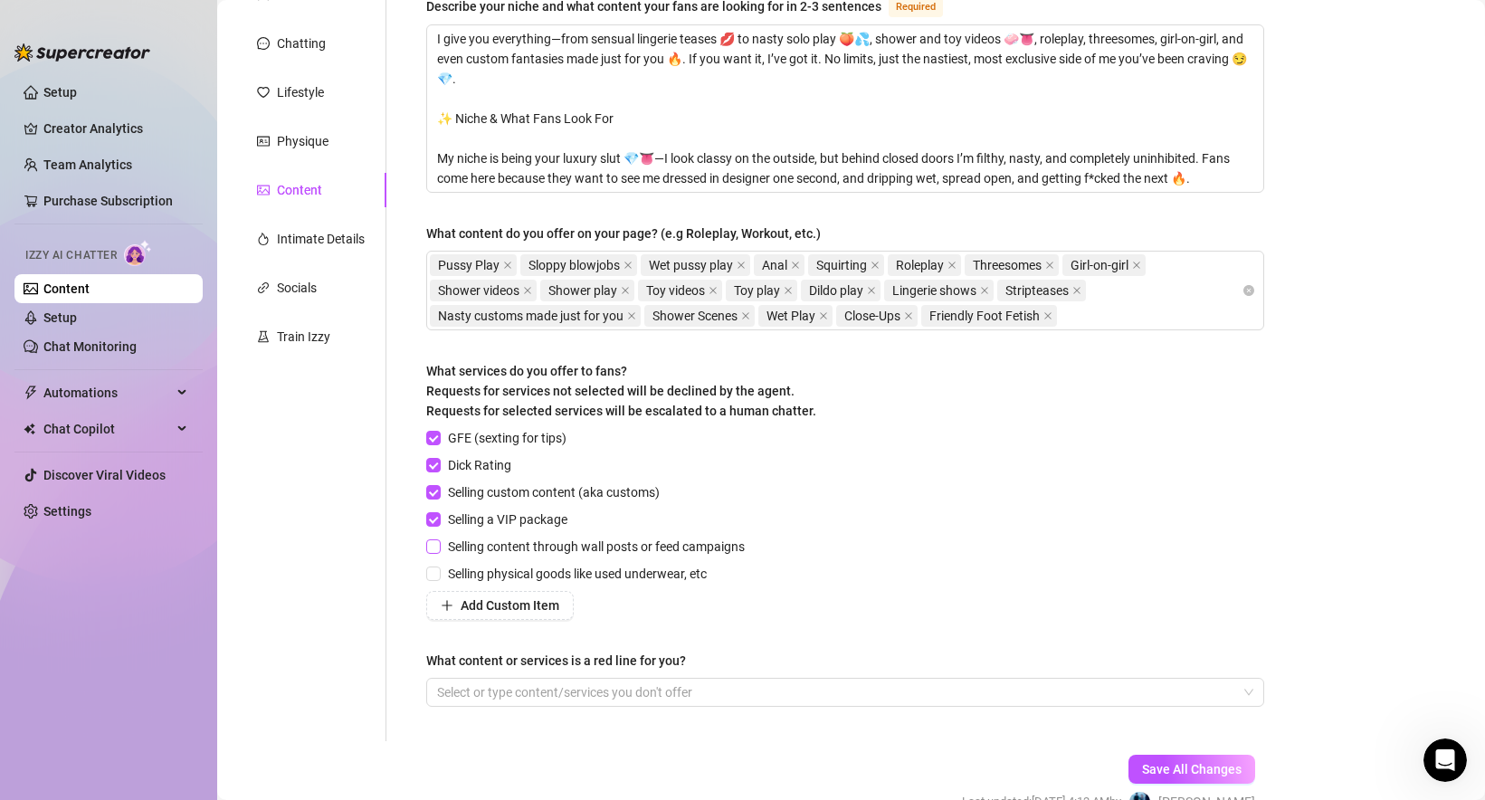
click at [439, 552] on input "Selling content through wall posts or feed campaigns" at bounding box center [432, 545] width 13 height 13
checkbox input "true"
click at [614, 572] on span "Selling physical goods like used underwear, etc" at bounding box center [577, 574] width 273 height 20
click at [439, 572] on input "Selling physical goods like used underwear, etc" at bounding box center [432, 572] width 13 height 13
checkbox input "true"
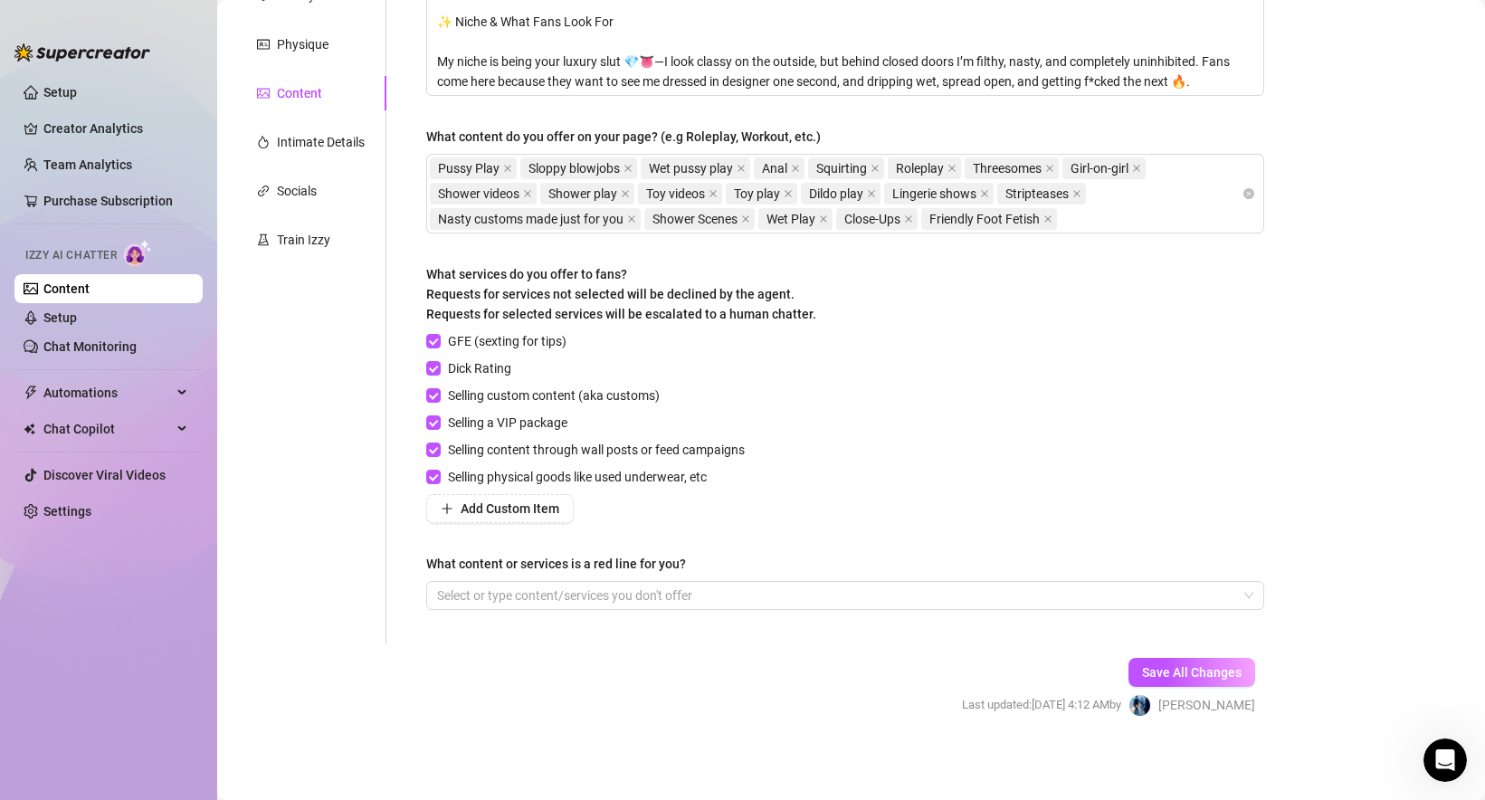
scroll to position [293, 0]
click at [1194, 671] on span "Save All Changes" at bounding box center [1192, 670] width 100 height 14
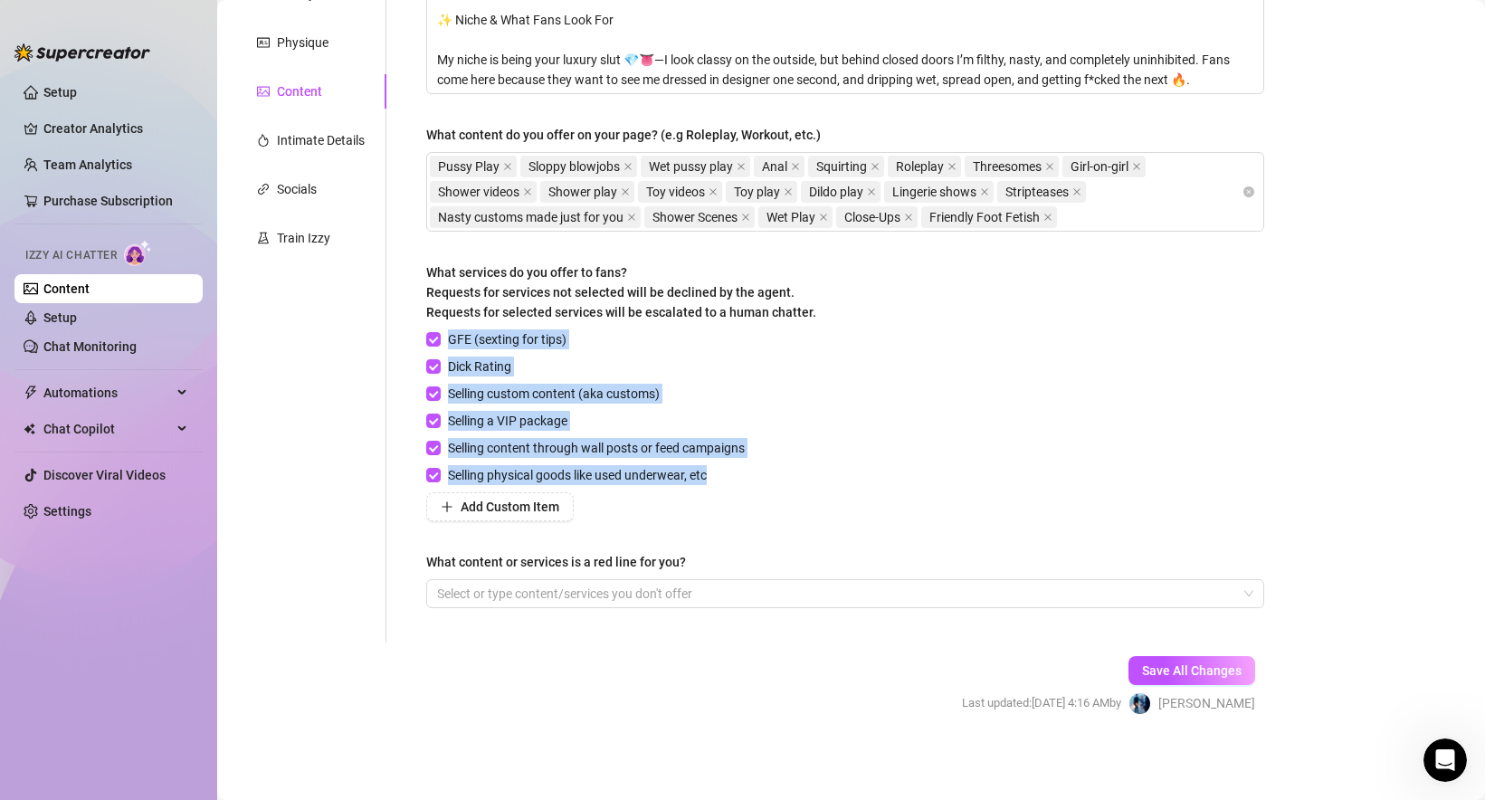
drag, startPoint x: 763, startPoint y: 444, endPoint x: 419, endPoint y: 329, distance: 362.5
click at [419, 329] on div "Describe your niche and what content your fans are looking for in 2-3 sentences…" at bounding box center [845, 261] width 874 height 764
copy div "GFE (sexting for tips) Dick Rating Selling custom content (aka customs) Selling…"
click at [497, 499] on span "Add Custom Item" at bounding box center [510, 506] width 99 height 14
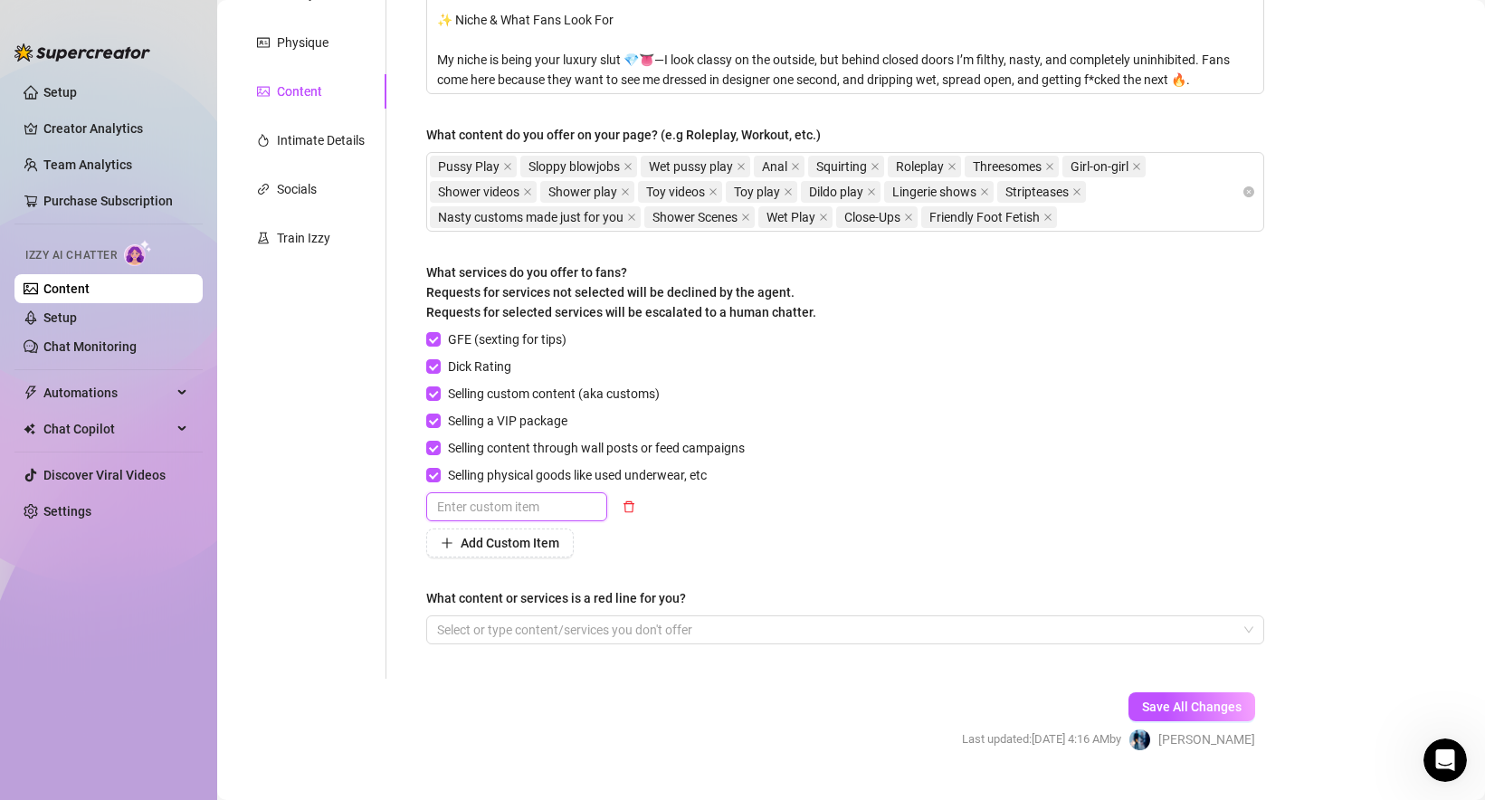
click at [530, 500] on input "text" at bounding box center [516, 506] width 181 height 29
paste input "Peronalized greeting or audio"
type input "Peronalized greeting or audio."
click at [525, 549] on button "Add Custom Item" at bounding box center [499, 542] width 147 height 29
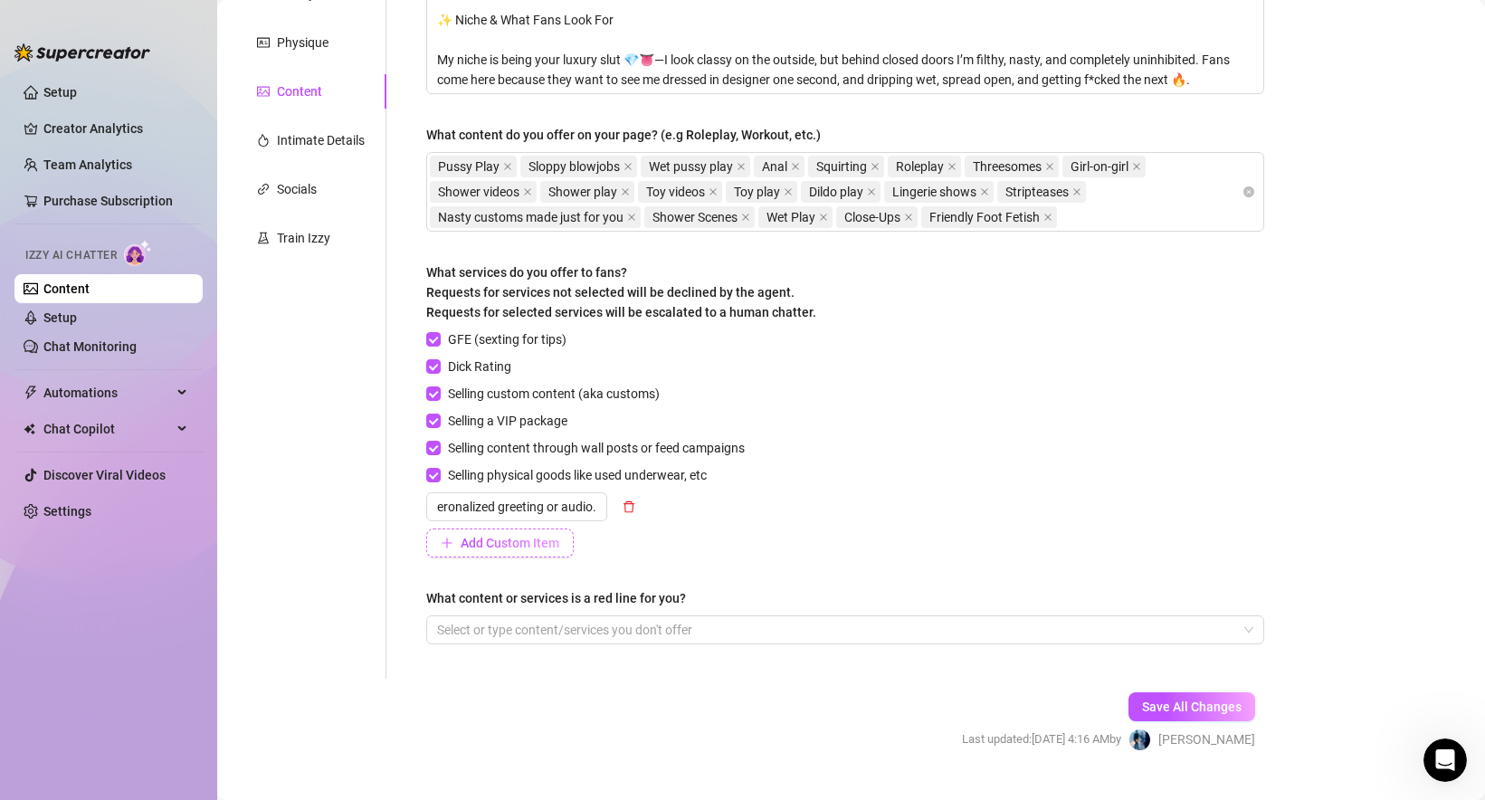
scroll to position [0, 0]
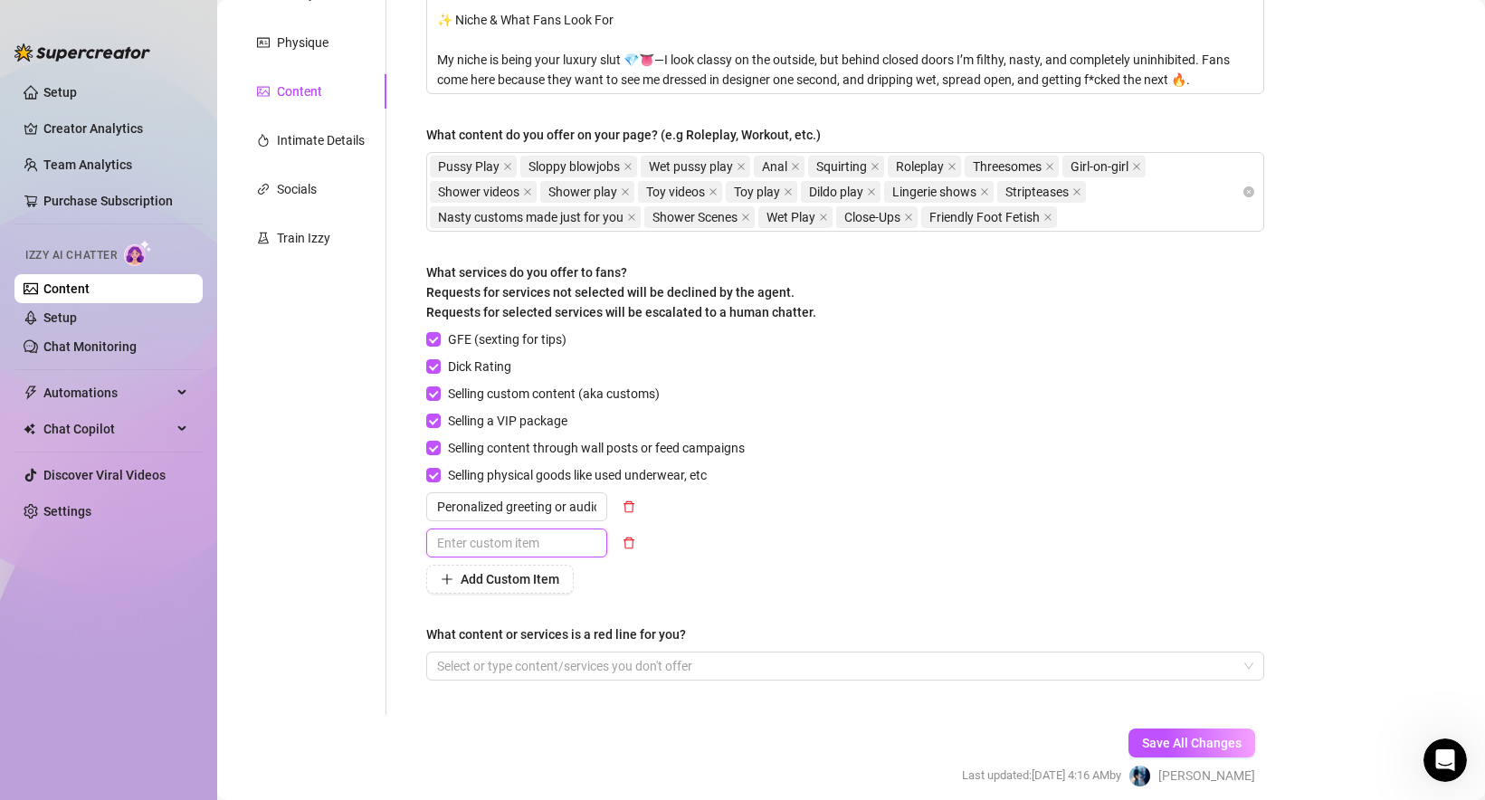
click at [478, 546] on input "text" at bounding box center [516, 542] width 181 height 29
paste input "Flirty "What If" scenario"
type input "Flirty "What If" scenario"
click at [525, 577] on span "Add Custom Item" at bounding box center [510, 579] width 99 height 14
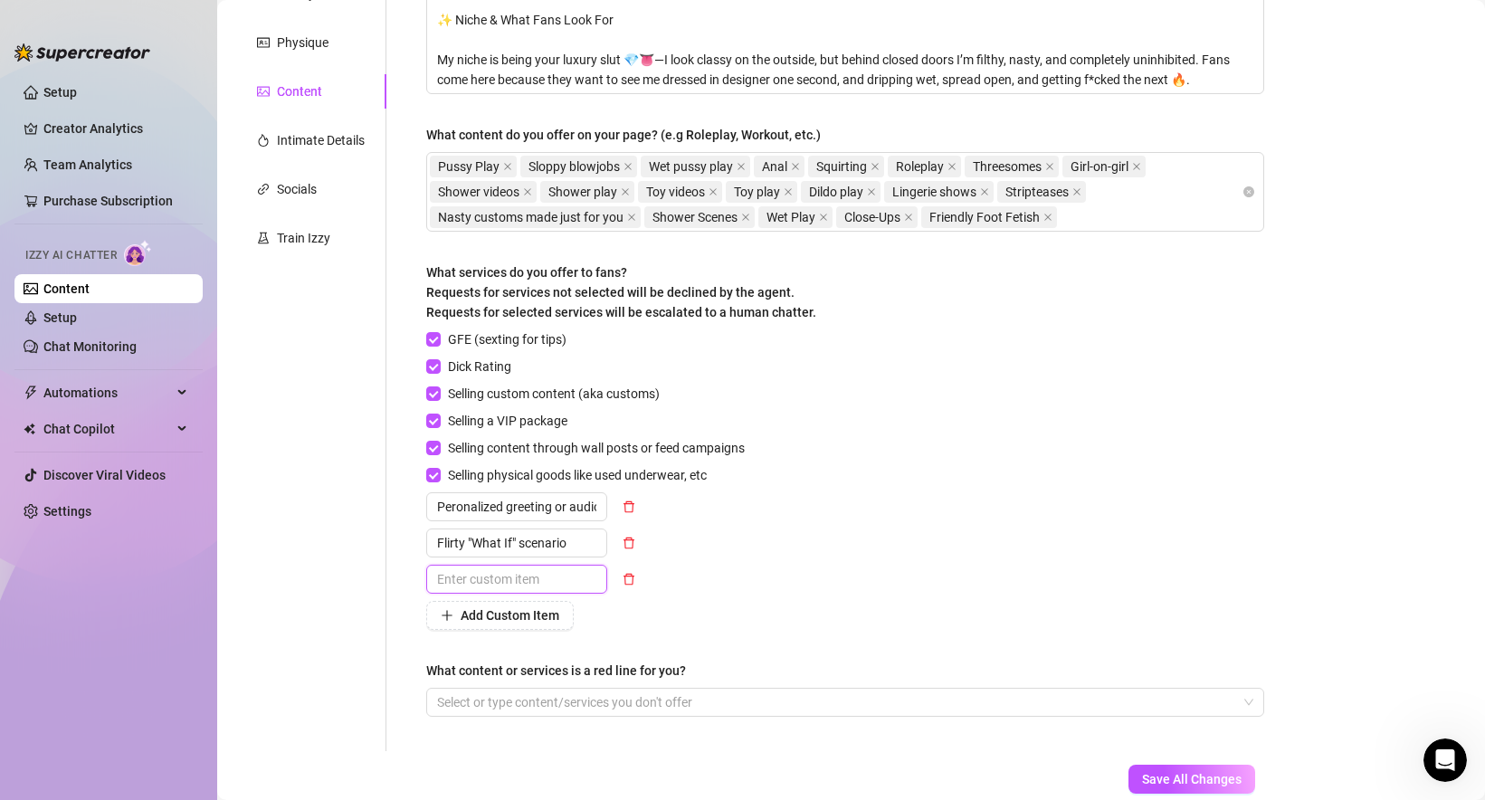
click at [462, 575] on input "text" at bounding box center [516, 579] width 181 height 29
paste input "Exclusive accessory in frame"
type input "Exclusive accessory in frame"
click at [507, 623] on button "Add Custom Item" at bounding box center [499, 615] width 147 height 29
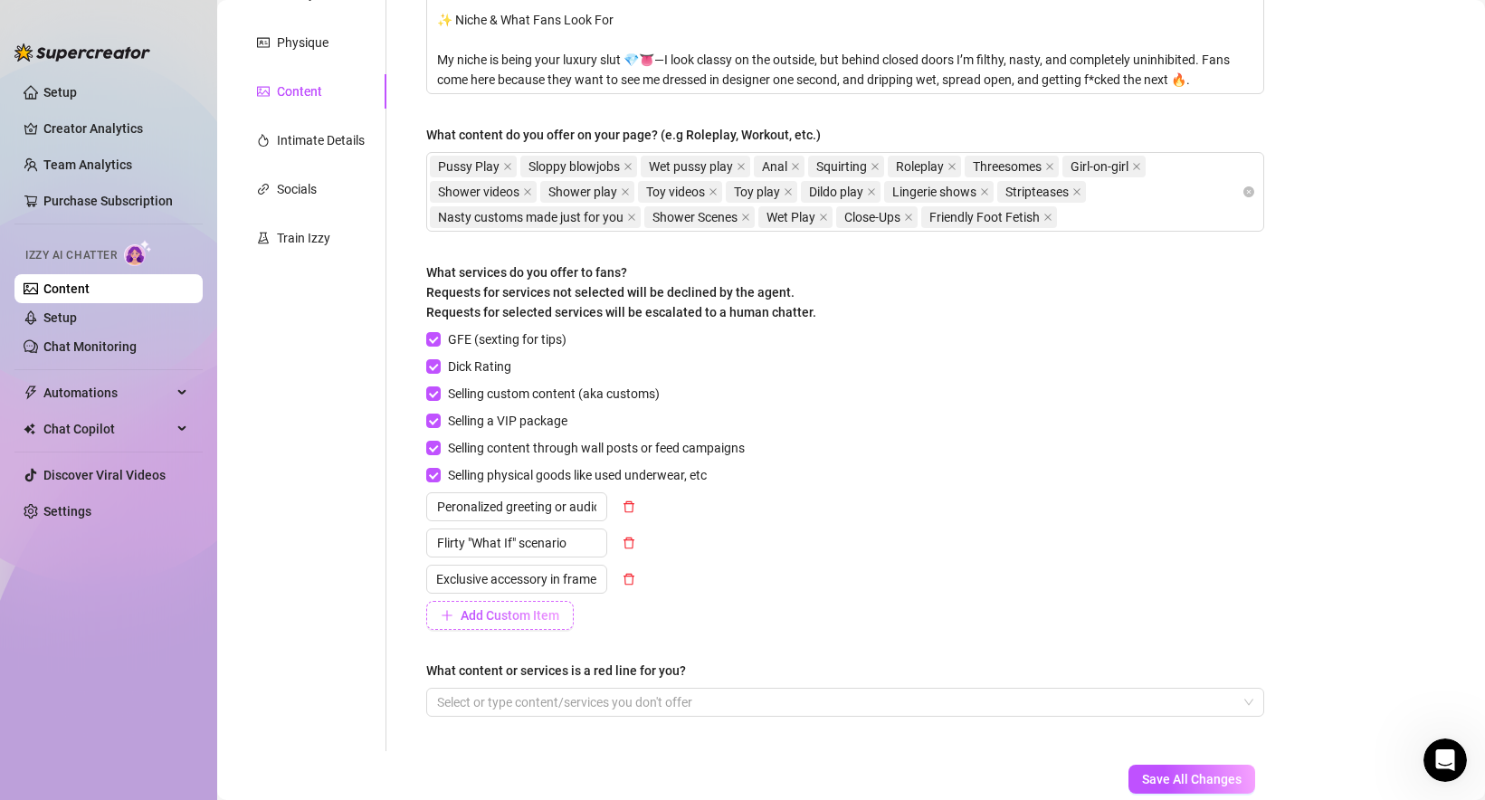
scroll to position [0, 0]
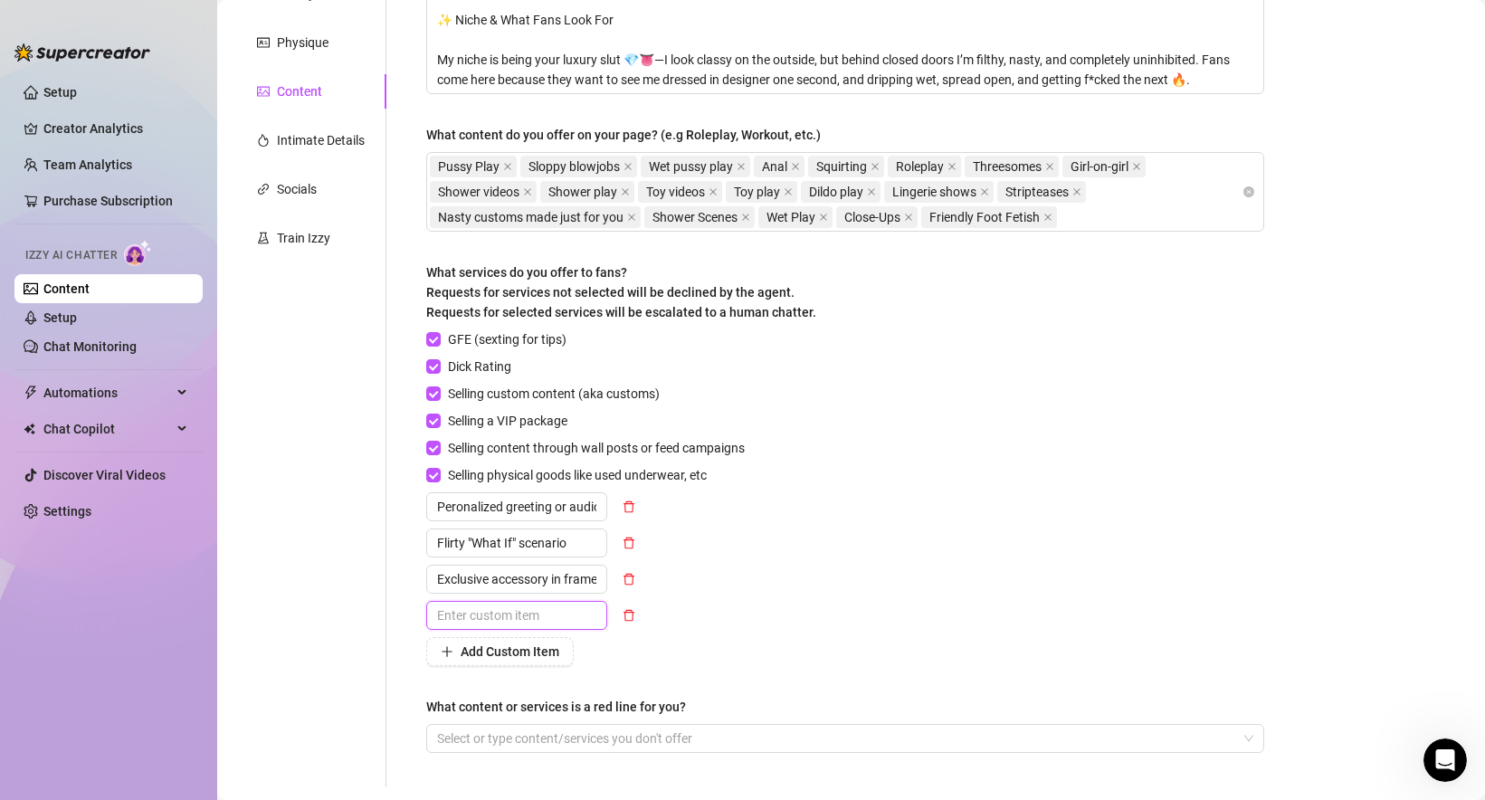
click at [493, 618] on input "text" at bounding box center [516, 615] width 181 height 29
paste input "Roleplay in [MEDICAL_DATA]"
drag, startPoint x: 487, startPoint y: 618, endPoint x: 583, endPoint y: 618, distance: 95.9
click at [583, 618] on input "Roleplay in [MEDICAL_DATA]" at bounding box center [516, 615] width 181 height 29
click at [461, 505] on input "Peronalized greeting or audio." at bounding box center [516, 506] width 181 height 29
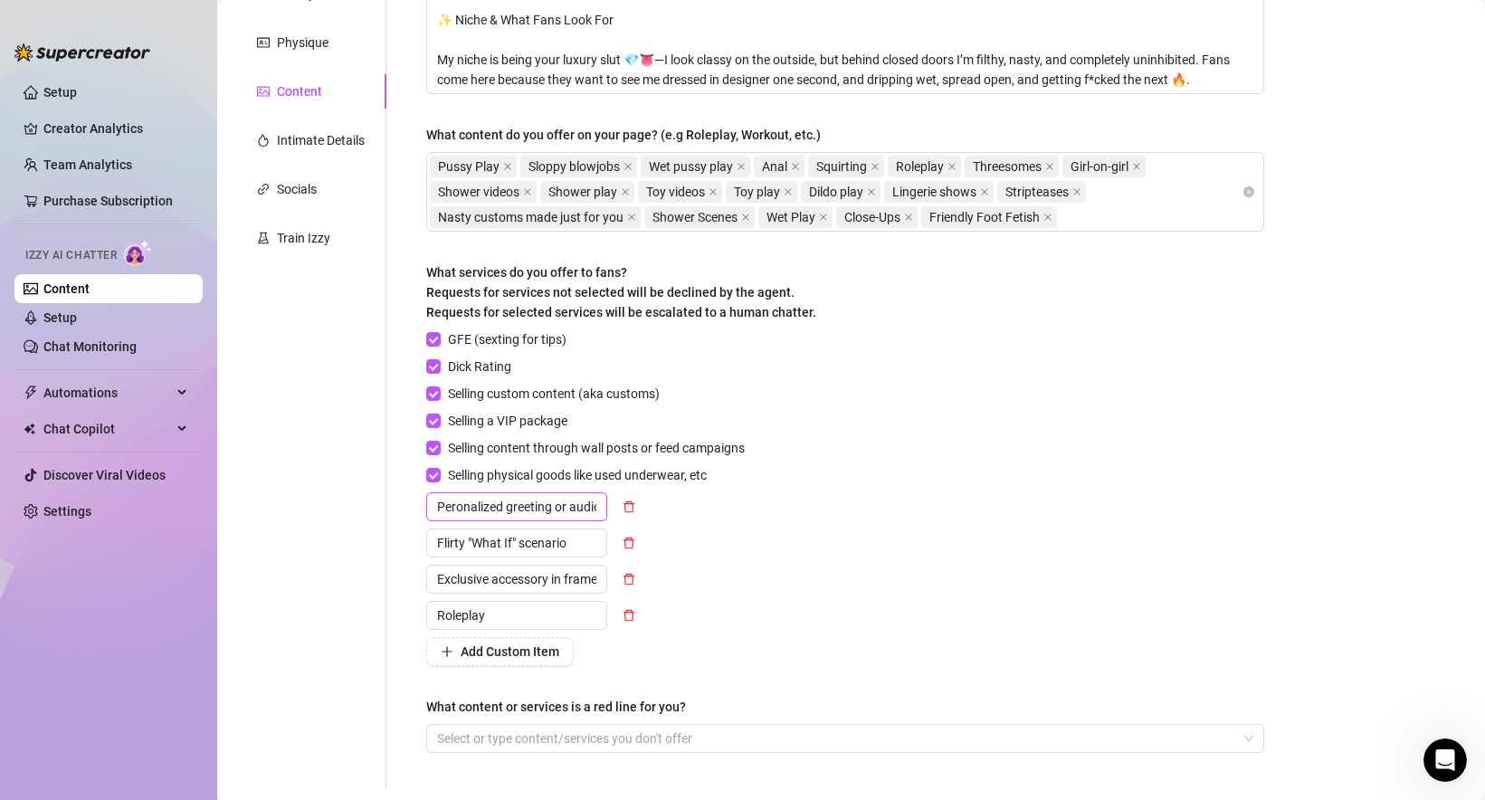
click at [461, 505] on input "Peronalized greeting or audio." at bounding box center [516, 506] width 181 height 29
click at [438, 615] on input "Roleplay" at bounding box center [516, 615] width 181 height 29
paste input "Peronalized"
click at [514, 615] on input "Peronalized Roleplay" at bounding box center [516, 615] width 181 height 29
type input "Peronalized roleplay"
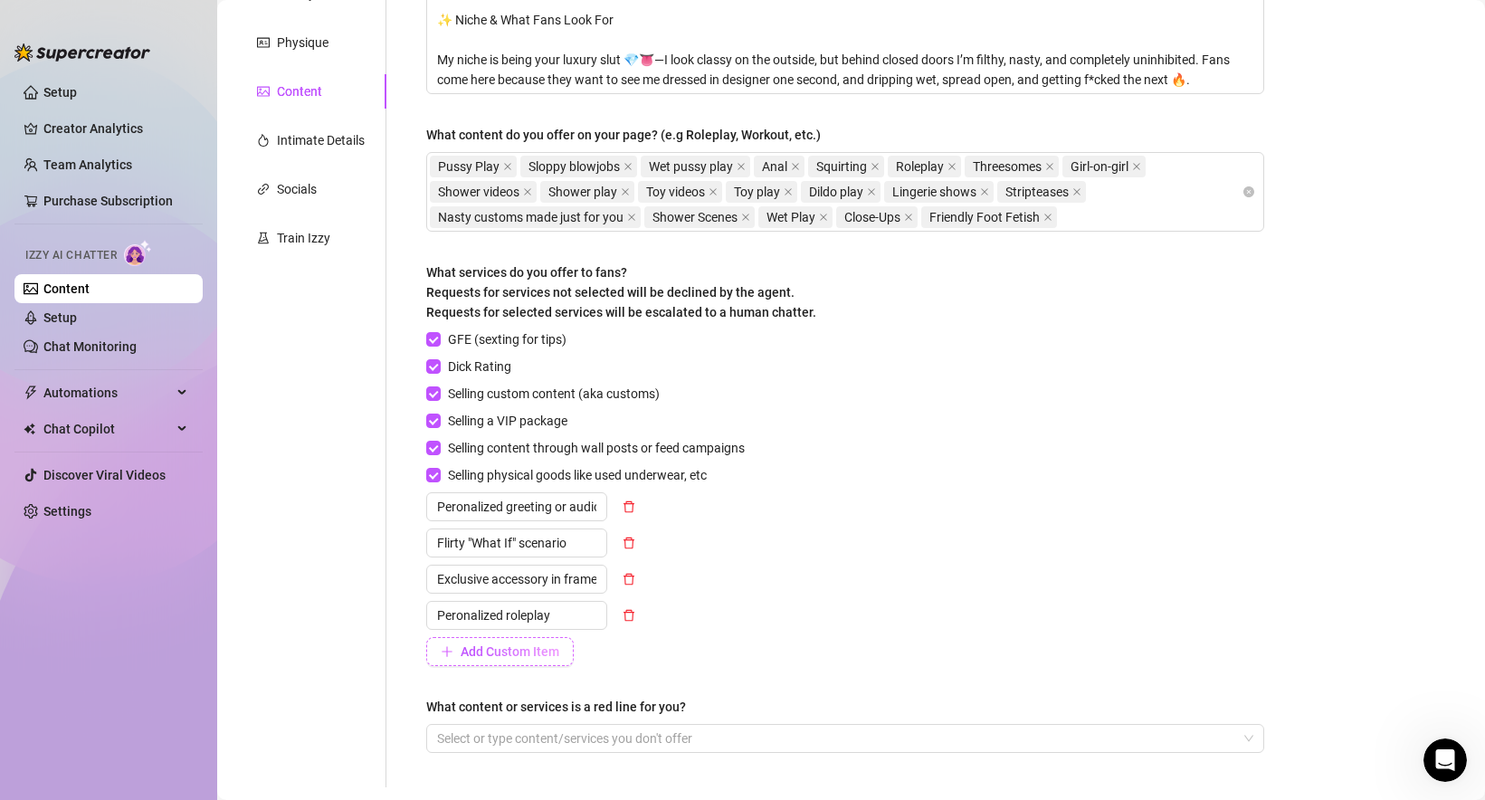
click at [527, 656] on span "Add Custom Item" at bounding box center [510, 651] width 99 height 14
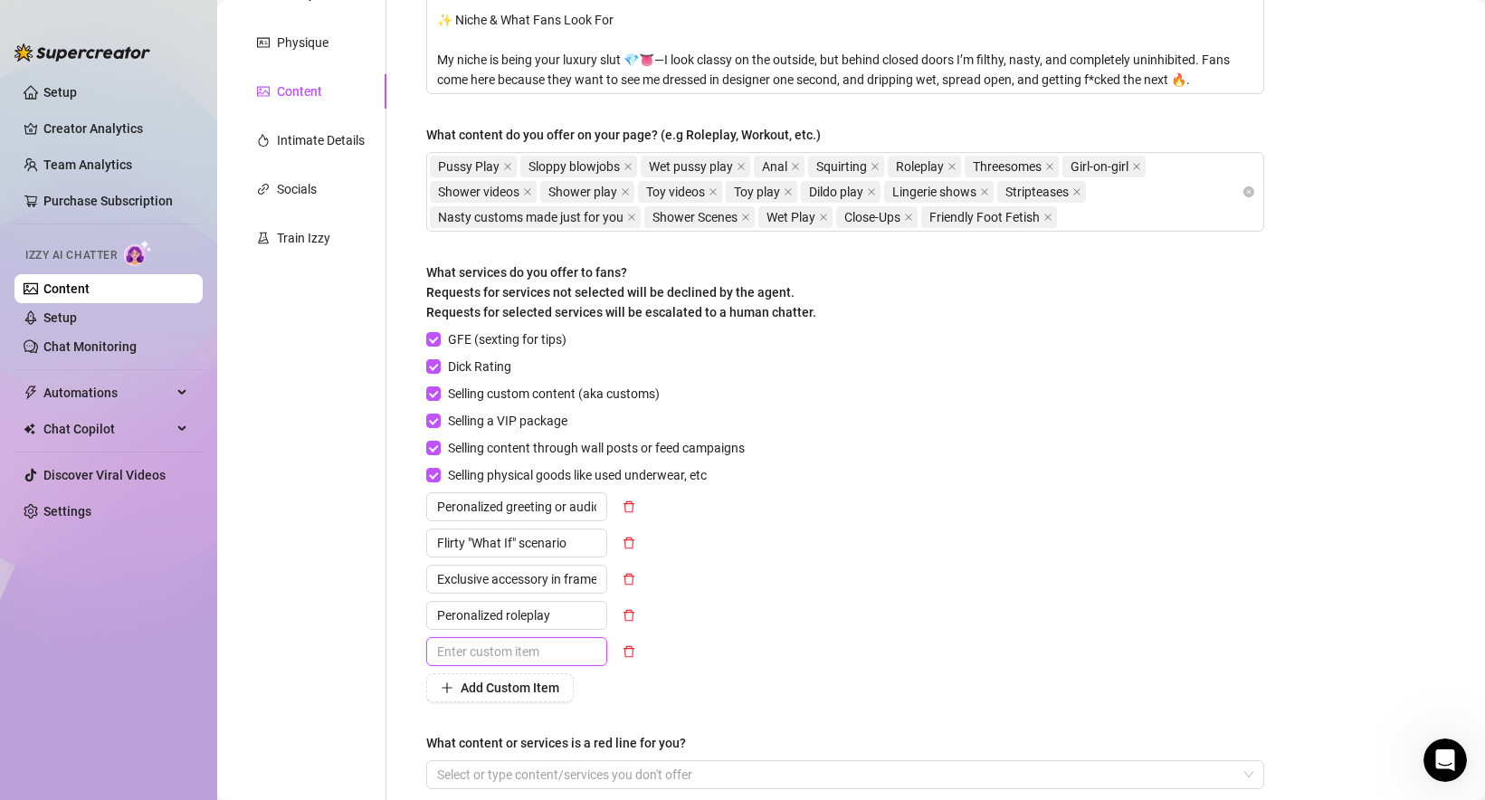
click at [499, 649] on input "text" at bounding box center [516, 651] width 181 height 29
paste input "Name Moan"
type input "Name Moan"
click at [505, 693] on span "Add Custom Item" at bounding box center [510, 687] width 99 height 14
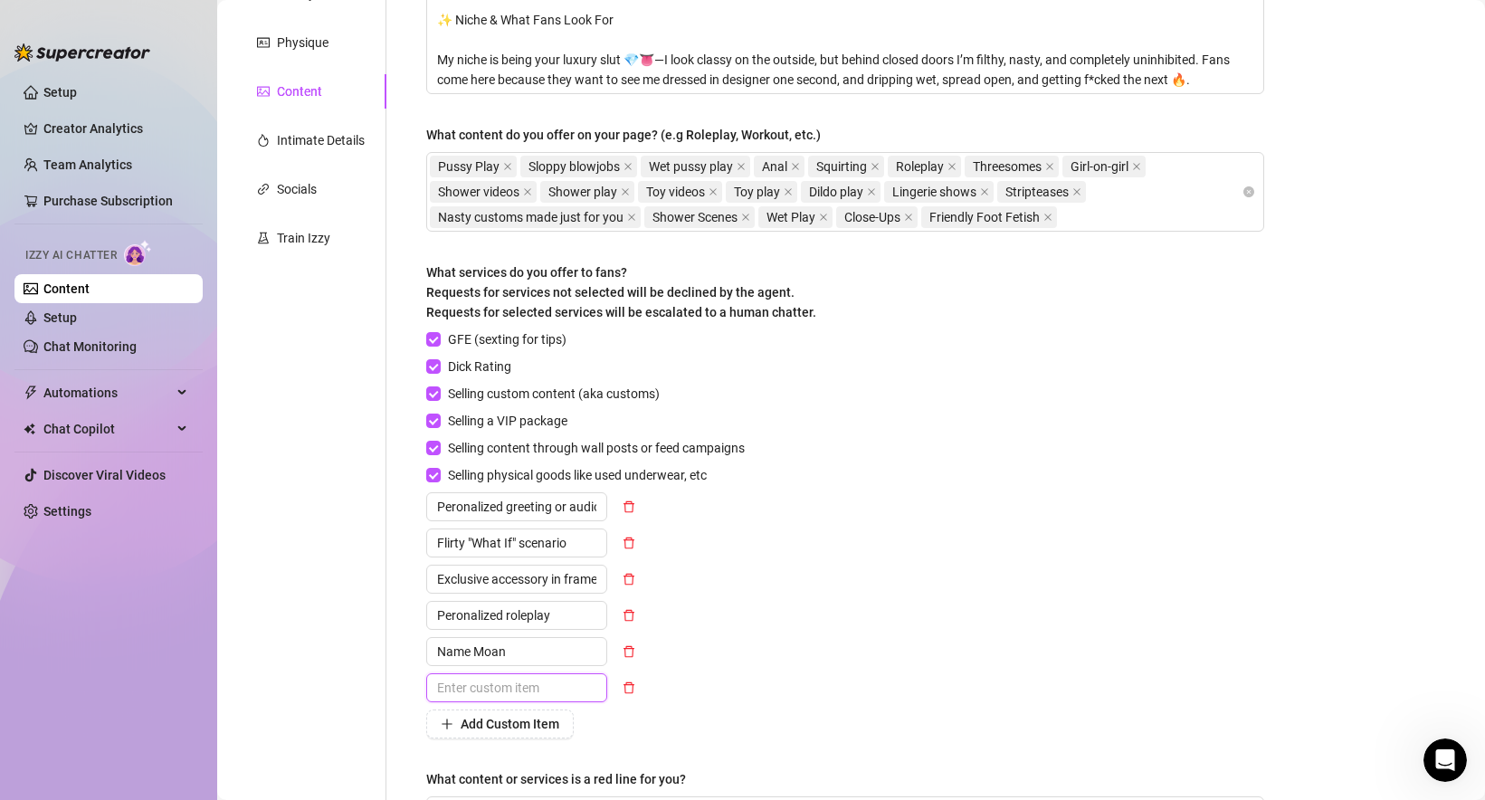
click at [453, 675] on input "text" at bounding box center [516, 687] width 181 height 29
click at [468, 682] on input "text" at bounding box center [516, 687] width 181 height 29
paste input "Lingerie Striptease"
type input "Lingerie Striptease"
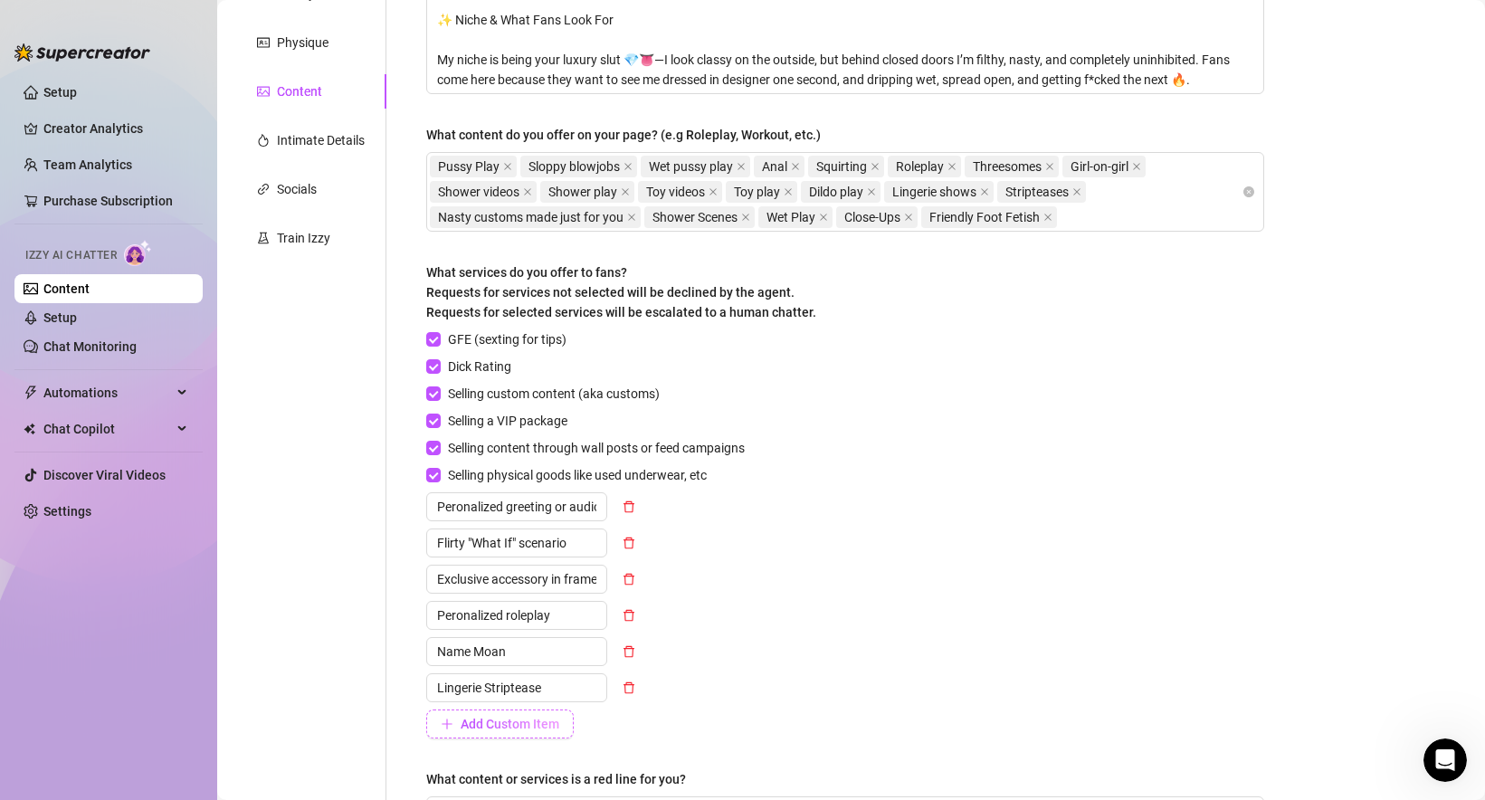
click at [511, 726] on span "Add Custom Item" at bounding box center [510, 724] width 99 height 14
click at [480, 722] on input "text" at bounding box center [516, 723] width 181 height 29
paste input "Shower + nasty solo"
type input "Shower + nasty solo"
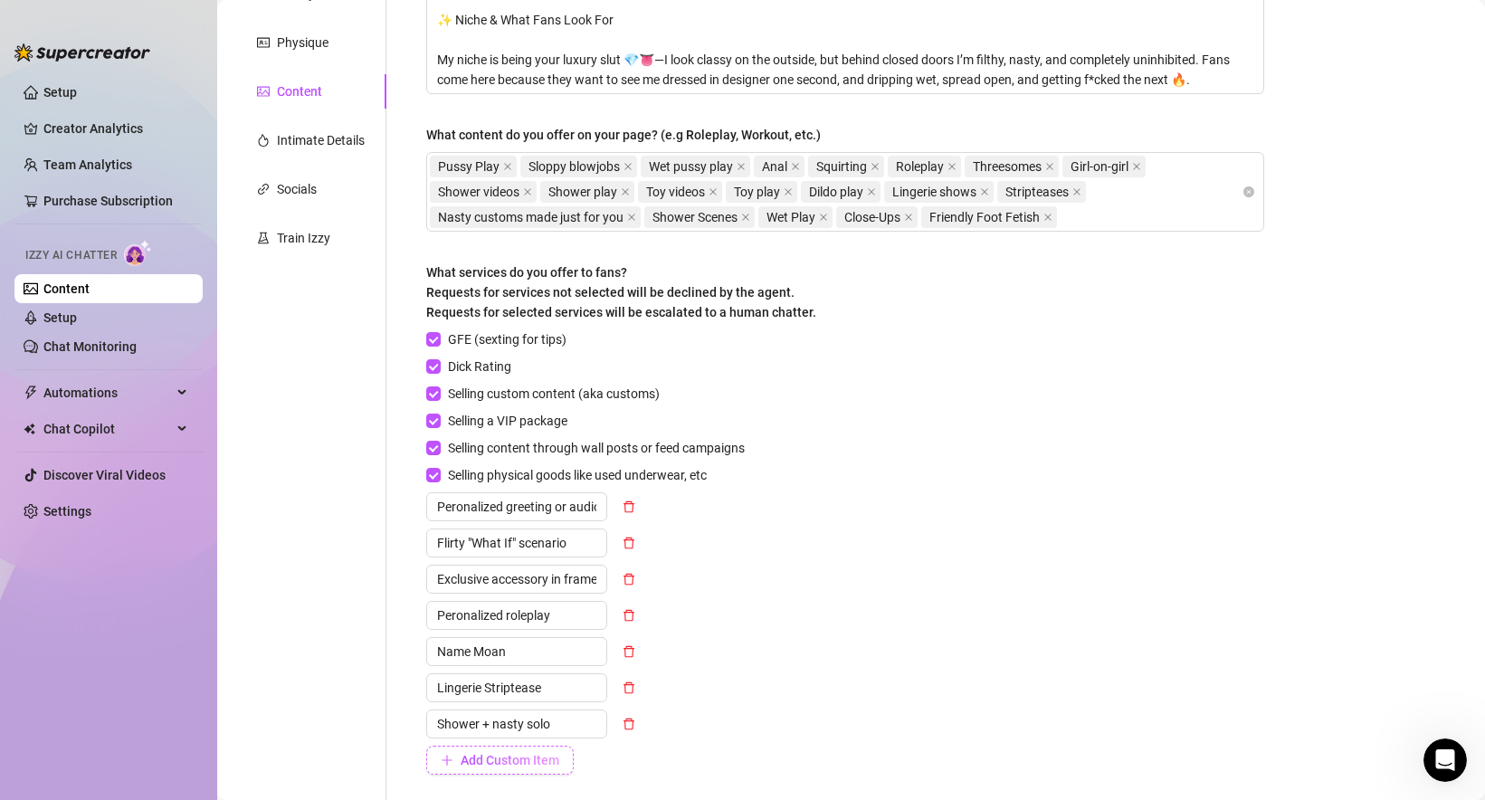
click at [527, 755] on span "Add Custom Item" at bounding box center [510, 760] width 99 height 14
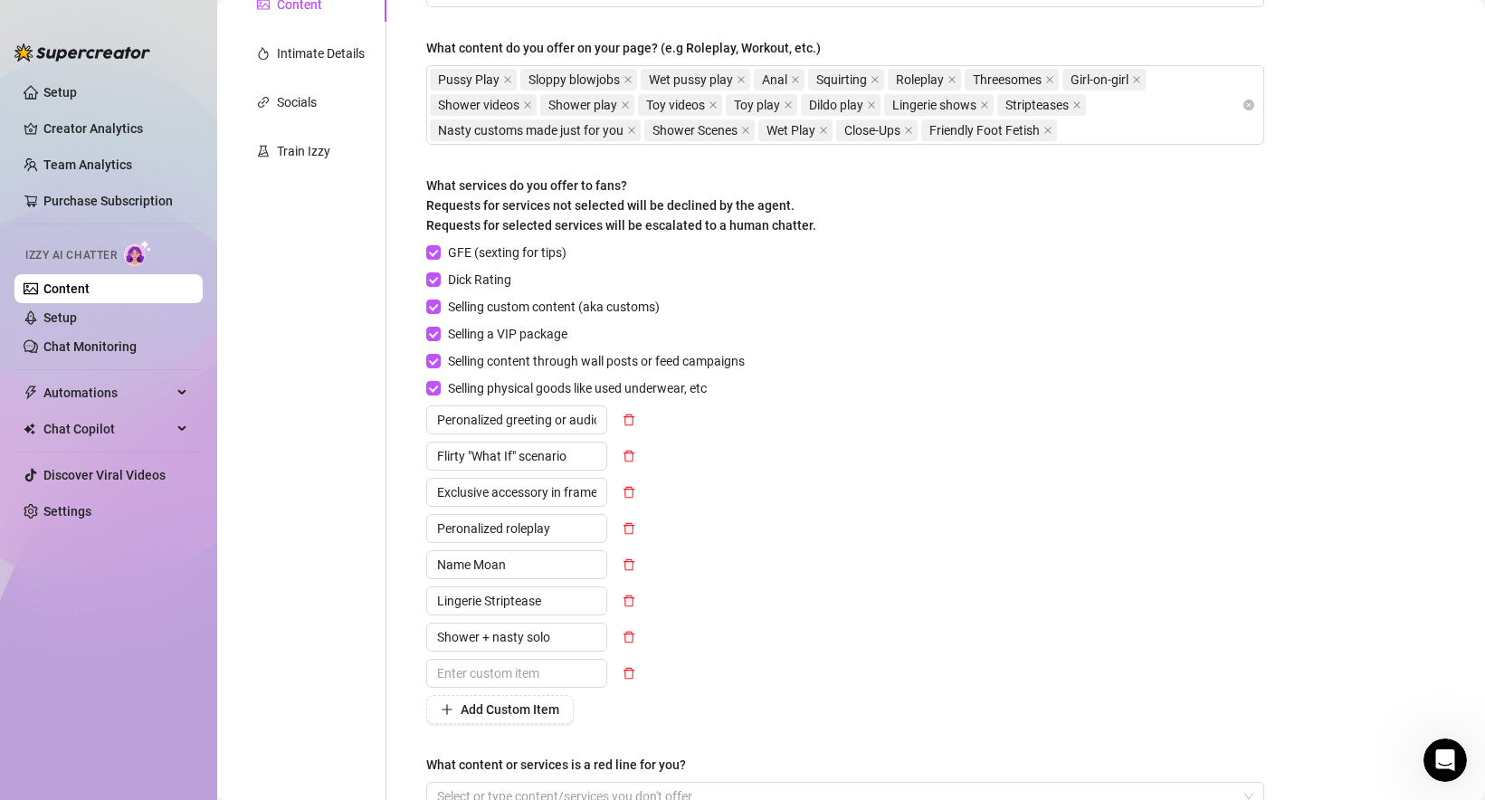
scroll to position [388, 0]
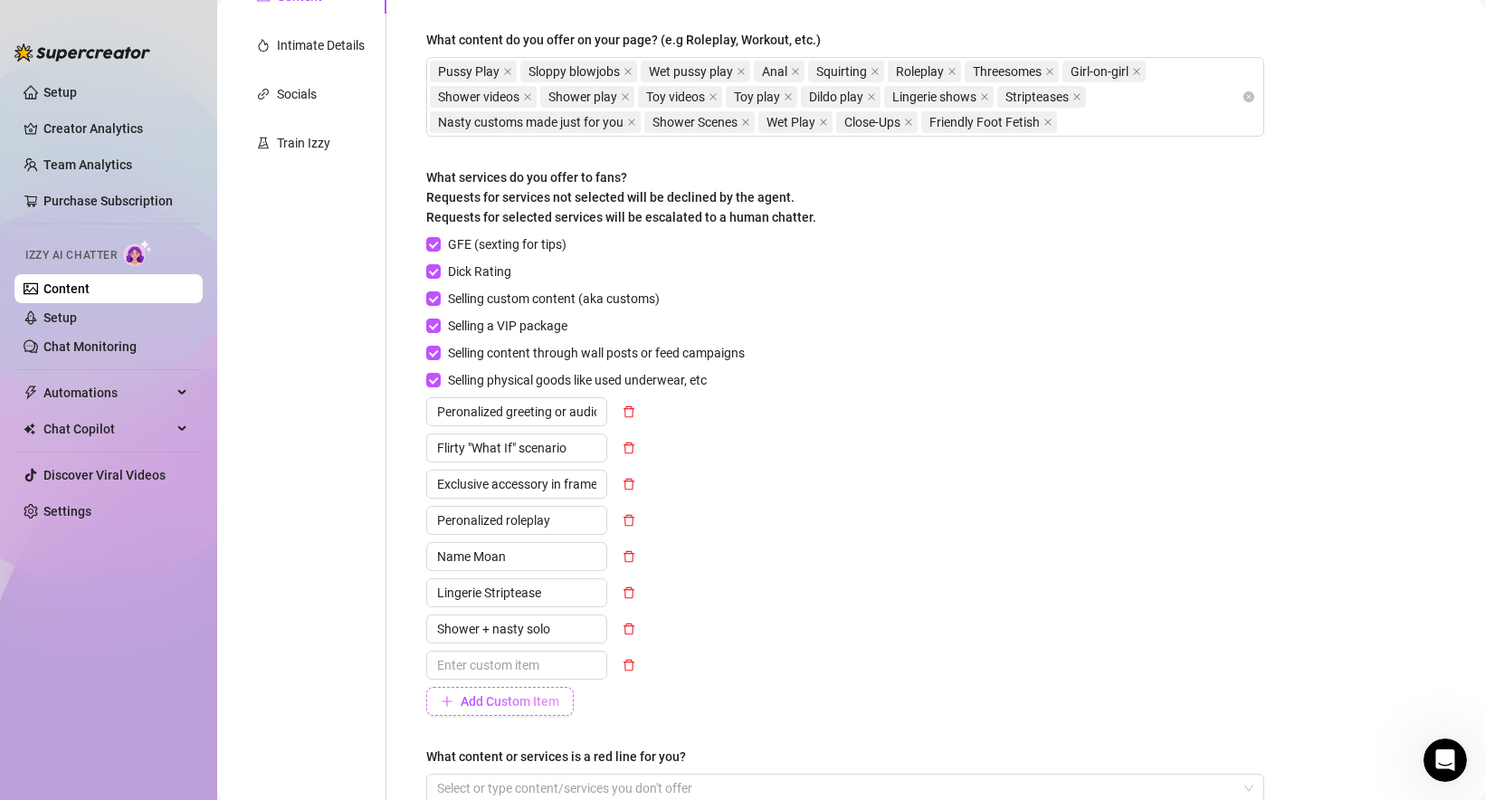
click at [483, 707] on span "Add Custom Item" at bounding box center [510, 701] width 99 height 14
click at [476, 668] on input "text" at bounding box center [516, 665] width 181 height 29
paste input "Roleplay / Fetish Request"
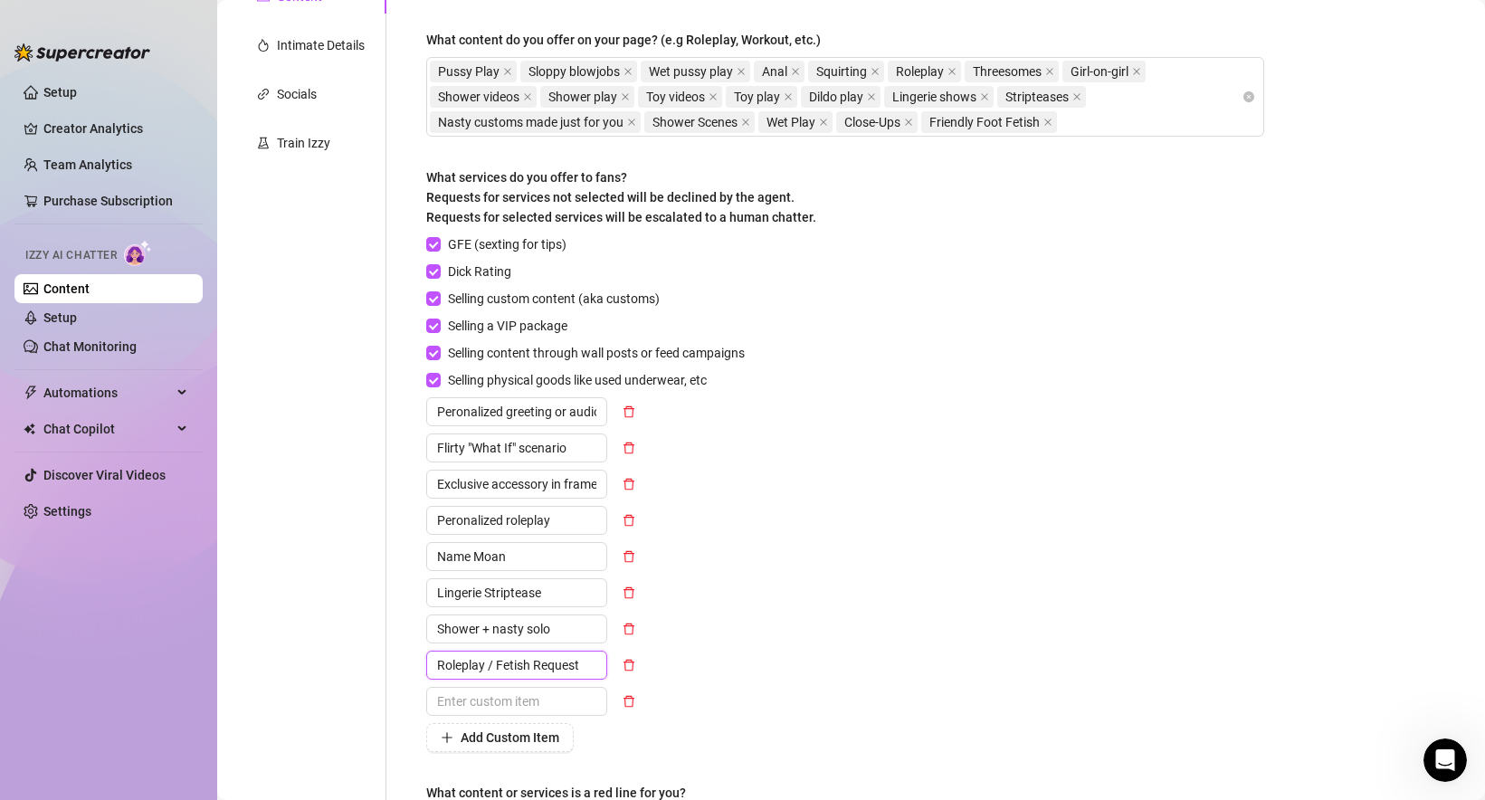
click at [558, 666] on input "Roleplay / Fetish Request" at bounding box center [516, 665] width 181 height 29
type input "Roleplay / Fetish Request"
click at [576, 515] on input "Peronalized roleplay" at bounding box center [516, 520] width 181 height 29
paste input "Request"
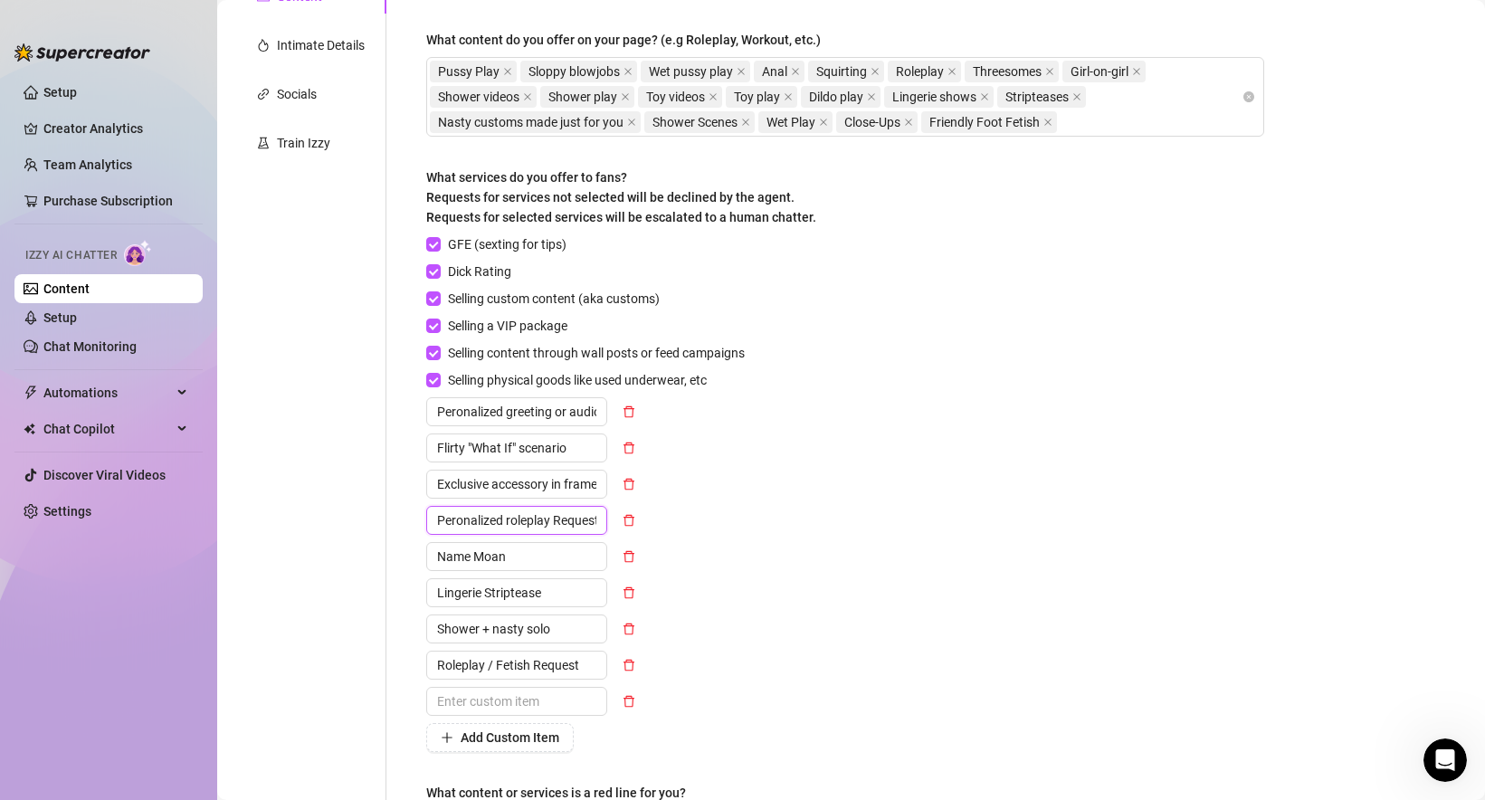
scroll to position [0, 3]
click at [556, 518] on input "Peronalized roleplay Request" at bounding box center [516, 520] width 181 height 29
type input "Peronalized roleplay request"
drag, startPoint x: 499, startPoint y: 661, endPoint x: 379, endPoint y: 656, distance: 119.6
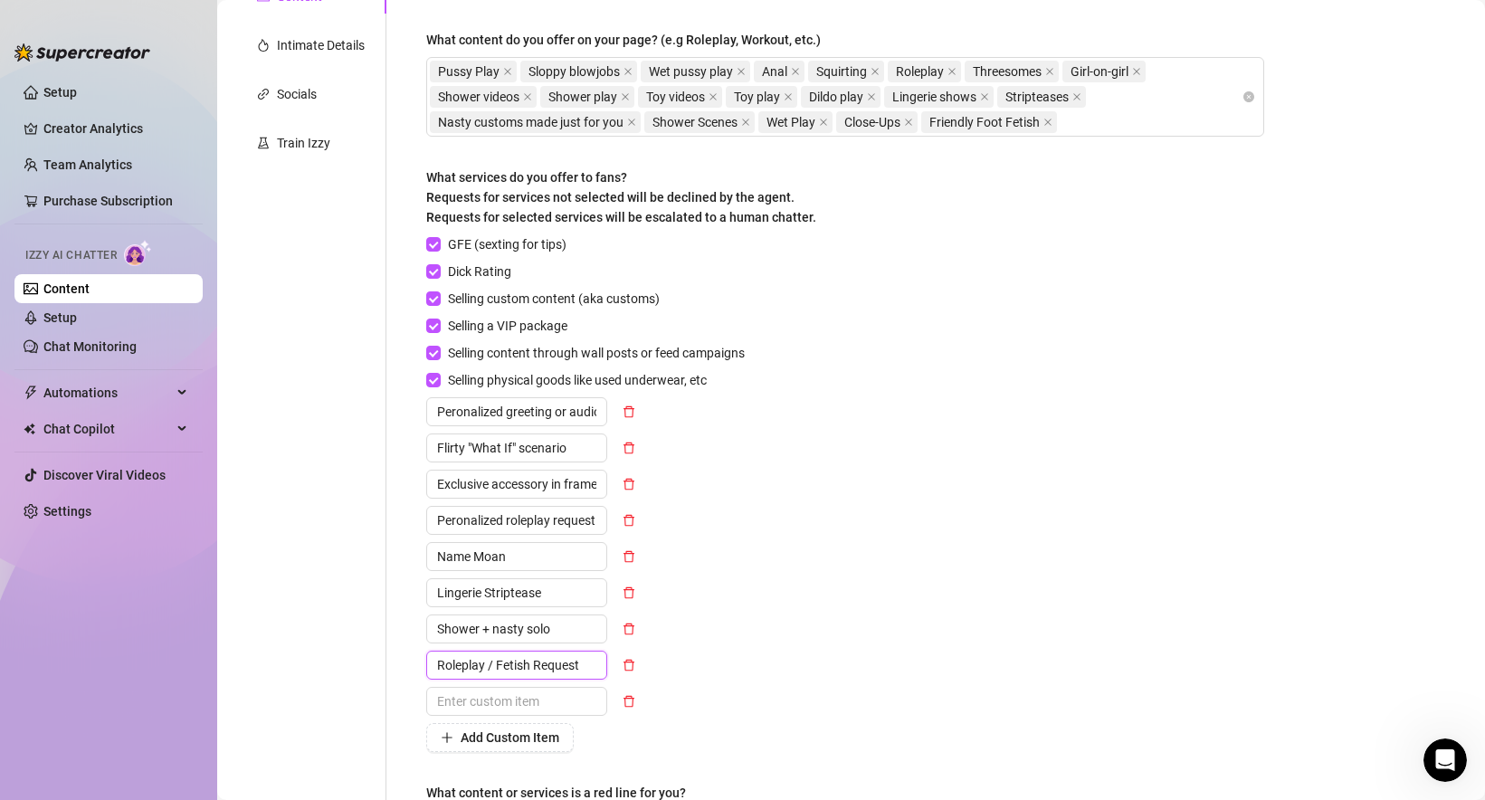
click at [379, 656] on div "Personal Info Chatting Lifestyle Physique Content Intimate Details Socials Trai…" at bounding box center [758, 328] width 1047 height 1089
type input "Fetish Request"
click at [740, 657] on div "Fetish Request" at bounding box center [589, 665] width 326 height 29
click at [629, 699] on icon "delete" at bounding box center [629, 701] width 13 height 13
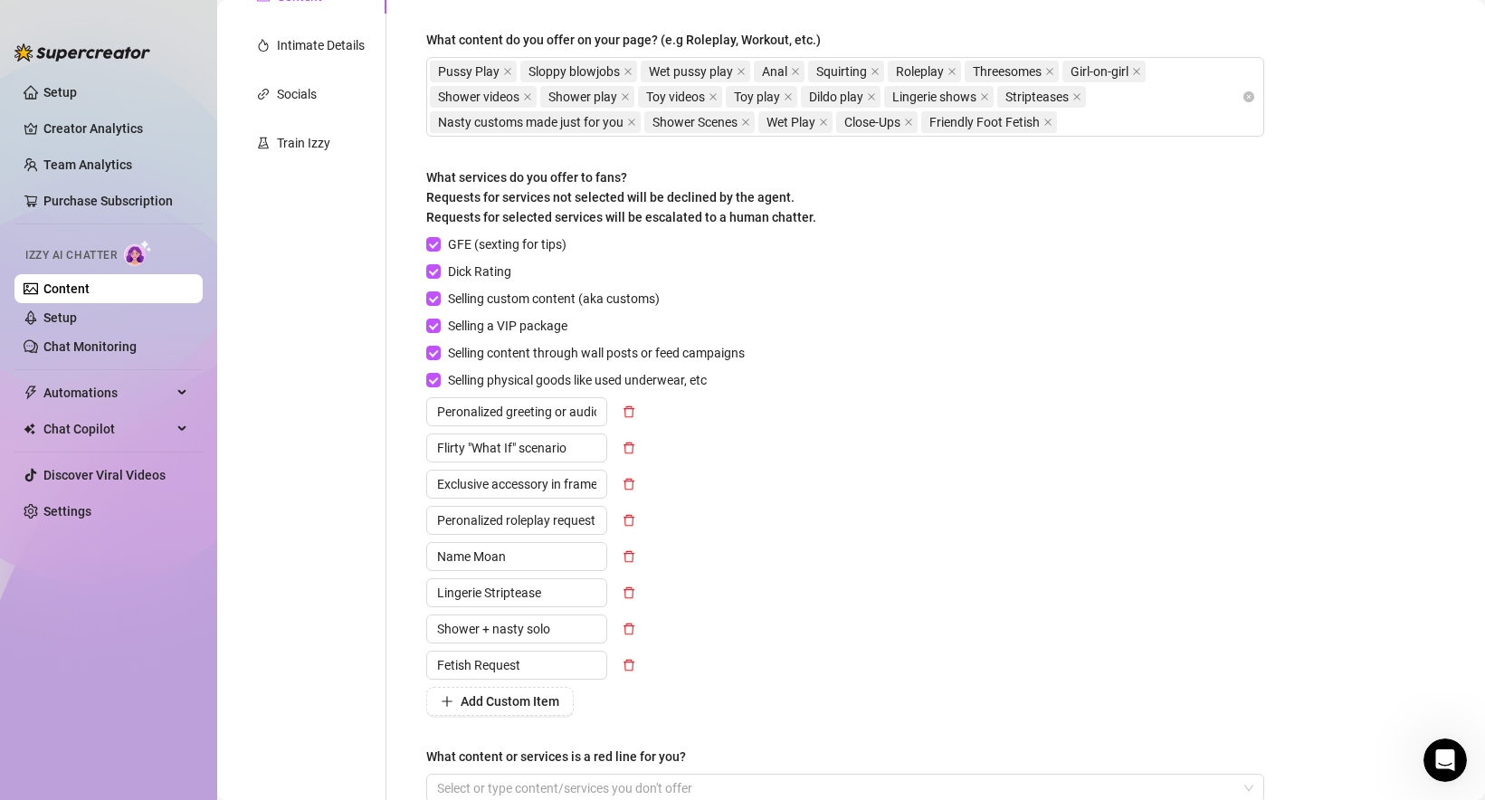
click at [723, 680] on div "GFE (sexting for tips) Dick Rating Selling custom content (aka customs) Selling…" at bounding box center [589, 474] width 326 height 481
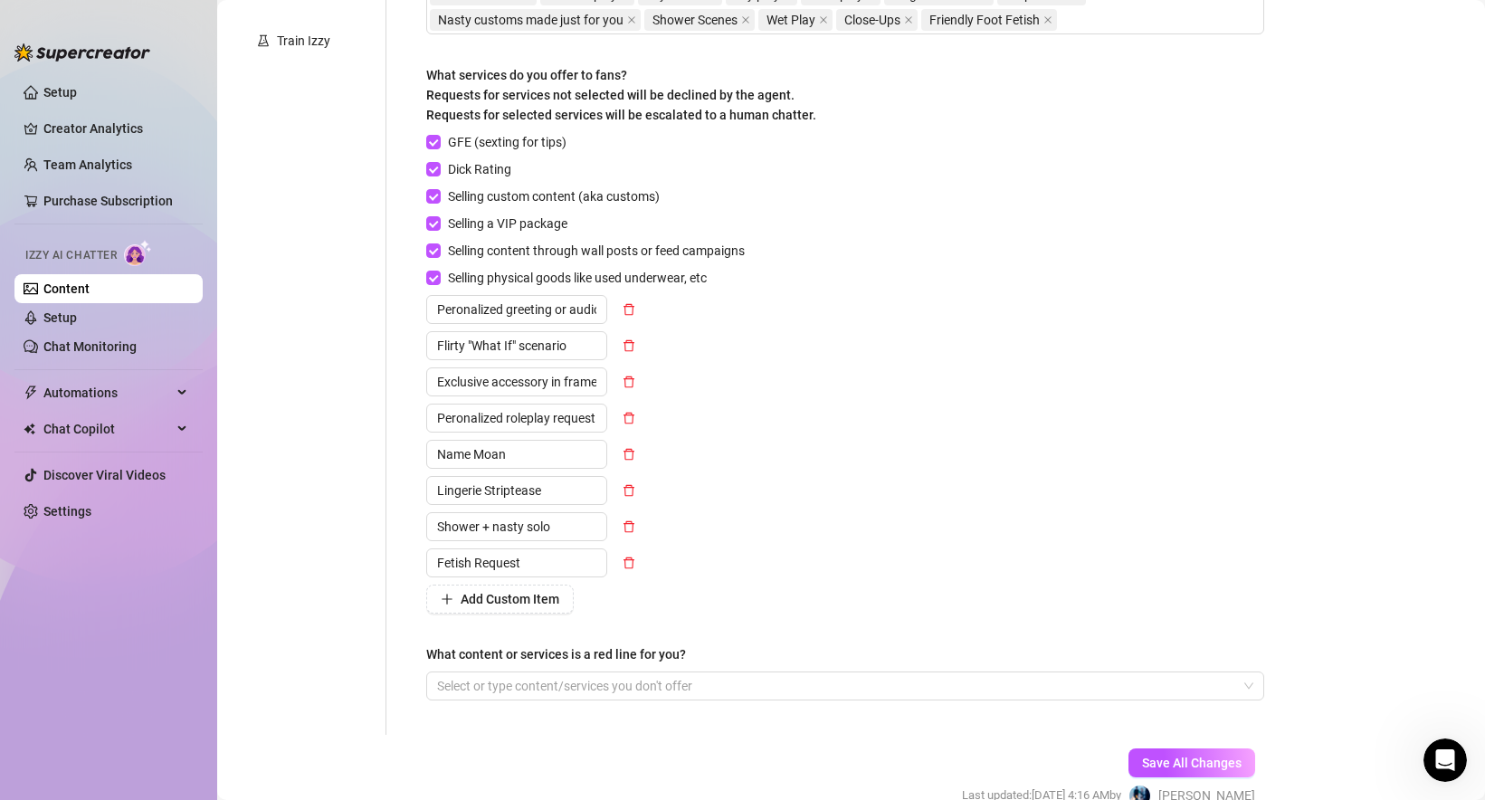
scroll to position [583, 0]
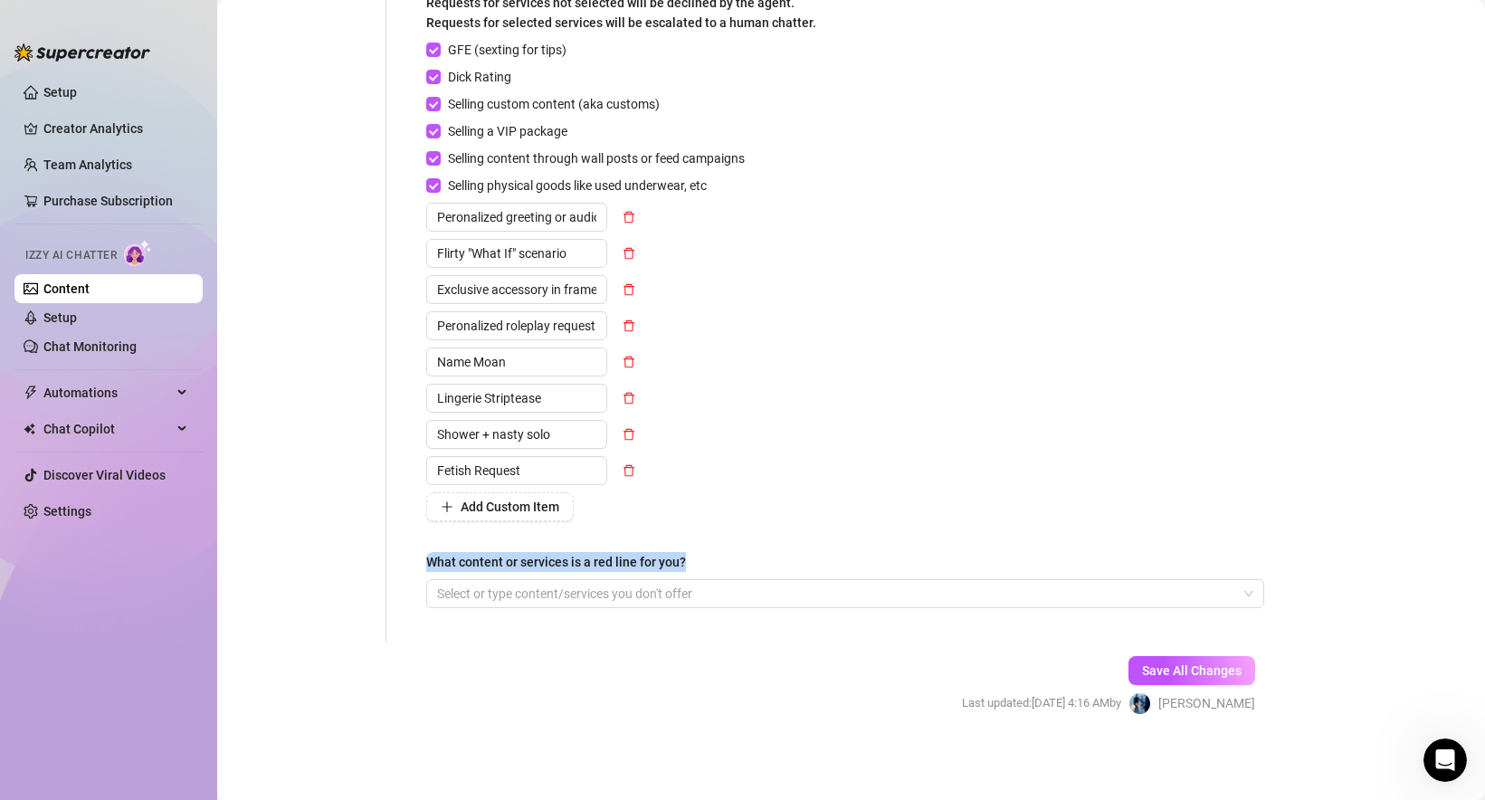
drag, startPoint x: 416, startPoint y: 553, endPoint x: 720, endPoint y: 558, distance: 304.1
click at [720, 558] on div "Describe your niche and what content your fans are looking for in 2-3 sentences…" at bounding box center [845, 115] width 874 height 1053
copy div "What content or services is a red line for you?"
click at [1153, 671] on span "Save All Changes" at bounding box center [1192, 670] width 100 height 14
click at [1150, 669] on span "Save All Changes" at bounding box center [1192, 670] width 100 height 14
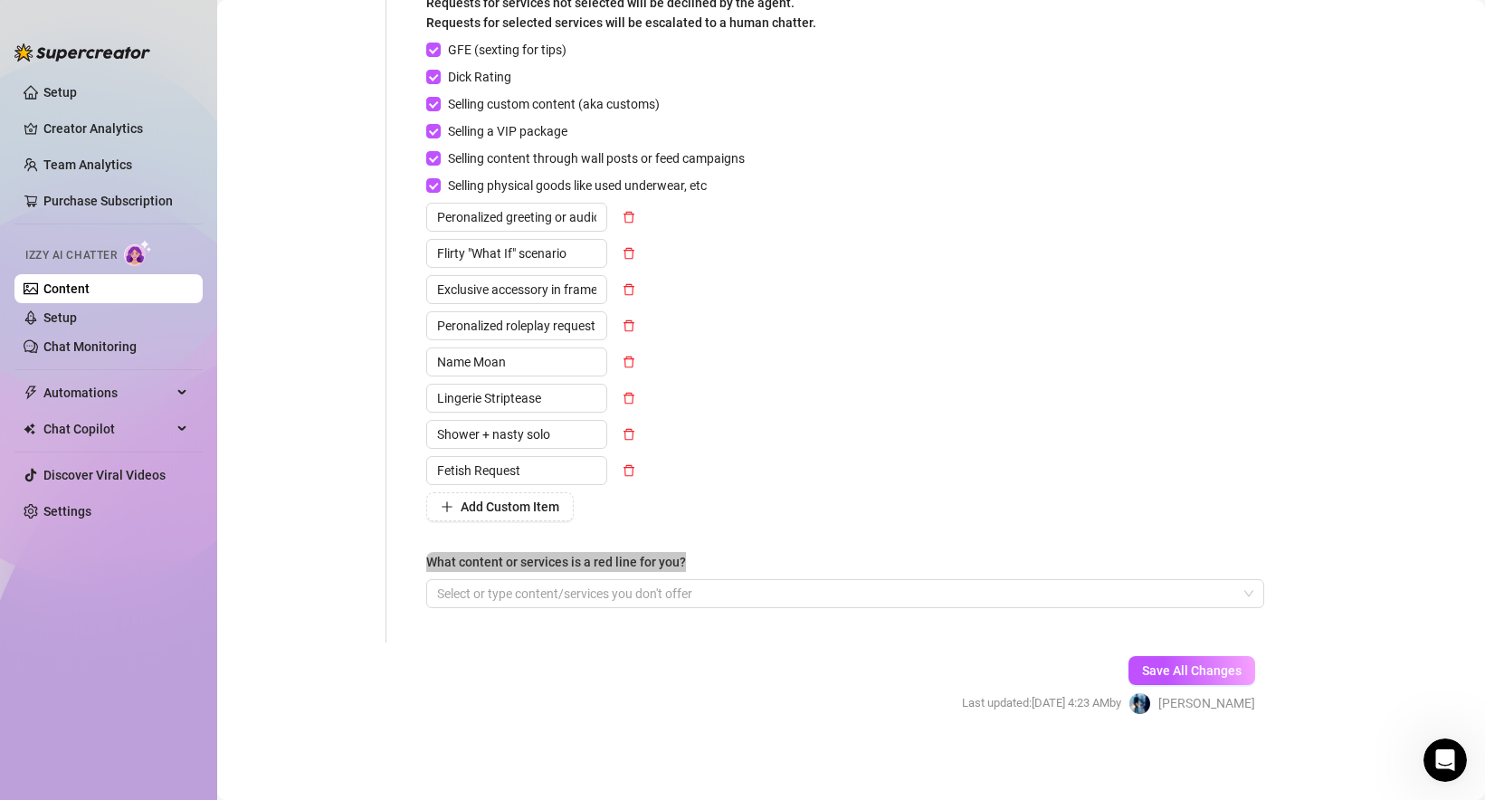
scroll to position [0, 0]
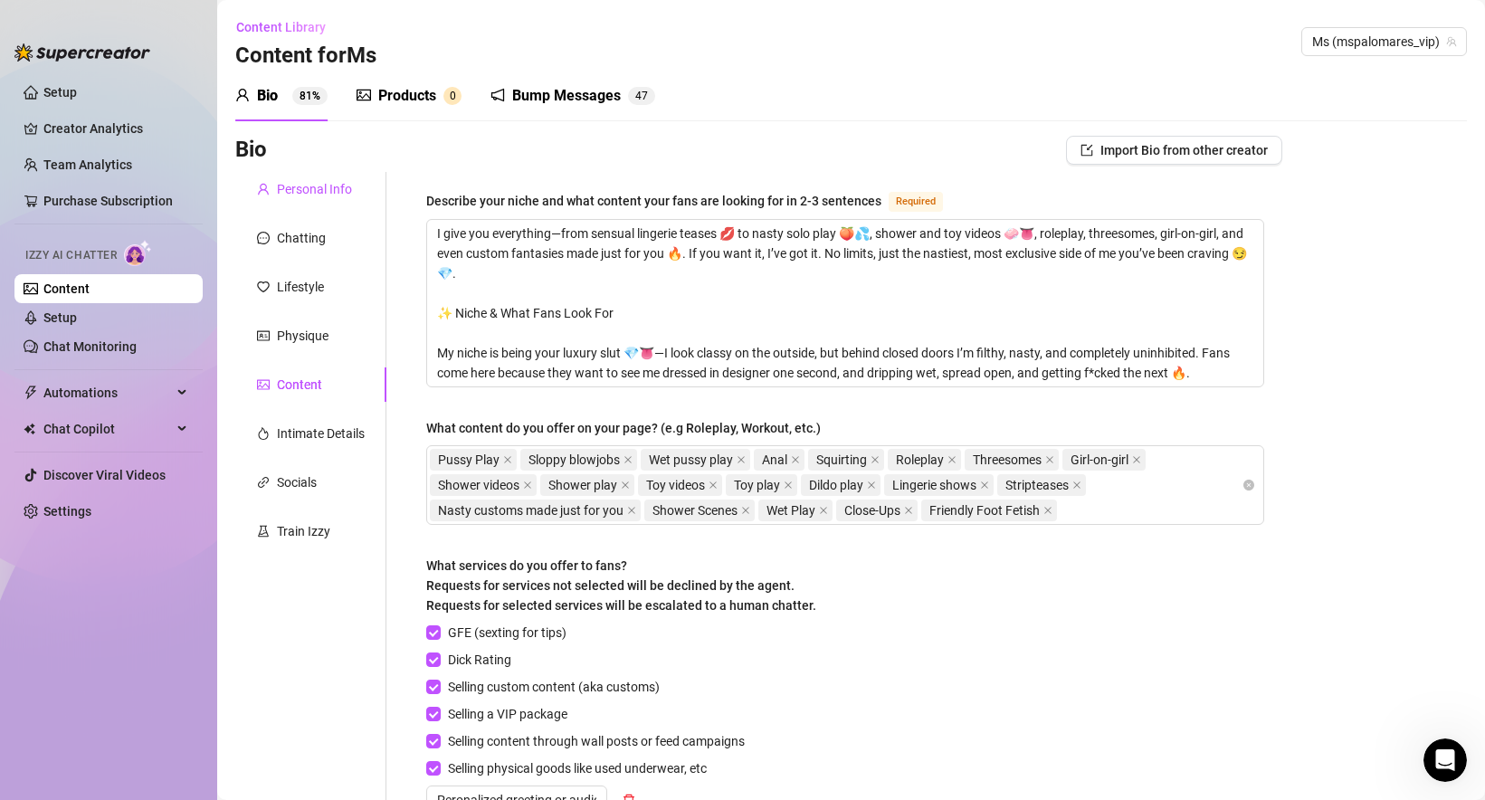
click at [322, 185] on div "Personal Info" at bounding box center [314, 189] width 75 height 20
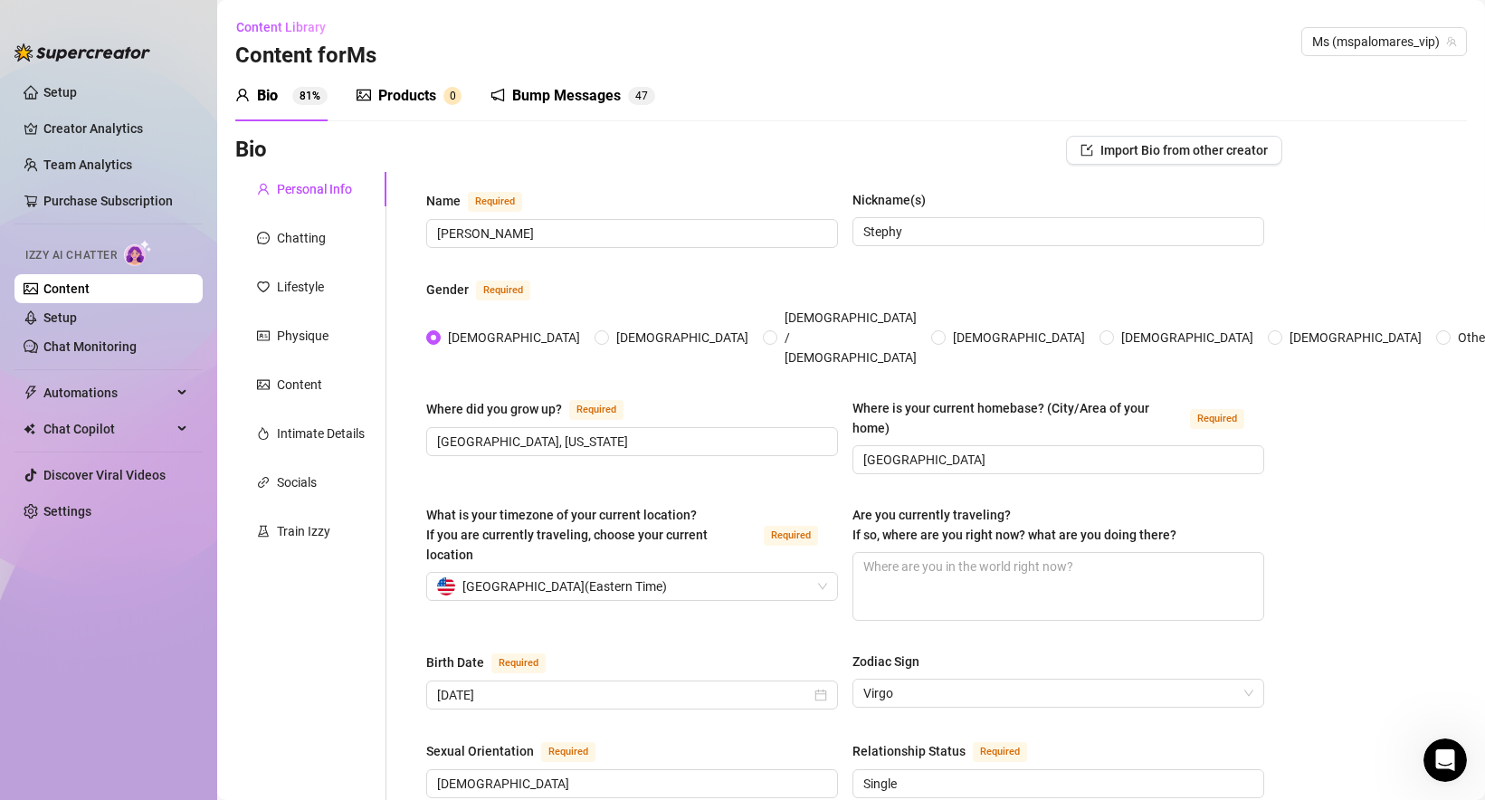
click at [384, 90] on div "Products" at bounding box center [407, 96] width 58 height 22
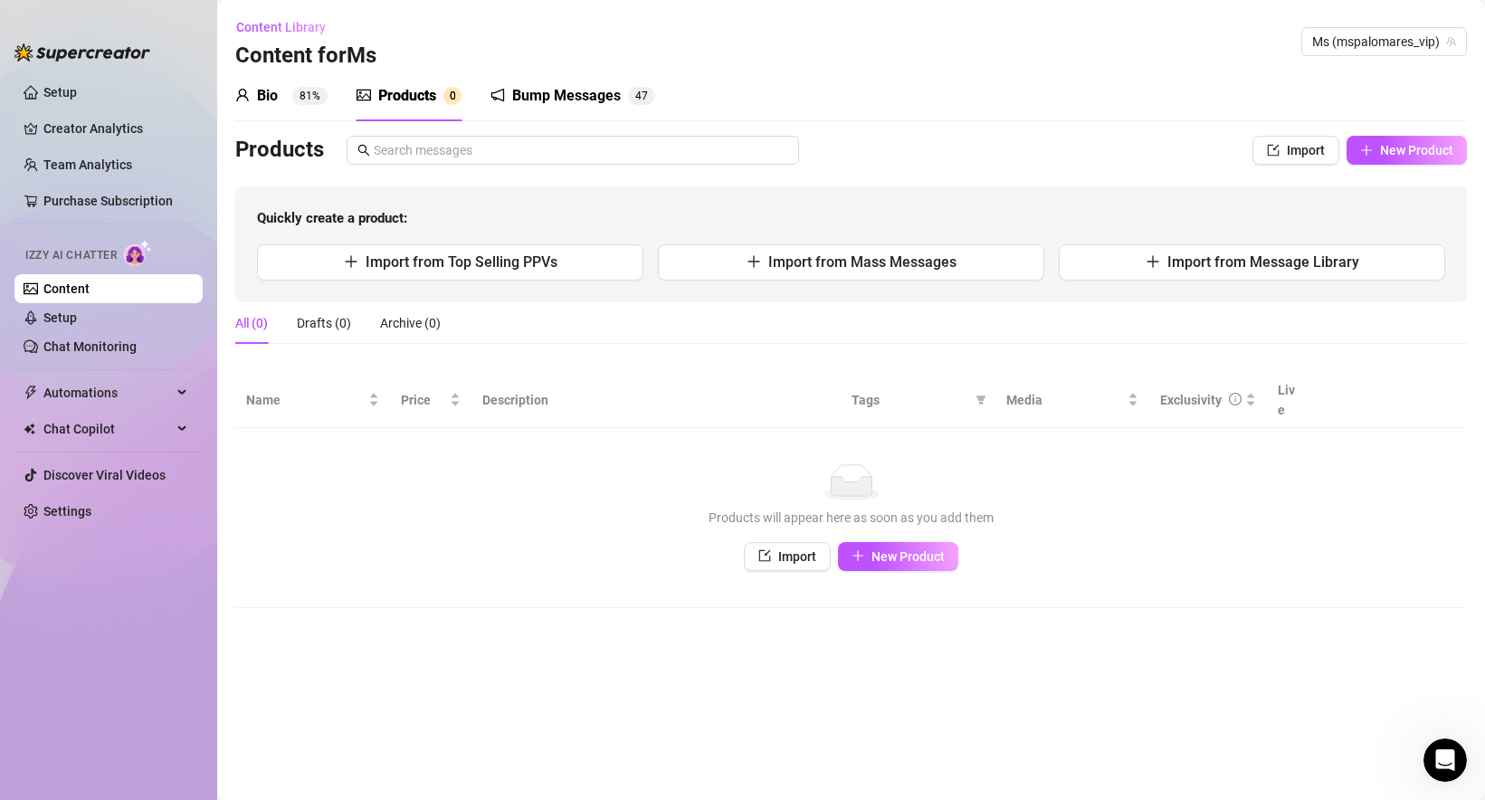
click at [269, 98] on div "Bio" at bounding box center [267, 96] width 21 height 22
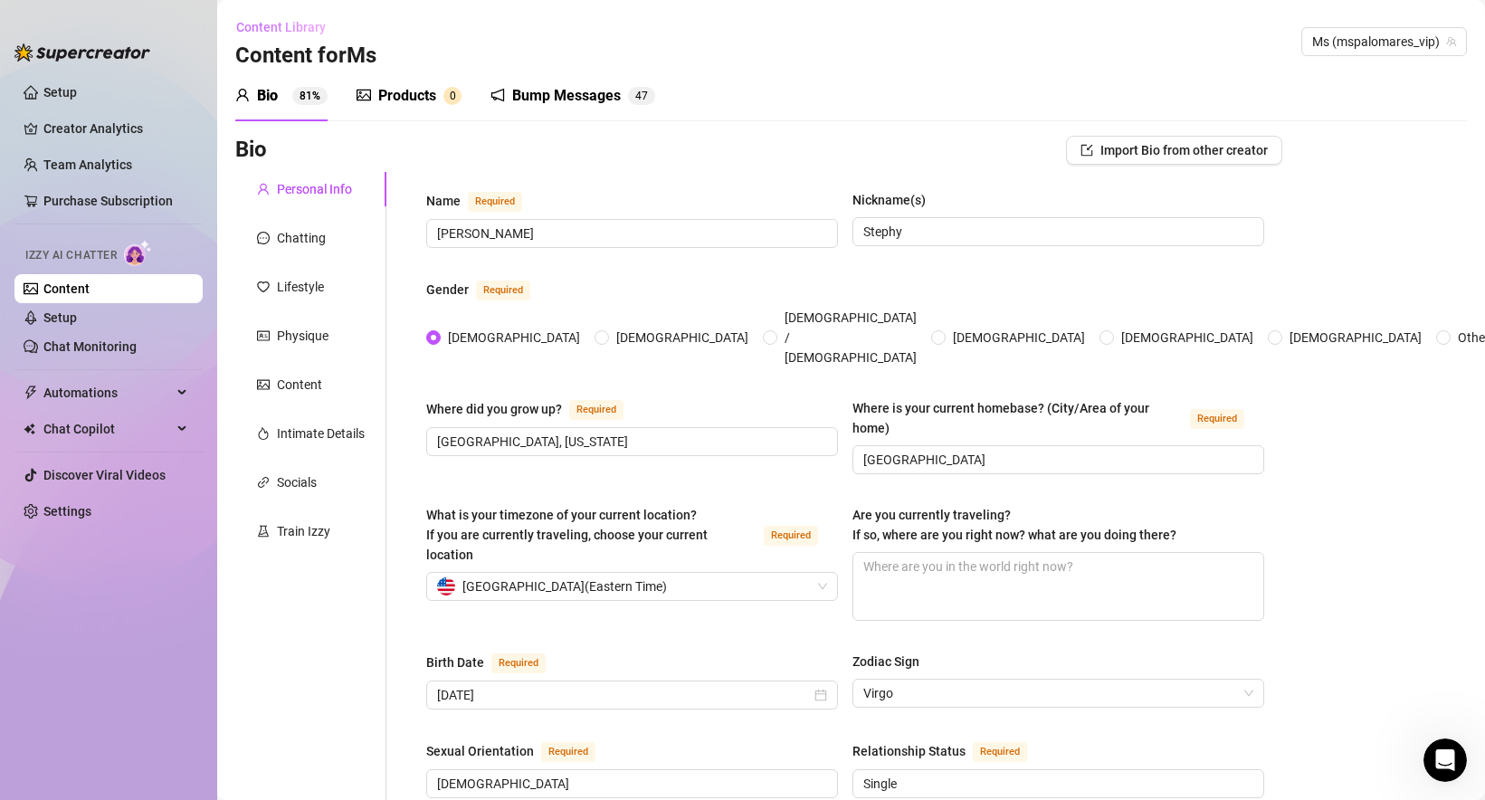
click at [291, 30] on span "Content Library" at bounding box center [281, 27] width 90 height 14
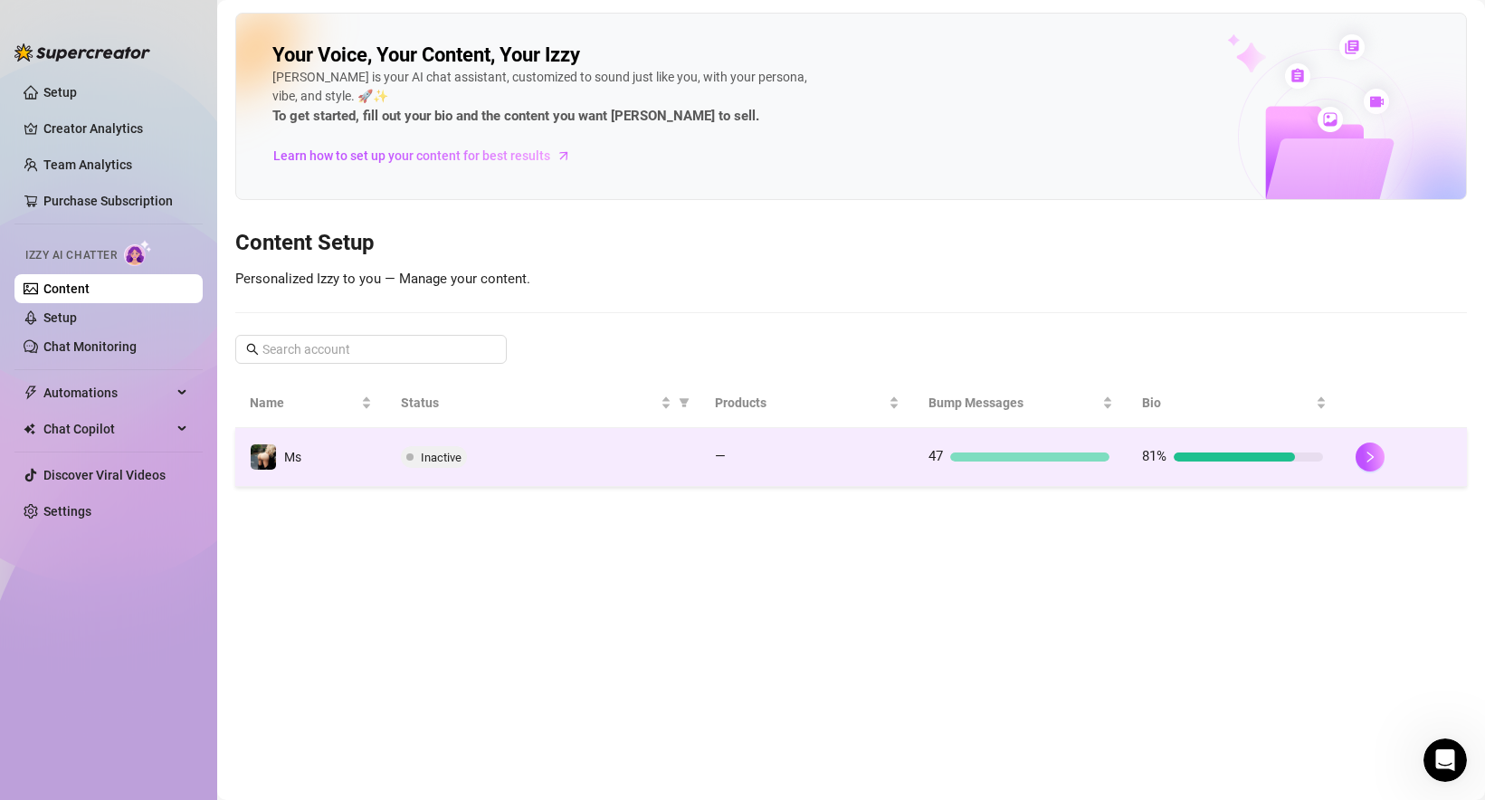
click at [984, 471] on td "47" at bounding box center [1021, 457] width 214 height 59
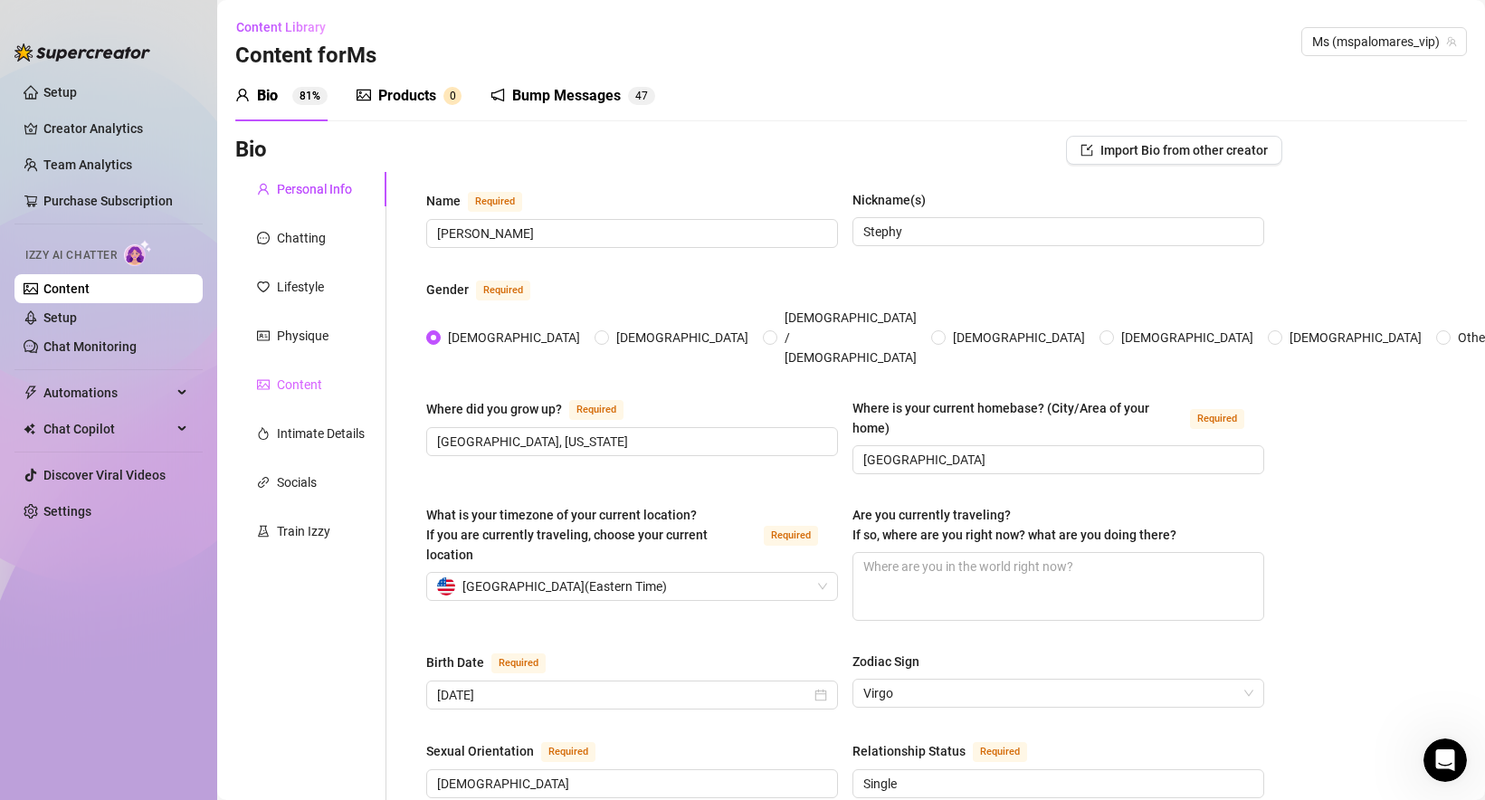
click at [315, 397] on div "Content" at bounding box center [310, 384] width 151 height 34
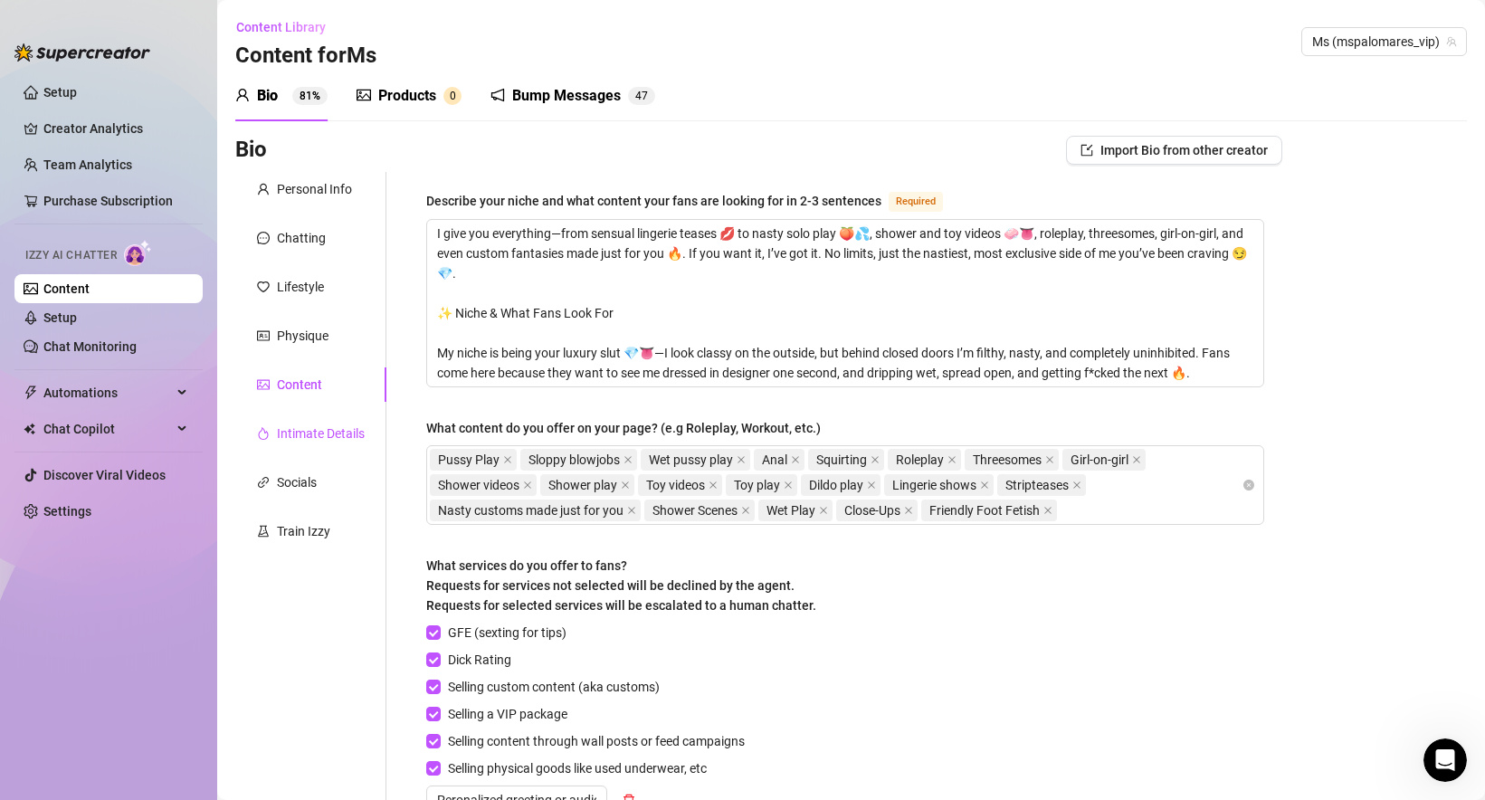
click at [347, 438] on div "Intimate Details" at bounding box center [321, 433] width 88 height 20
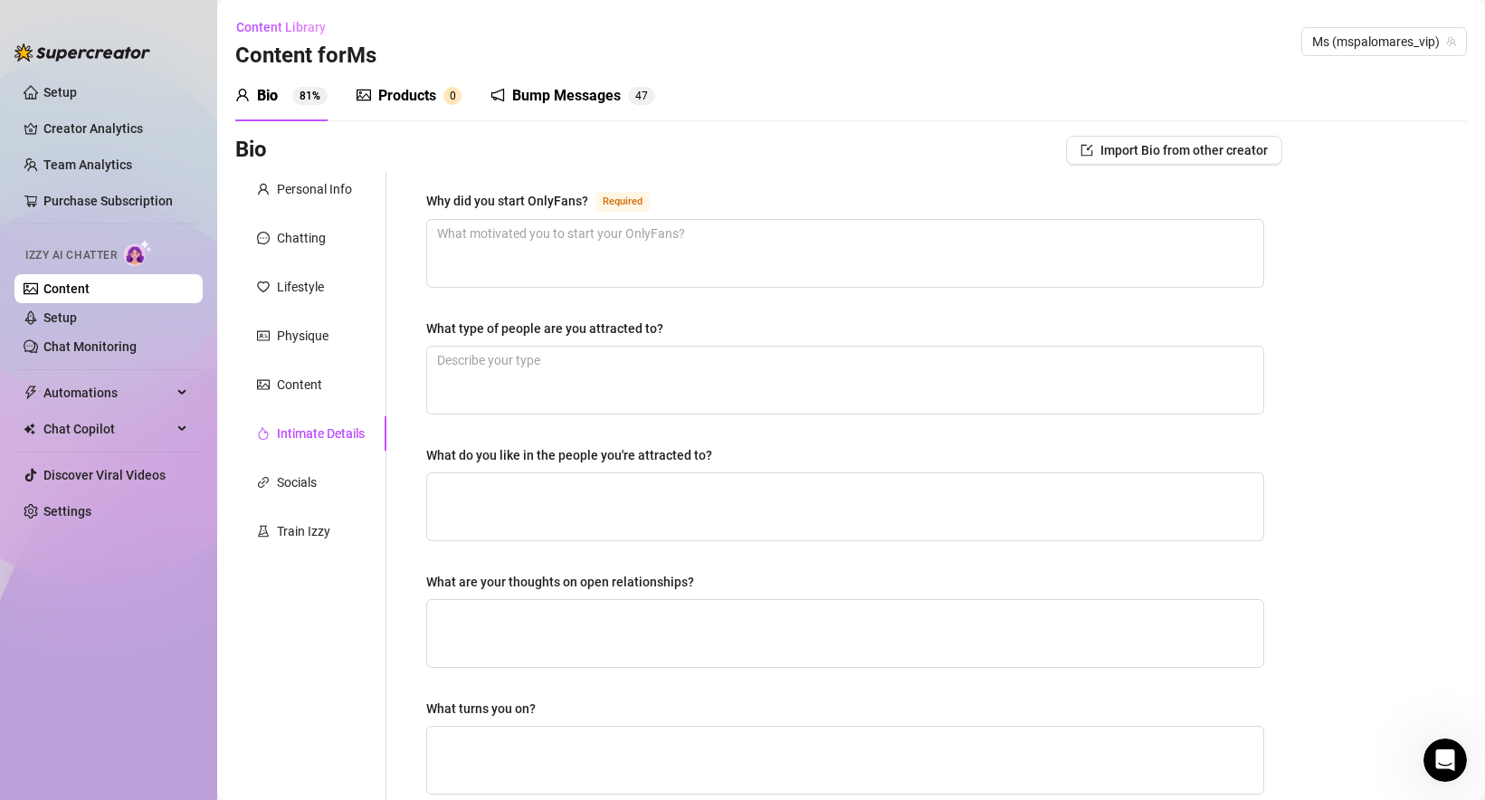
click at [324, 404] on div "Personal Info Chatting Lifestyle Physique Content Intimate Details Socials Trai…" at bounding box center [310, 627] width 151 height 910
click at [311, 393] on div "Content" at bounding box center [299, 385] width 45 height 20
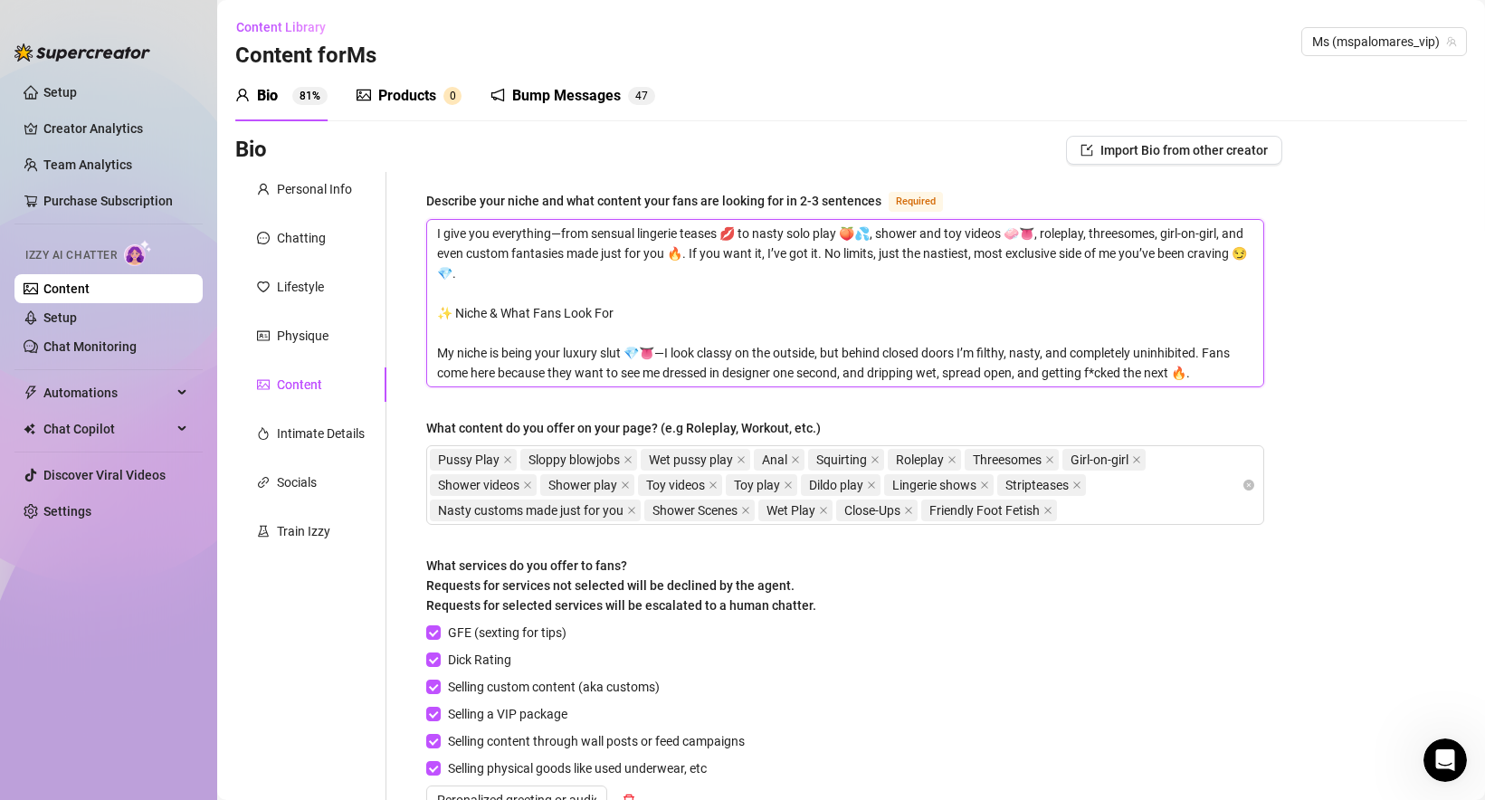
drag, startPoint x: 647, startPoint y: 309, endPoint x: 371, endPoint y: 309, distance: 276.0
click at [371, 309] on div "Personal Info Chatting Lifestyle Physique Content Intimate Details Socials Trai…" at bounding box center [758, 698] width 1047 height 1053
type textarea "I give you everything—from sensual lingerie teases 💋 to nasty solo play 🍑💦, sho…"
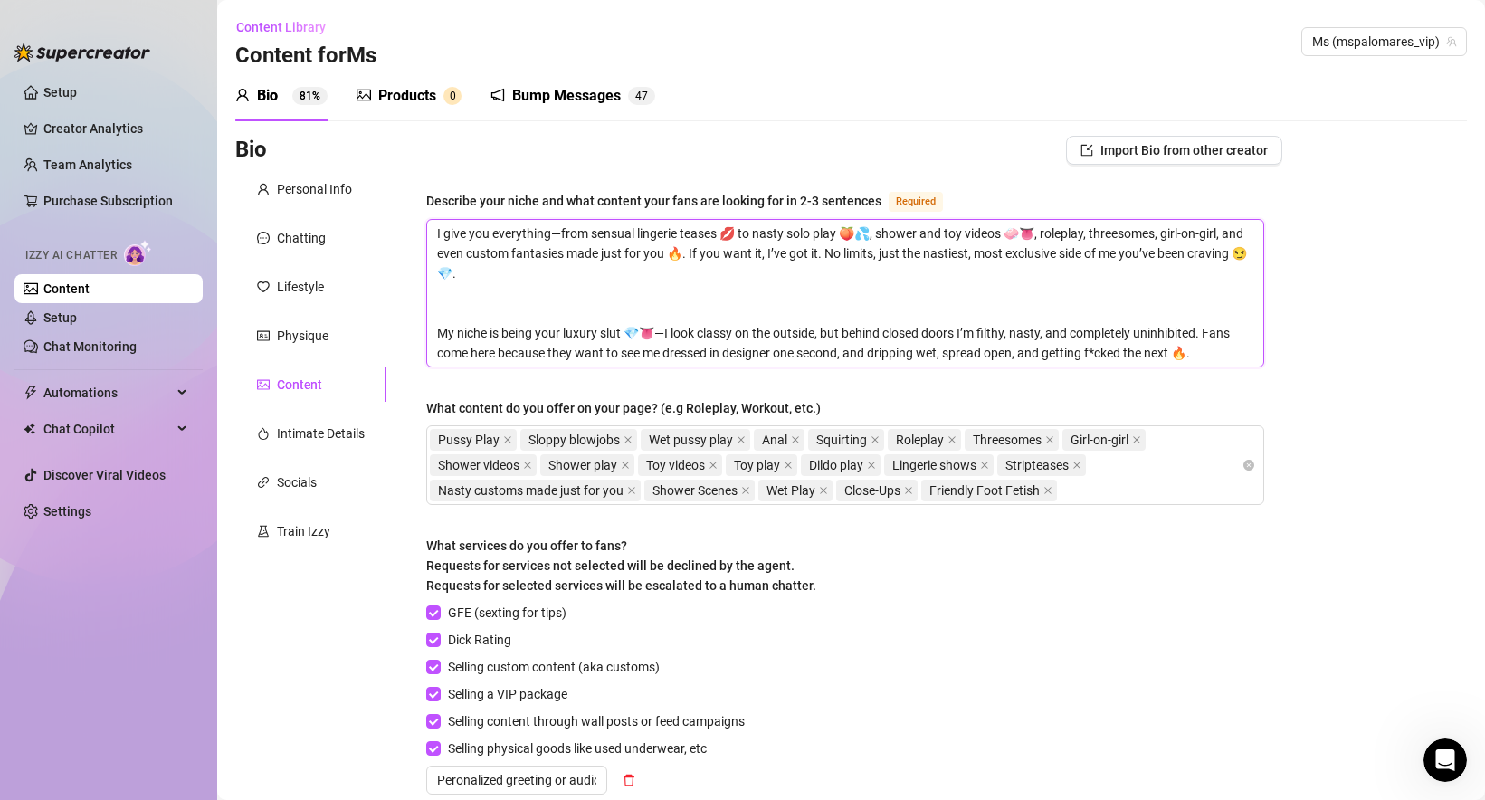
type textarea "I give you everything—from sensual lingerie teases 💋 to nasty solo play 🍑💦, sho…"
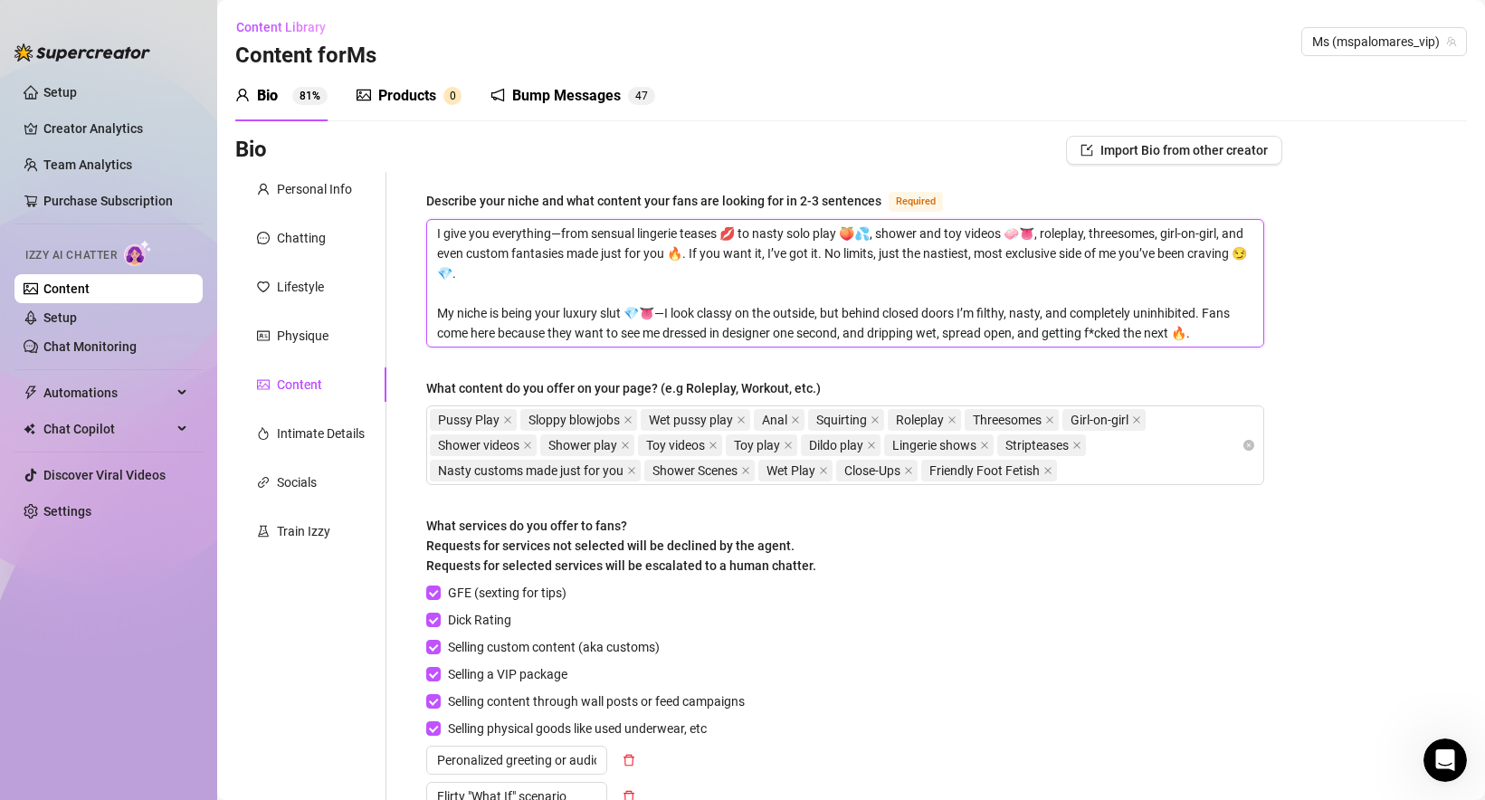
type textarea "I give you everything—from sensual lingerie teases 💋 to nasty solo play 🍑💦, sho…"
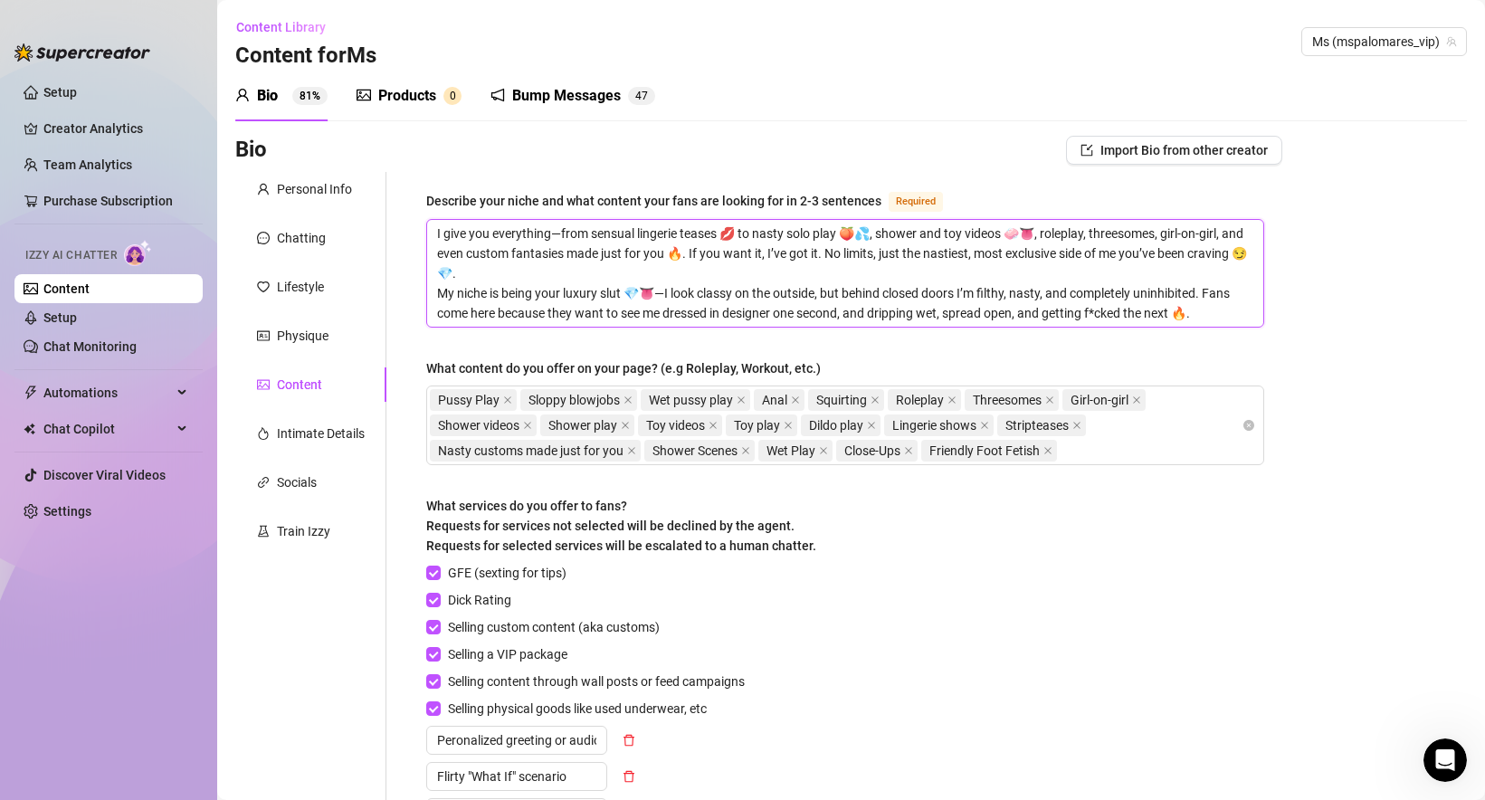
drag, startPoint x: 476, startPoint y: 271, endPoint x: 395, endPoint y: 271, distance: 80.5
click at [395, 271] on div "Describe your niche and what content your fans are looking for in 2-3 sentences…" at bounding box center [834, 669] width 896 height 994
type textarea "I give you everything—from sensual lingerie teases 💋 to nasty solo play 🍑💦, sho…"
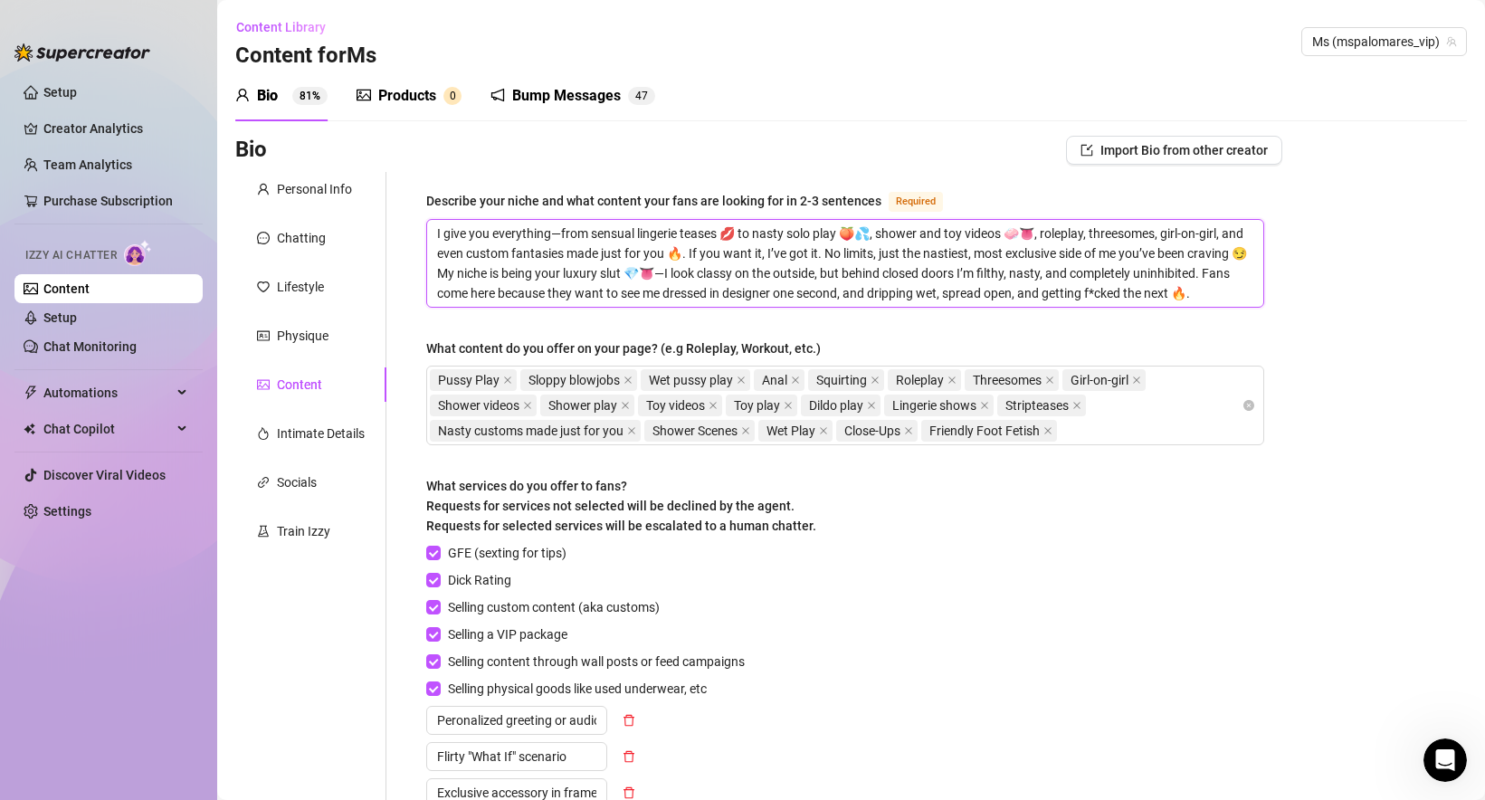
type textarea "I give you everything—from sensual lingerie teases 💋 to nasty solo play 🍑💦, sho…"
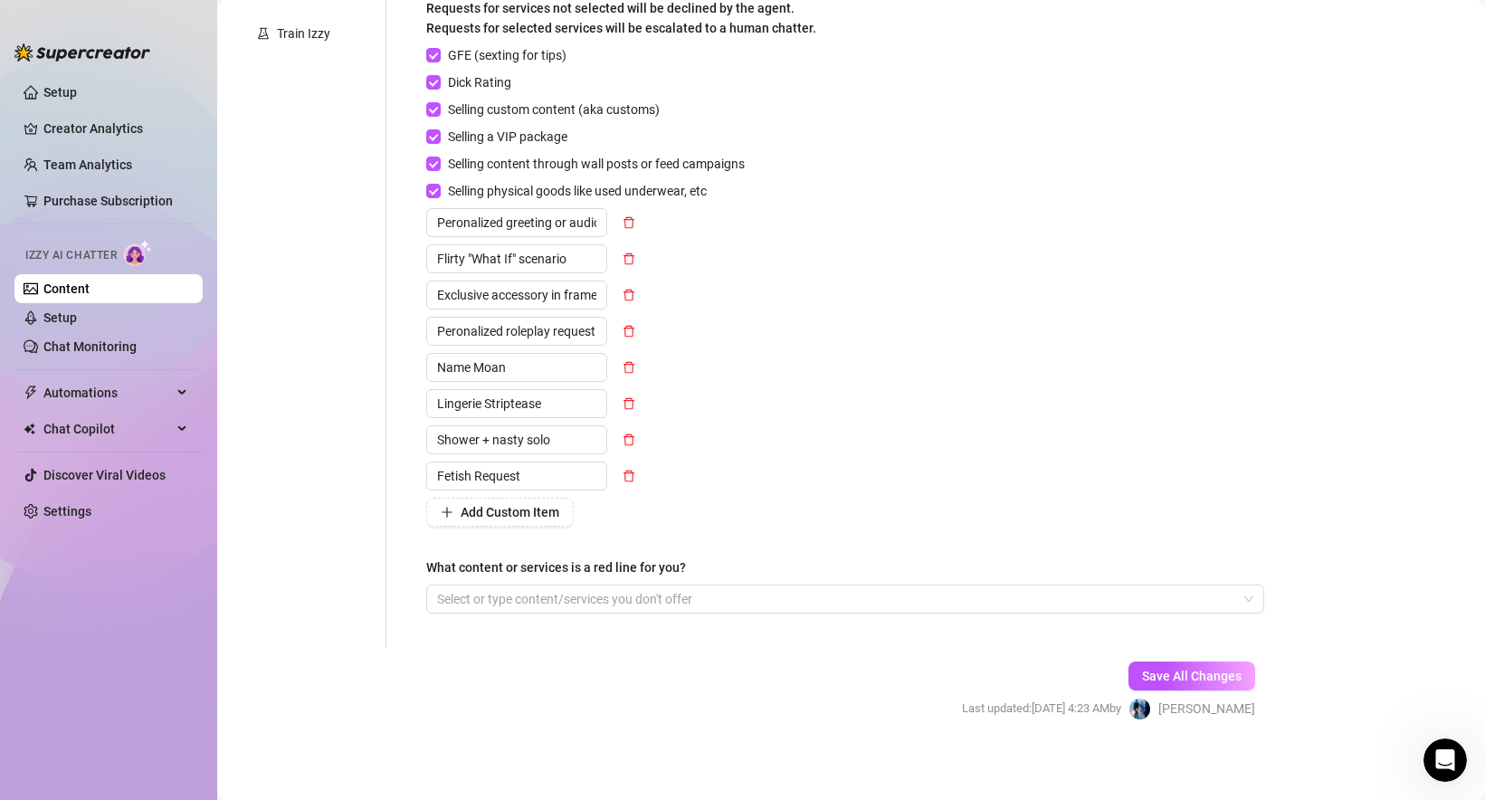
scroll to position [503, 0]
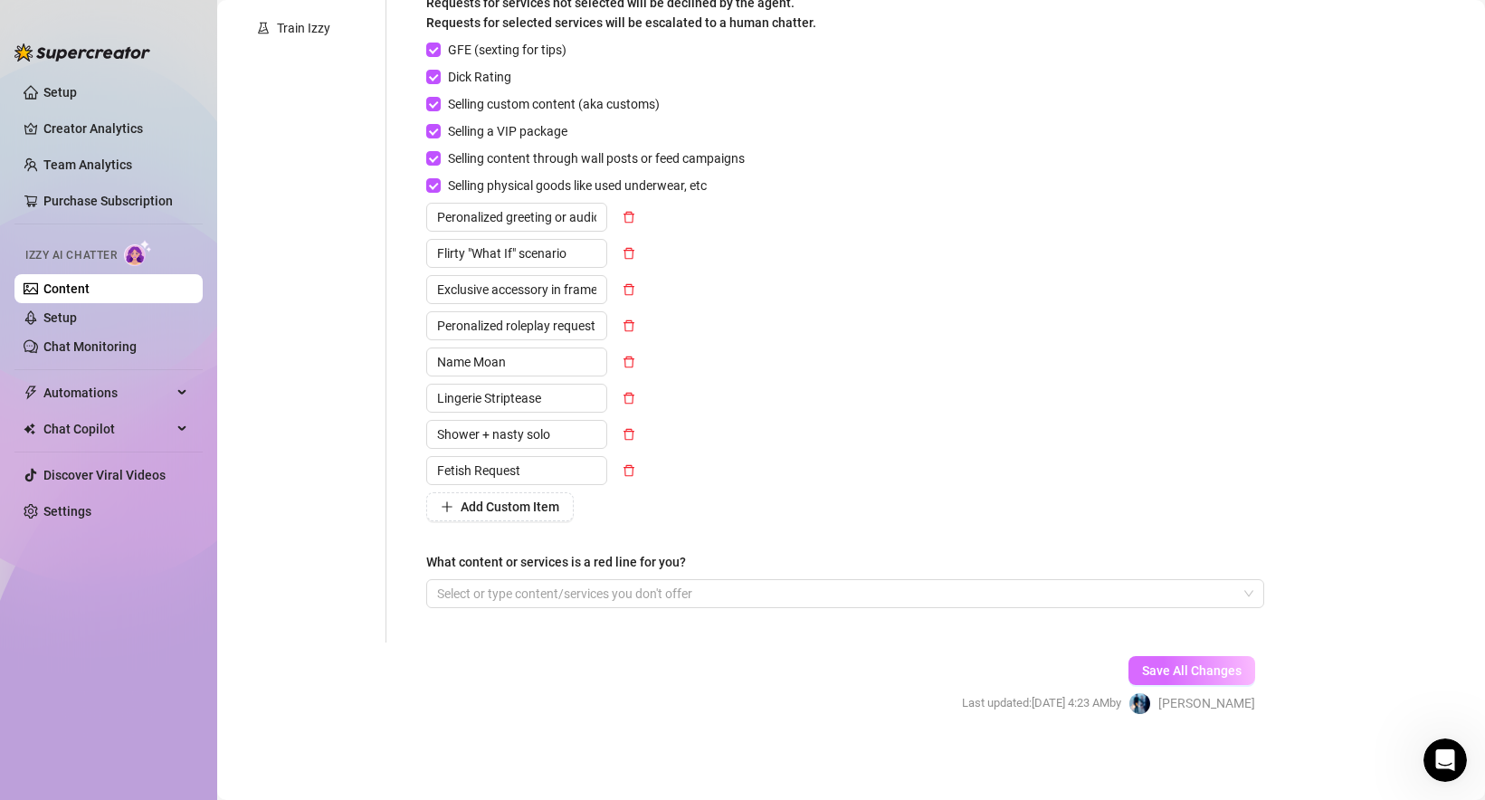
type textarea "I give you everything—from sensual lingerie teases 💋 to nasty solo play 🍑💦, sho…"
click at [1183, 663] on span "Save All Changes" at bounding box center [1192, 670] width 100 height 14
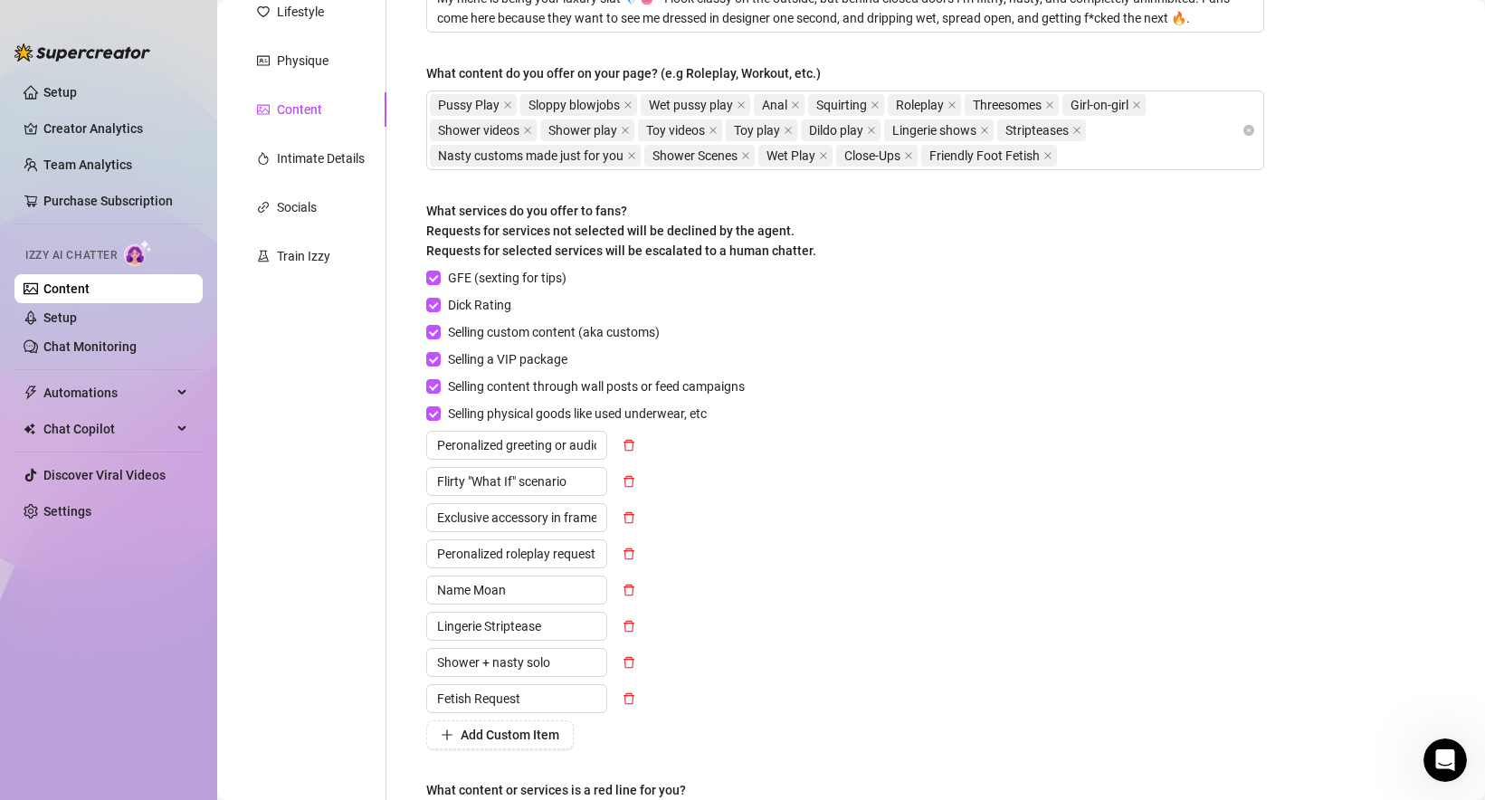
scroll to position [242, 0]
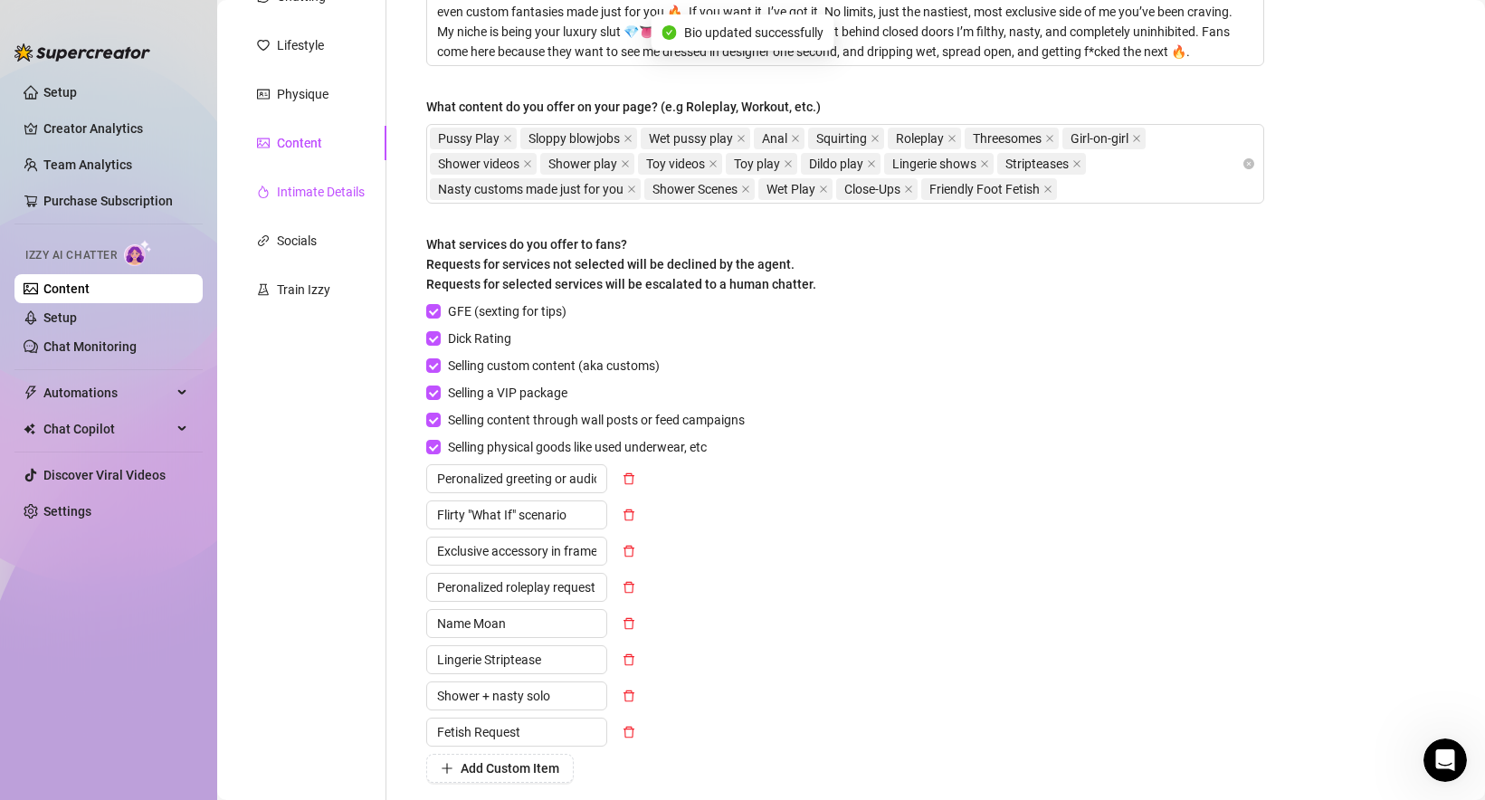
click at [346, 191] on div "Intimate Details" at bounding box center [321, 192] width 88 height 20
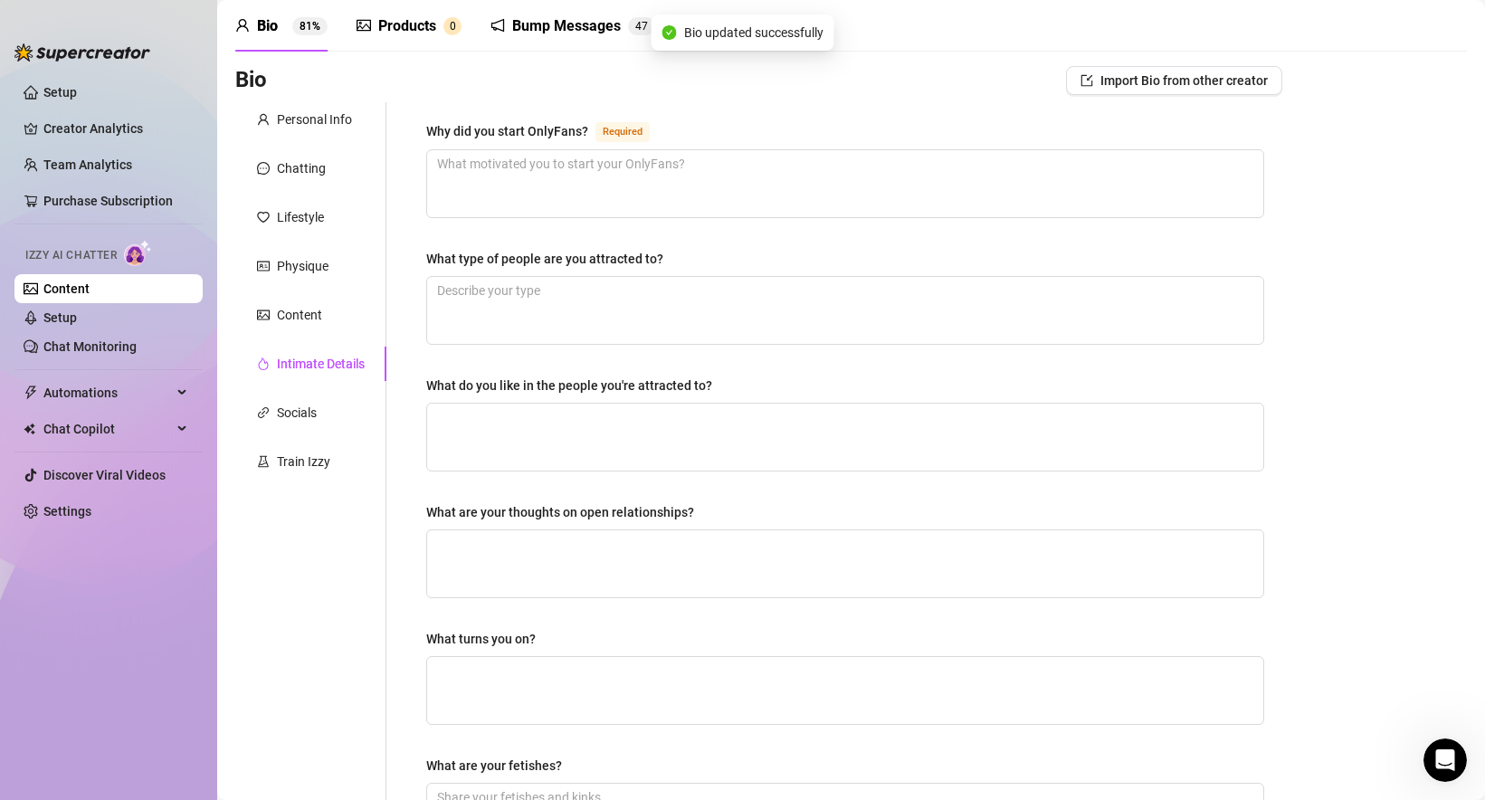
scroll to position [0, 0]
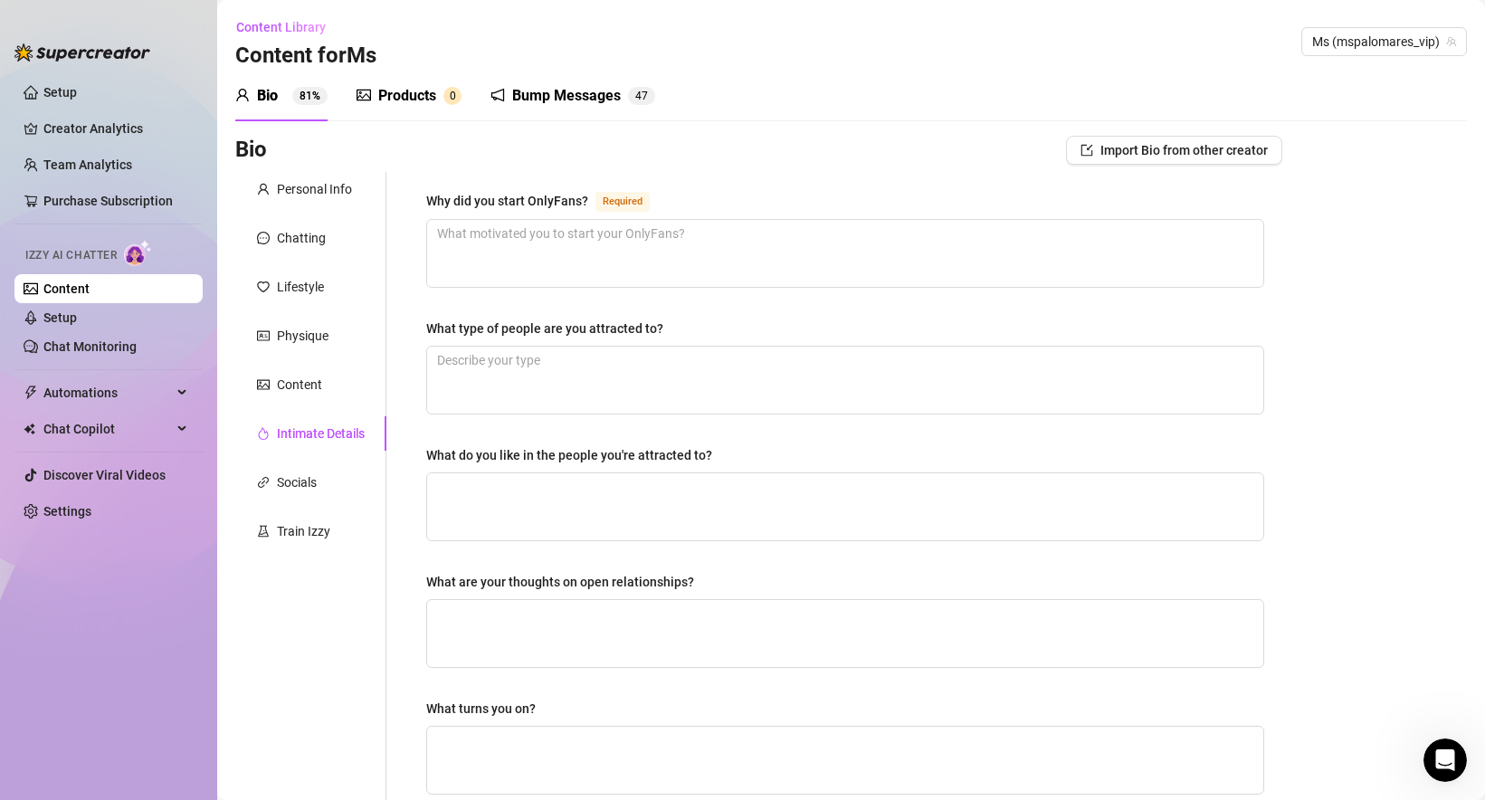
click at [444, 172] on div "Why did you start OnlyFans? Required What type of people are you attracted to? …" at bounding box center [845, 627] width 874 height 910
drag, startPoint x: 449, startPoint y: 194, endPoint x: 667, endPoint y: 195, distance: 218.1
click at [667, 195] on div "Why did you start OnlyFans? Required What type of people are you attracted to? …" at bounding box center [845, 627] width 874 height 910
copy div "Why did you start OnlyFans? Required"
drag, startPoint x: 414, startPoint y: 321, endPoint x: 707, endPoint y: 327, distance: 293.2
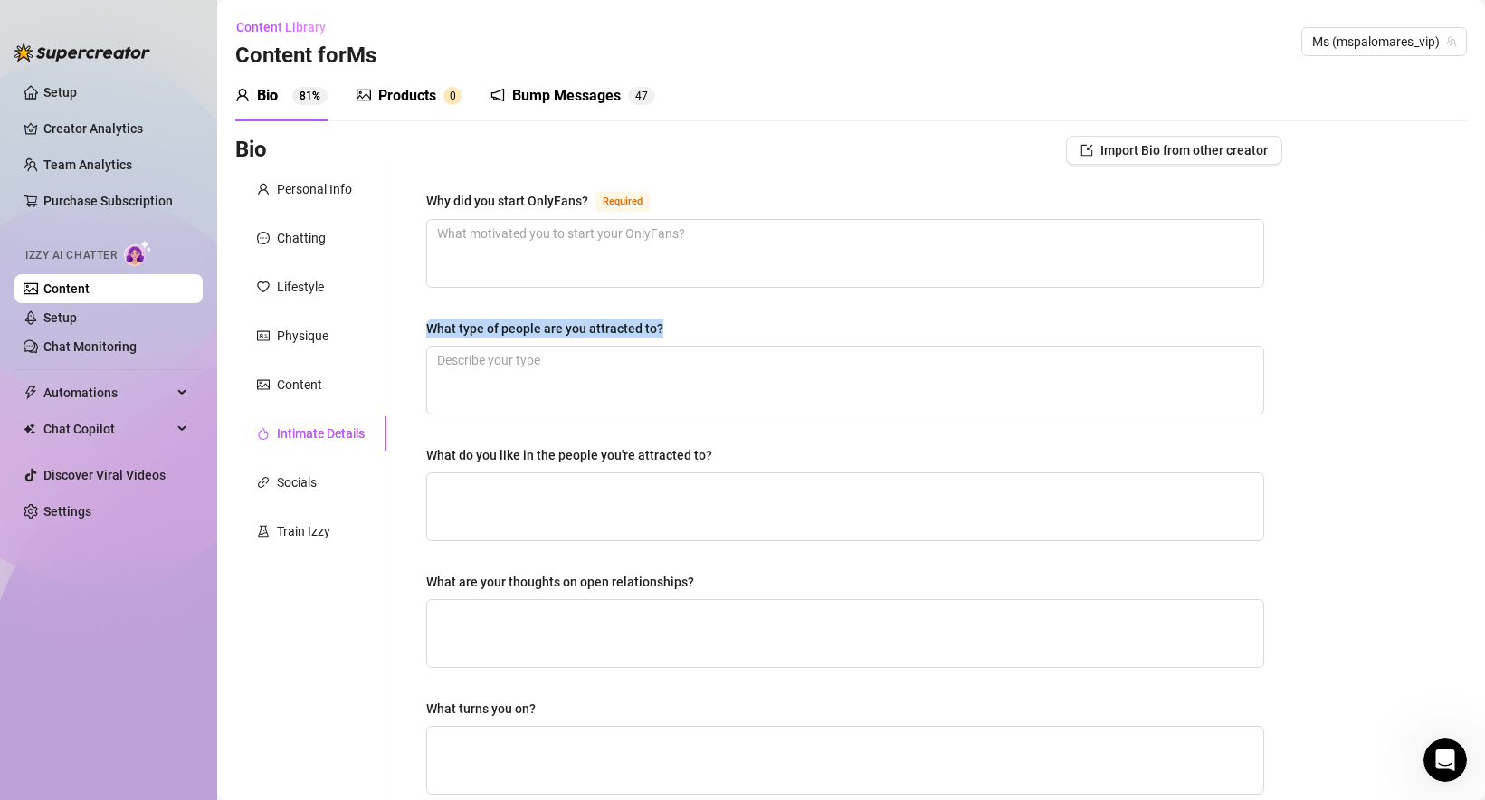
click at [707, 327] on div "Why did you start OnlyFans? Required What type of people are you attracted to? …" at bounding box center [845, 627] width 874 height 910
copy div "What type of people are you attracted to?"
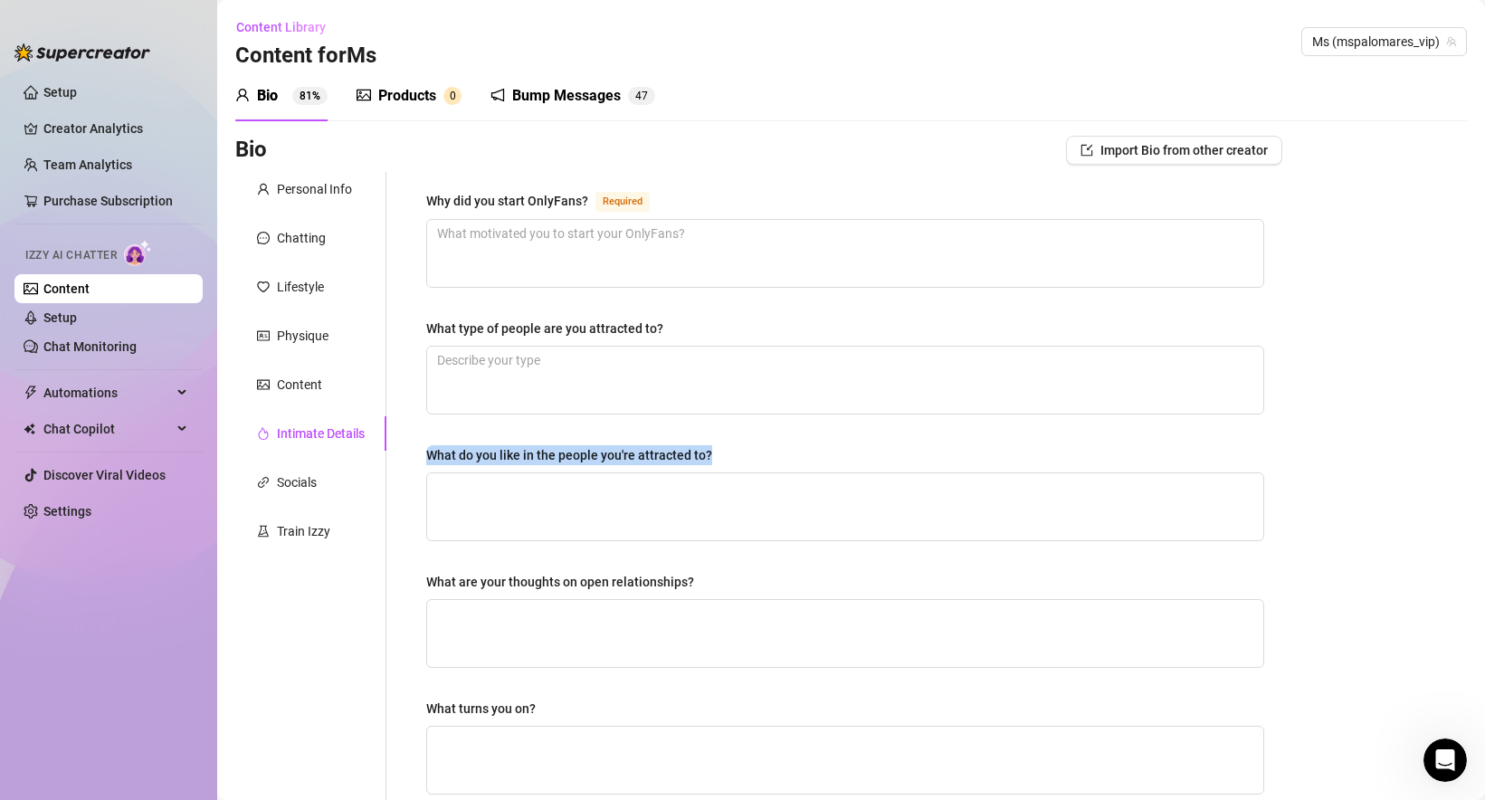
drag, startPoint x: 418, startPoint y: 459, endPoint x: 762, endPoint y: 462, distance: 343.9
click at [762, 462] on div "Why did you start OnlyFans? Required What type of people are you attracted to? …" at bounding box center [845, 627] width 874 height 910
copy div "What do you like in the people you're attracted to?"
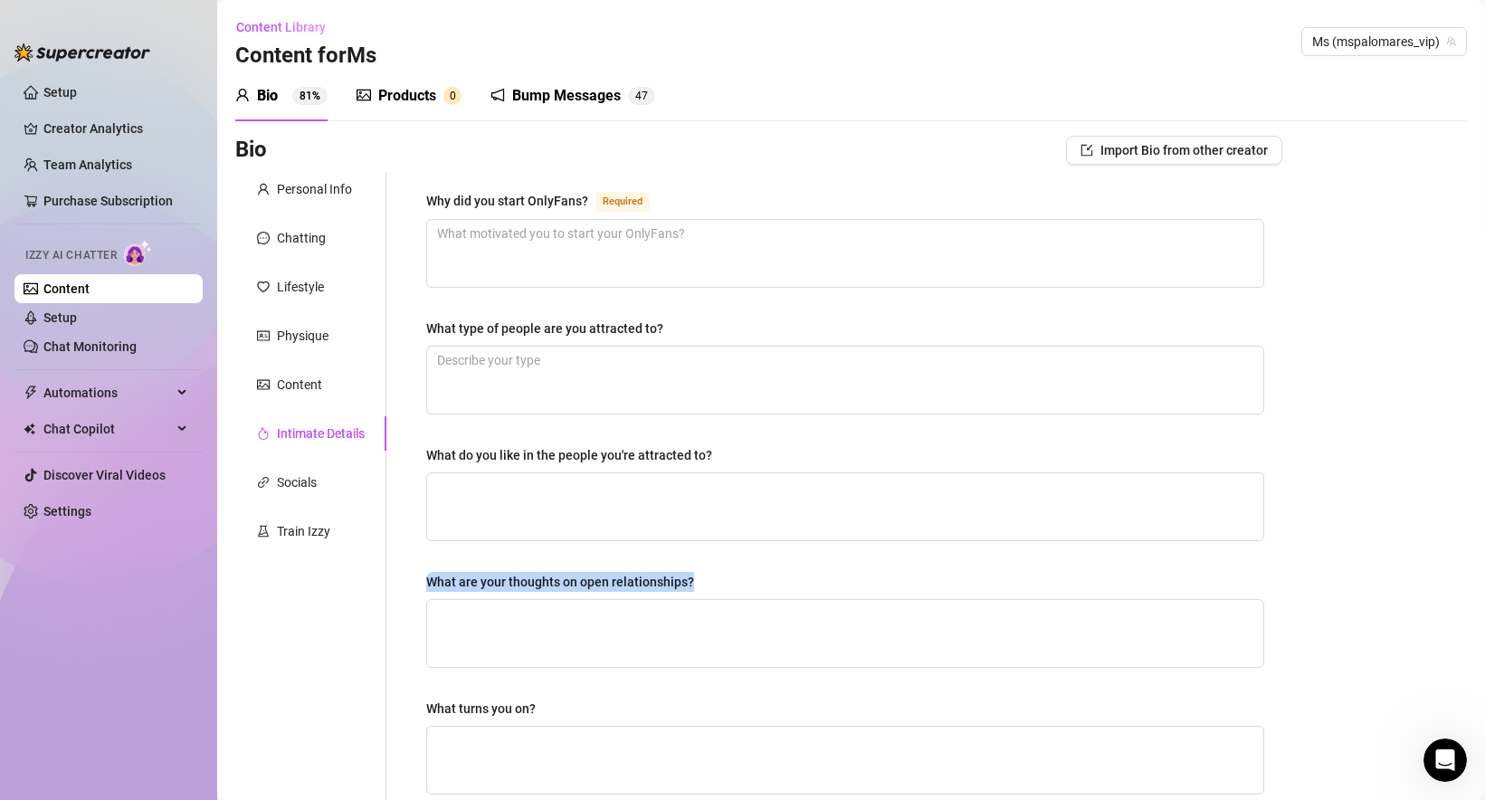
drag, startPoint x: 414, startPoint y: 579, endPoint x: 694, endPoint y: 575, distance: 279.6
click at [699, 577] on div "Why did you start OnlyFans? Required What type of people are you attracted to? …" at bounding box center [845, 627] width 874 height 910
copy div "What are your thoughts on open relationships?"
drag, startPoint x: 424, startPoint y: 704, endPoint x: 575, endPoint y: 704, distance: 151.1
click at [575, 704] on div "Why did you start OnlyFans? Required What type of people are you attracted to? …" at bounding box center [845, 627] width 874 height 910
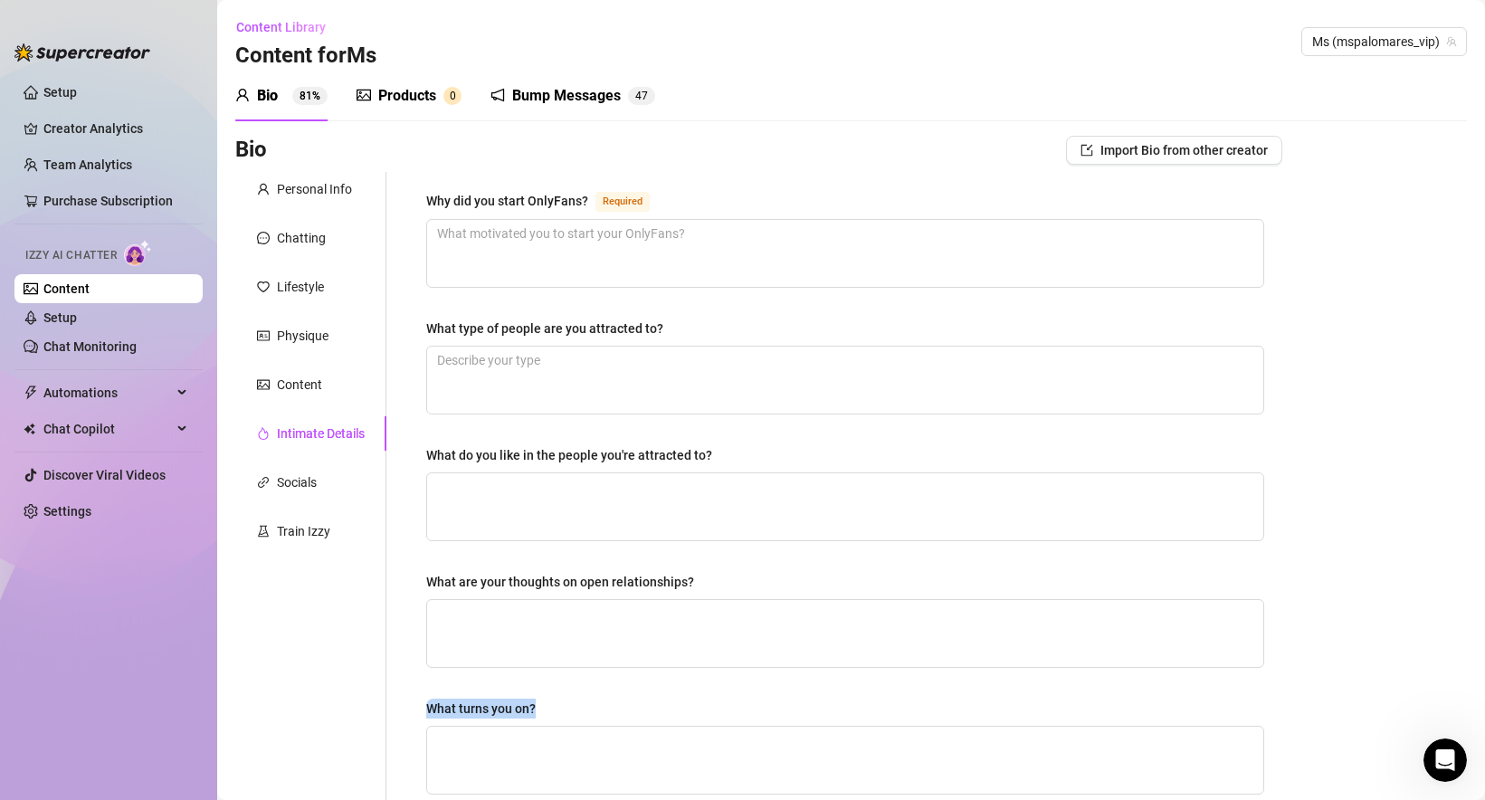
copy div "What turns you on?"
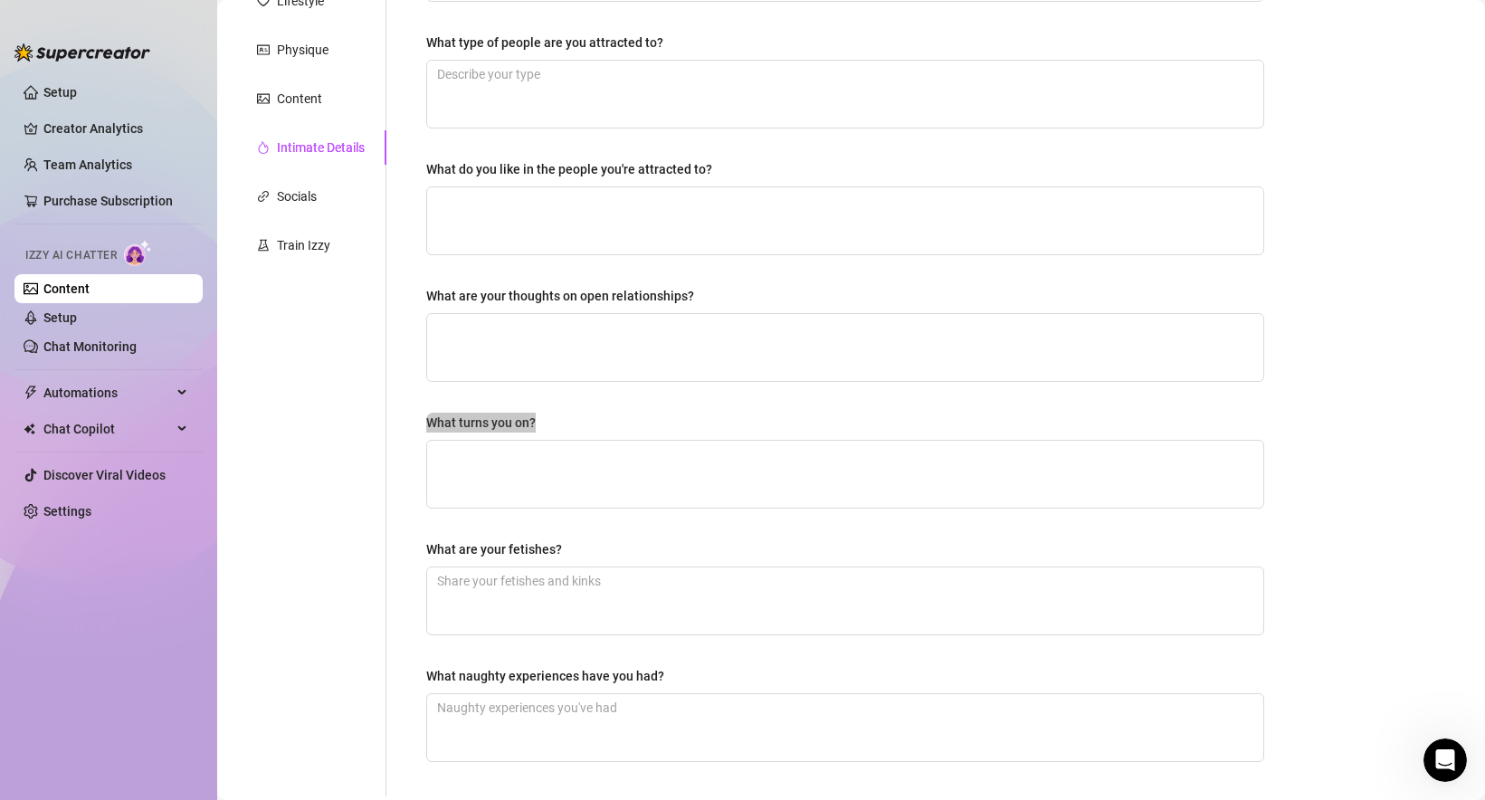
scroll to position [295, 0]
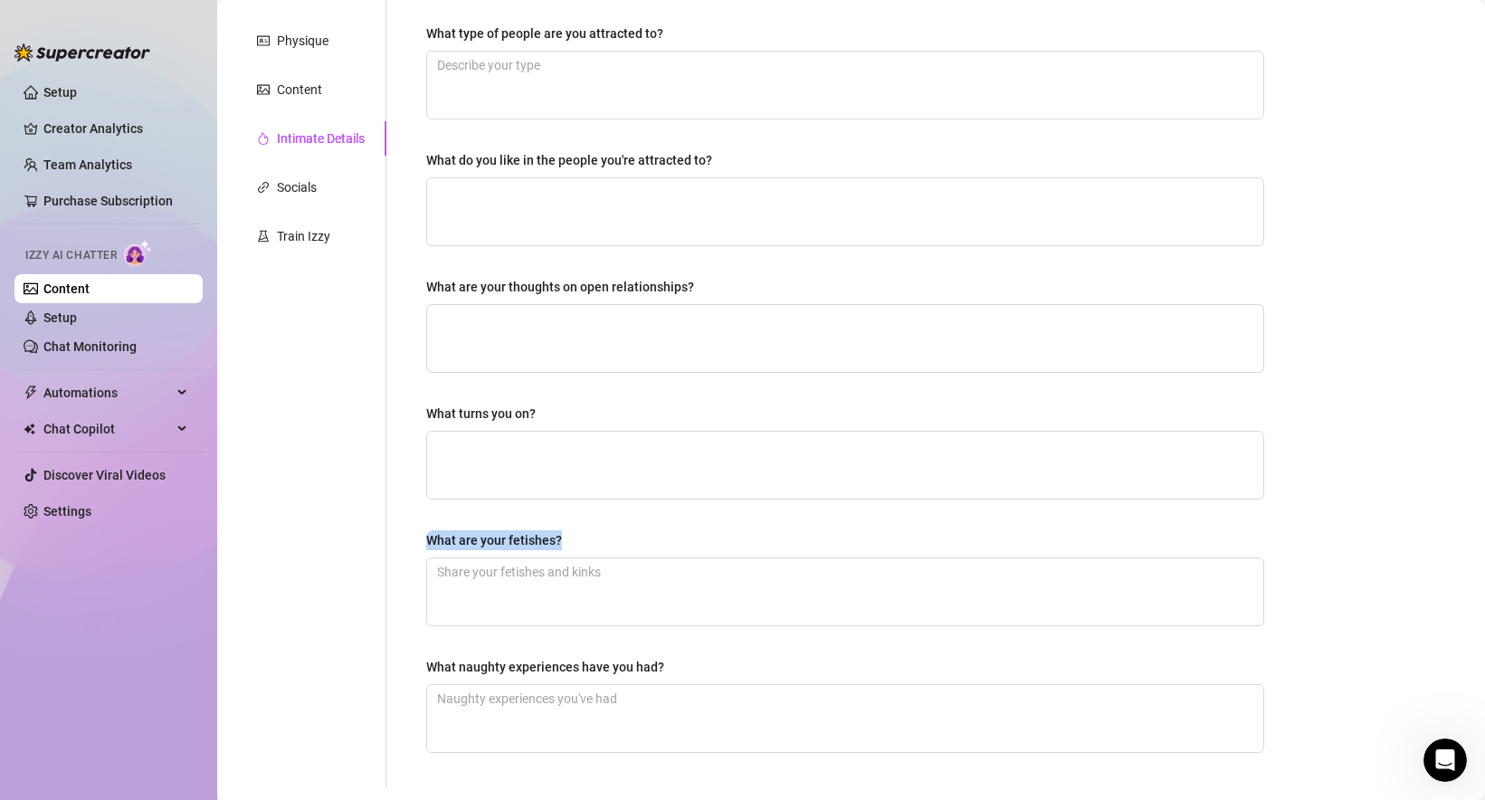
drag, startPoint x: 416, startPoint y: 540, endPoint x: 594, endPoint y: 540, distance: 177.4
click at [596, 541] on div "Why did you start OnlyFans? Required What type of people are you attracted to? …" at bounding box center [845, 332] width 874 height 910
copy div "What are your fetishes?"
drag, startPoint x: 443, startPoint y: 671, endPoint x: 725, endPoint y: 673, distance: 281.4
click at [725, 673] on div "Why did you start OnlyFans? Required What type of people are you attracted to? …" at bounding box center [845, 332] width 874 height 910
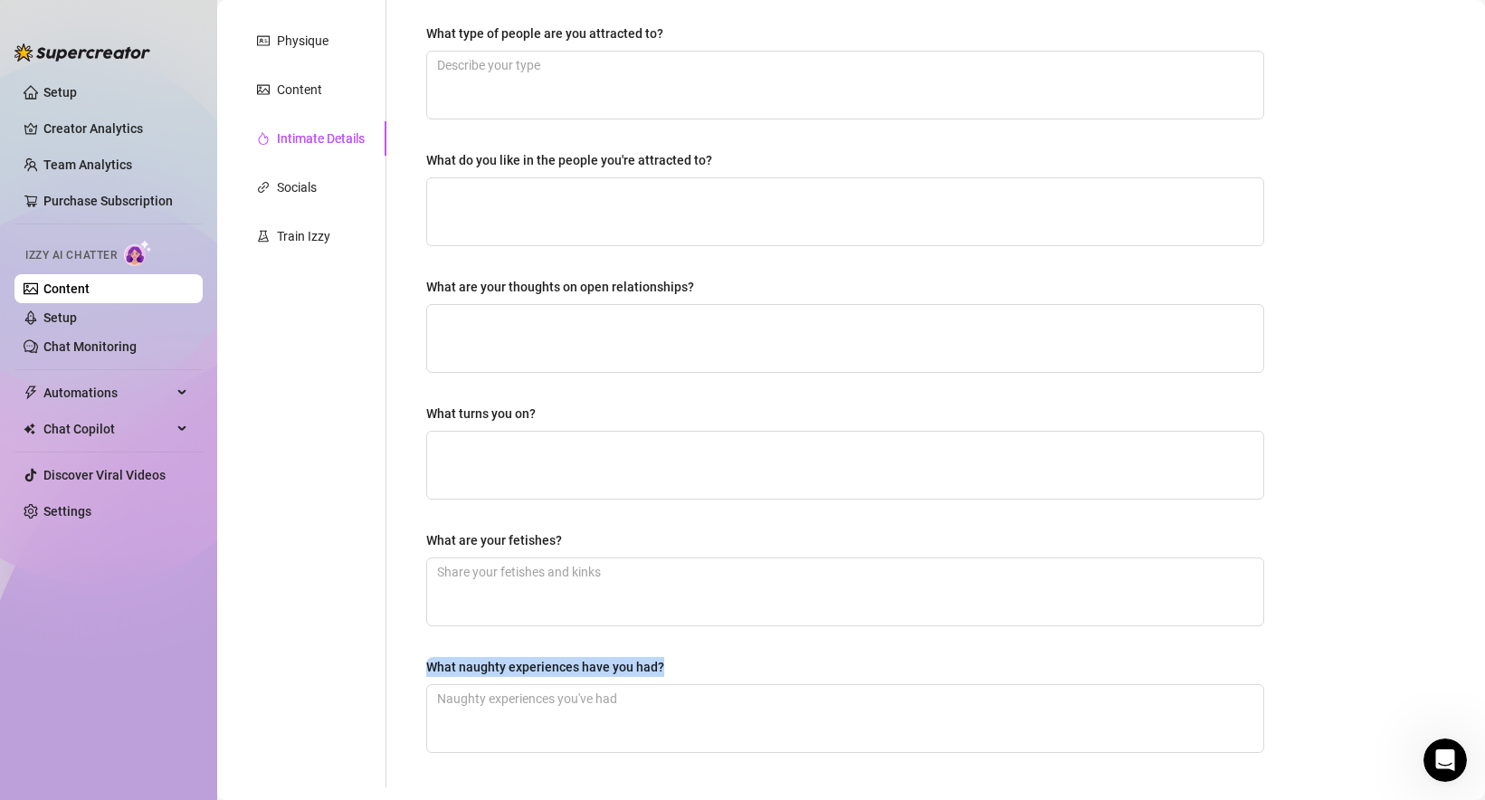
copy div "What naughty experiences have you had?"
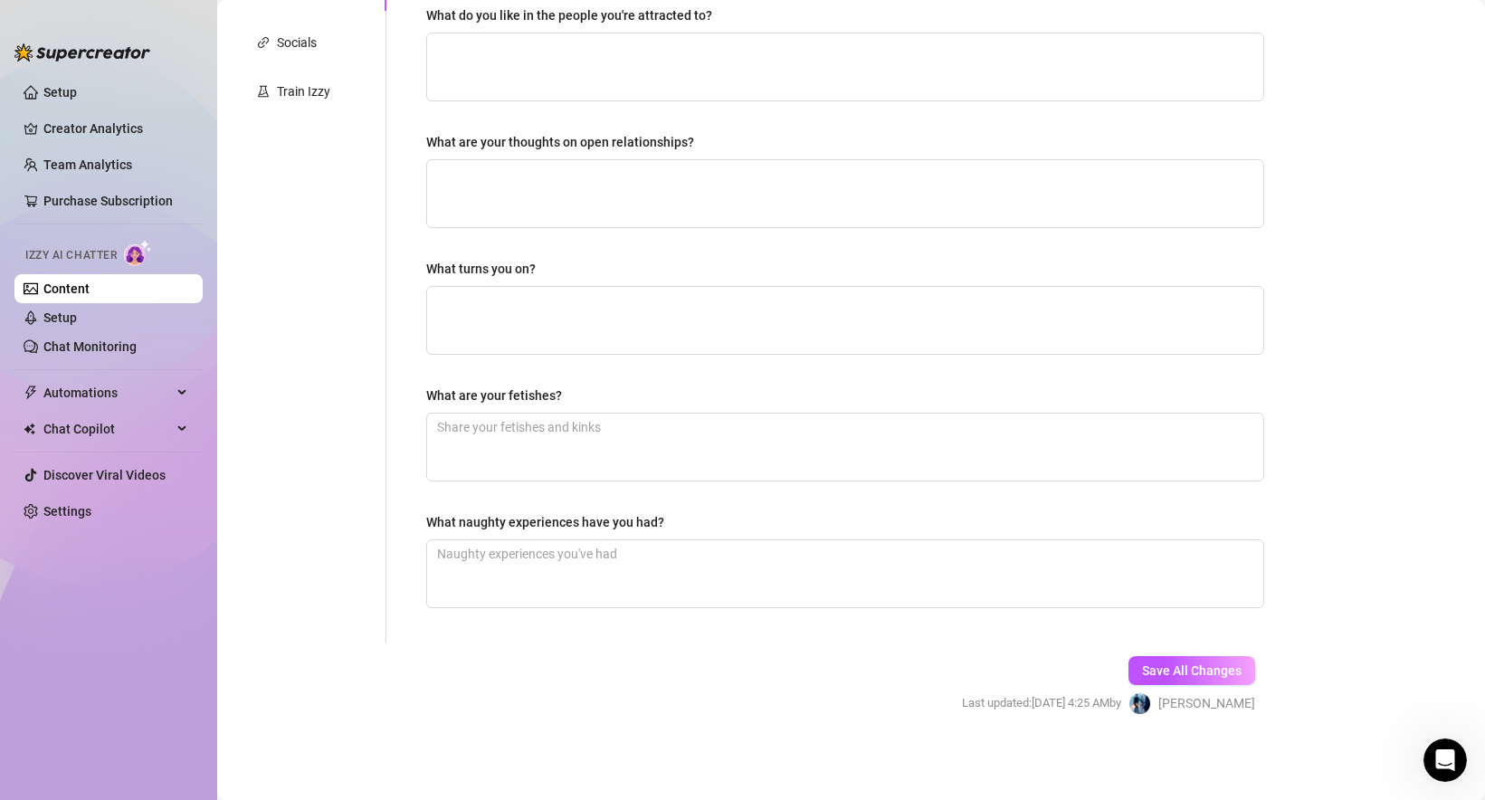
click at [521, 653] on form "Personal Info Chatting Lifestyle Physique Content Intimate Details Socials Trai…" at bounding box center [758, 239] width 1047 height 1014
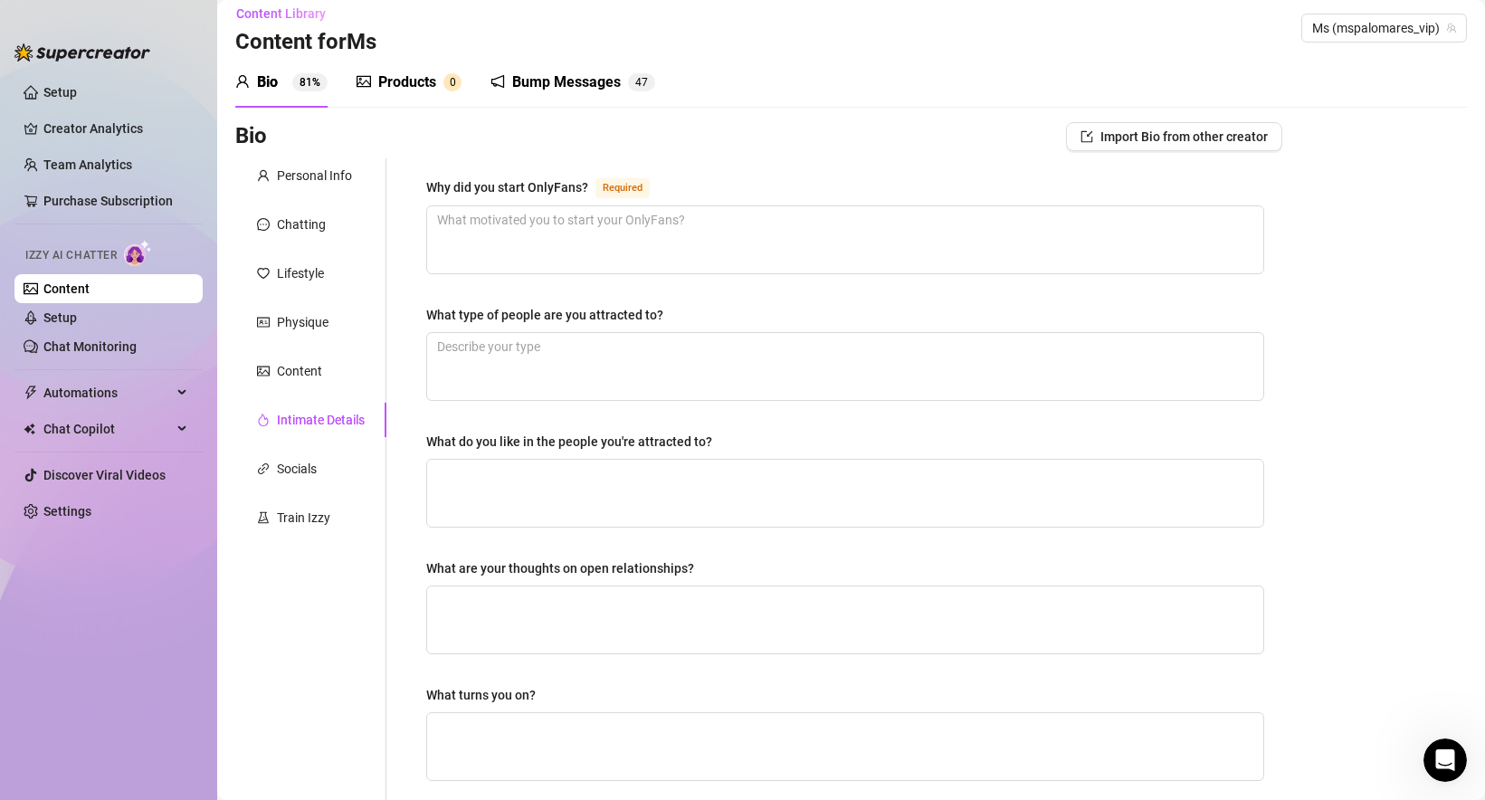
scroll to position [0, 0]
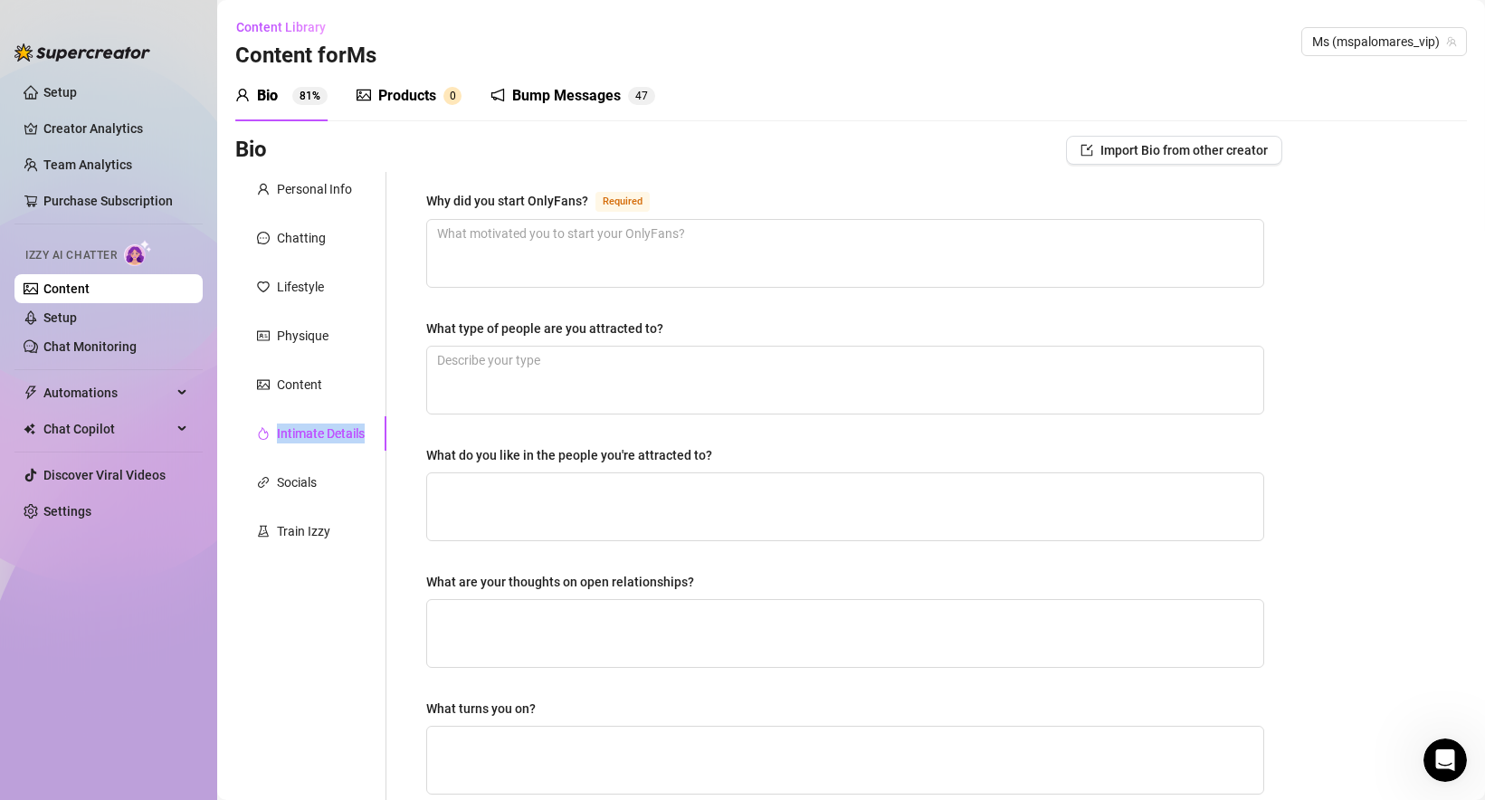
drag, startPoint x: 372, startPoint y: 433, endPoint x: 274, endPoint y: 436, distance: 97.8
click at [274, 436] on div "Intimate Details" at bounding box center [310, 433] width 151 height 34
copy div "Intimate Details"
click at [312, 385] on div "Content" at bounding box center [299, 385] width 45 height 20
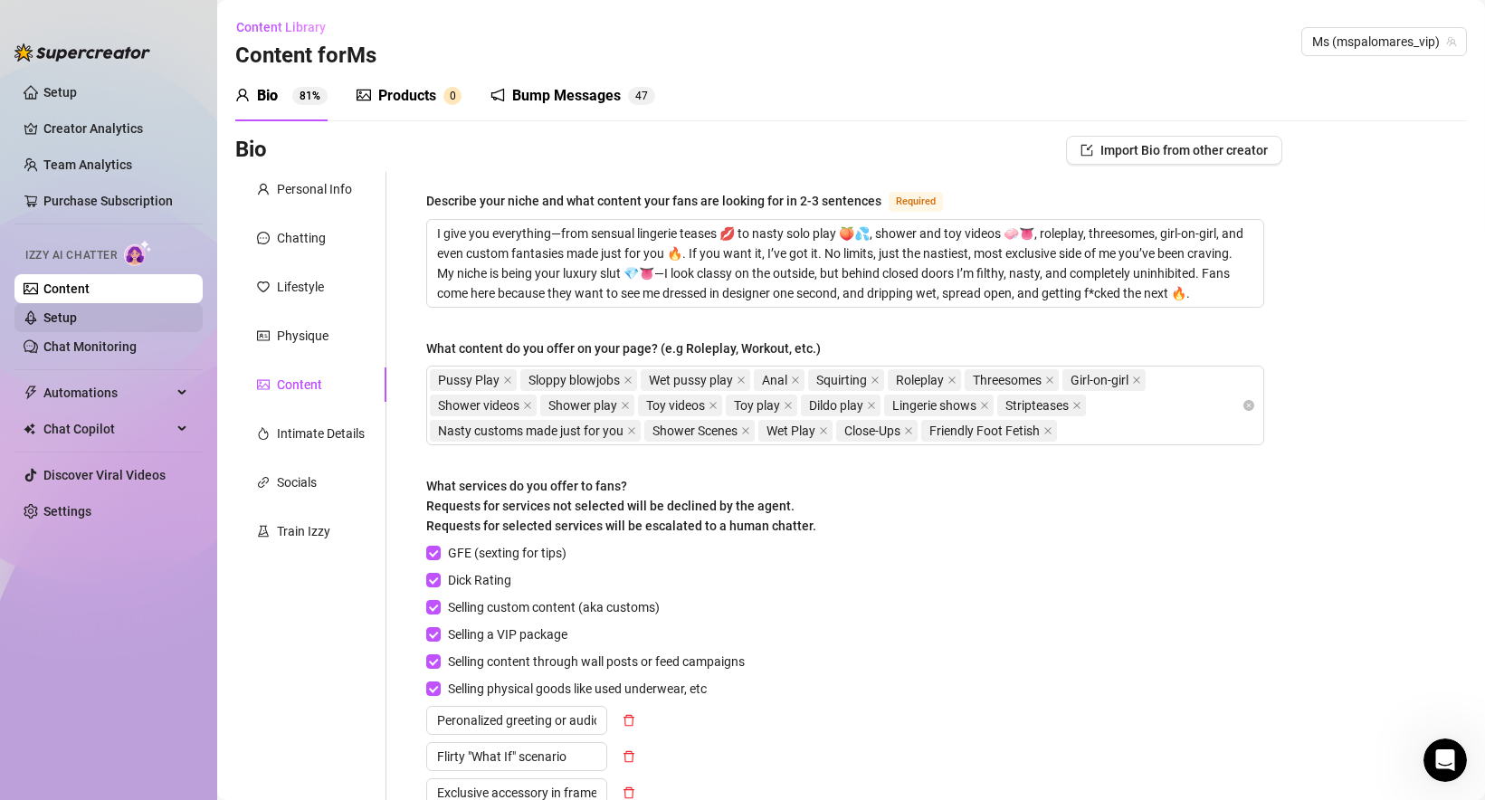
click at [77, 315] on link "Setup" at bounding box center [59, 317] width 33 height 14
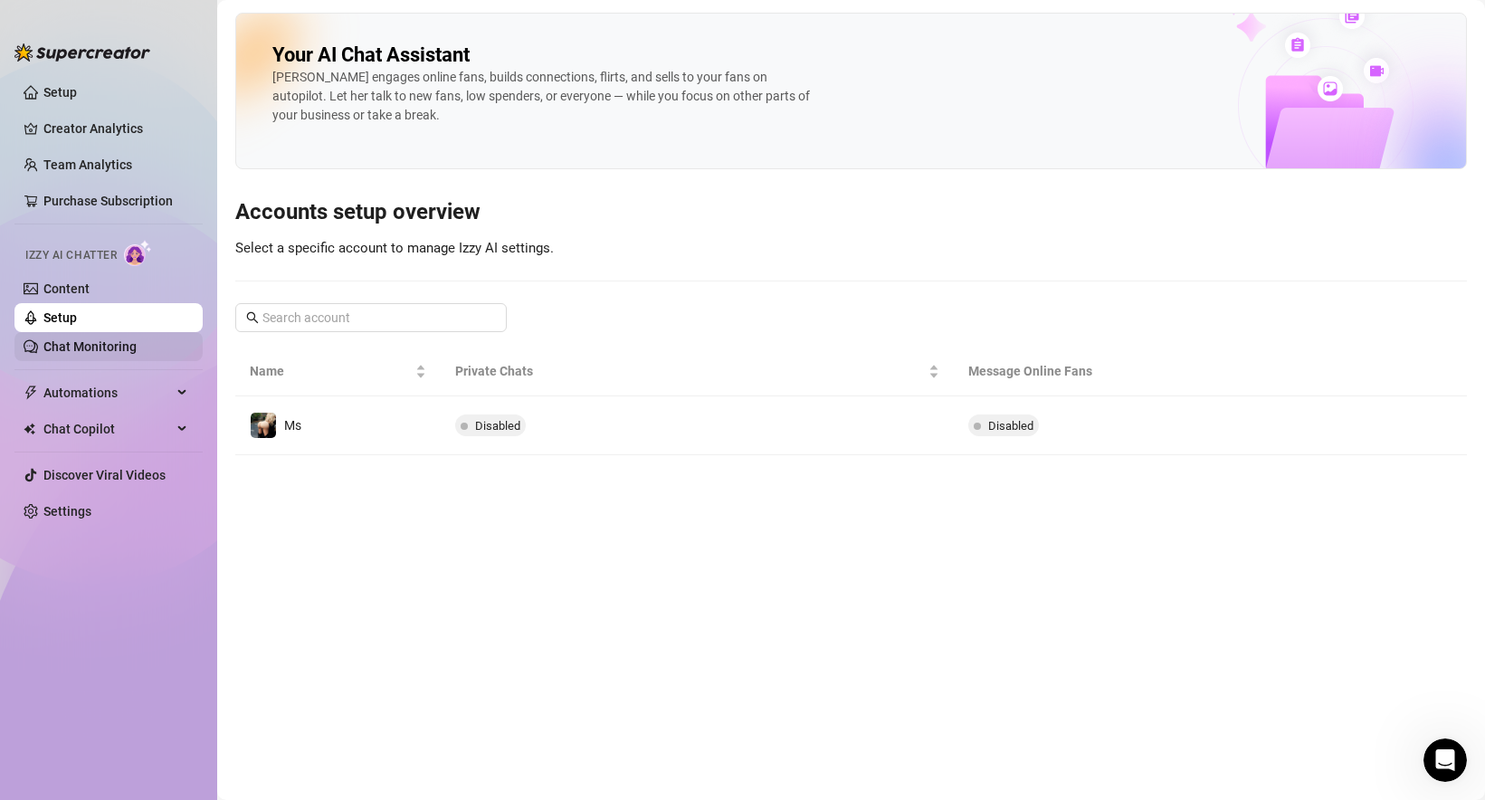
click at [115, 349] on link "Chat Monitoring" at bounding box center [89, 346] width 93 height 14
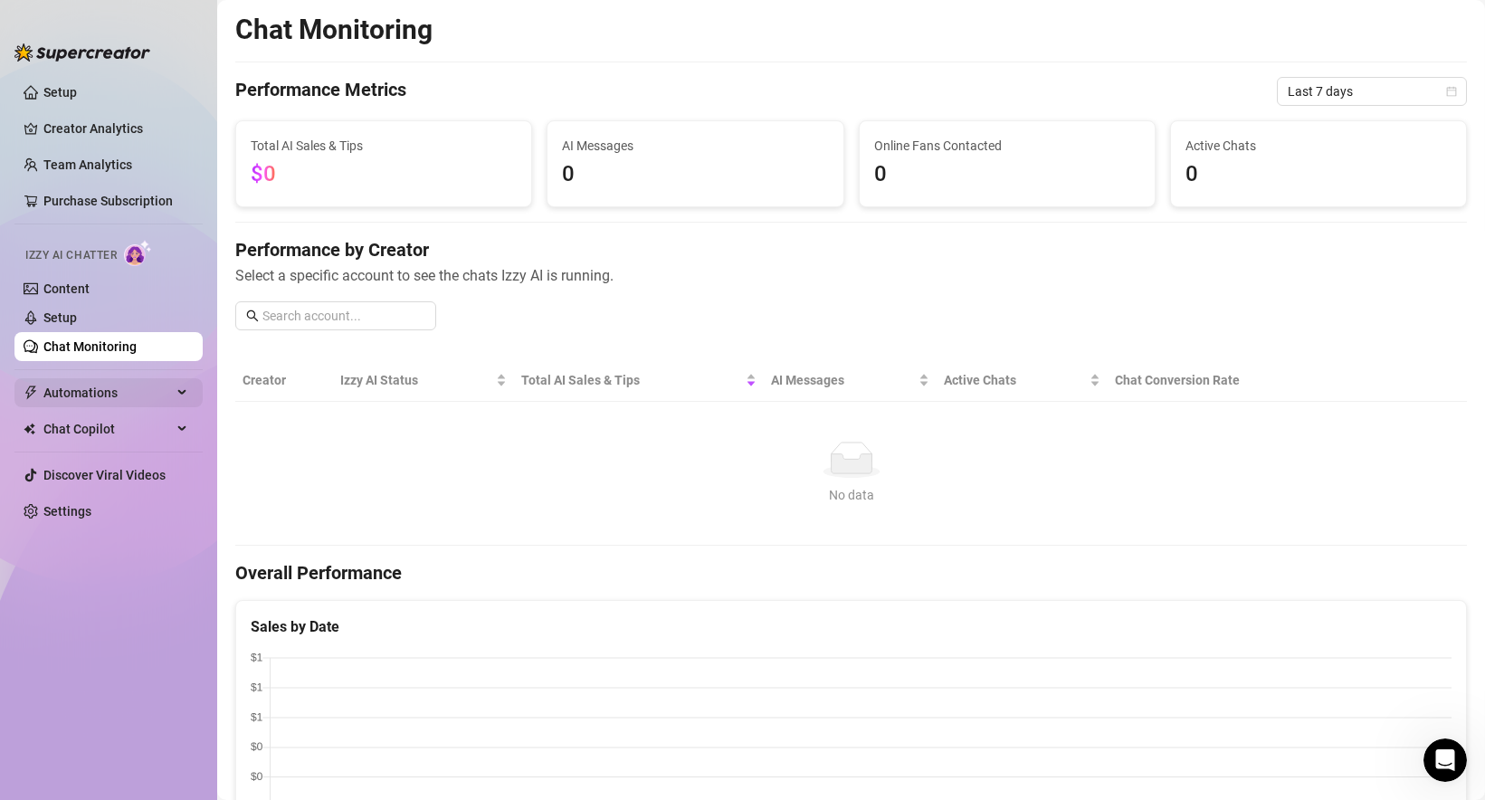
click at [108, 393] on span "Automations" at bounding box center [107, 392] width 128 height 29
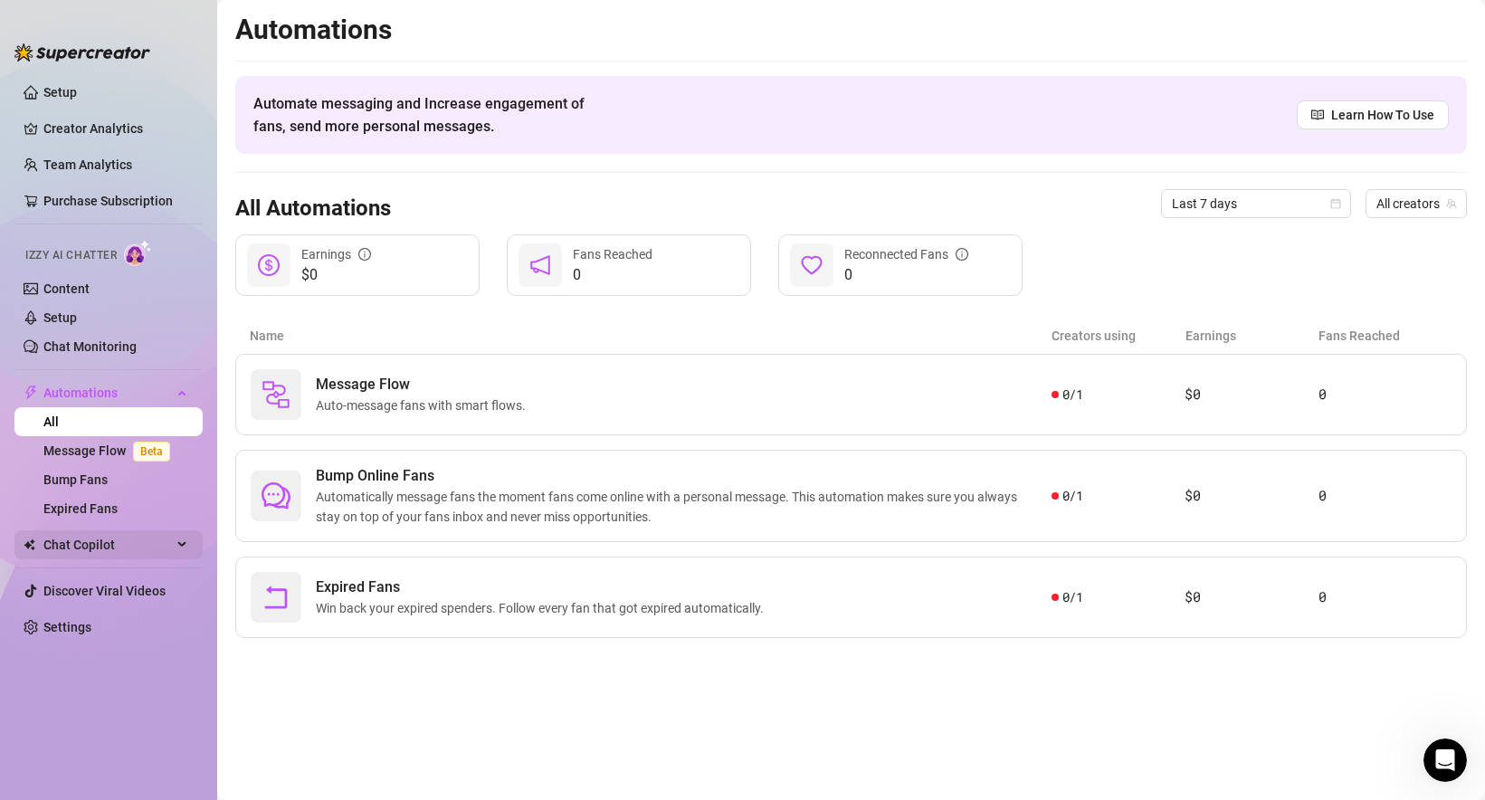
click at [112, 557] on span "Chat Copilot" at bounding box center [107, 544] width 128 height 29
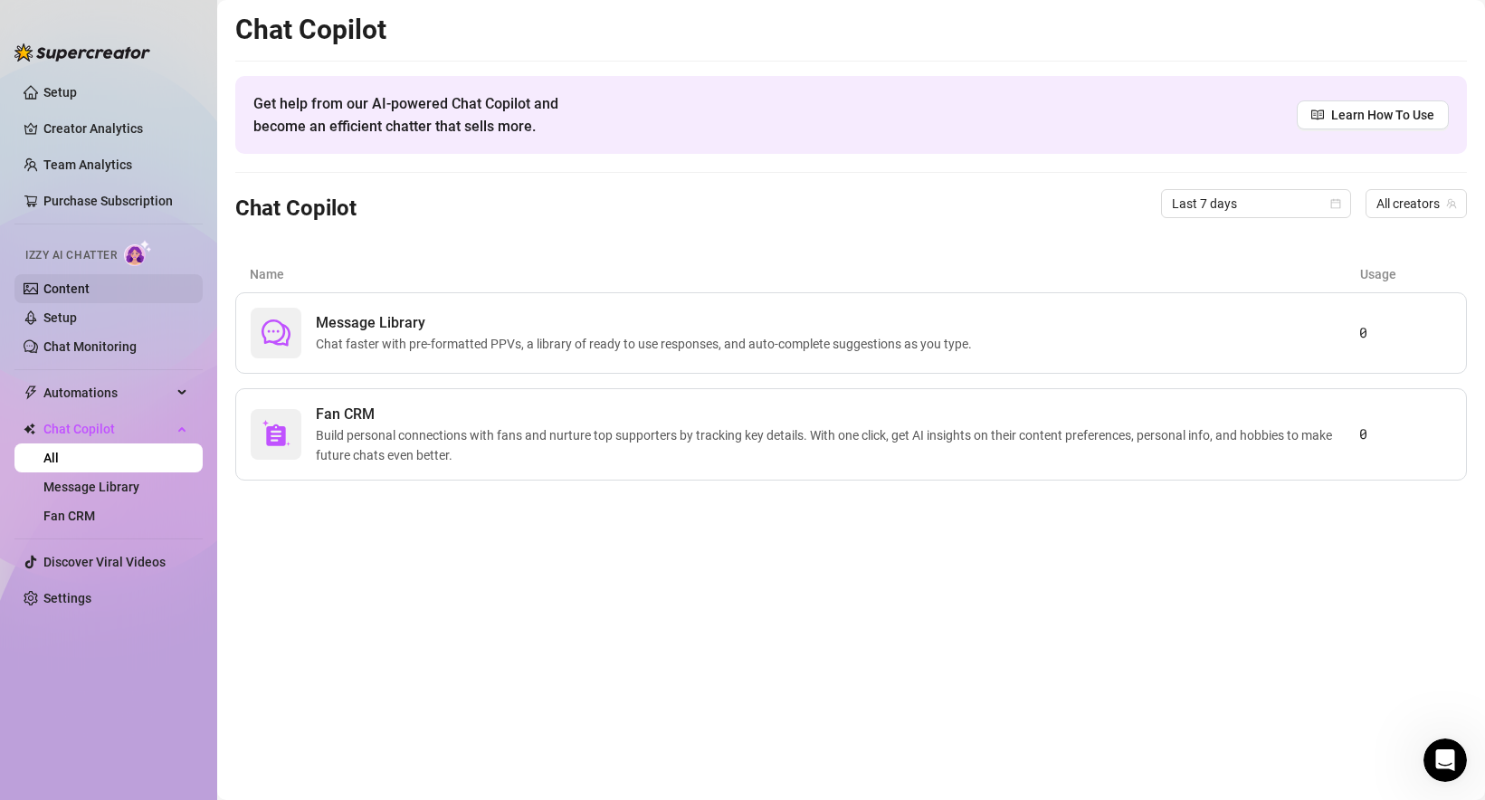
click at [90, 293] on link "Content" at bounding box center [66, 288] width 46 height 14
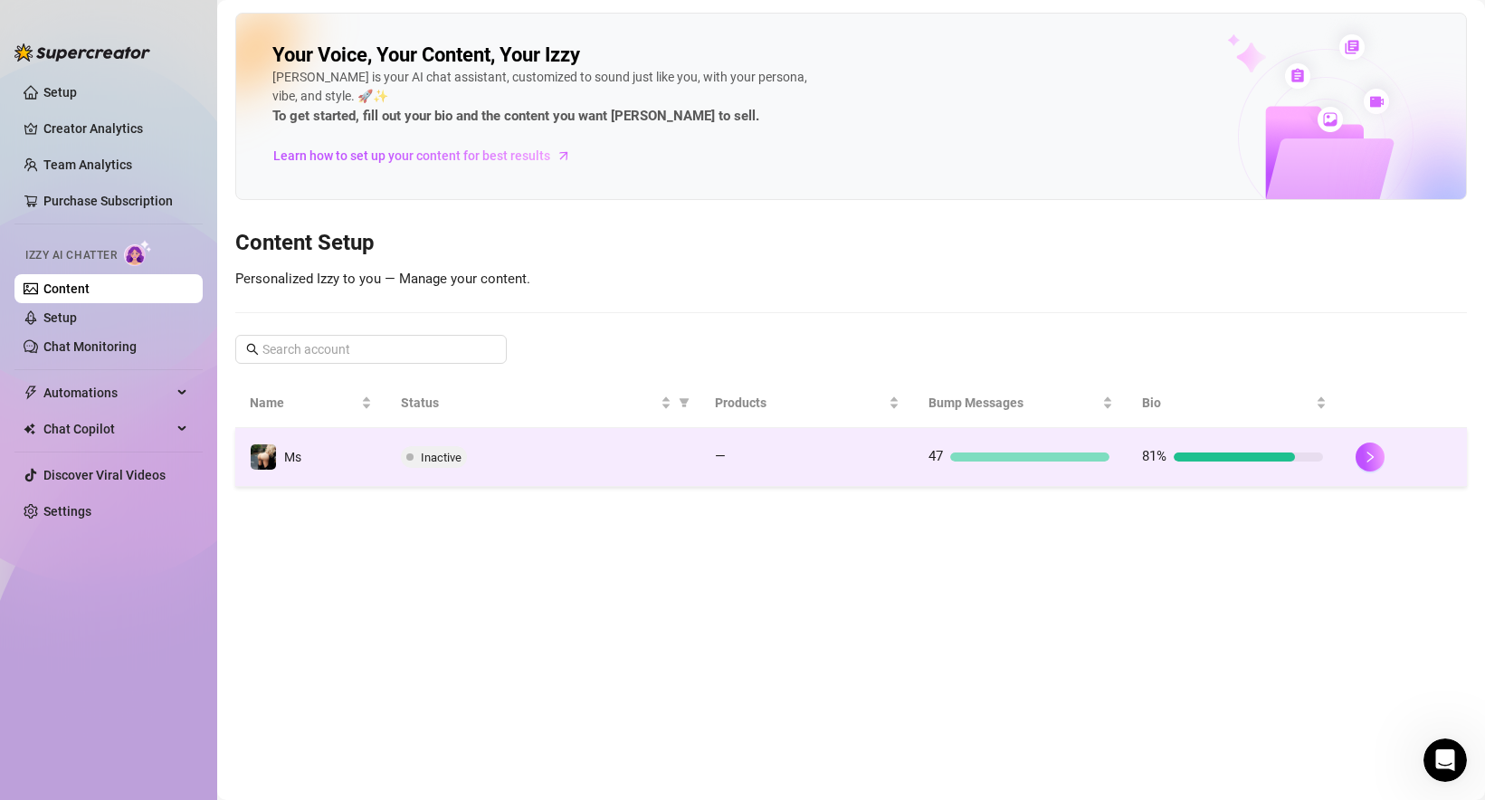
click at [1236, 452] on div at bounding box center [1234, 456] width 121 height 9
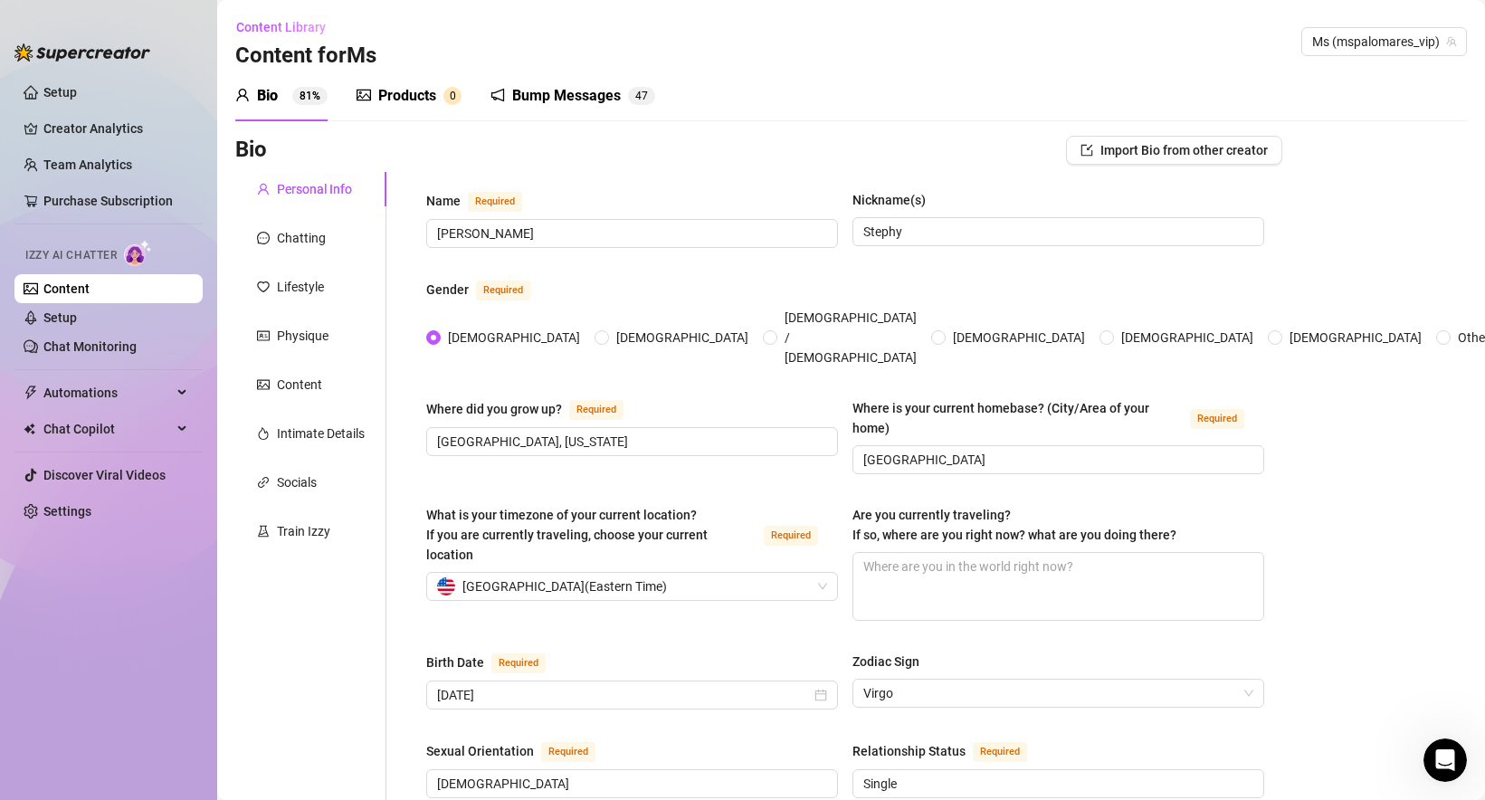
click at [583, 93] on div "Bump Messages" at bounding box center [566, 96] width 109 height 22
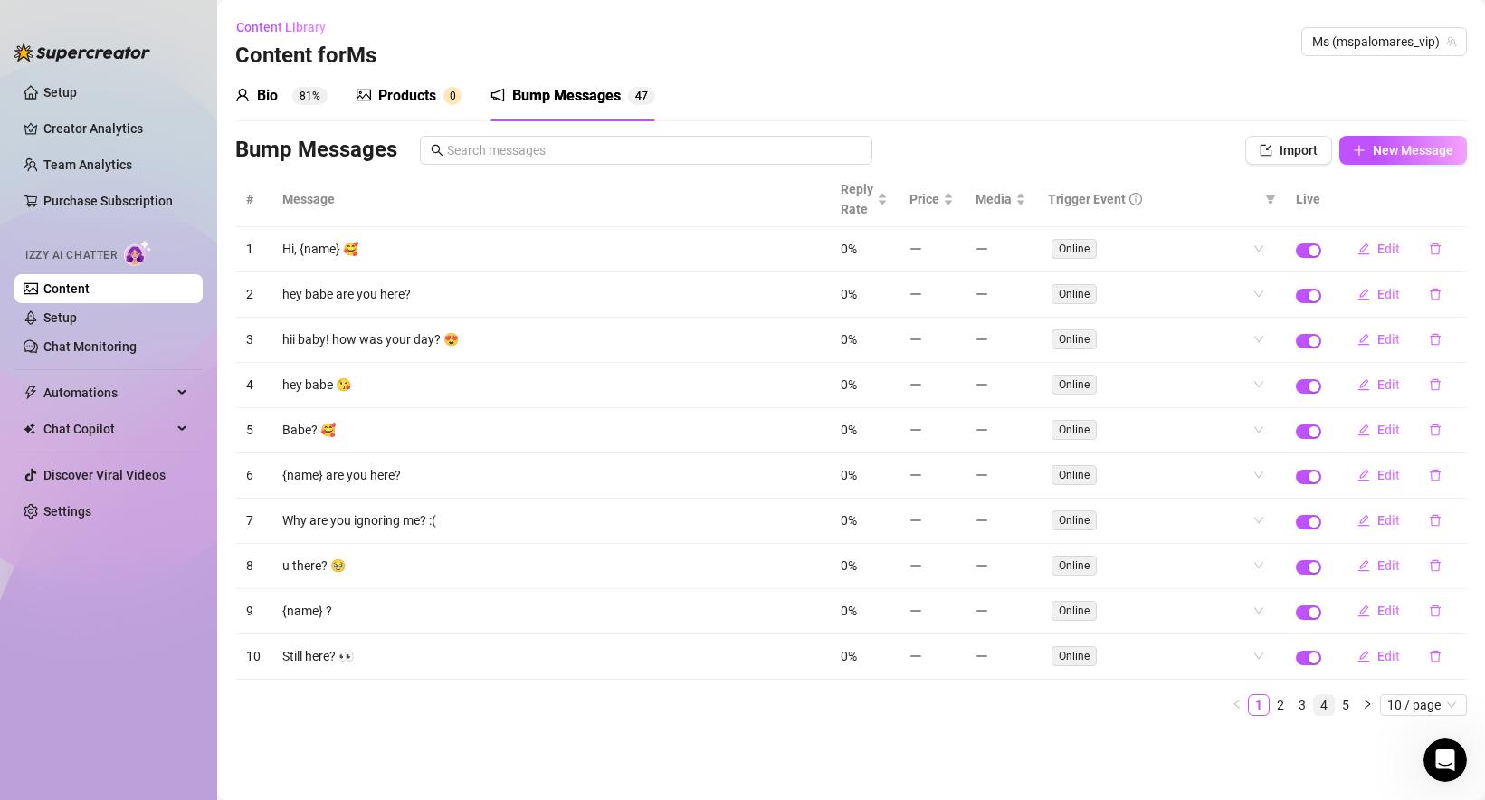
click at [1317, 709] on link "4" at bounding box center [1324, 705] width 20 height 20
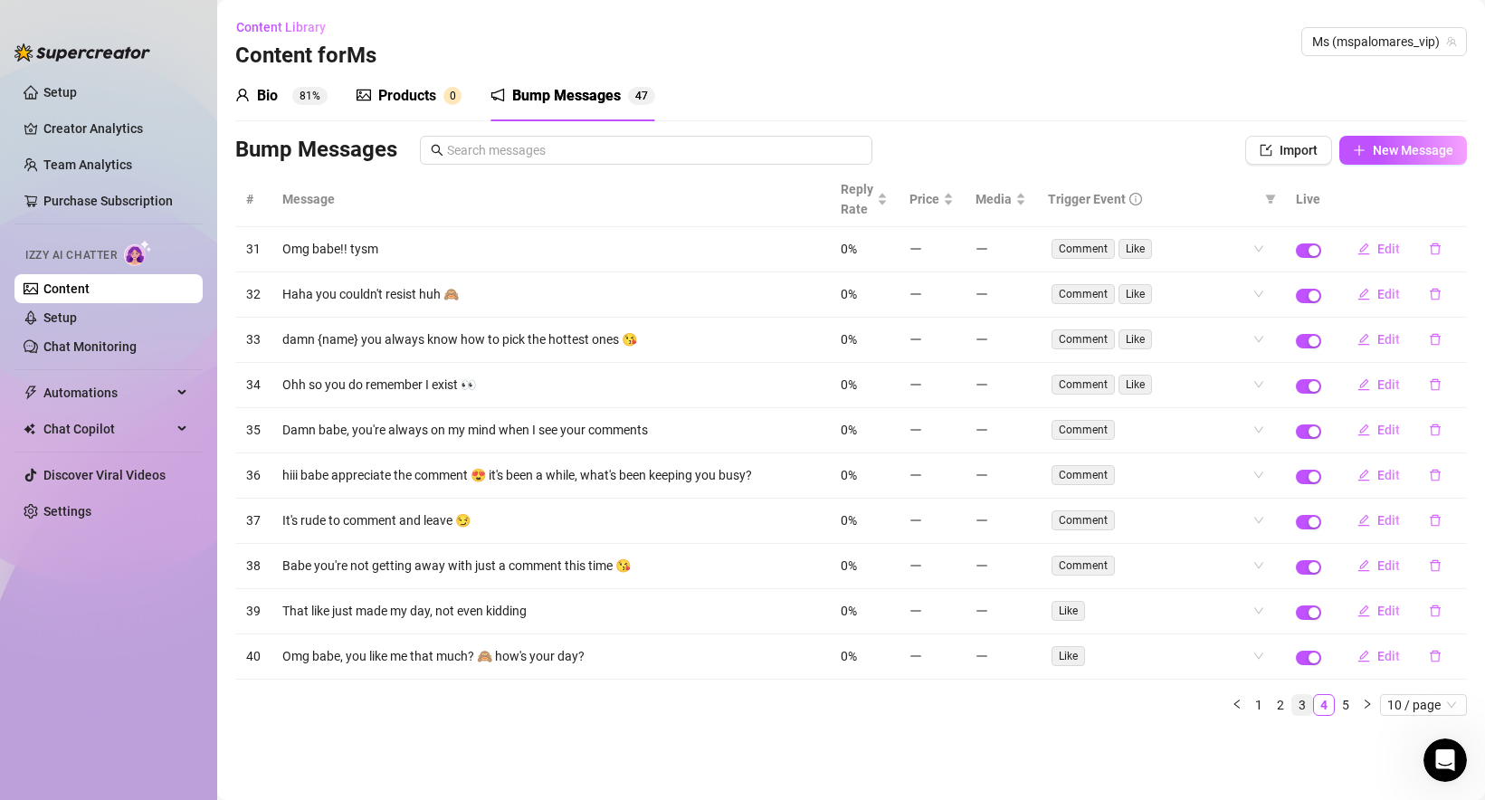
click at [1300, 711] on link "3" at bounding box center [1302, 705] width 20 height 20
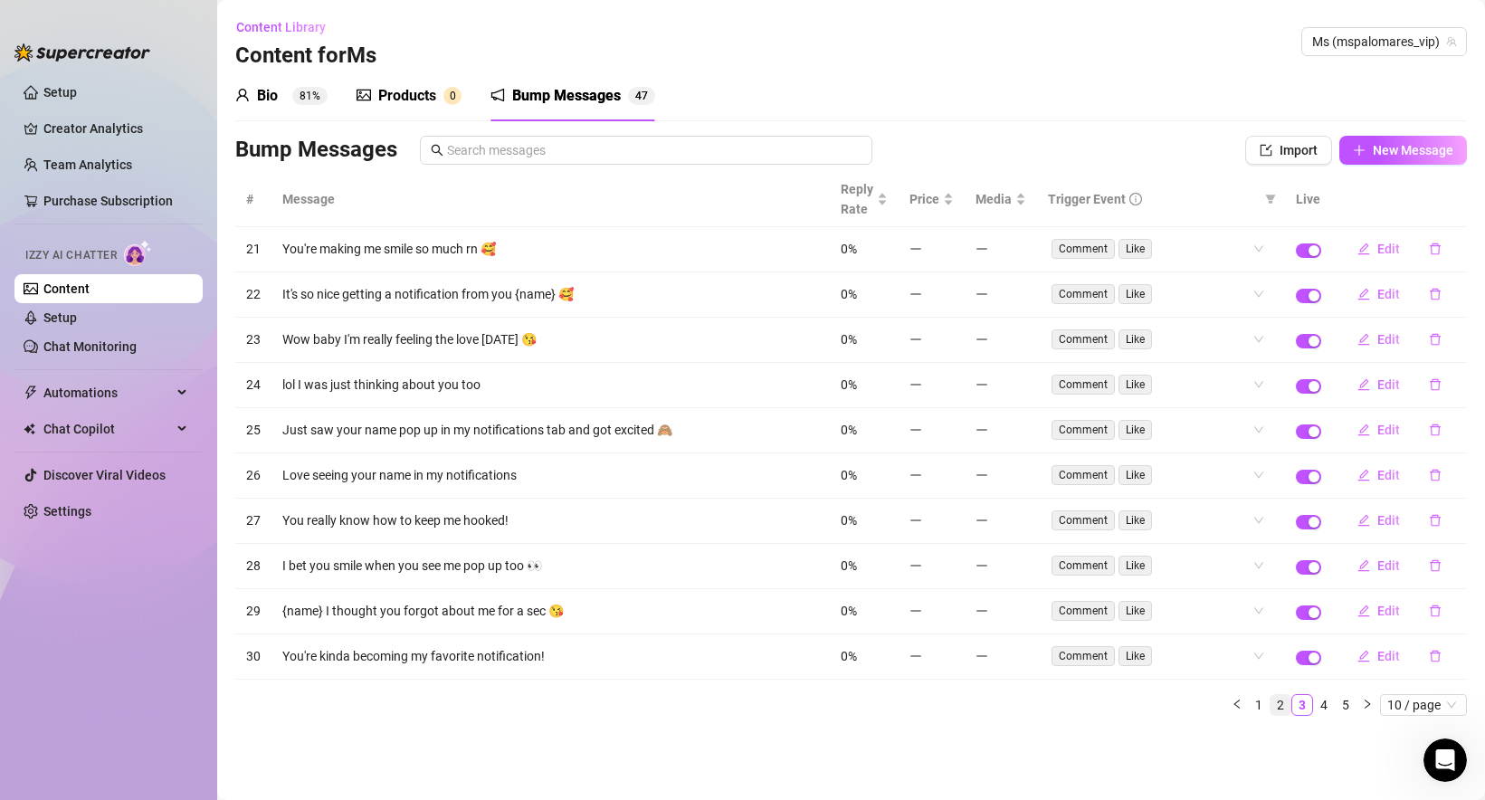
click at [1282, 708] on link "2" at bounding box center [1280, 705] width 20 height 20
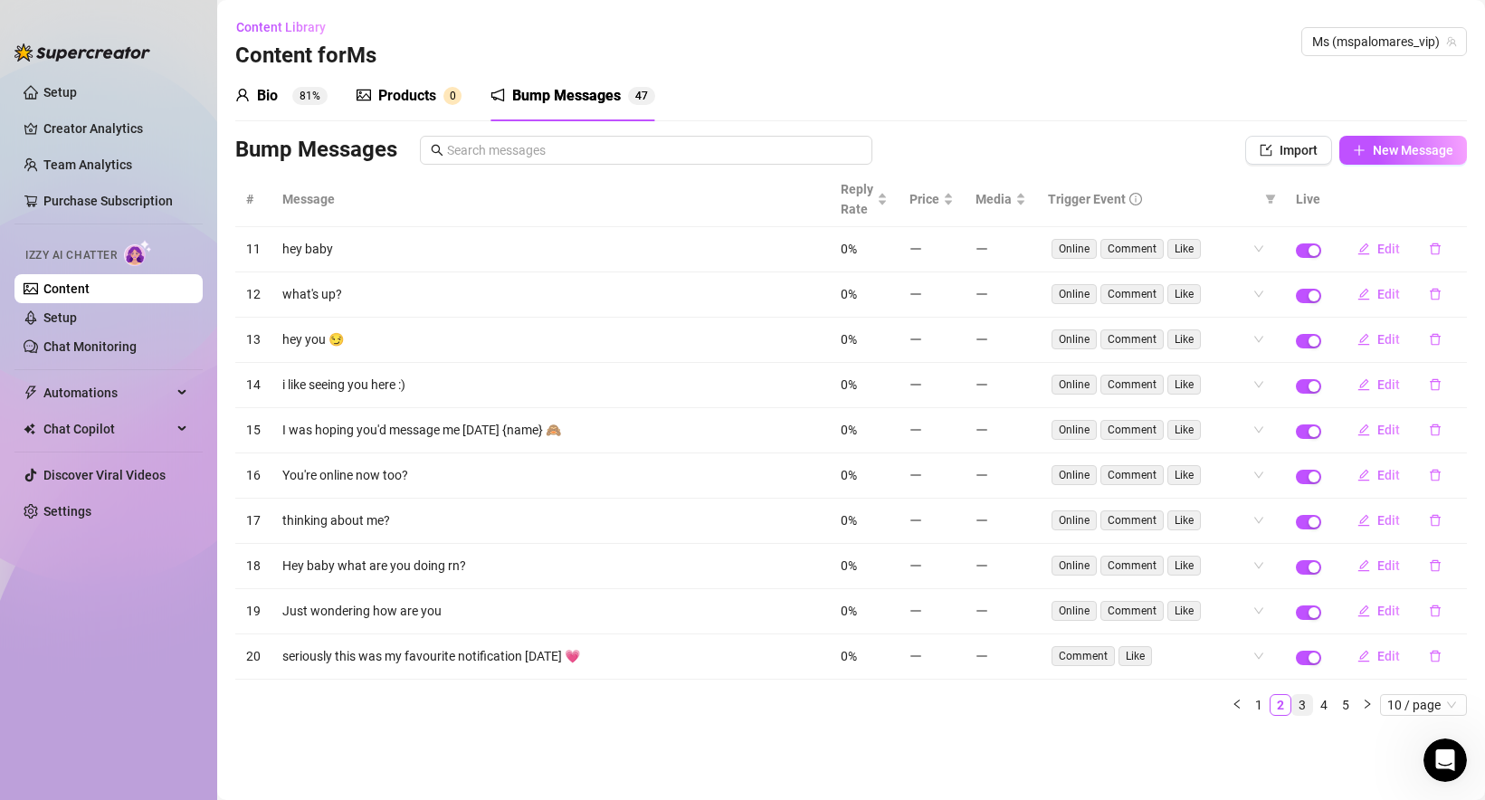
click at [1300, 706] on link "3" at bounding box center [1302, 705] width 20 height 20
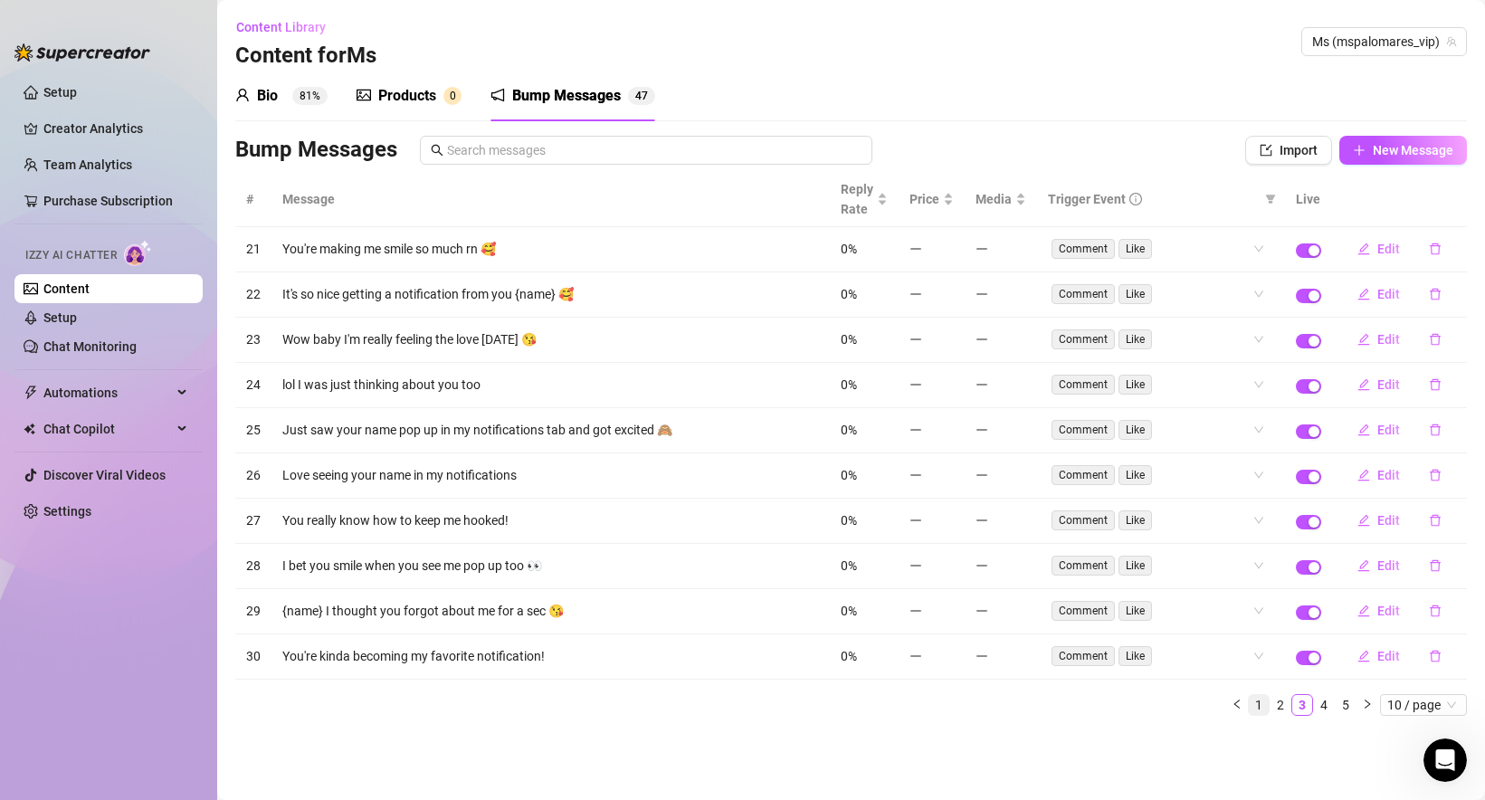
click at [1257, 707] on link "1" at bounding box center [1259, 705] width 20 height 20
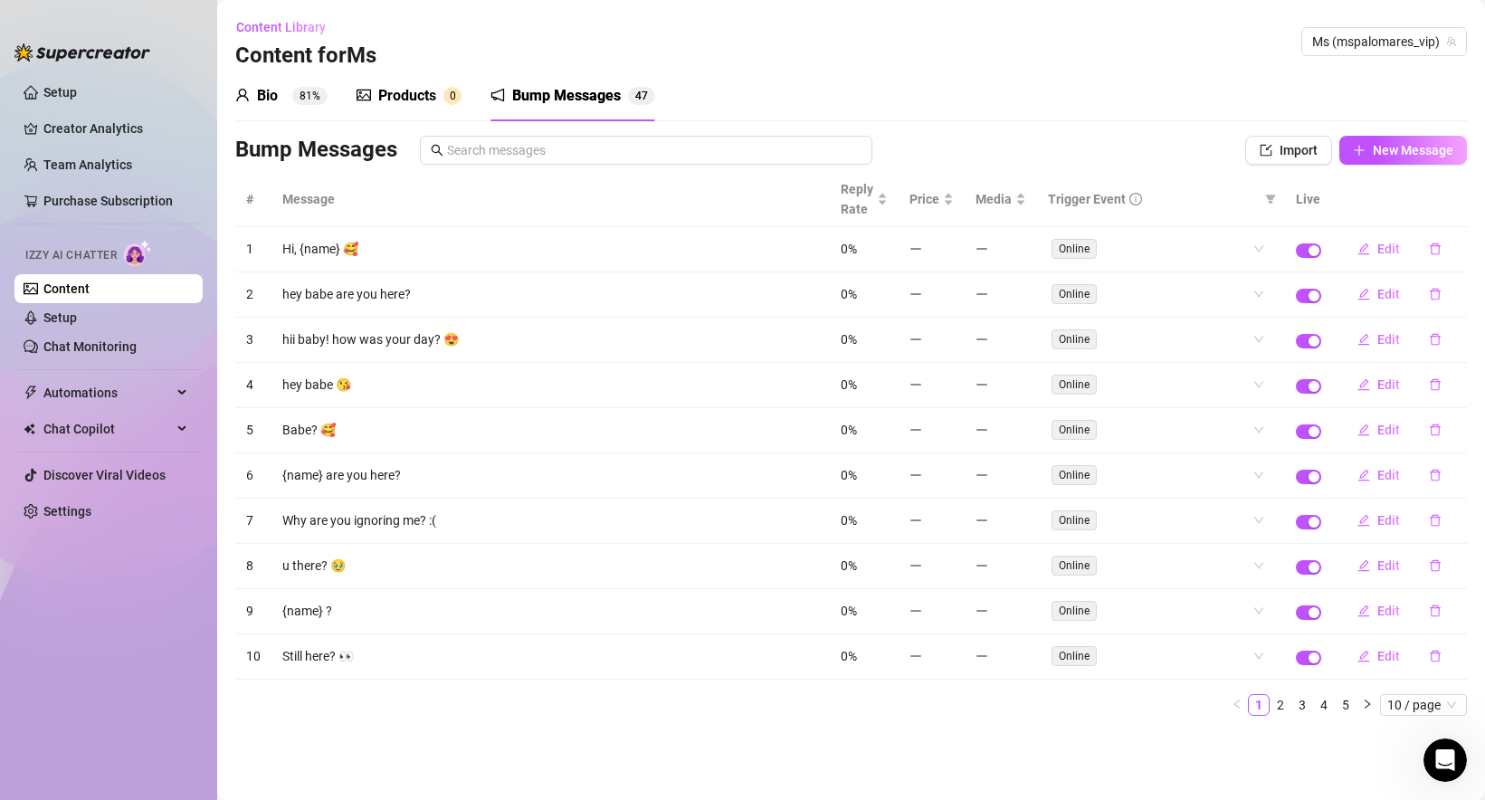
click at [414, 90] on div "Products" at bounding box center [407, 96] width 58 height 22
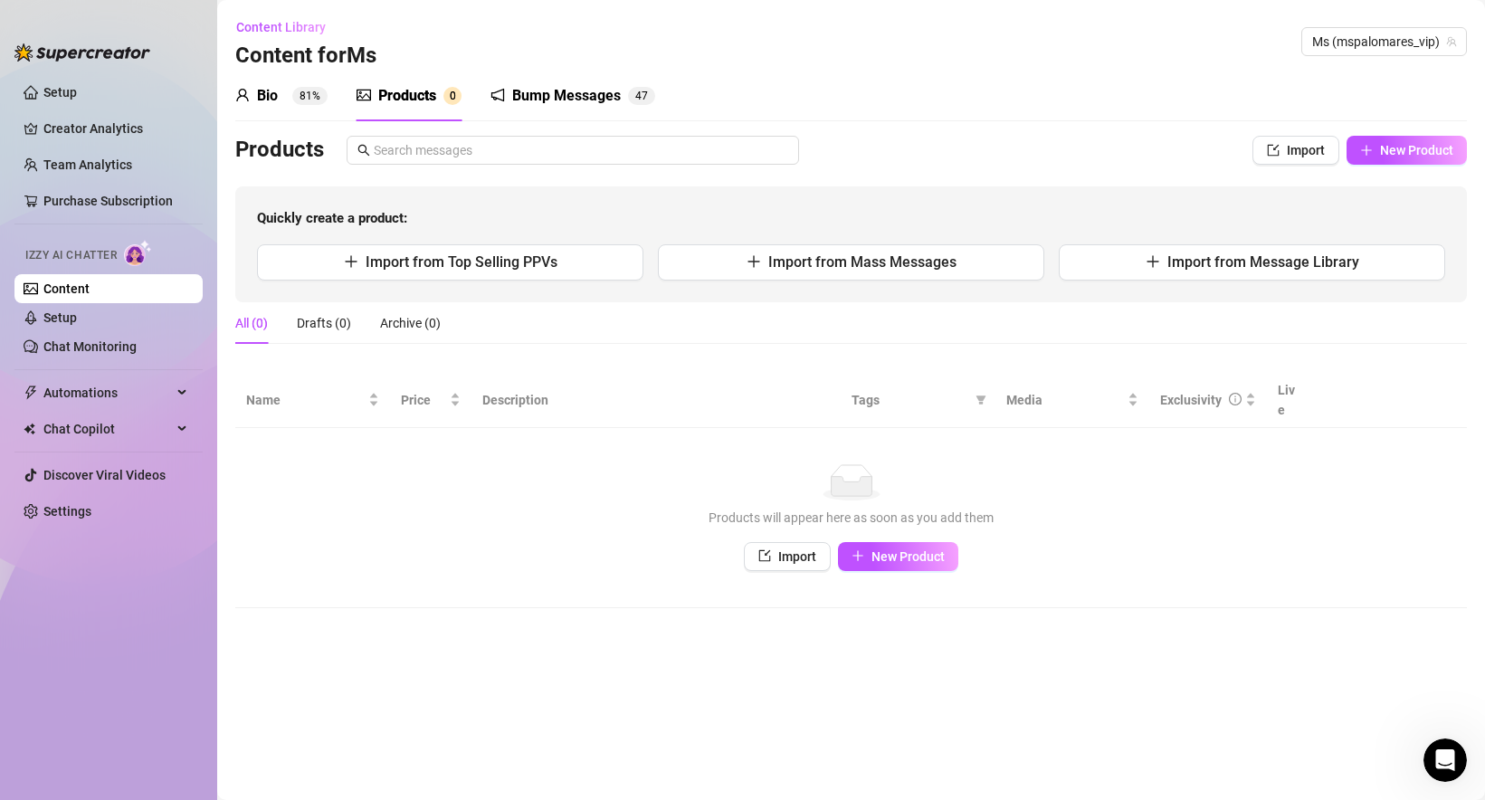
click at [273, 95] on div "Bio" at bounding box center [267, 96] width 21 height 22
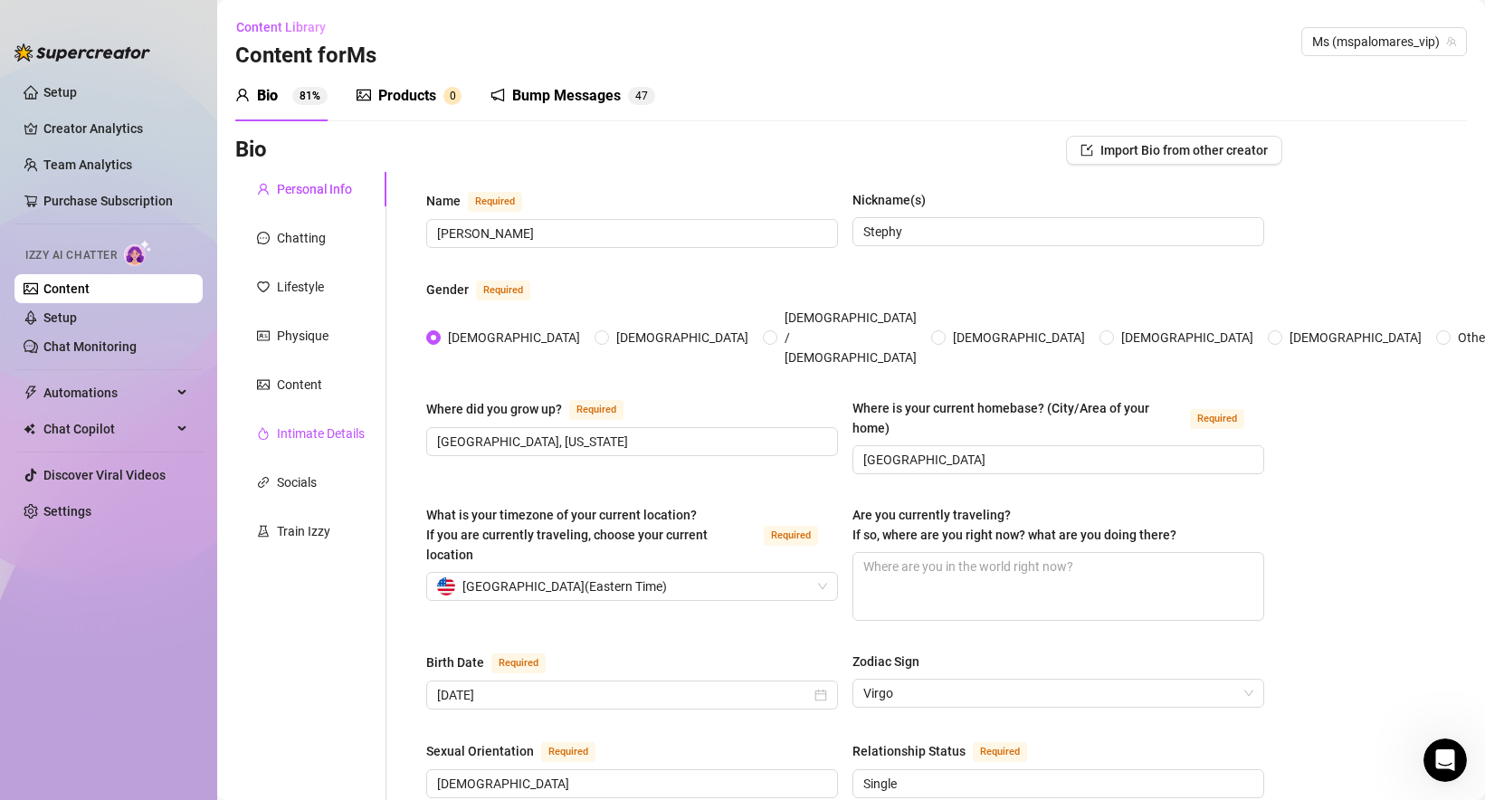
click at [335, 439] on div "Intimate Details" at bounding box center [321, 433] width 88 height 20
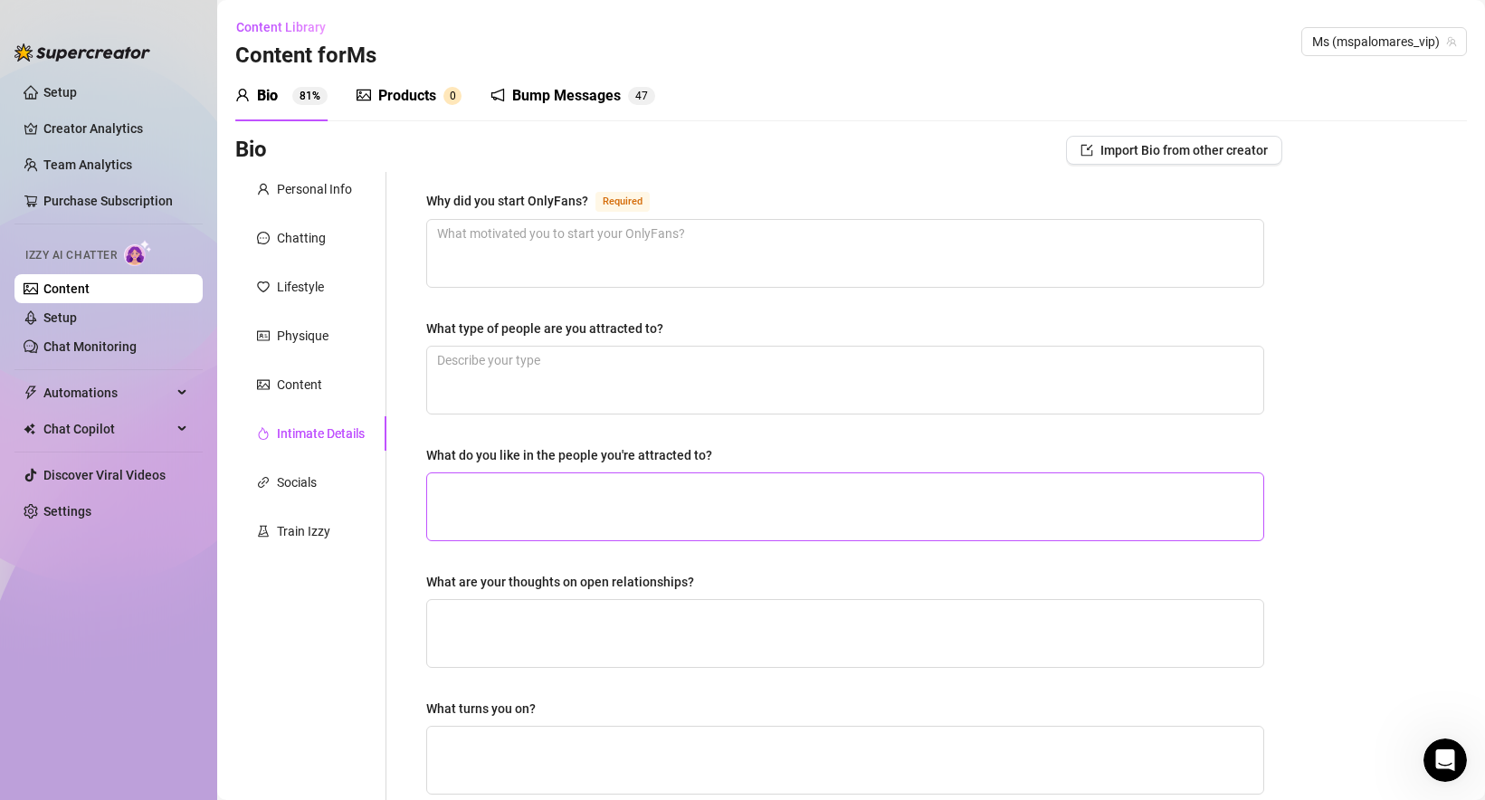
scroll to position [440, 0]
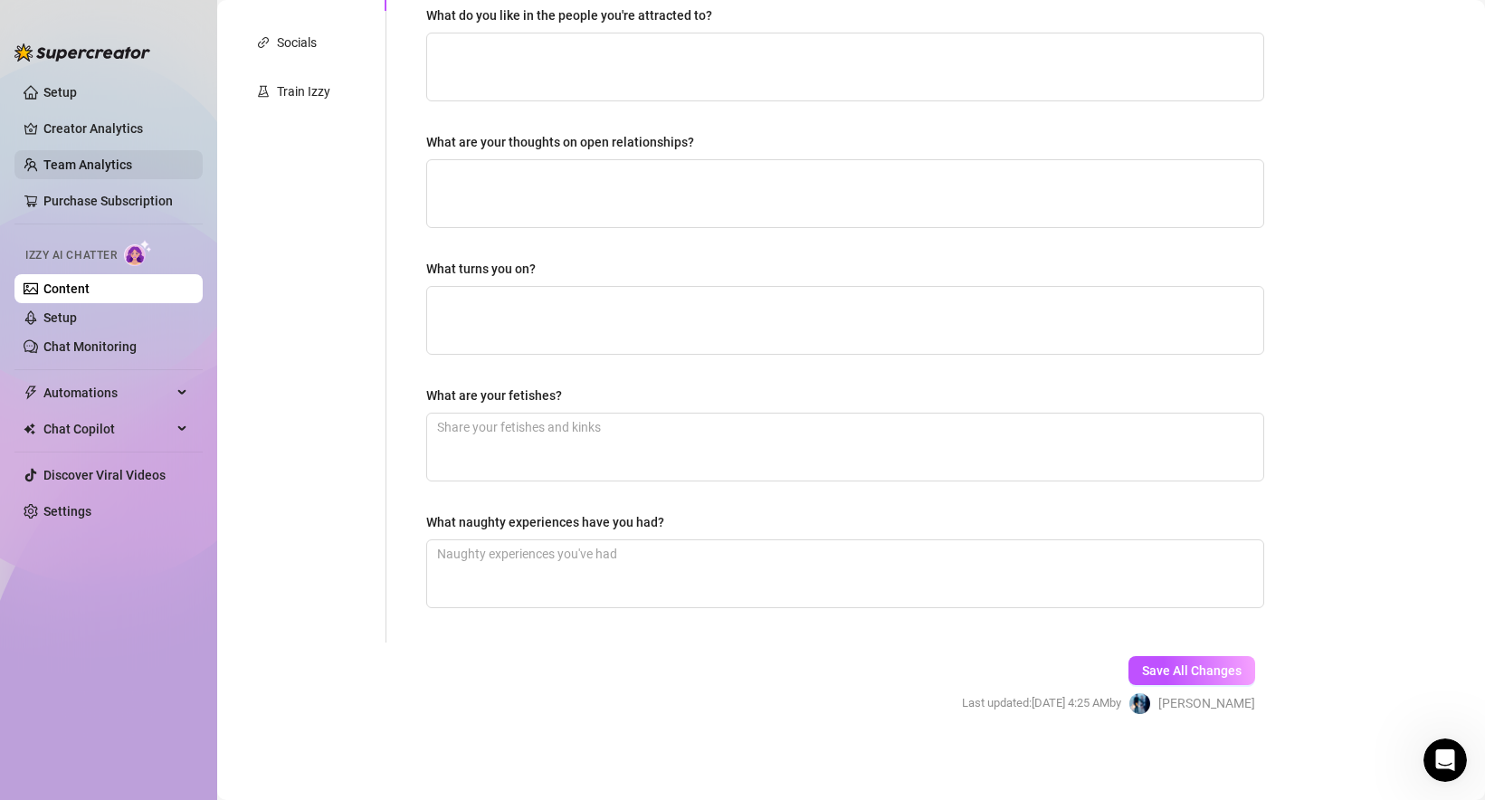
click at [122, 165] on link "Team Analytics" at bounding box center [87, 164] width 89 height 14
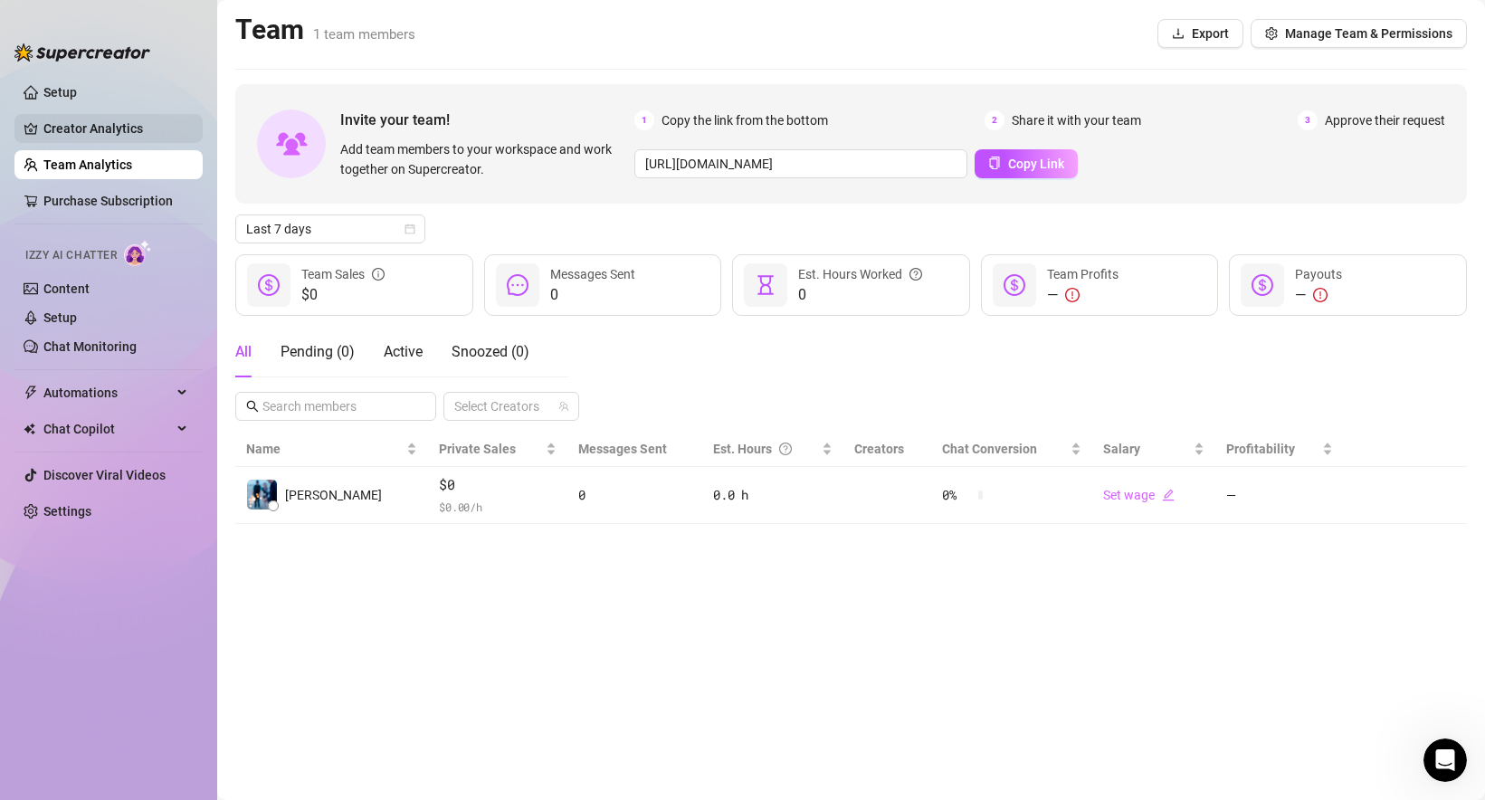
click at [126, 132] on link "Creator Analytics" at bounding box center [115, 128] width 145 height 29
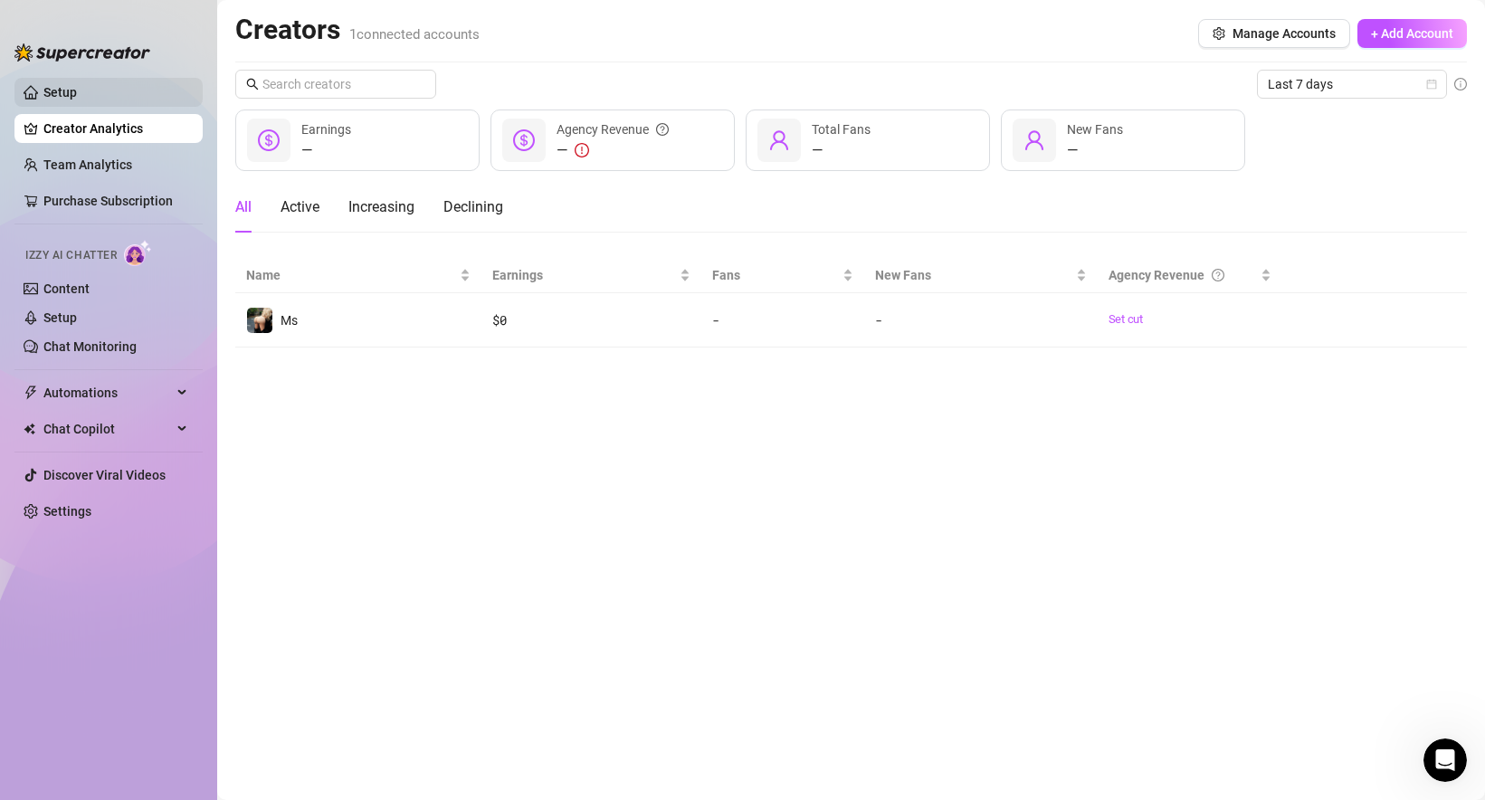
click at [77, 90] on link "Setup" at bounding box center [59, 92] width 33 height 14
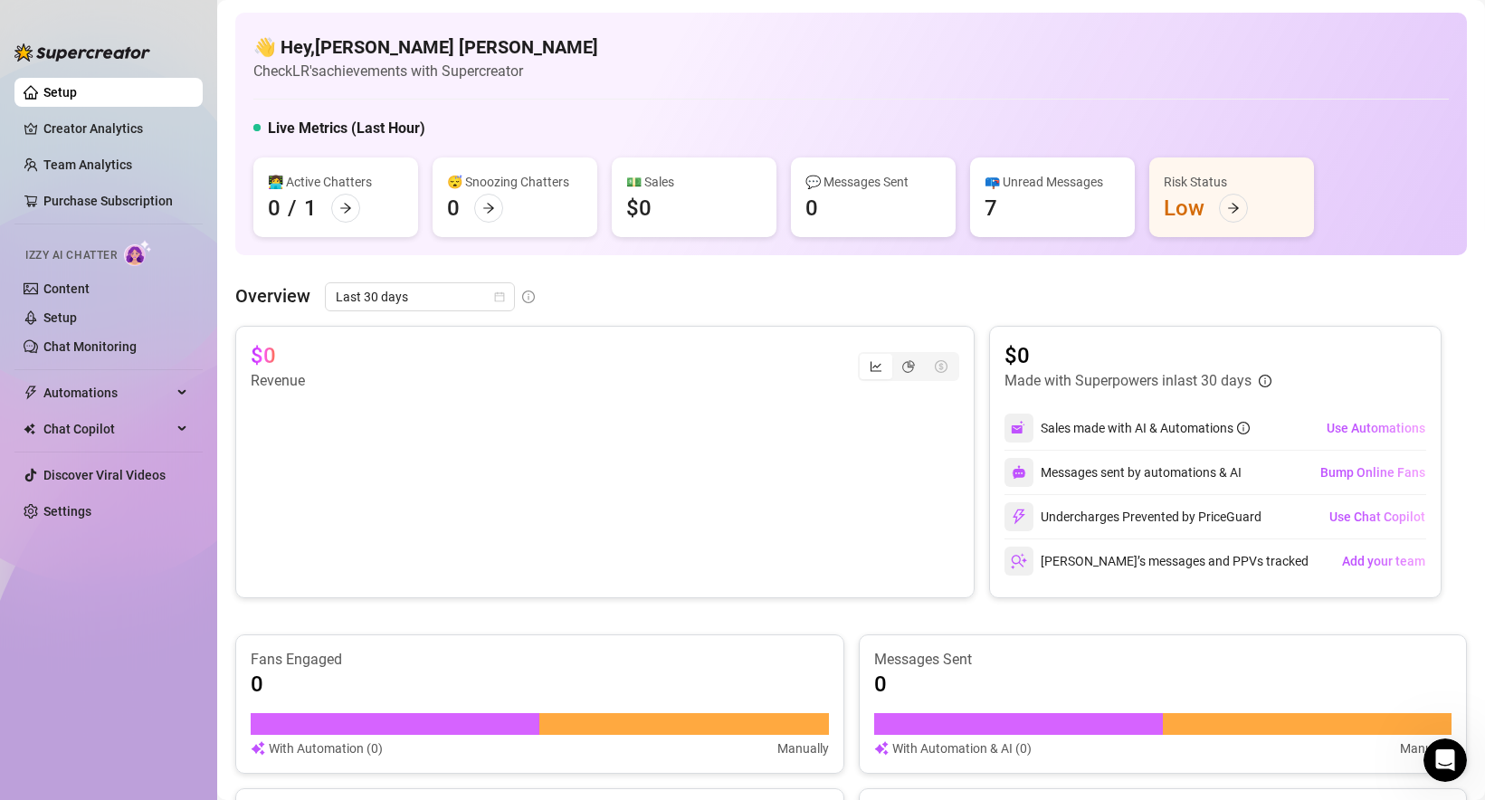
click at [1044, 185] on div "📪 Unread Messages" at bounding box center [1052, 182] width 136 height 20
click at [1235, 215] on div at bounding box center [1233, 208] width 29 height 29
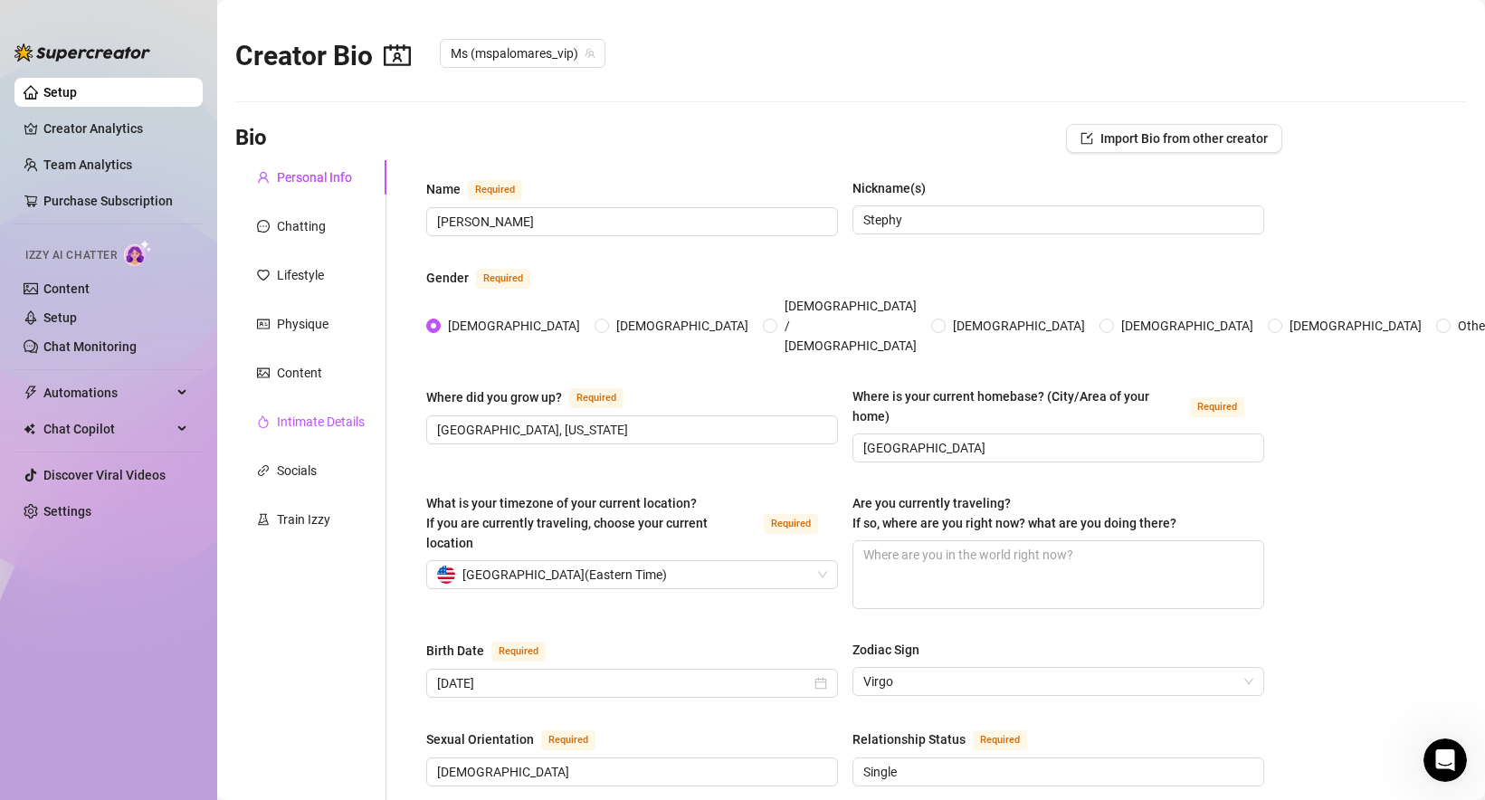
click at [333, 423] on div "Intimate Details" at bounding box center [321, 422] width 88 height 20
